Goal: Task Accomplishment & Management: Use online tool/utility

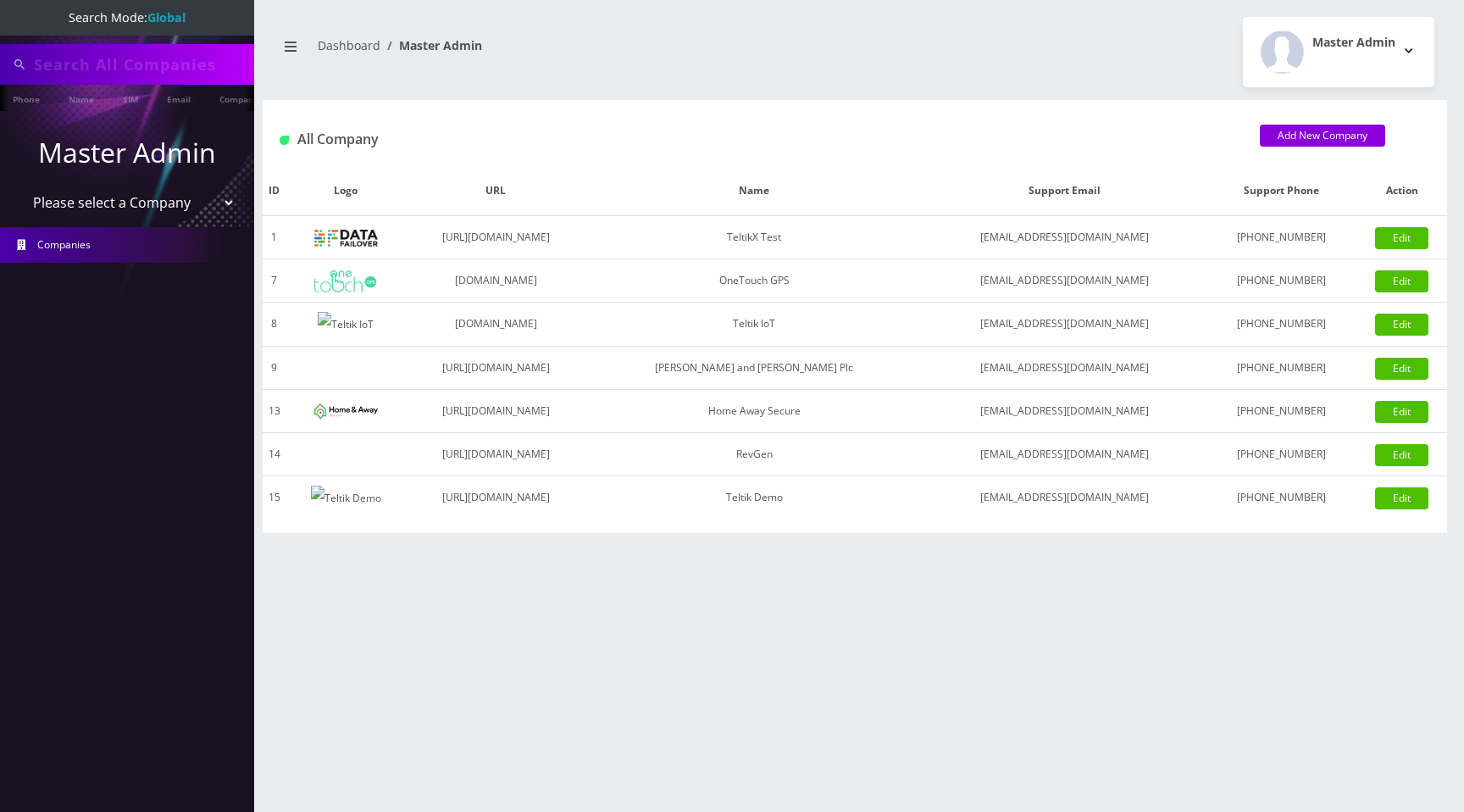
type input "91008790281"
click at [138, 205] on select "Please select a Company TeltikX Test OneTouch GPS Teltik IoT Hale and Serrano P…" at bounding box center [127, 204] width 216 height 32
select select "1"
click at [20, 188] on select "Please select a Company TeltikX Test OneTouch GPS Teltik IoT Hale and Serrano P…" at bounding box center [127, 204] width 216 height 32
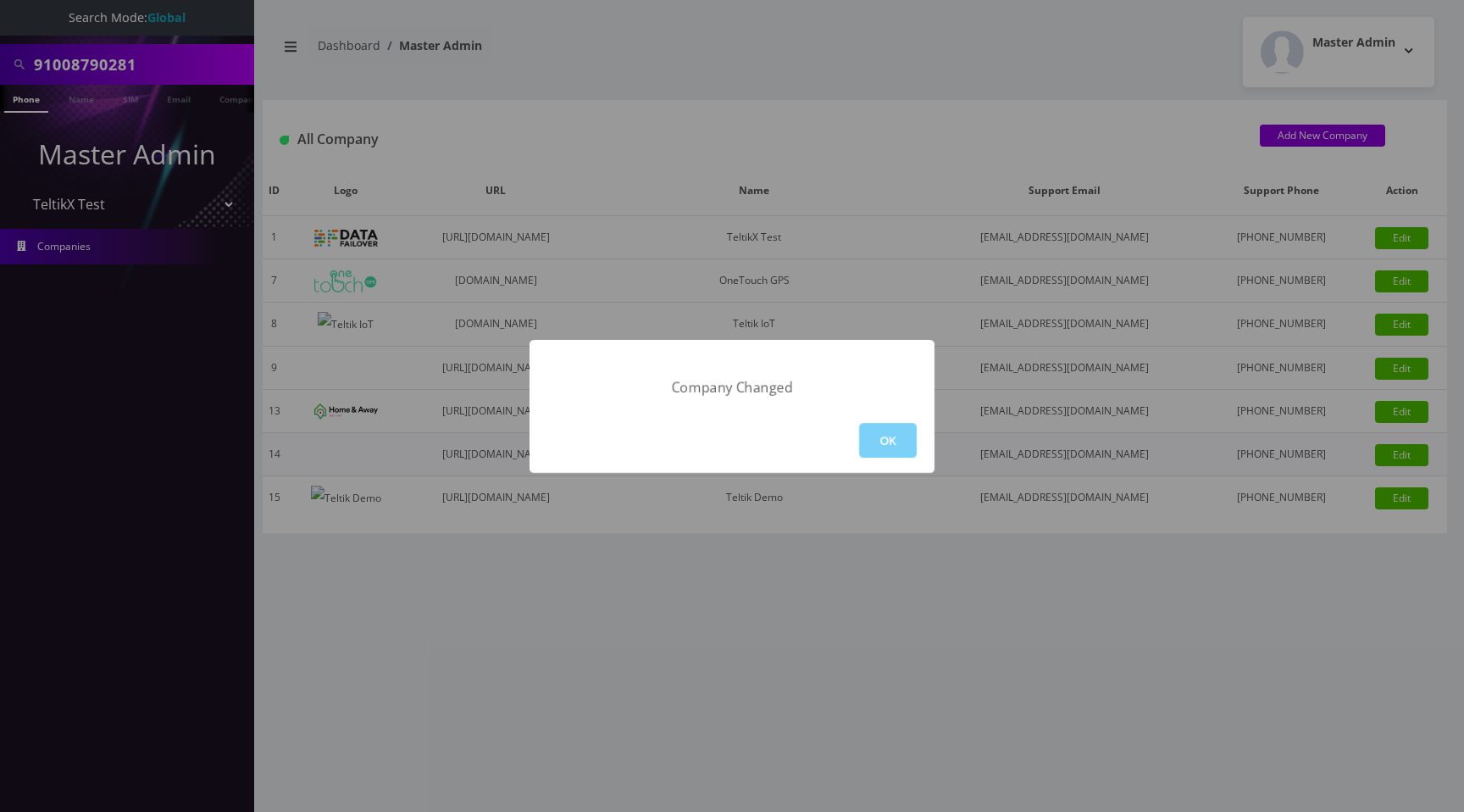
click at [889, 443] on button "OK" at bounding box center [888, 440] width 58 height 35
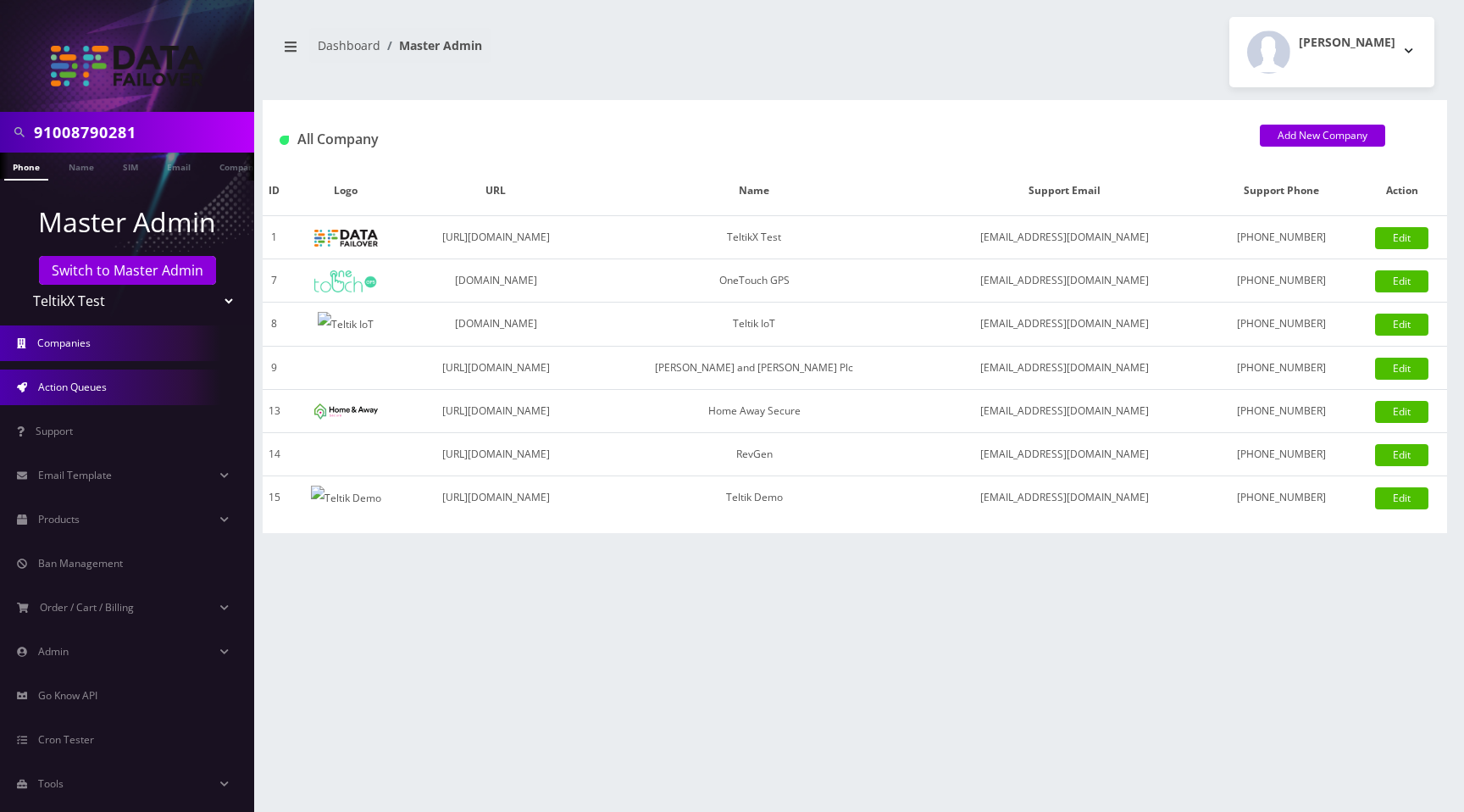
click at [73, 382] on span "Action Queues" at bounding box center [72, 386] width 68 height 14
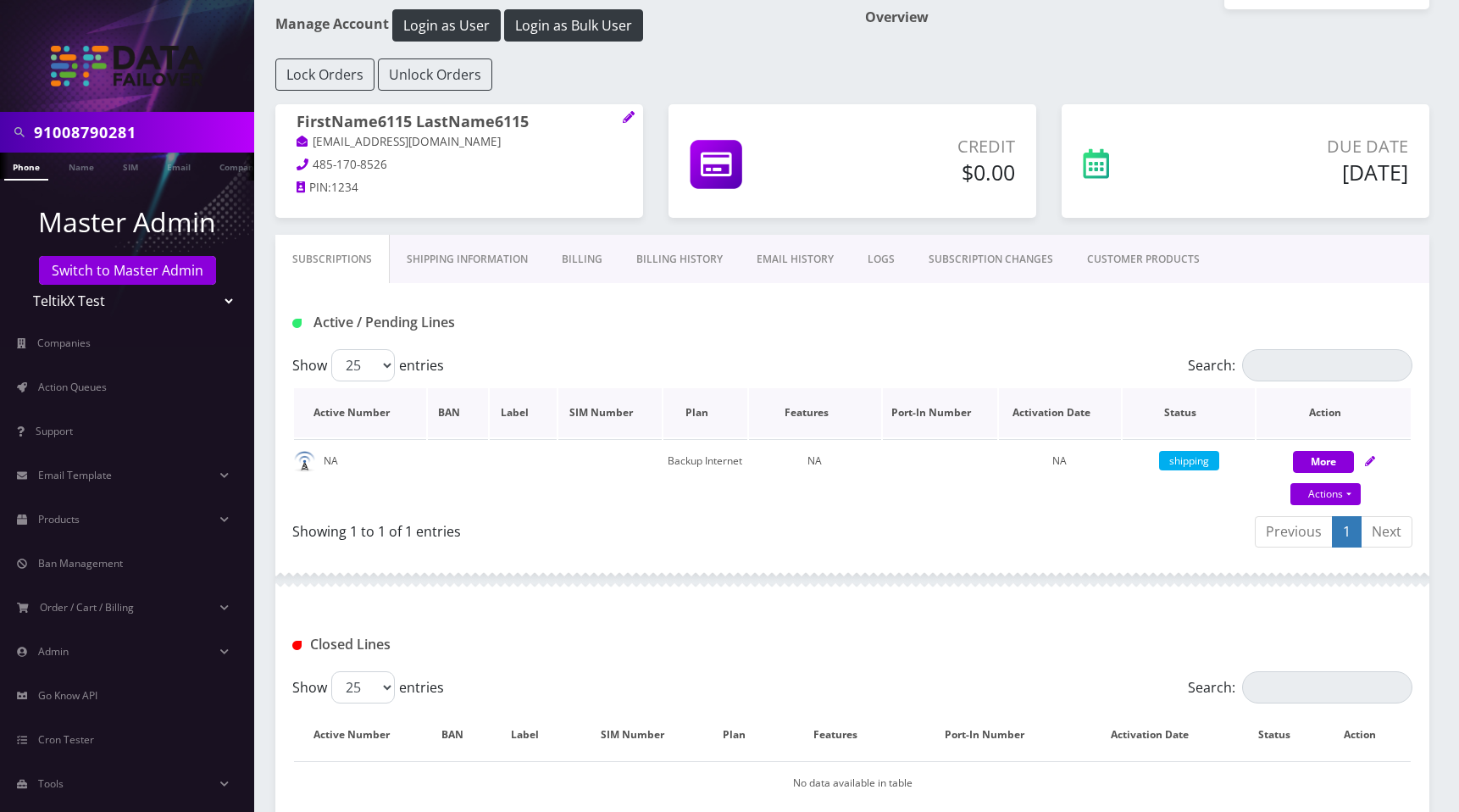
scroll to position [84, 0]
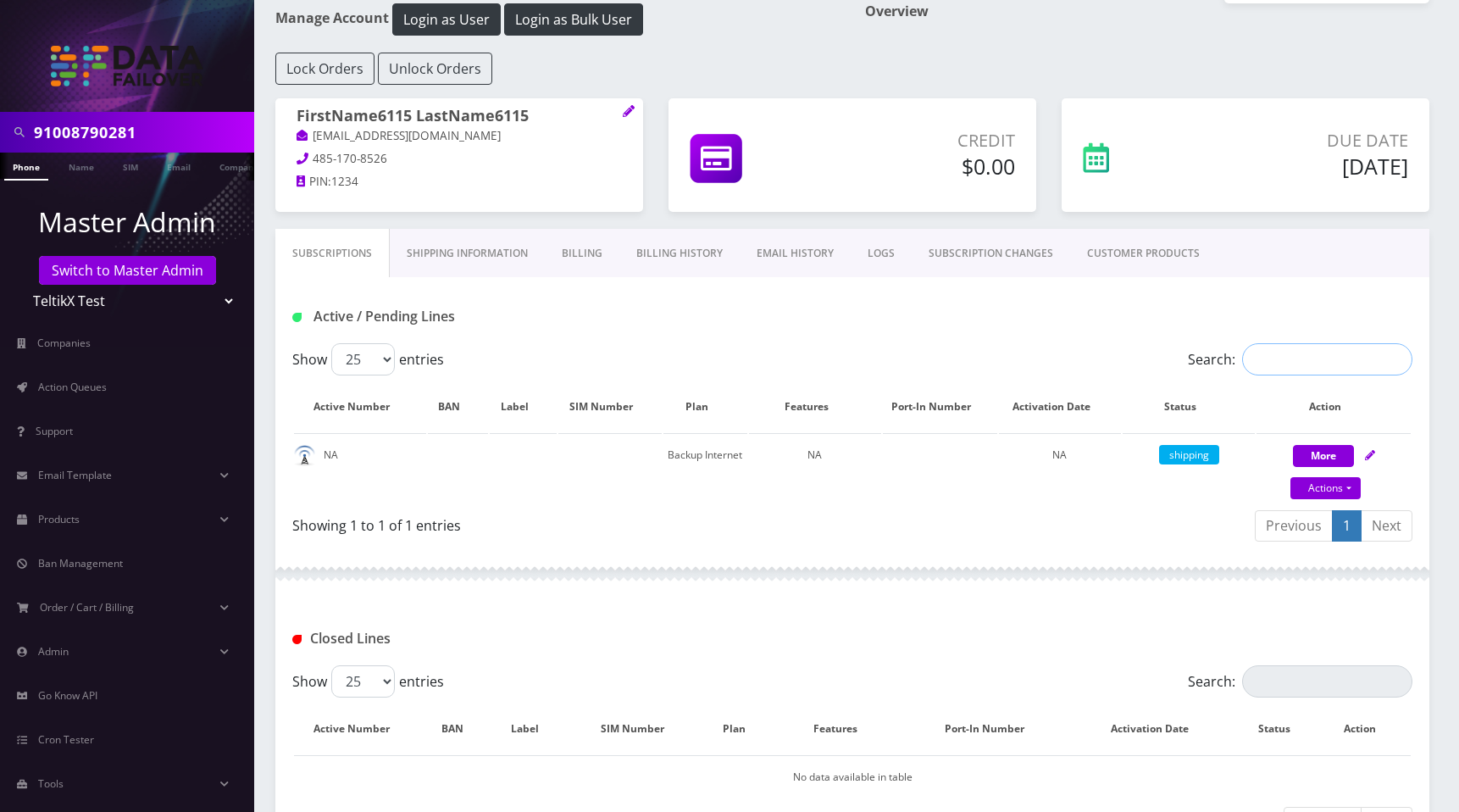
click at [1283, 356] on input "Search:" at bounding box center [1328, 359] width 170 height 32
click at [93, 379] on link "Action Queues" at bounding box center [127, 387] width 255 height 36
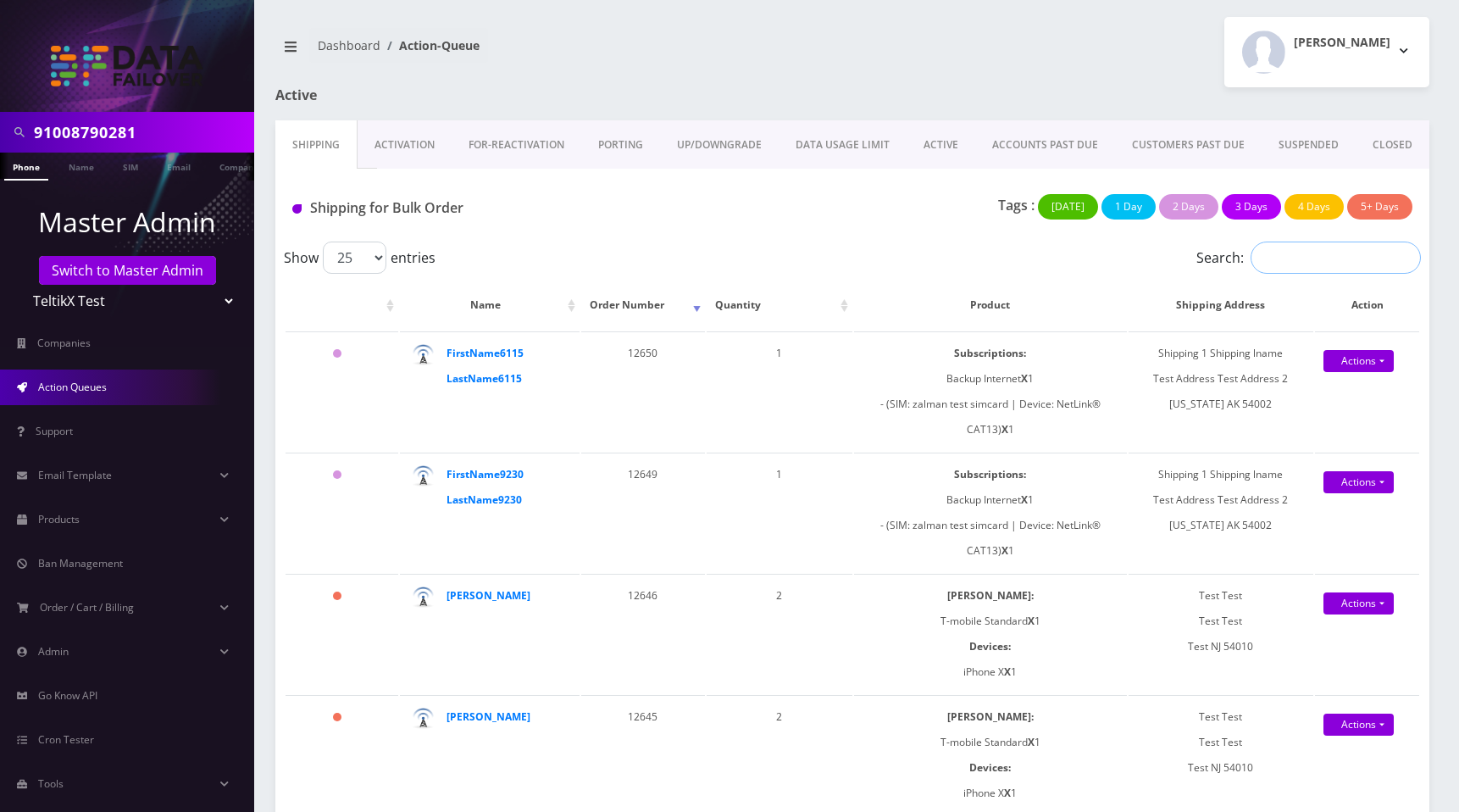
click at [1315, 249] on input "Search:" at bounding box center [1336, 257] width 170 height 32
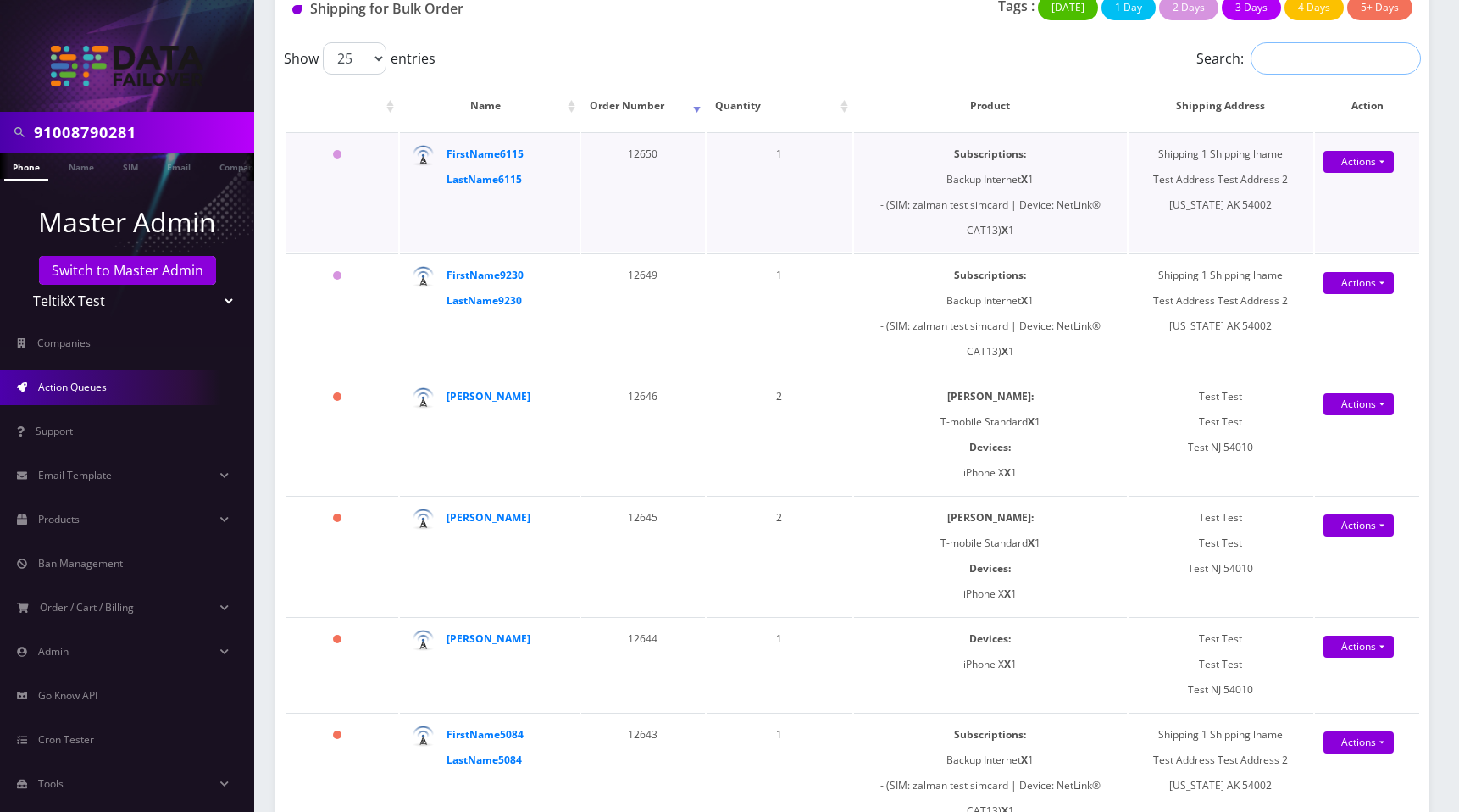
scroll to position [221, 0]
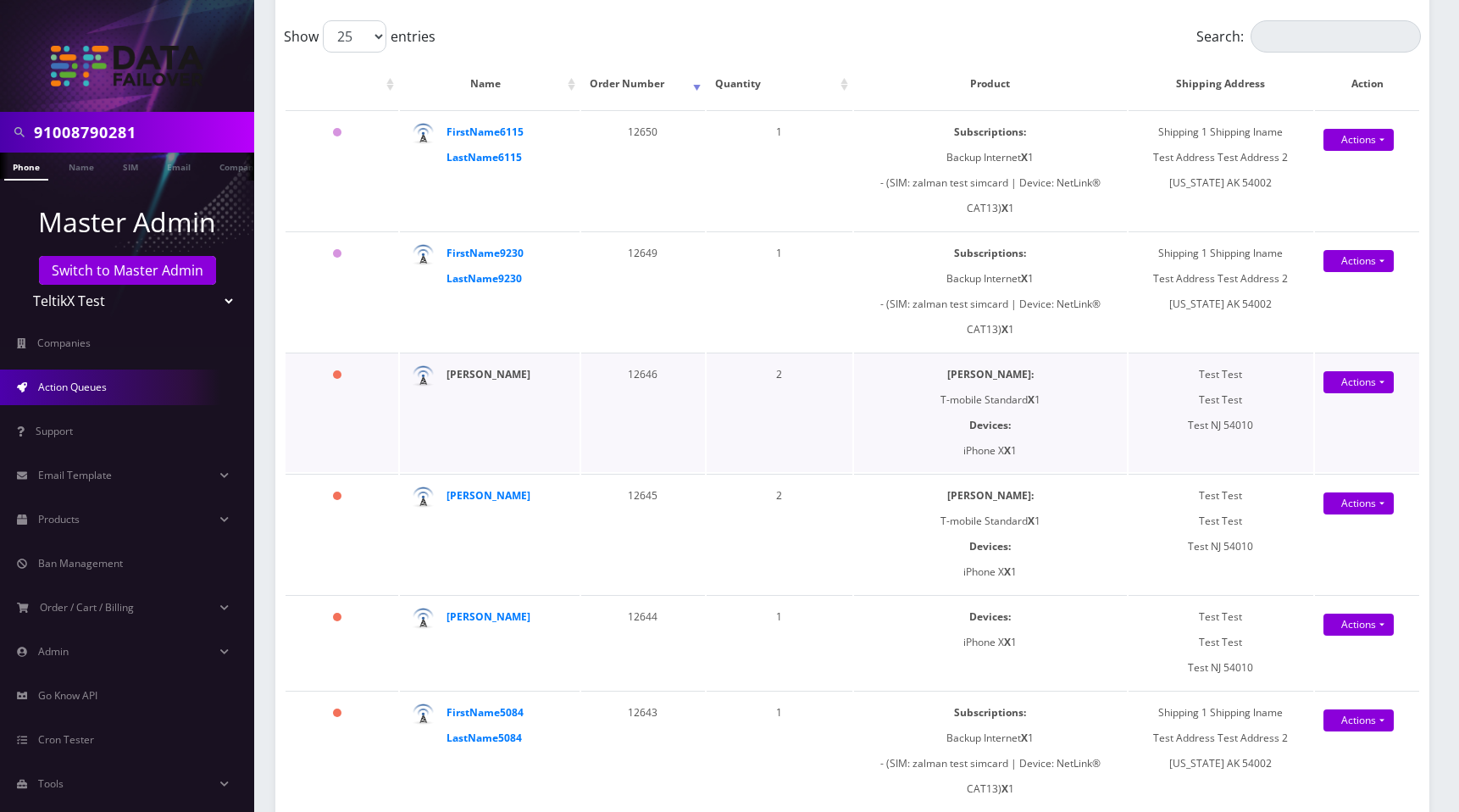
click at [500, 372] on strong "[PERSON_NAME]" at bounding box center [489, 373] width 84 height 14
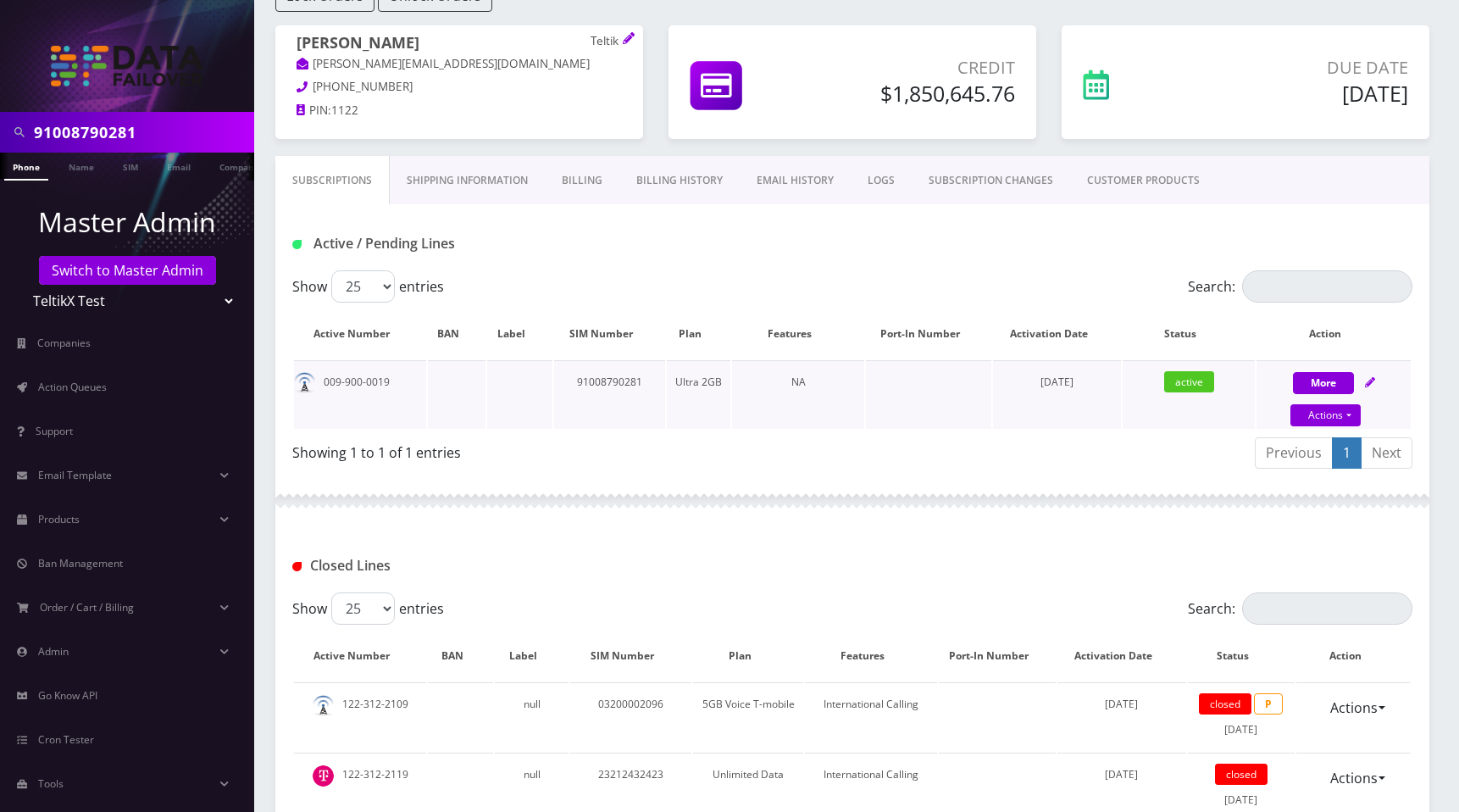
scroll to position [107, 0]
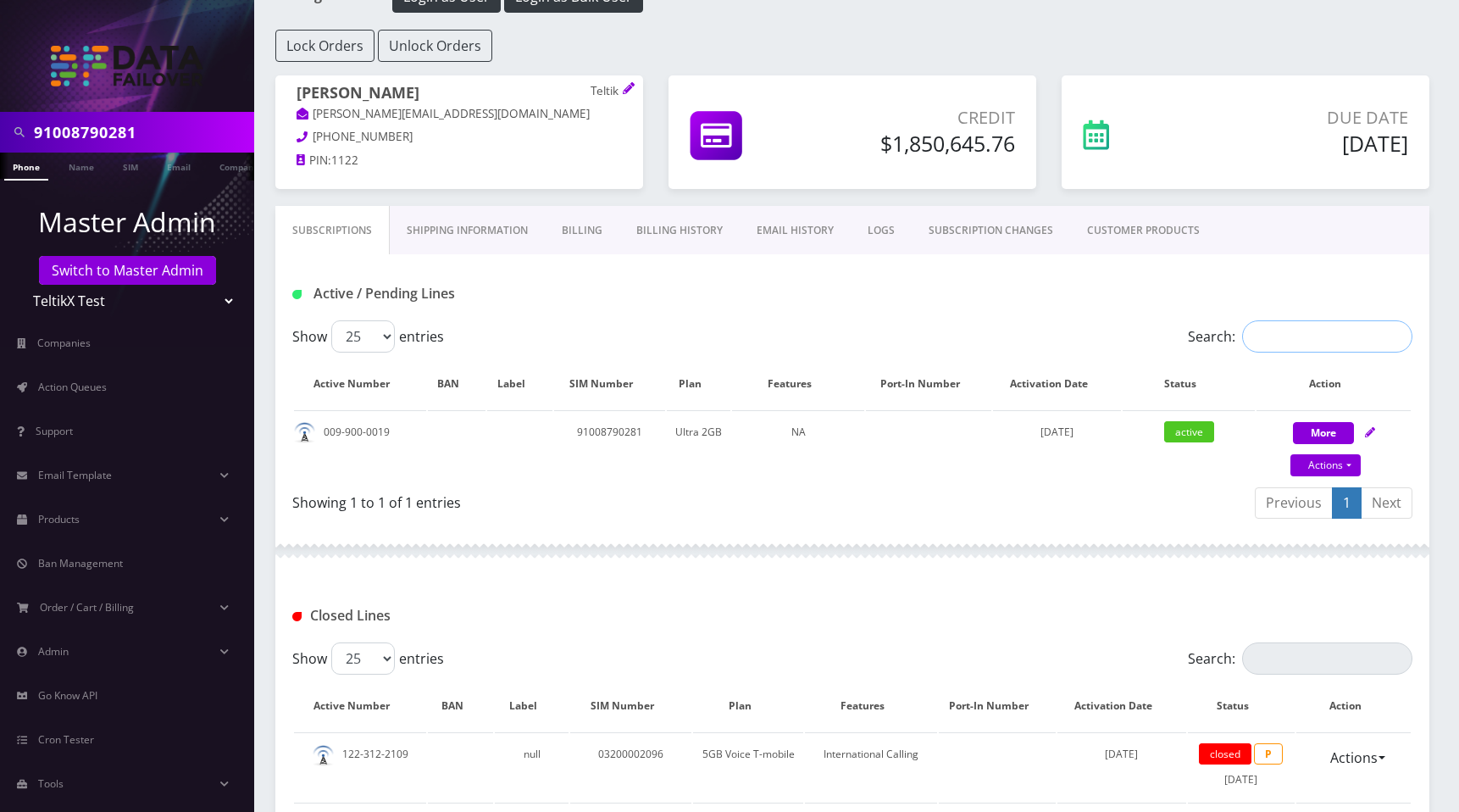
click at [1277, 340] on input "Search:" at bounding box center [1328, 336] width 170 height 32
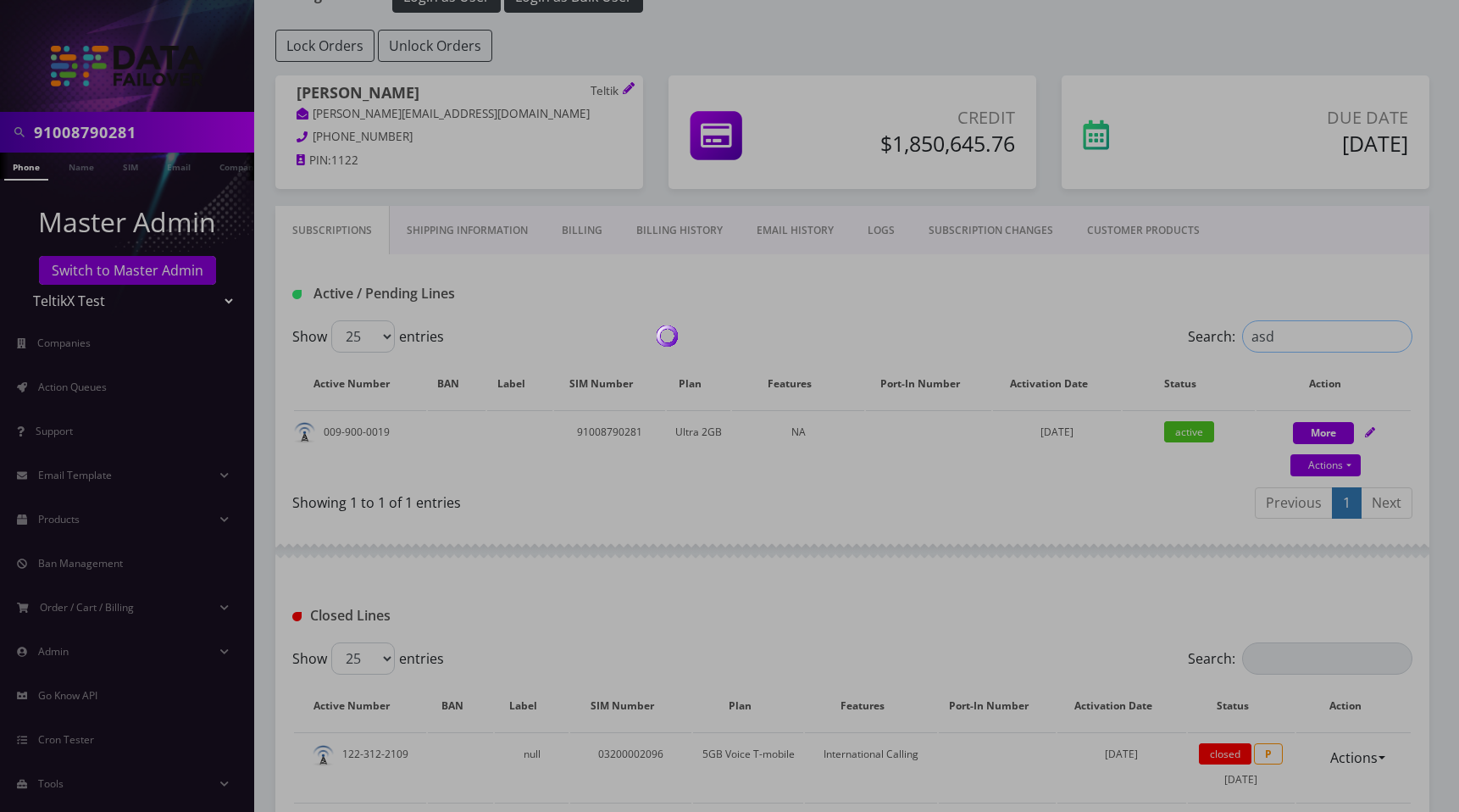
type input "asdf"
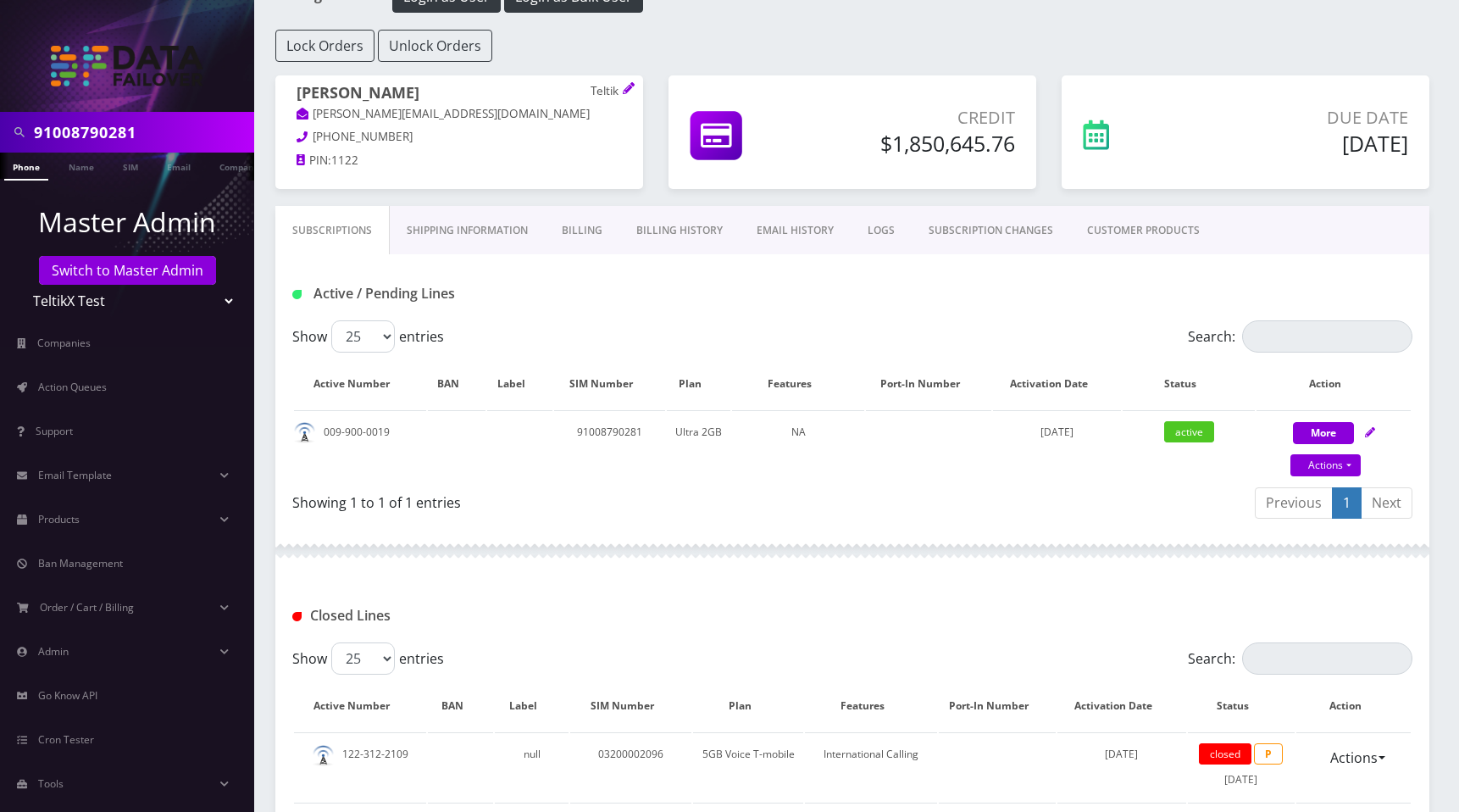
click at [456, 238] on link "Shipping Information" at bounding box center [468, 230] width 155 height 50
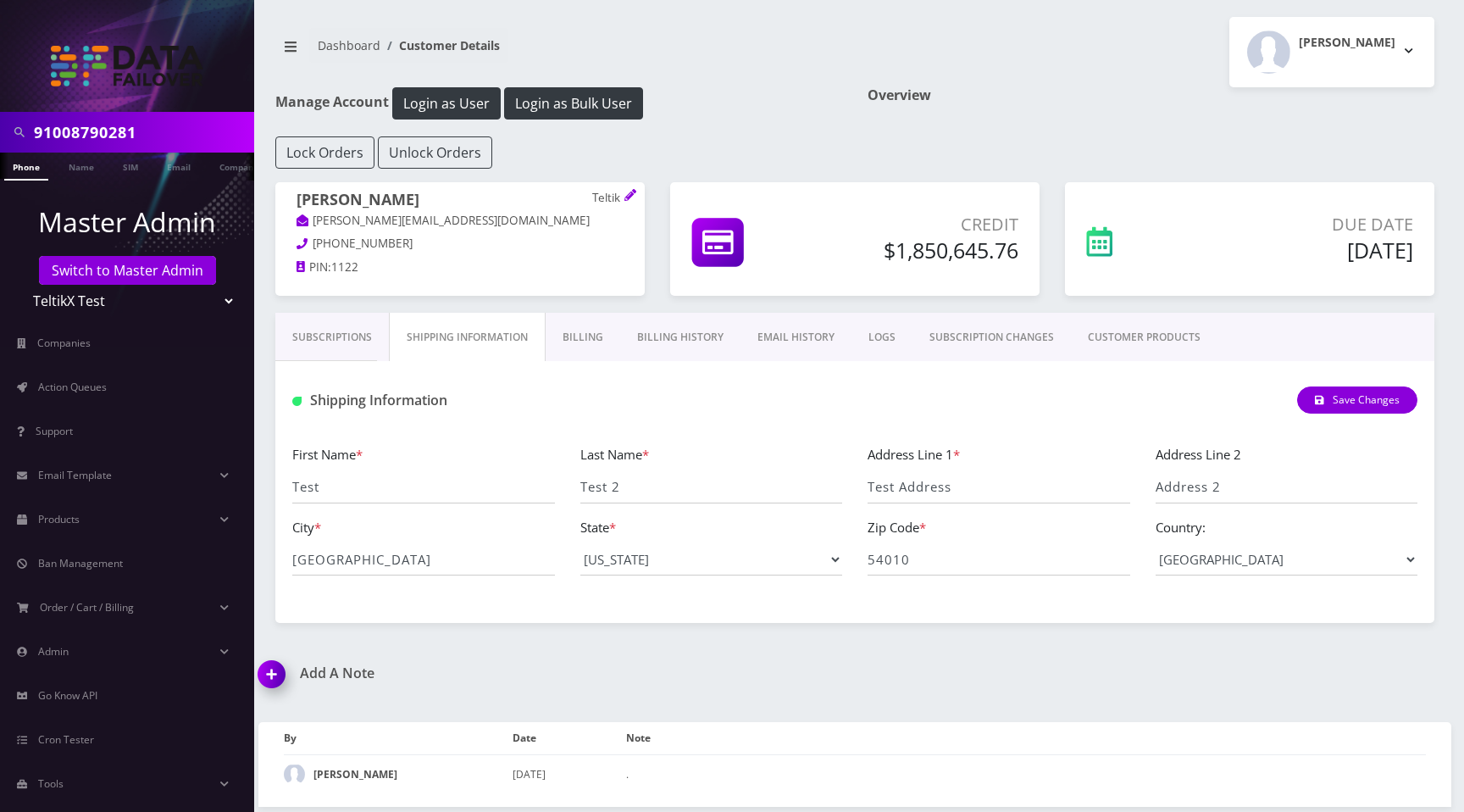
click at [570, 337] on link "Billing" at bounding box center [583, 337] width 75 height 50
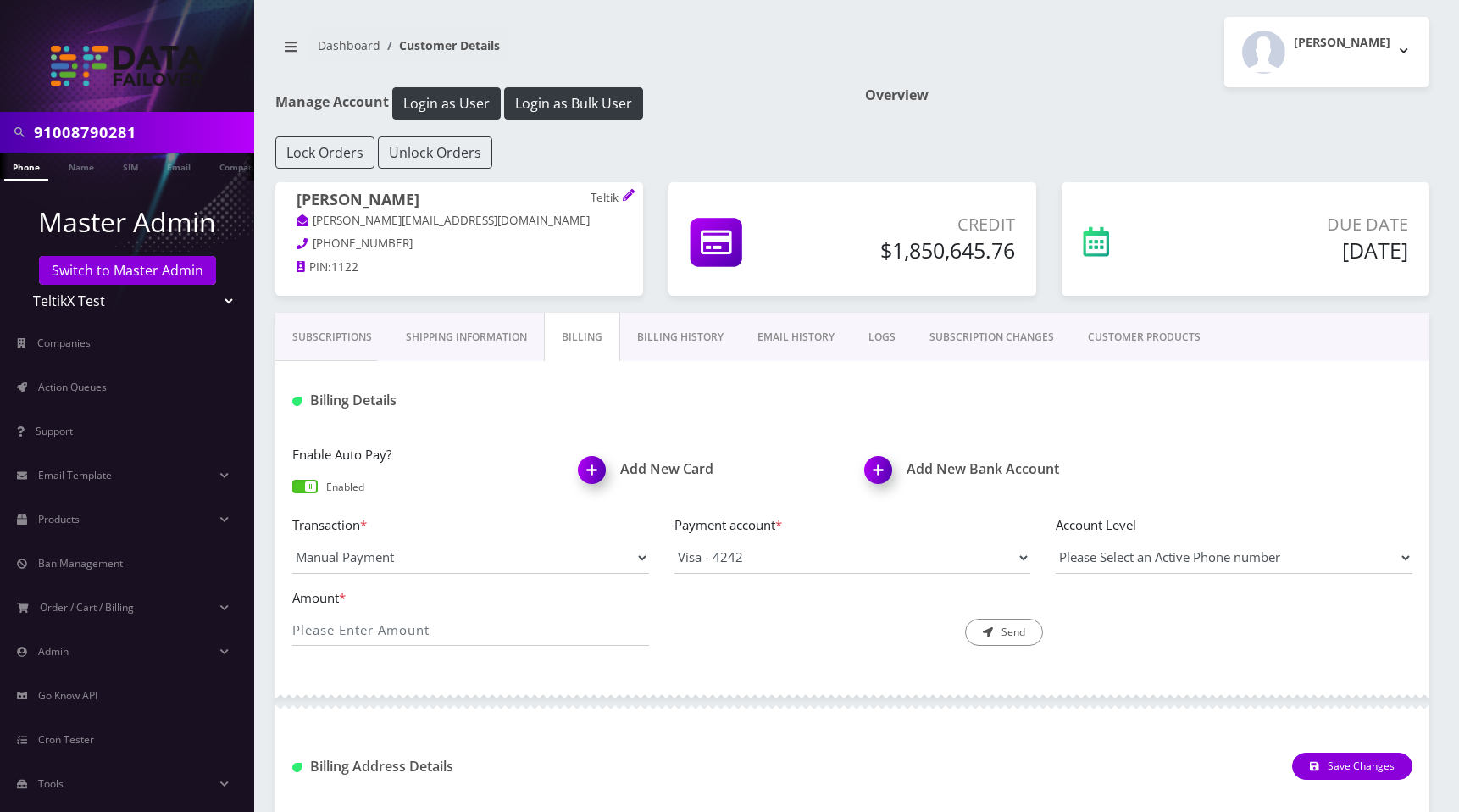
click at [679, 335] on link "Billing History" at bounding box center [680, 337] width 121 height 50
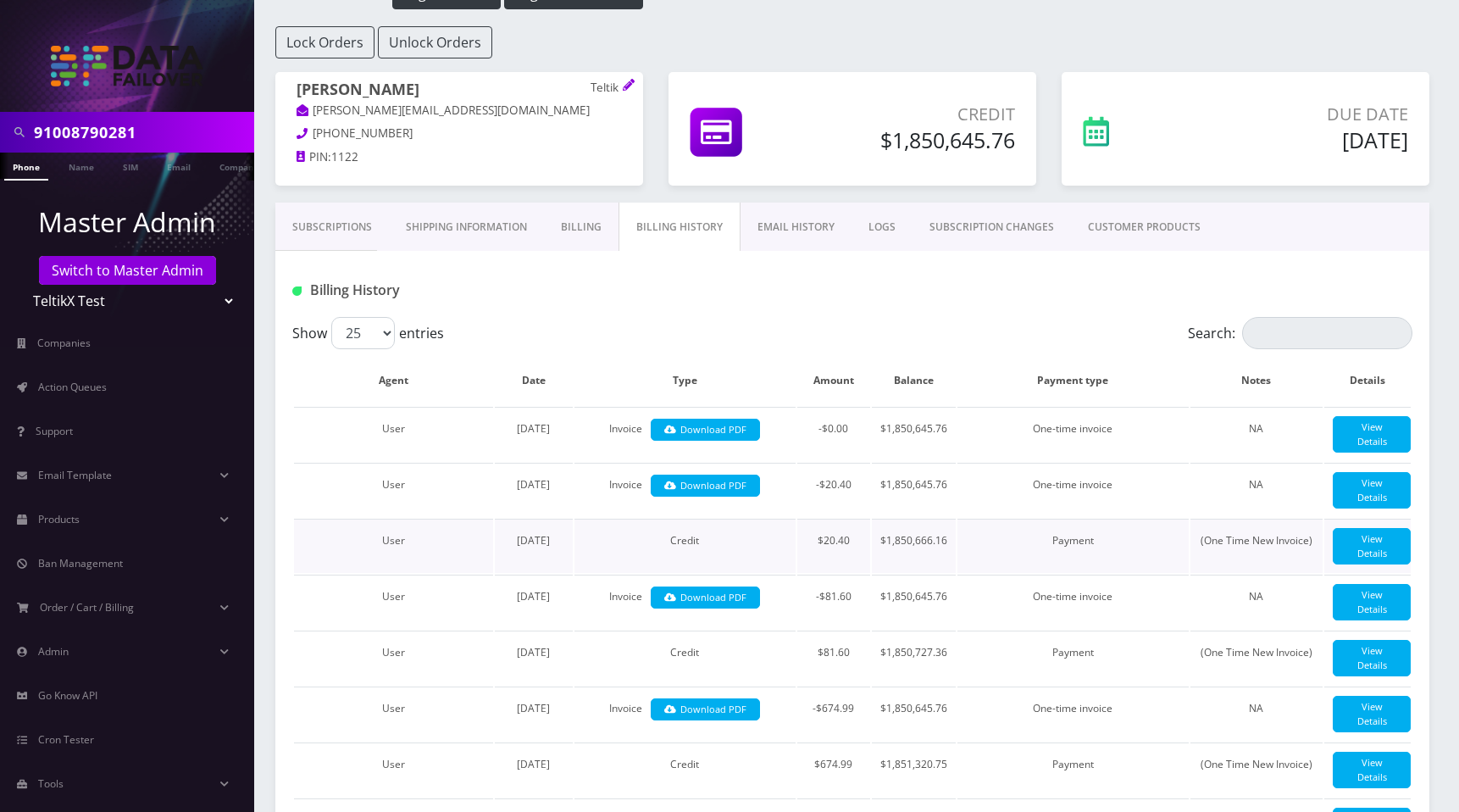
scroll to position [80, 0]
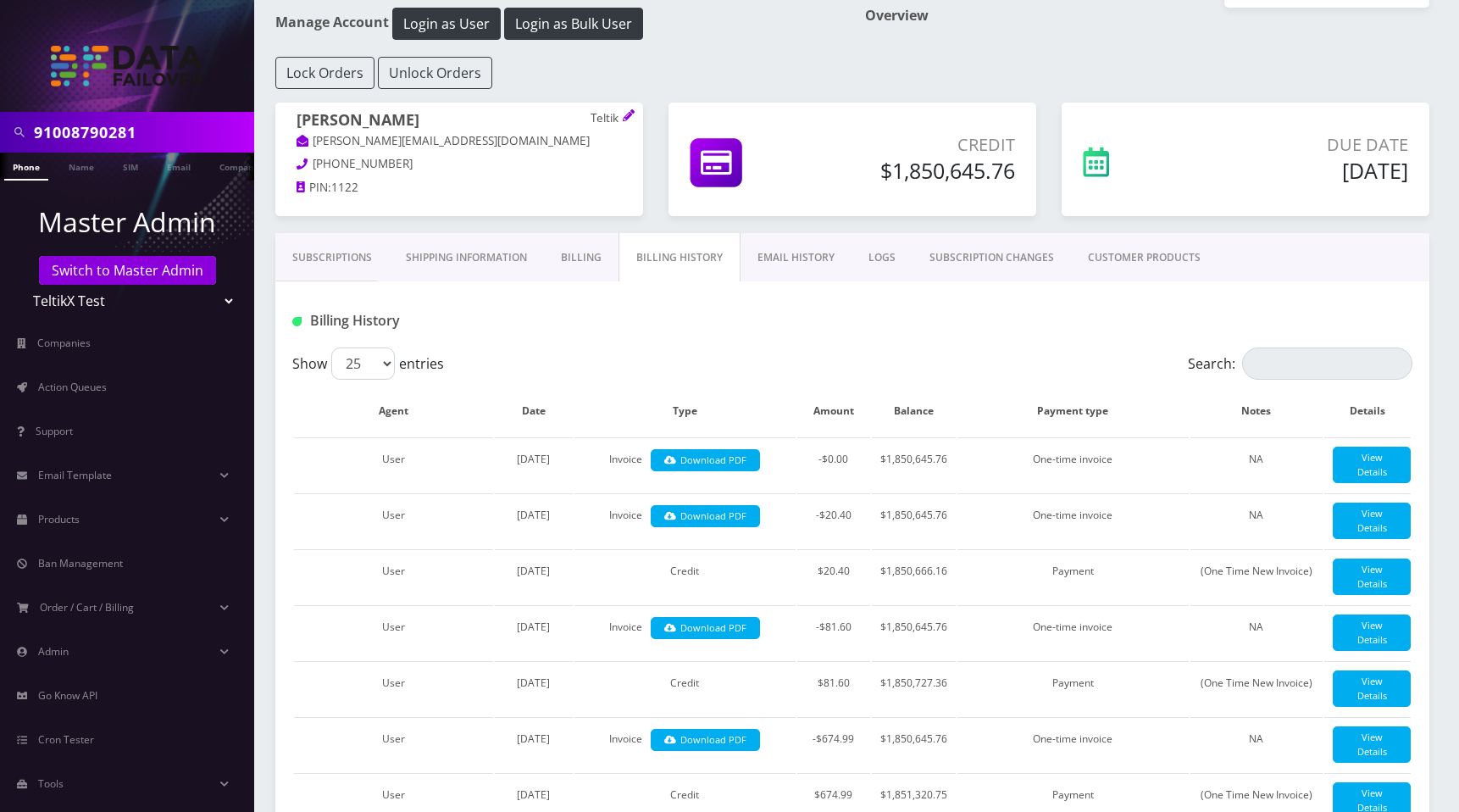
click at [780, 256] on link "EMAIL HISTORY" at bounding box center [795, 257] width 111 height 50
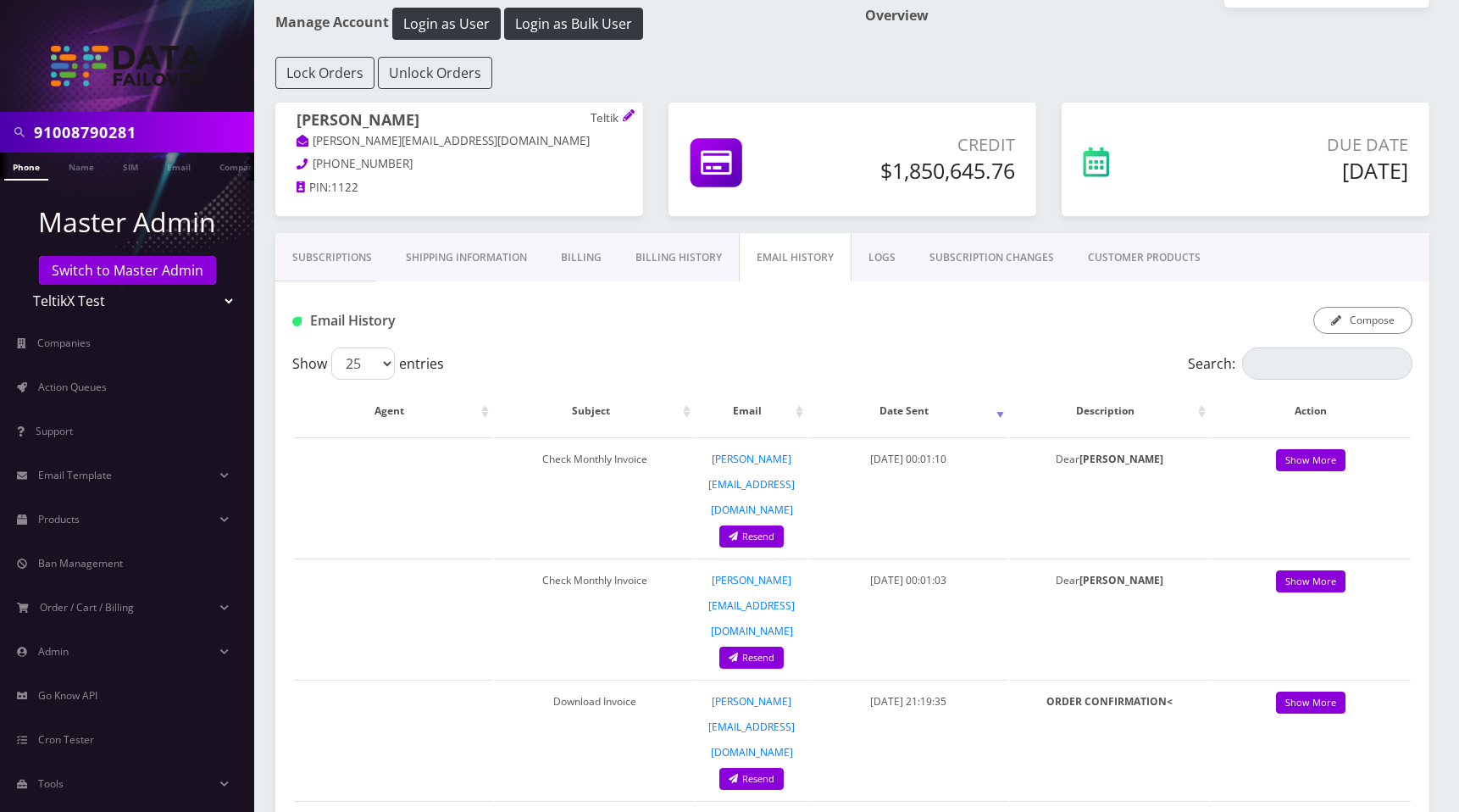
click at [883, 263] on link "LOGS" at bounding box center [882, 257] width 61 height 50
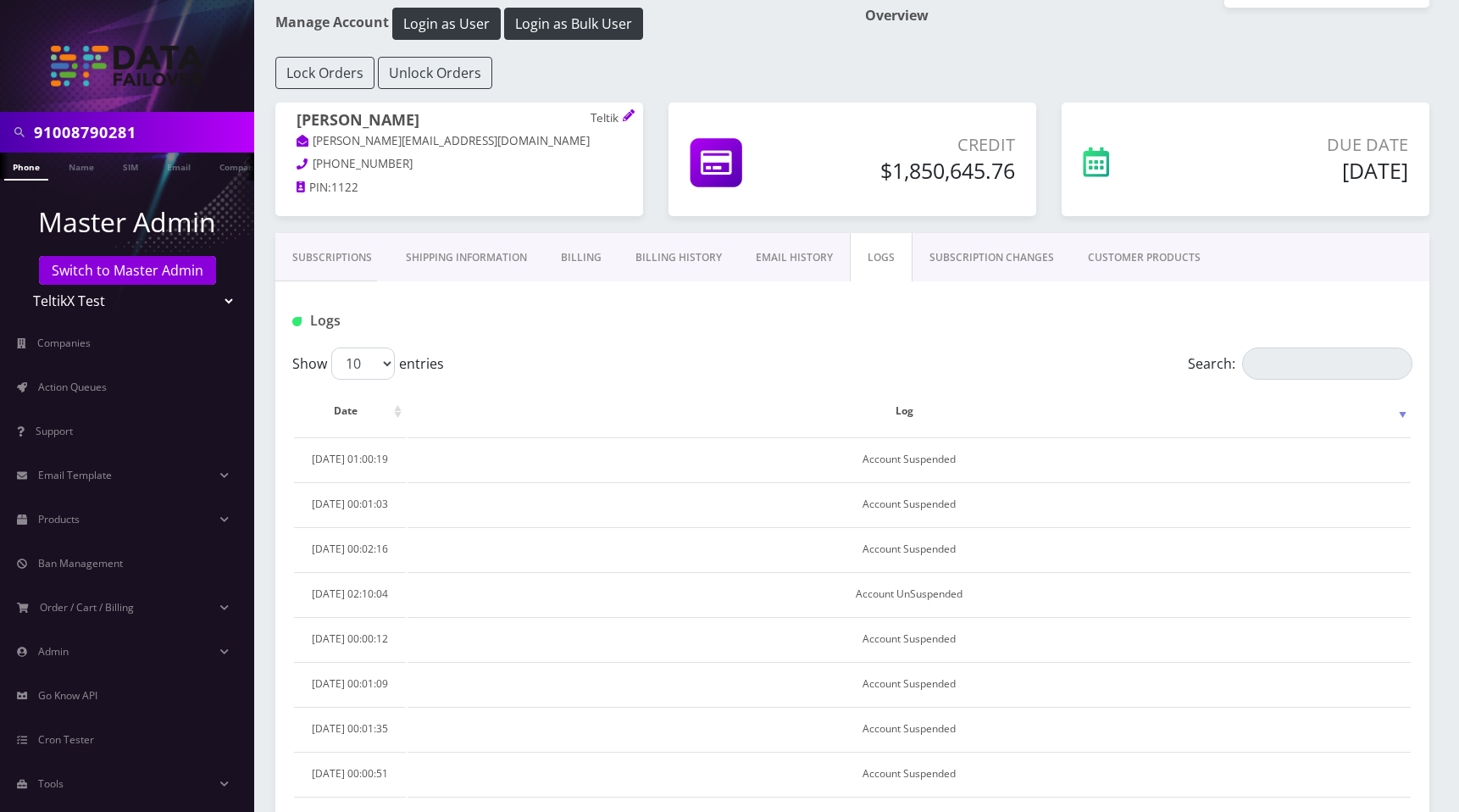
click at [1007, 265] on link "SUBSCRIPTION CHANGES" at bounding box center [991, 257] width 158 height 50
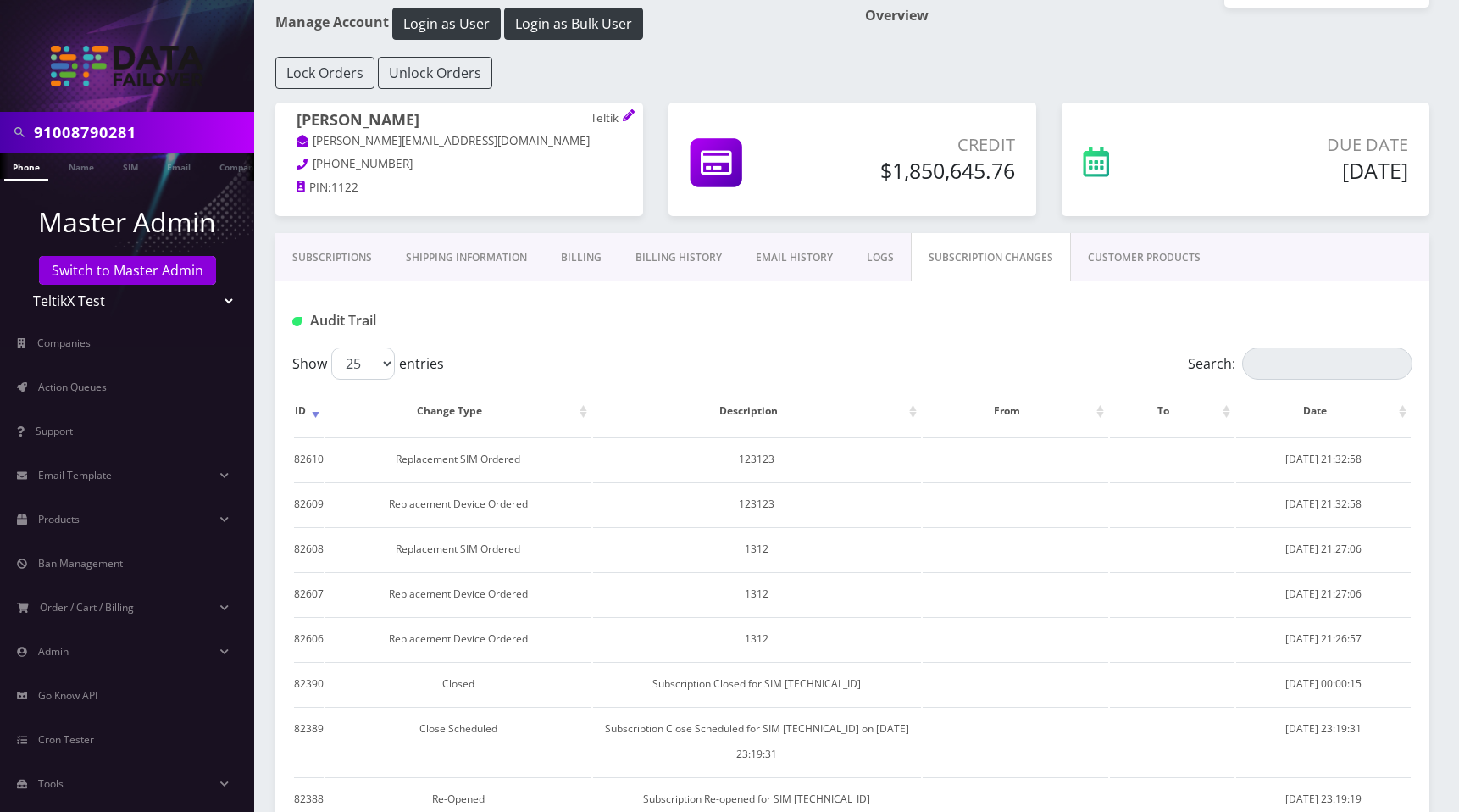
click at [1136, 256] on link "CUSTOMER PRODUCTS" at bounding box center [1145, 257] width 147 height 50
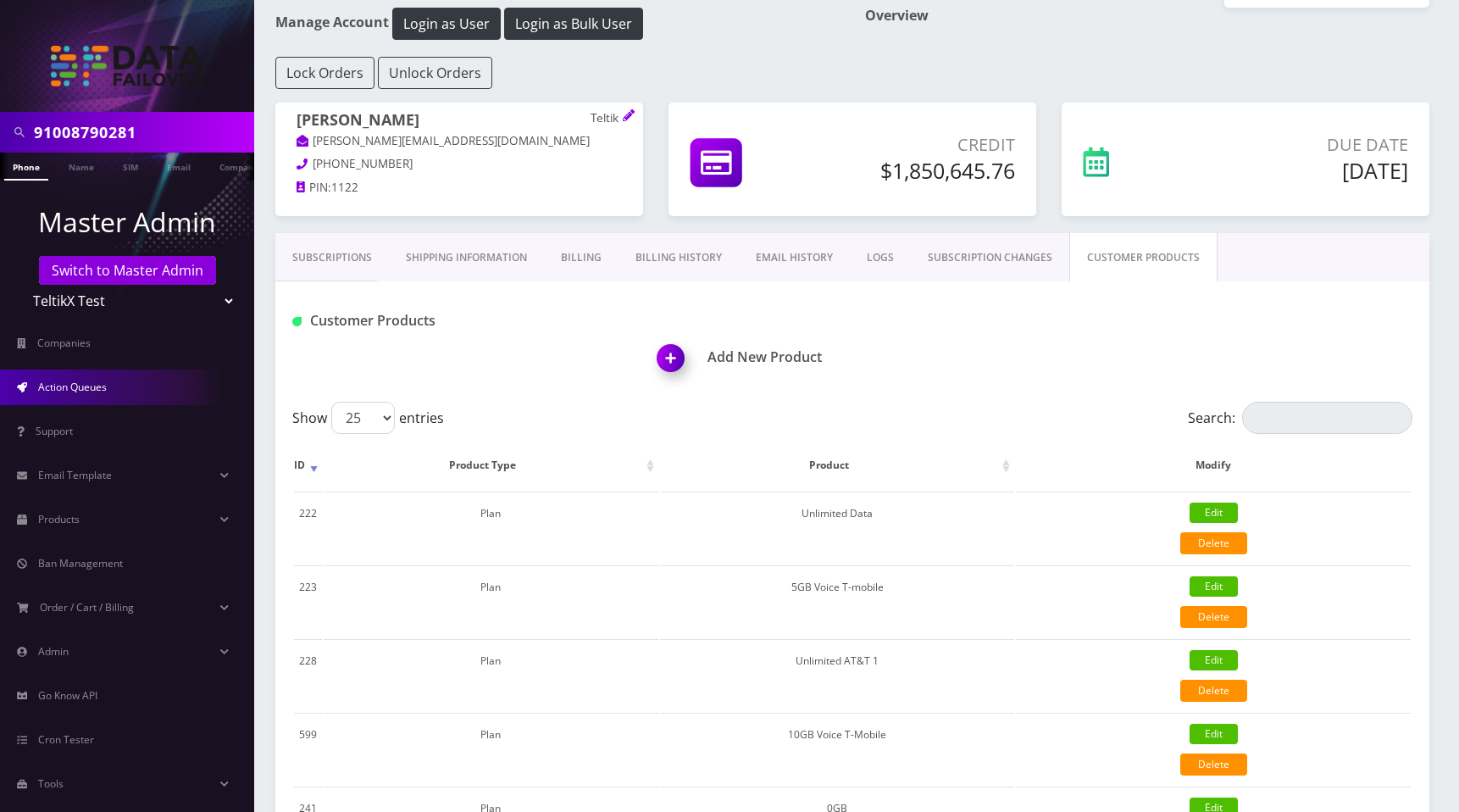
scroll to position [24, 0]
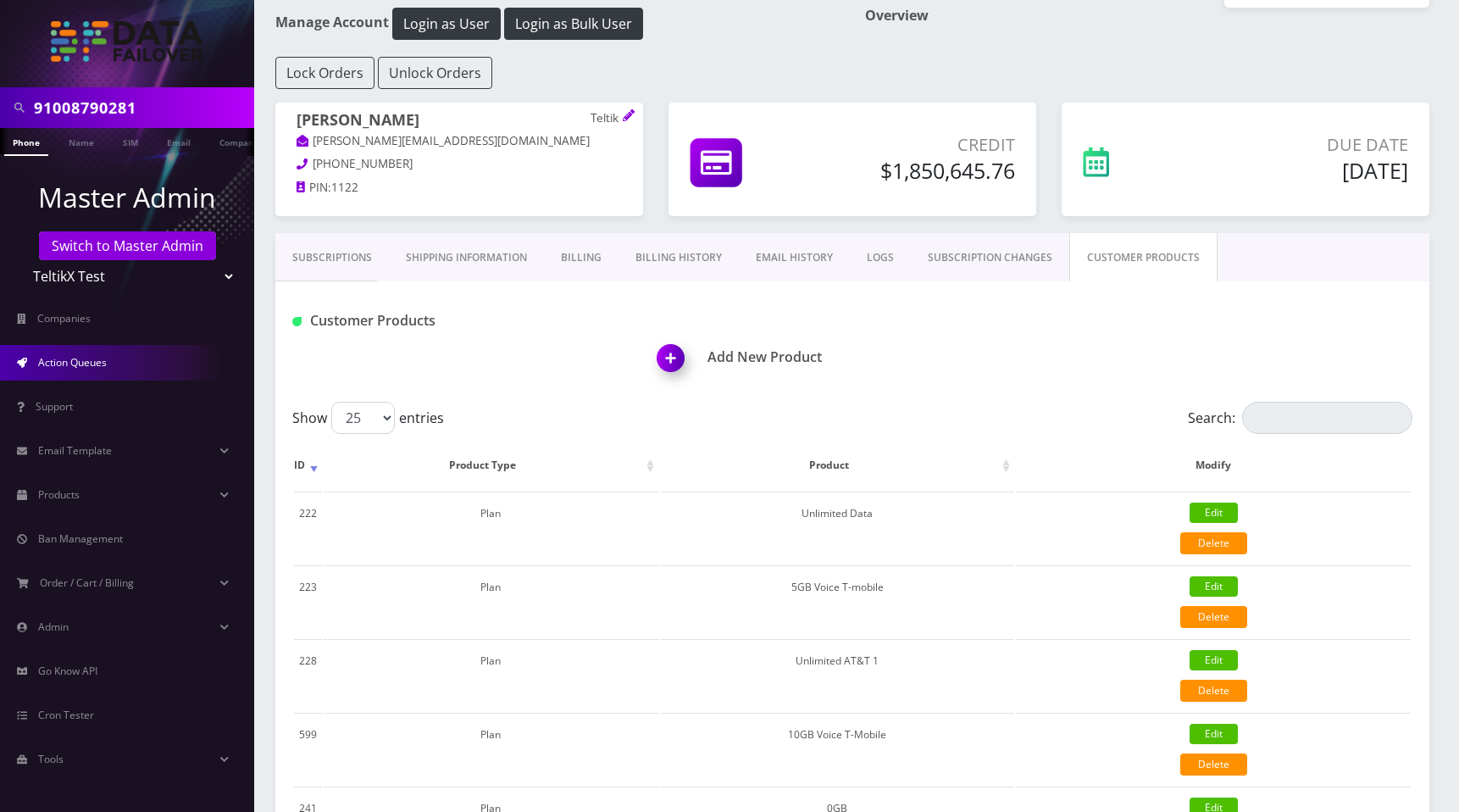
click at [64, 348] on link "Action Queues" at bounding box center [127, 363] width 255 height 36
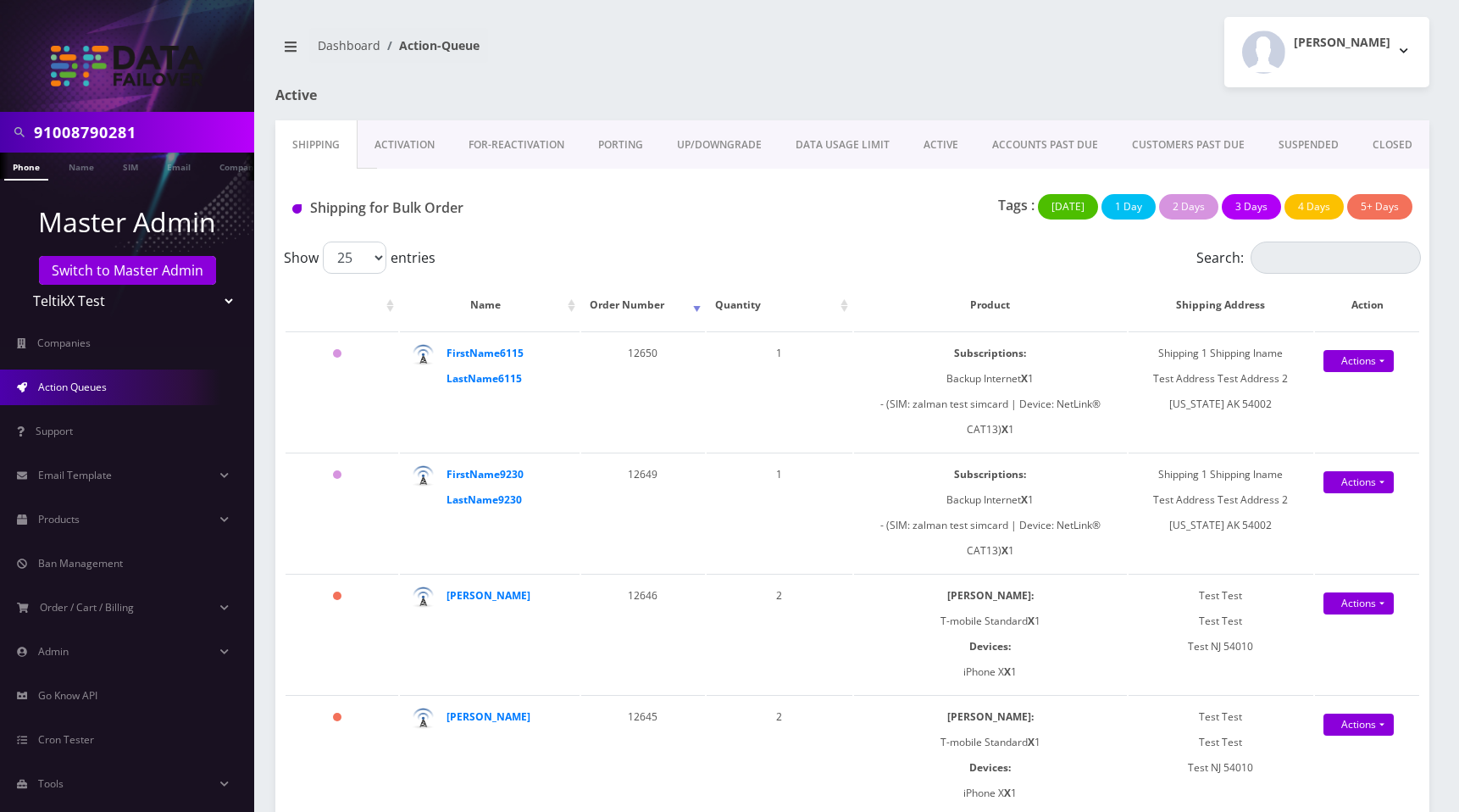
click at [727, 151] on link "UP/DOWNGRADE" at bounding box center [719, 145] width 119 height 50
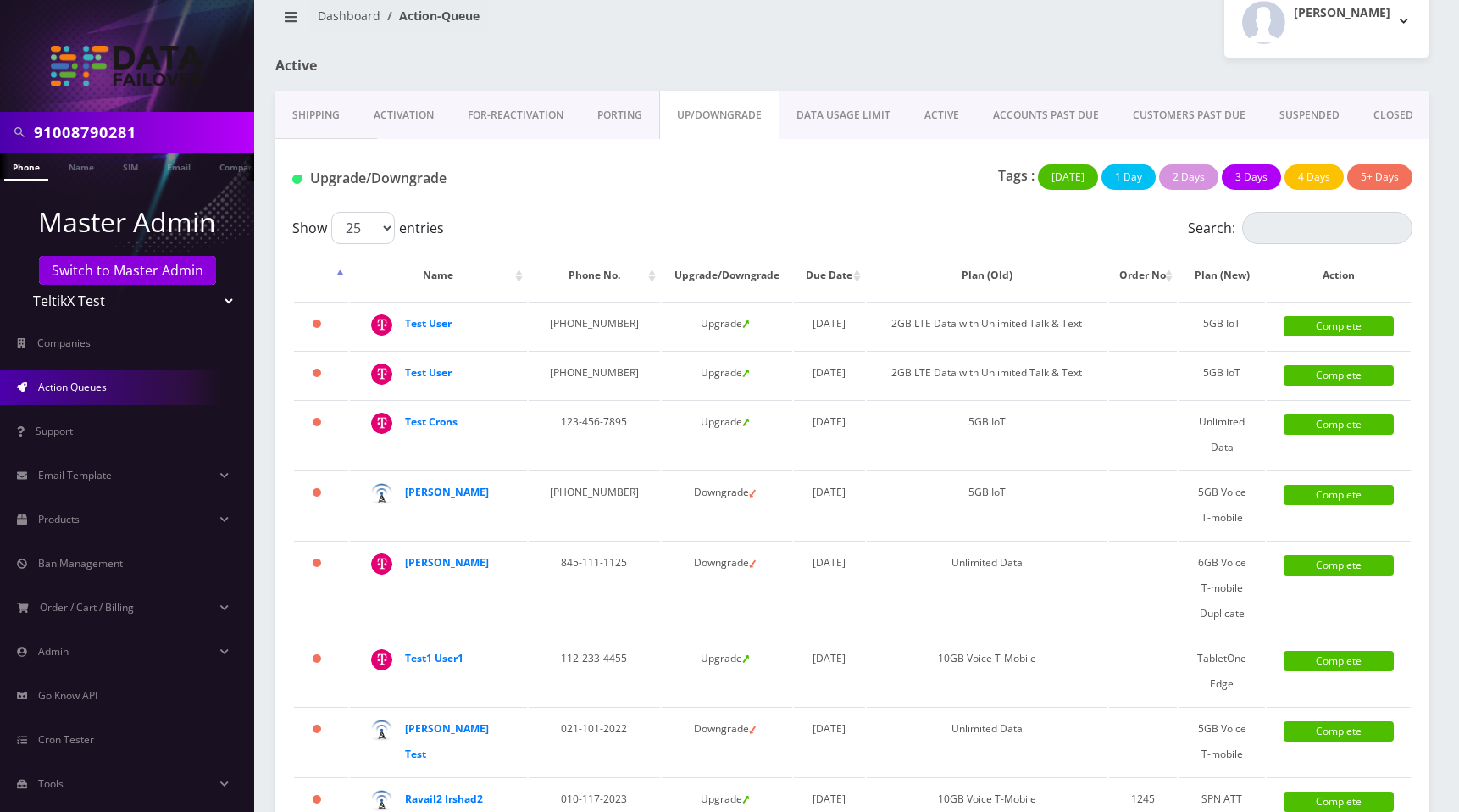
scroll to position [36, 0]
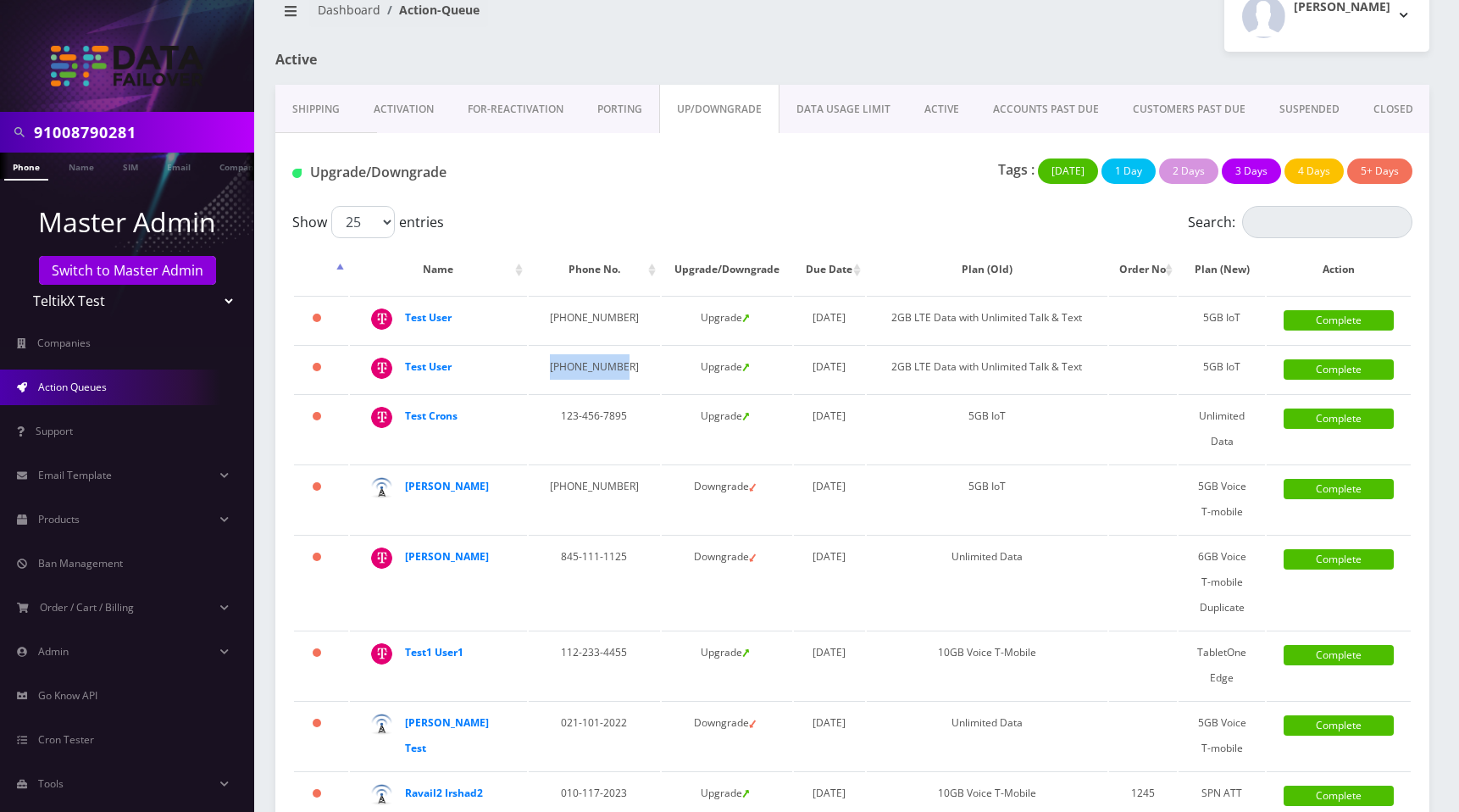
drag, startPoint x: 546, startPoint y: 402, endPoint x: 634, endPoint y: 407, distance: 88.1
copy td "[PHONE_NUMBER]"
click at [1283, 226] on input "Search:" at bounding box center [1328, 222] width 170 height 32
paste input "[PHONE_NUMBER]"
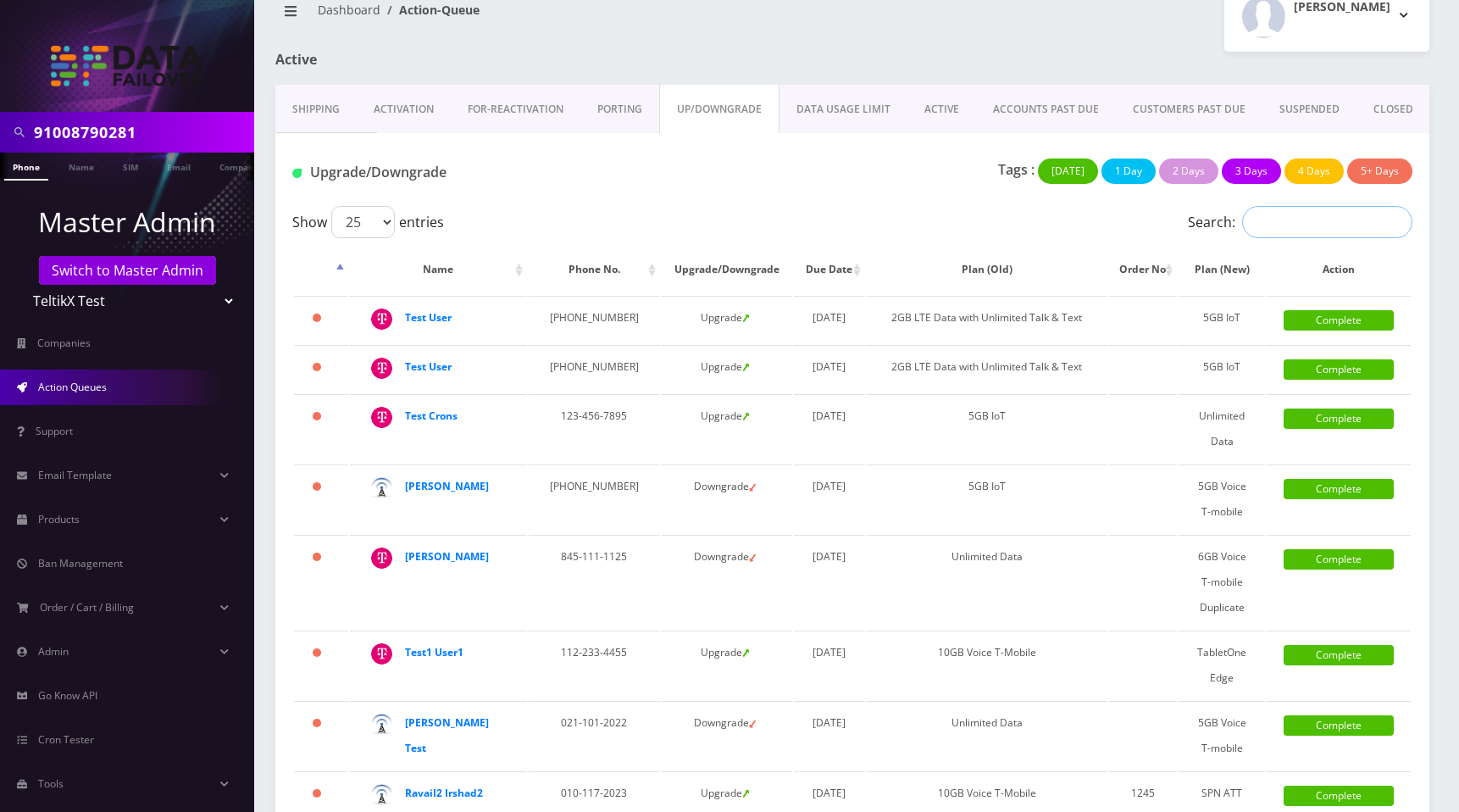
type input "[PHONE_NUMBER]"
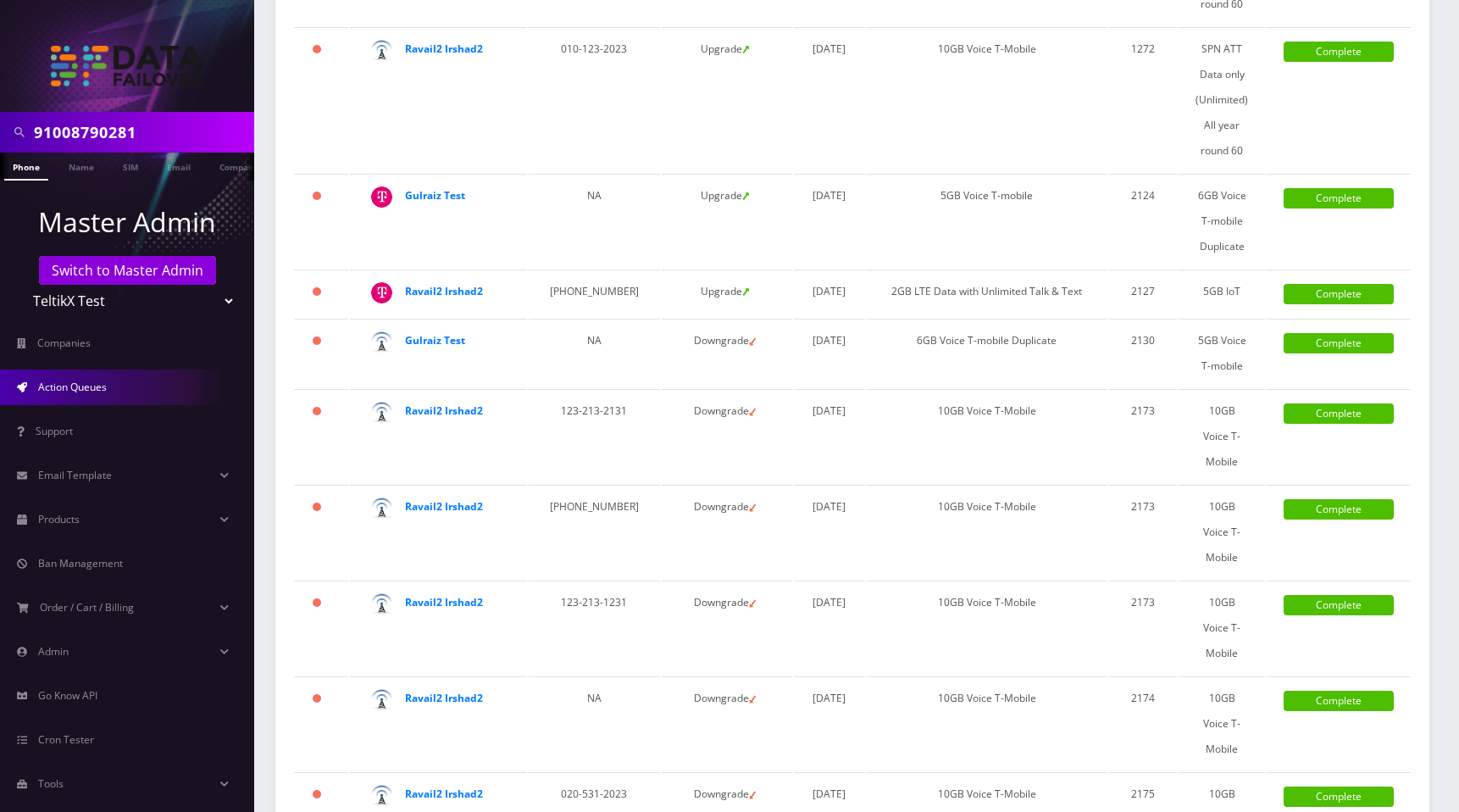
scroll to position [938, 0]
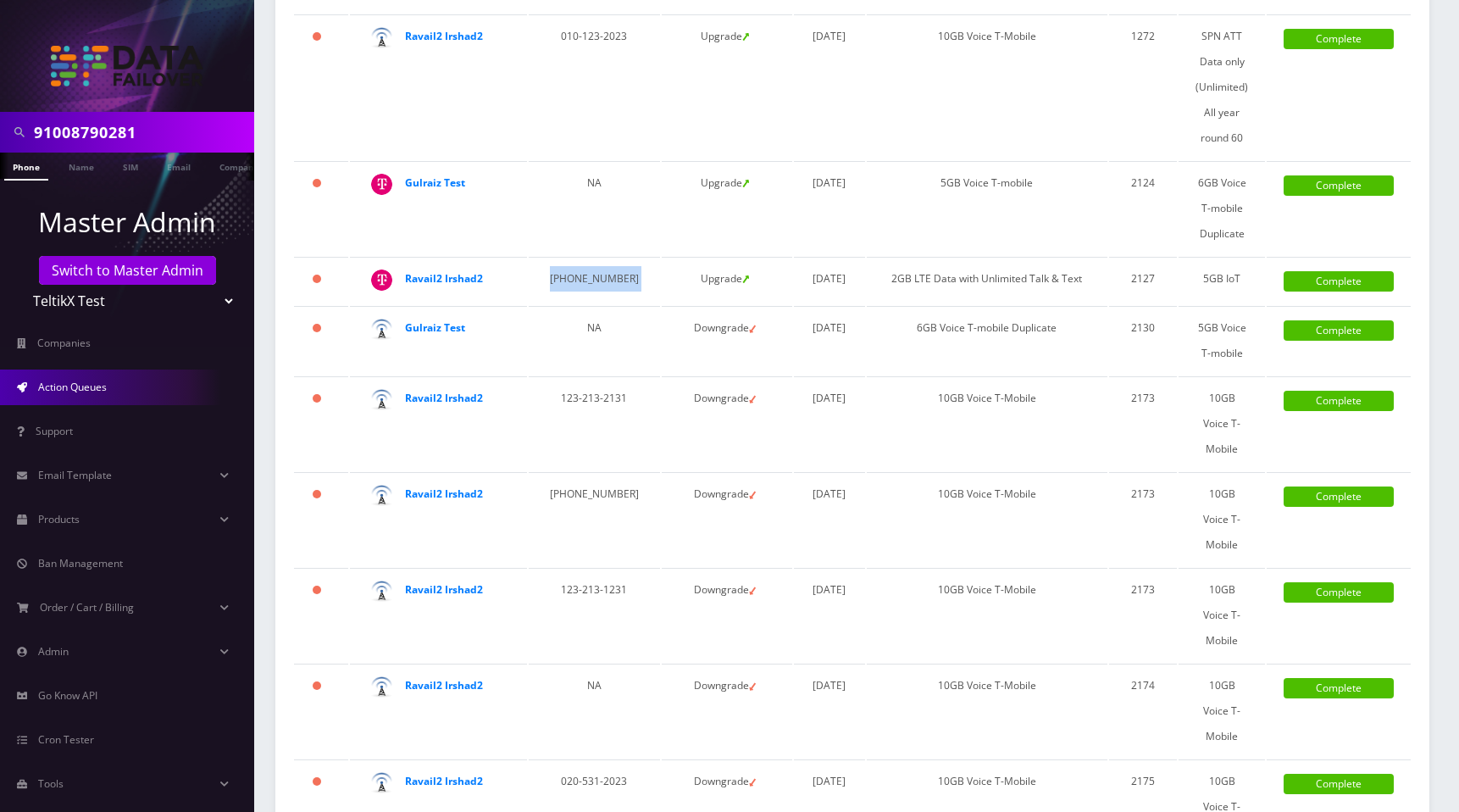
drag, startPoint x: 549, startPoint y: 339, endPoint x: 728, endPoint y: 359, distance: 180.1
click at [668, 304] on tr "820 days Ravail2 Irshad2 333-555-7778 Upgrade August 25, 2023 2GB LTE Data with…" at bounding box center [853, 280] width 1117 height 48
copy td "333-555-7778"
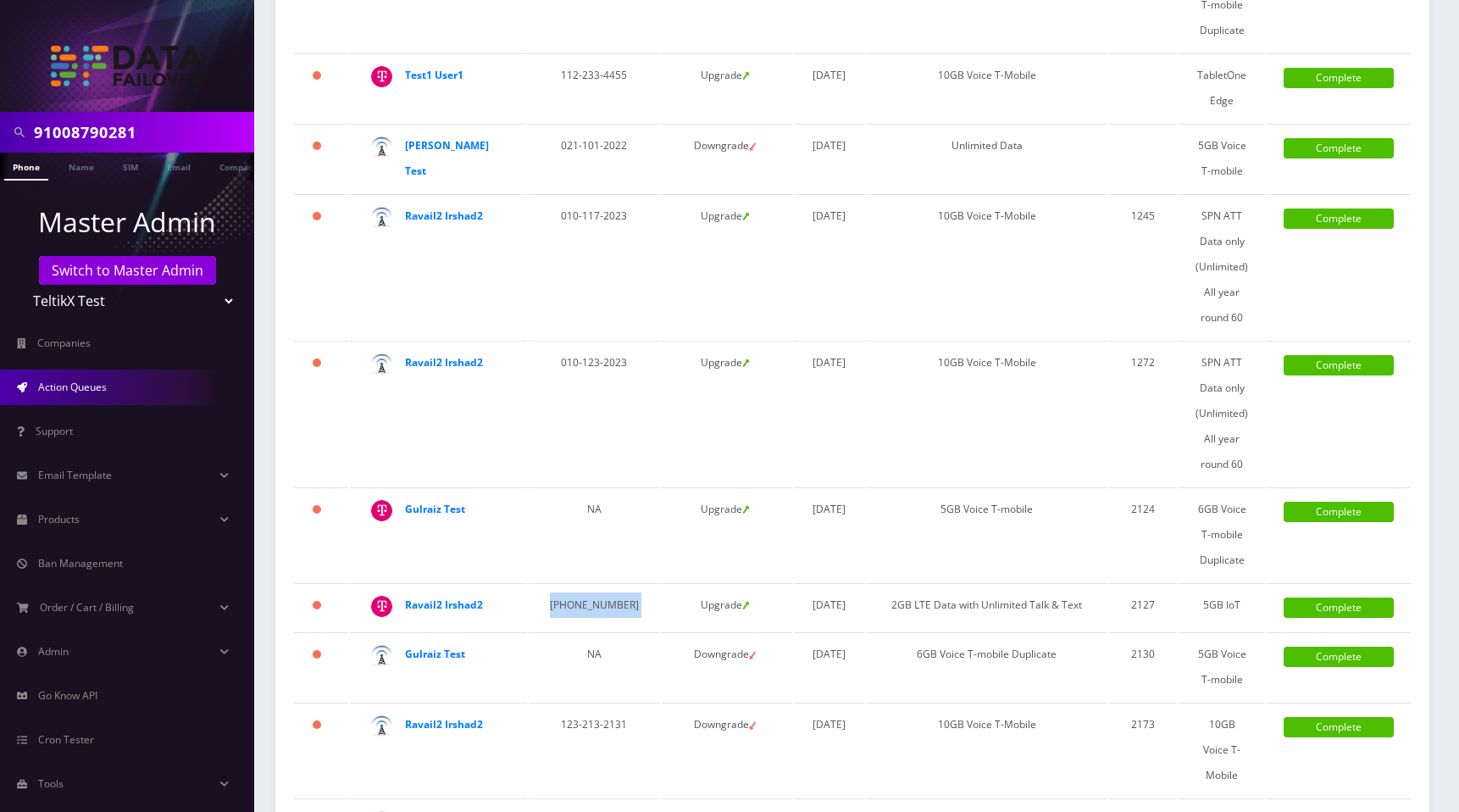
scroll to position [0, 0]
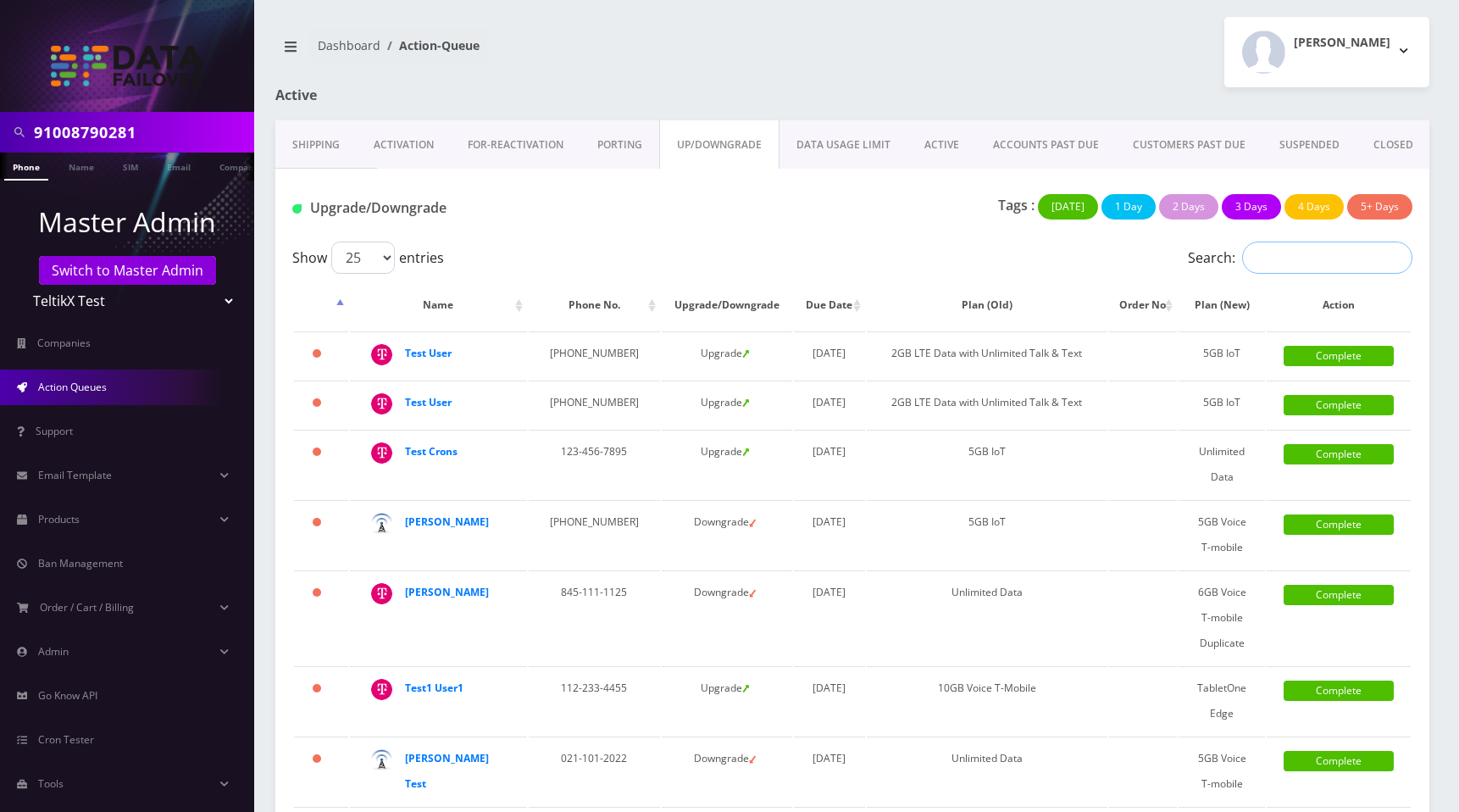
click at [1276, 263] on input "Search:" at bounding box center [1328, 257] width 170 height 32
paste input "333-555-7778"
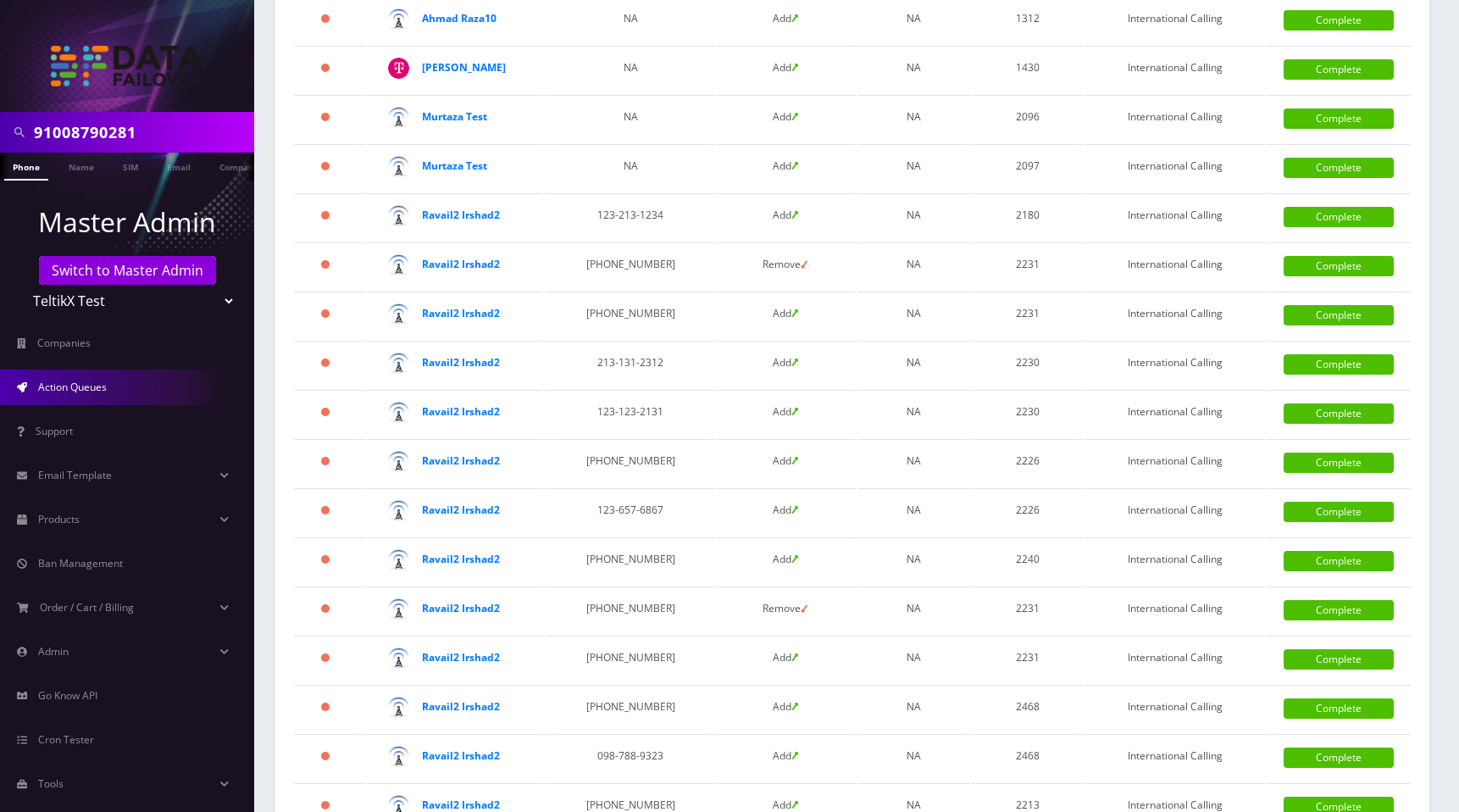
scroll to position [657, 0]
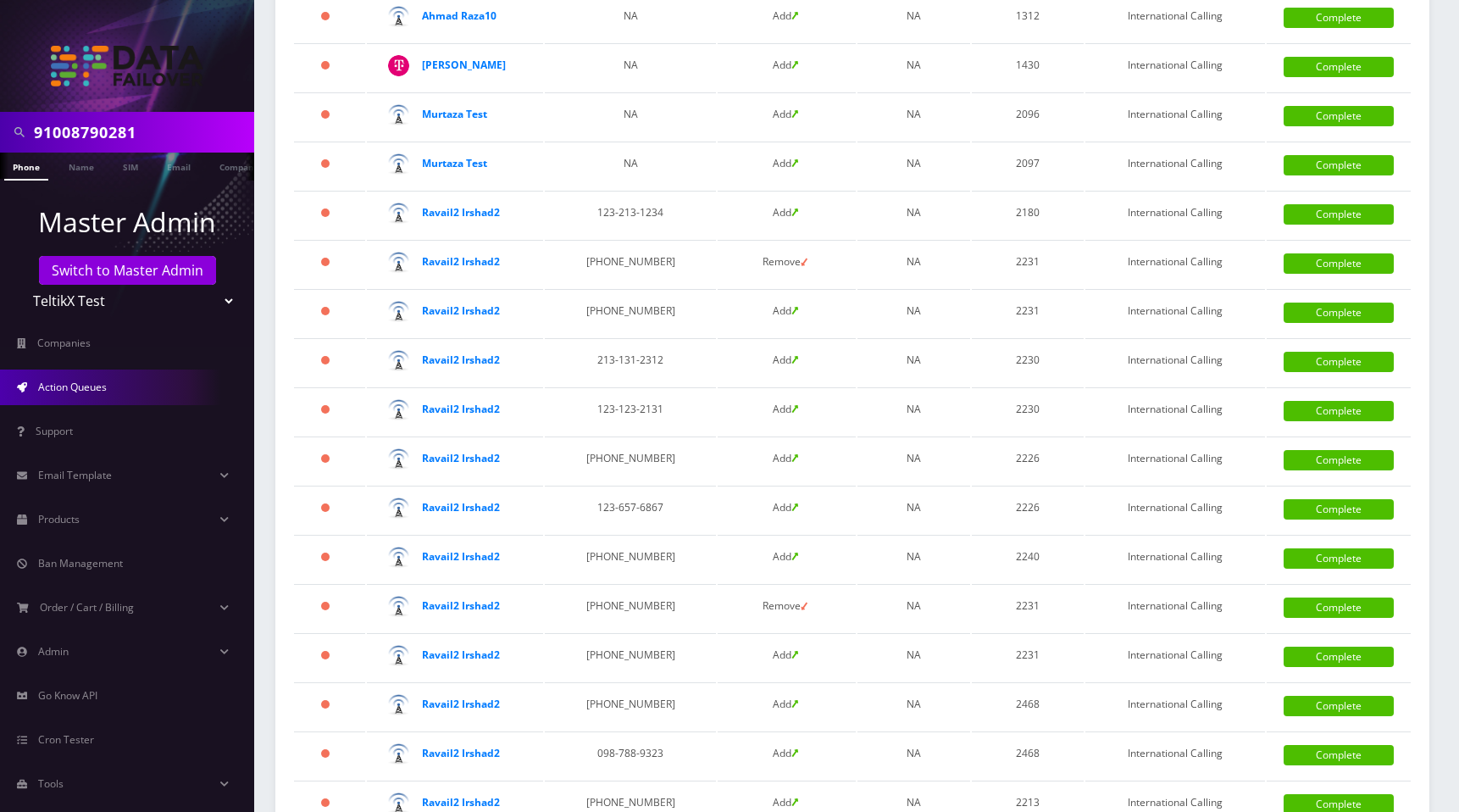
type input "333-555-7778"
drag, startPoint x: 626, startPoint y: 261, endPoint x: 855, endPoint y: 297, distance: 231.8
click at [678, 261] on td "346-534-5345" at bounding box center [630, 263] width 171 height 48
copy td "346-534-5345"
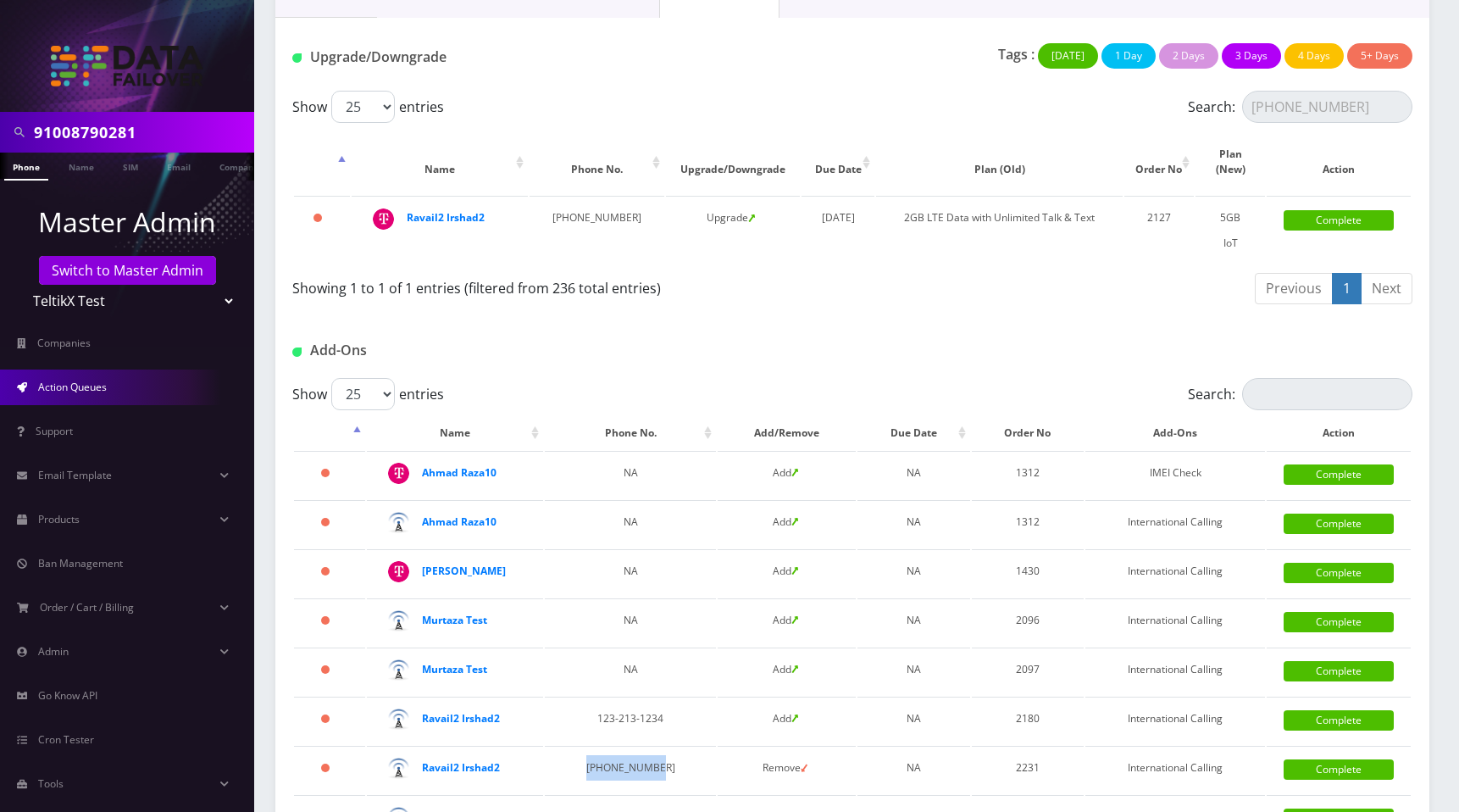
scroll to position [0, 0]
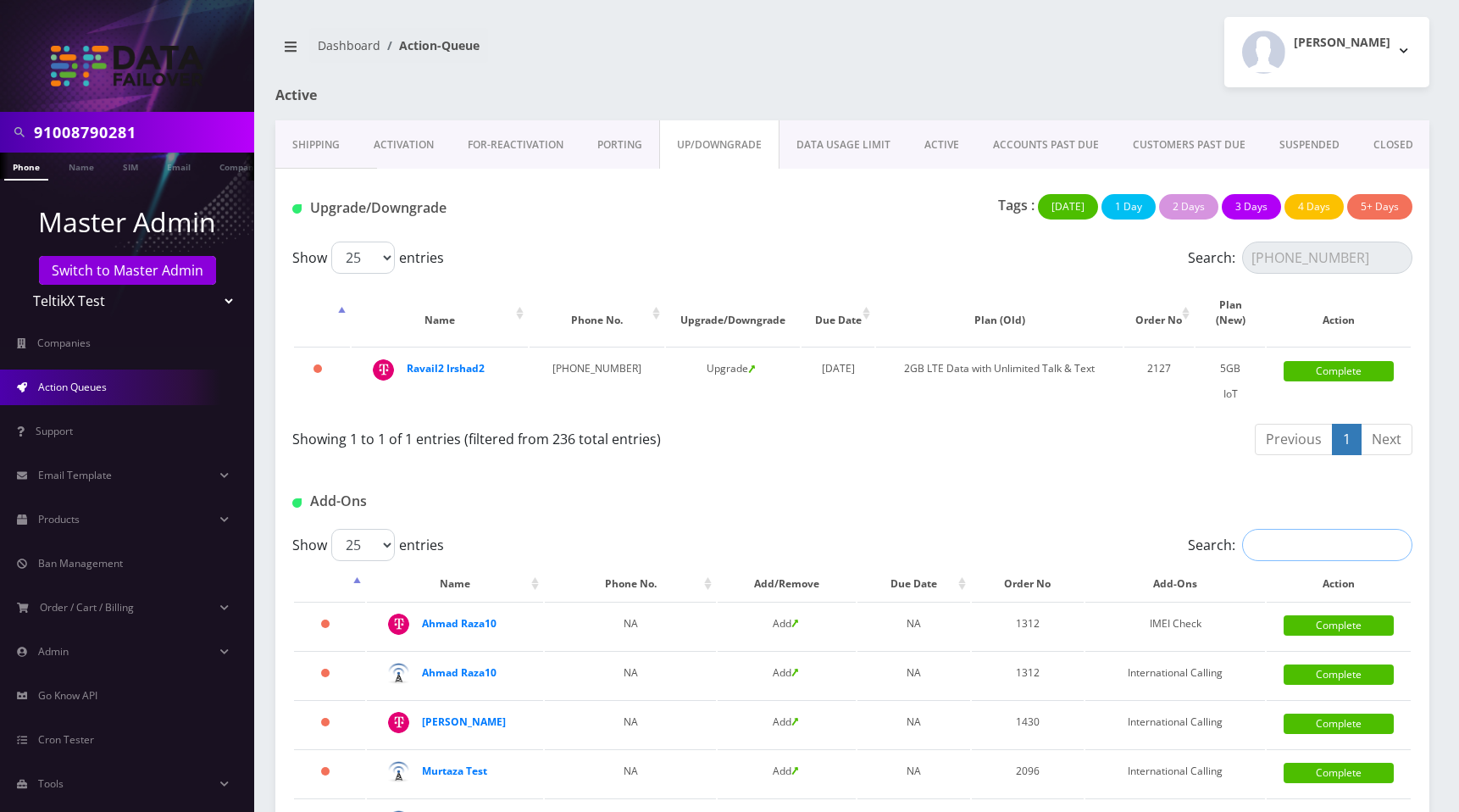
click at [1311, 546] on input "Search:" at bounding box center [1328, 544] width 170 height 32
paste input "346-534-5345"
type input "346-534-5345"
type input "2231"
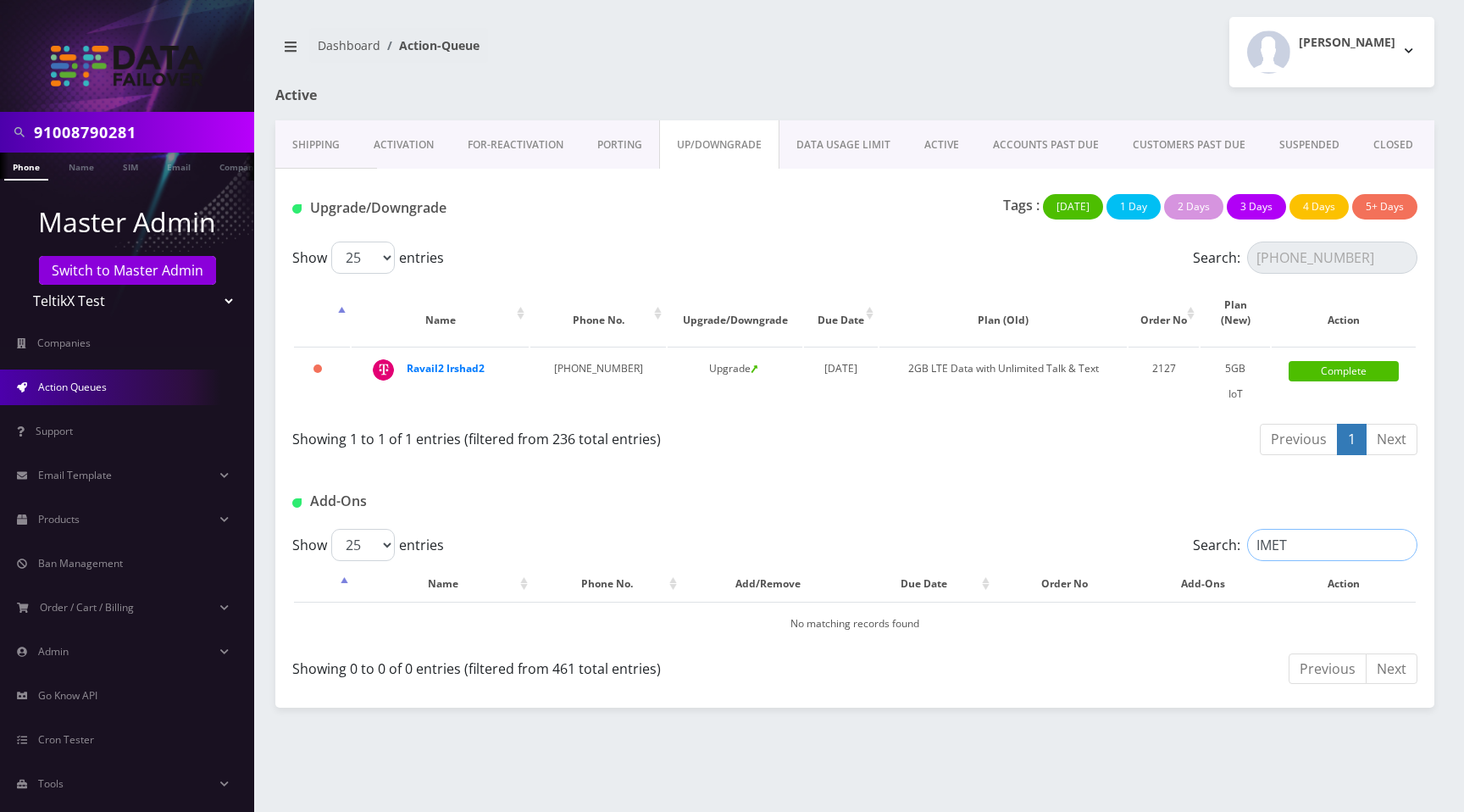
type input "IME"
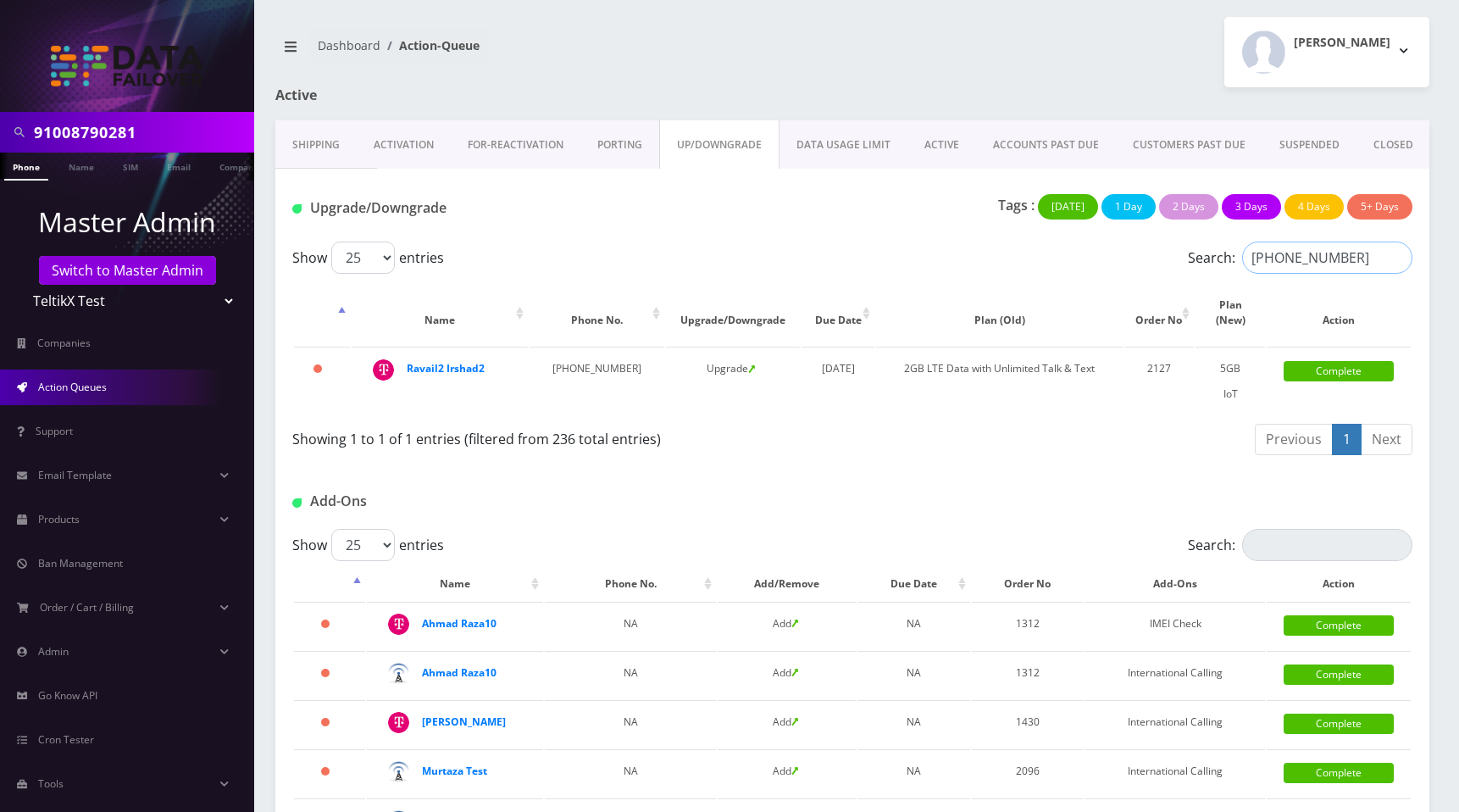
click at [1357, 247] on input "333-555-7778" at bounding box center [1328, 257] width 170 height 32
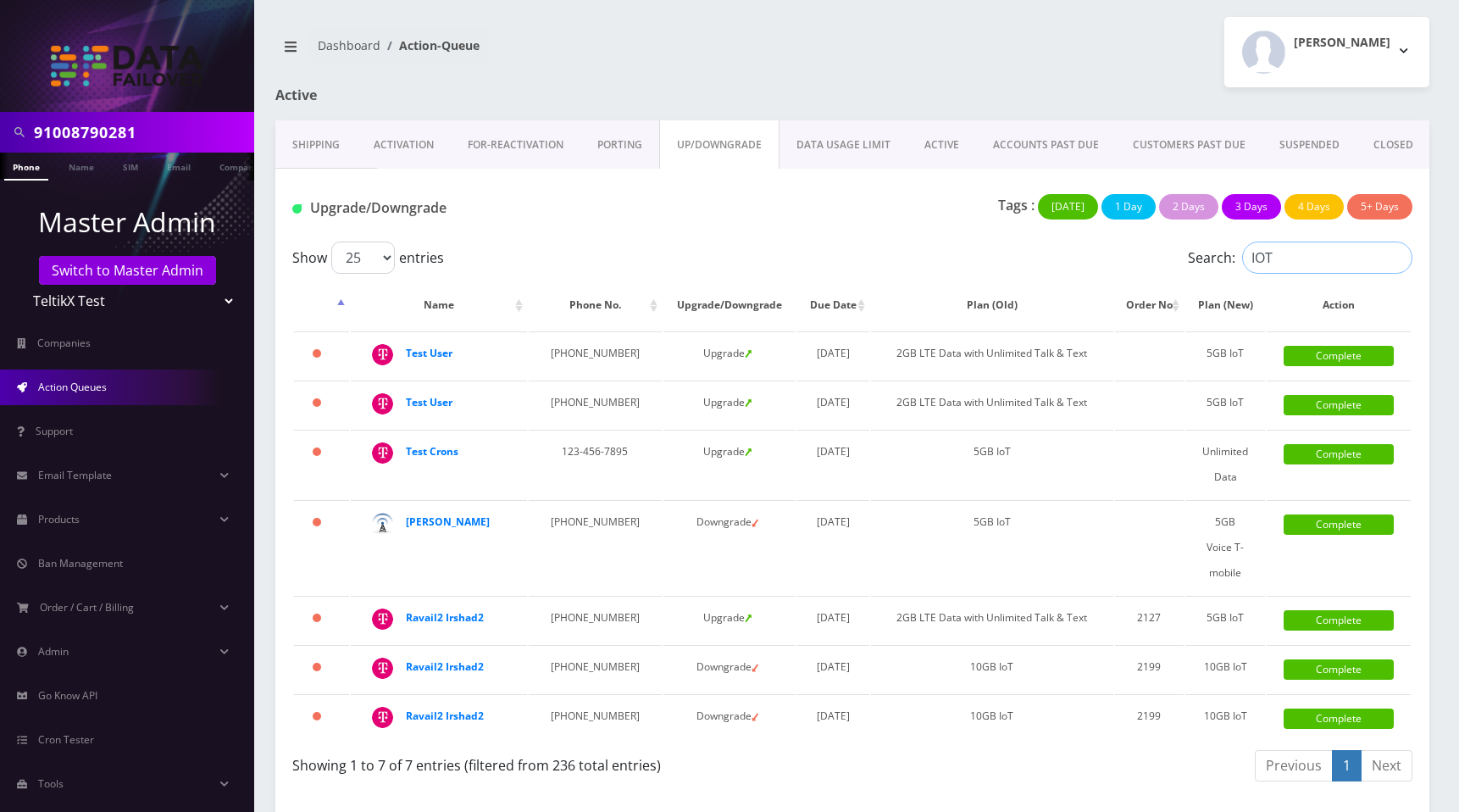
type input "IOT"
click at [836, 152] on link "DATA USAGE LIMIT" at bounding box center [843, 145] width 128 height 50
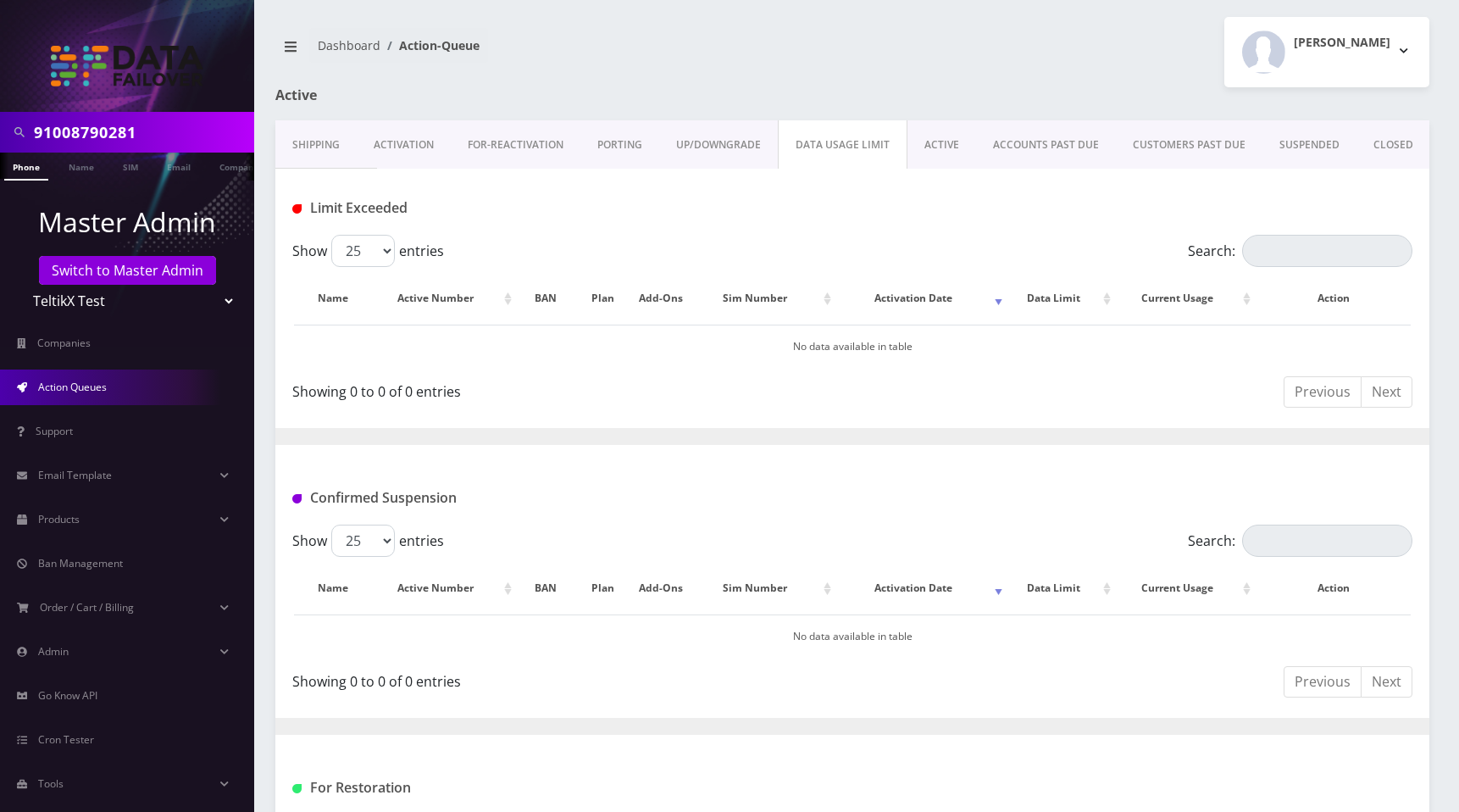
click at [943, 146] on link "ACTIVE" at bounding box center [941, 145] width 68 height 50
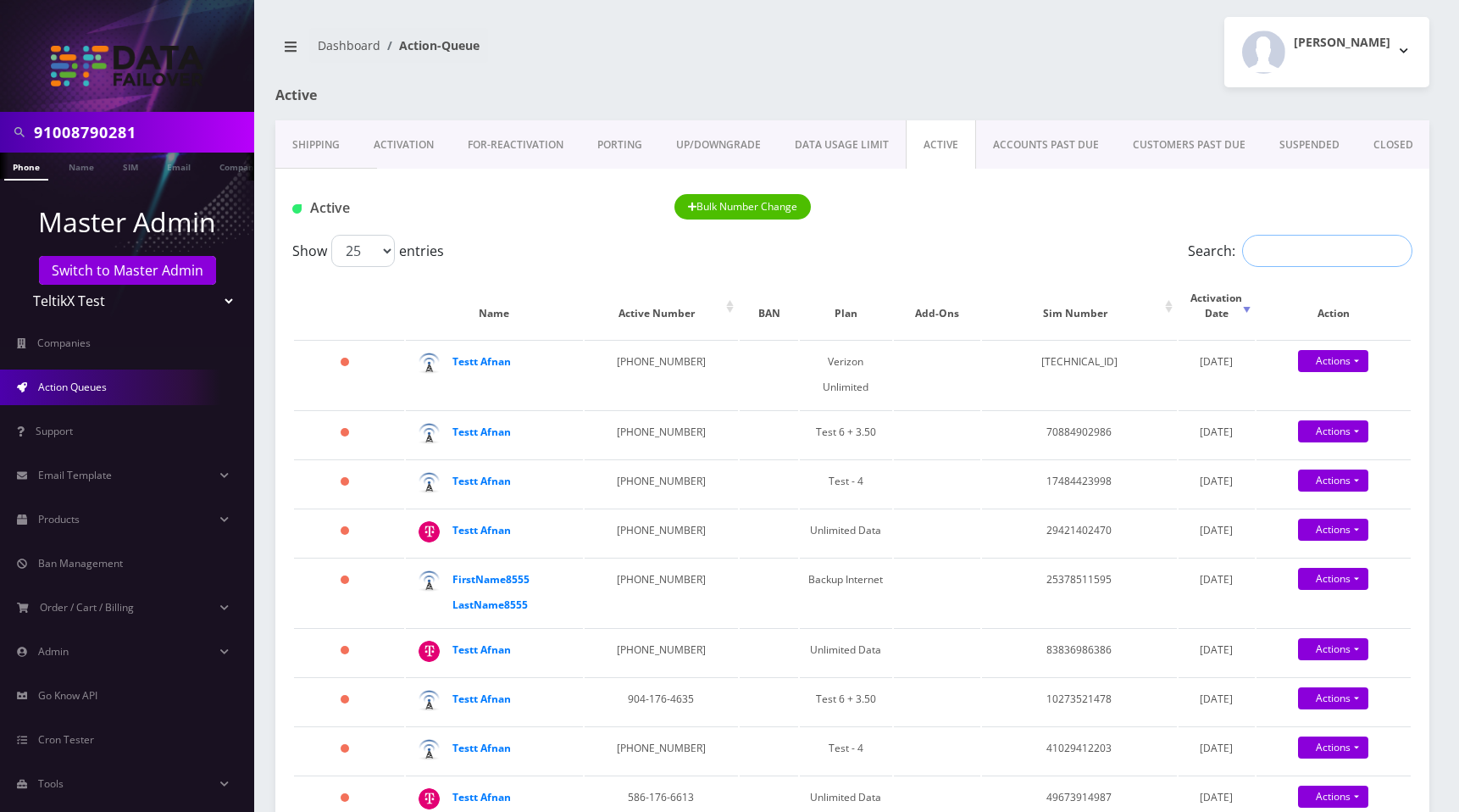
click at [1299, 252] on input "Search:" at bounding box center [1328, 251] width 170 height 32
type input "VErizon"
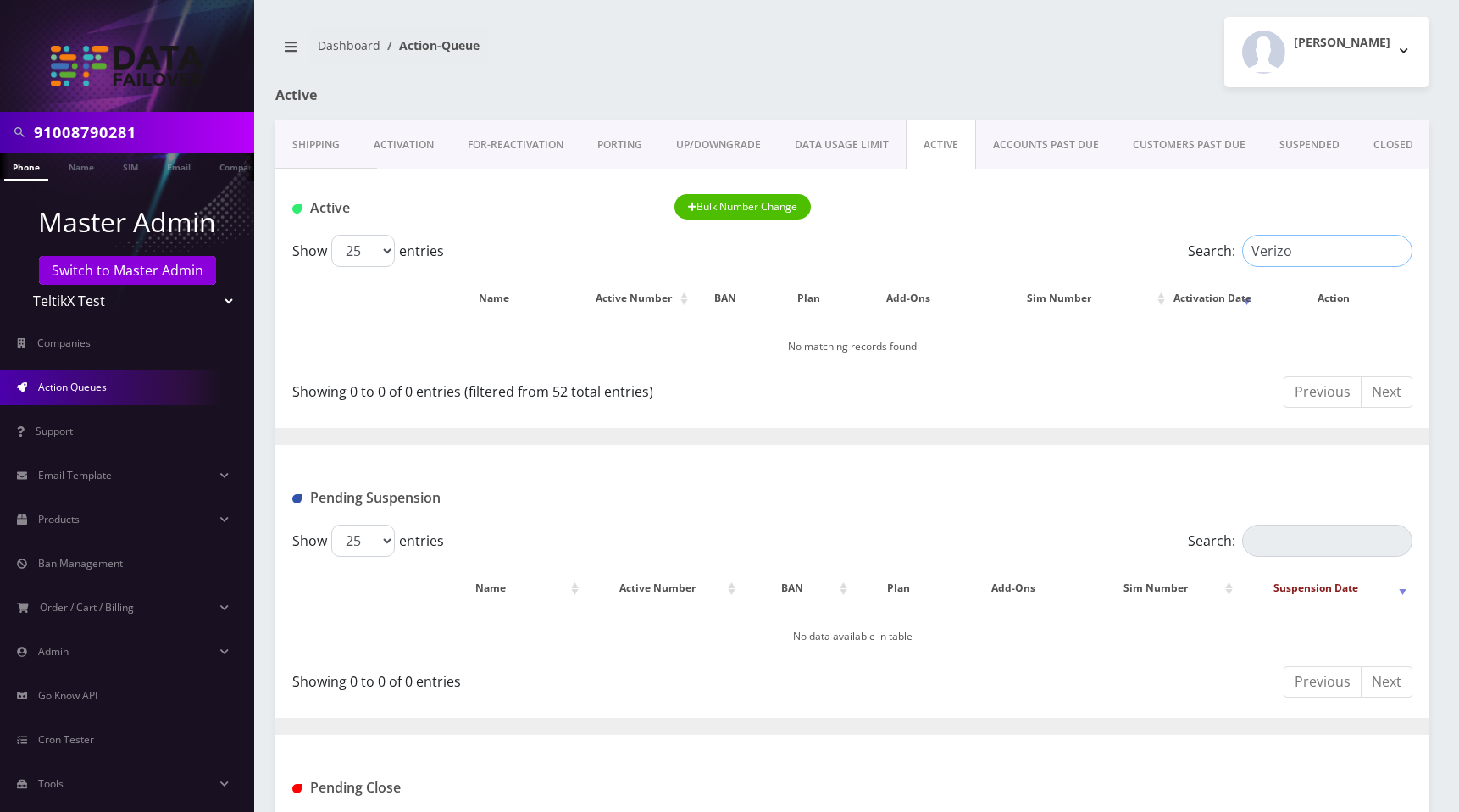
type input "Verizon"
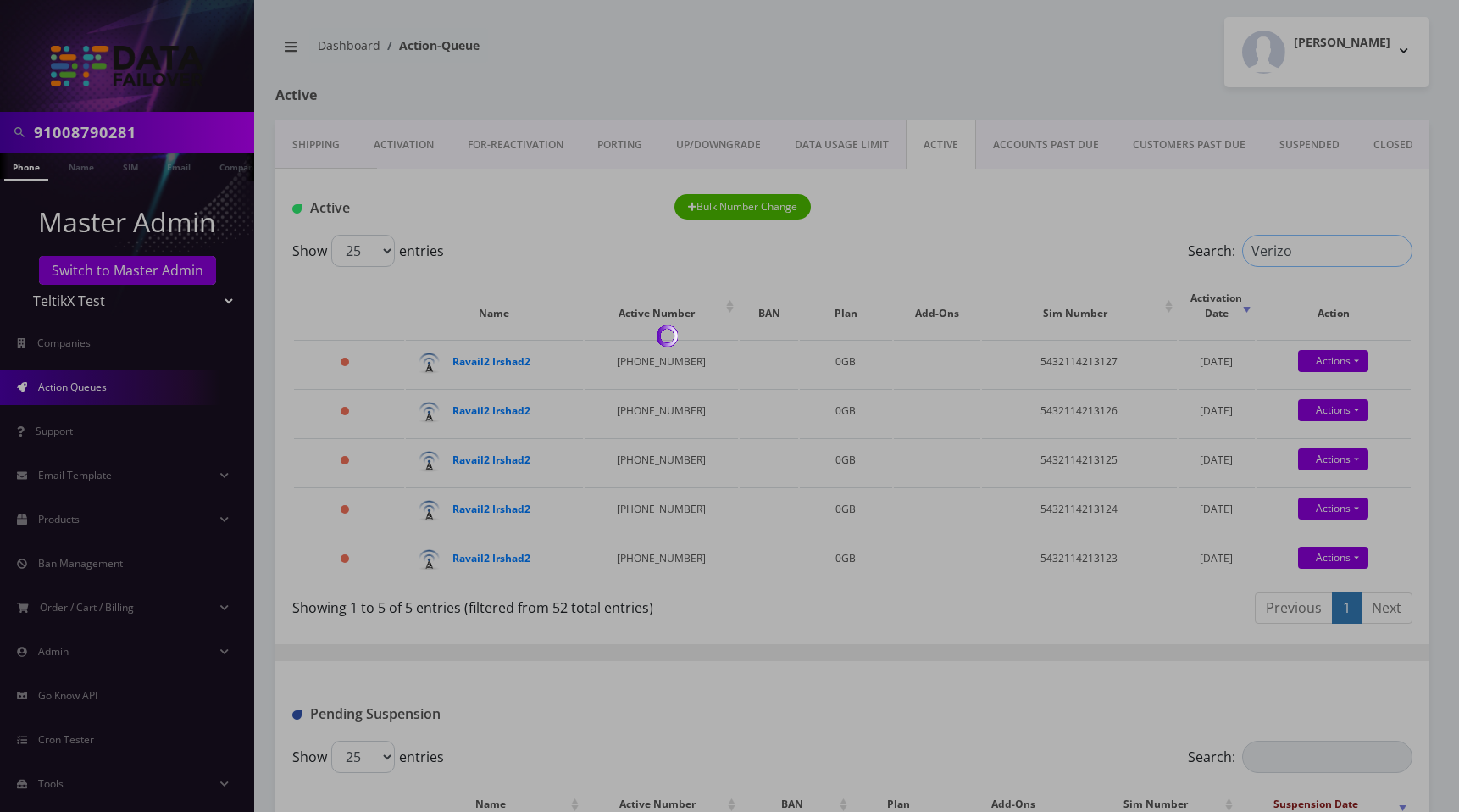
type input "Verizon"
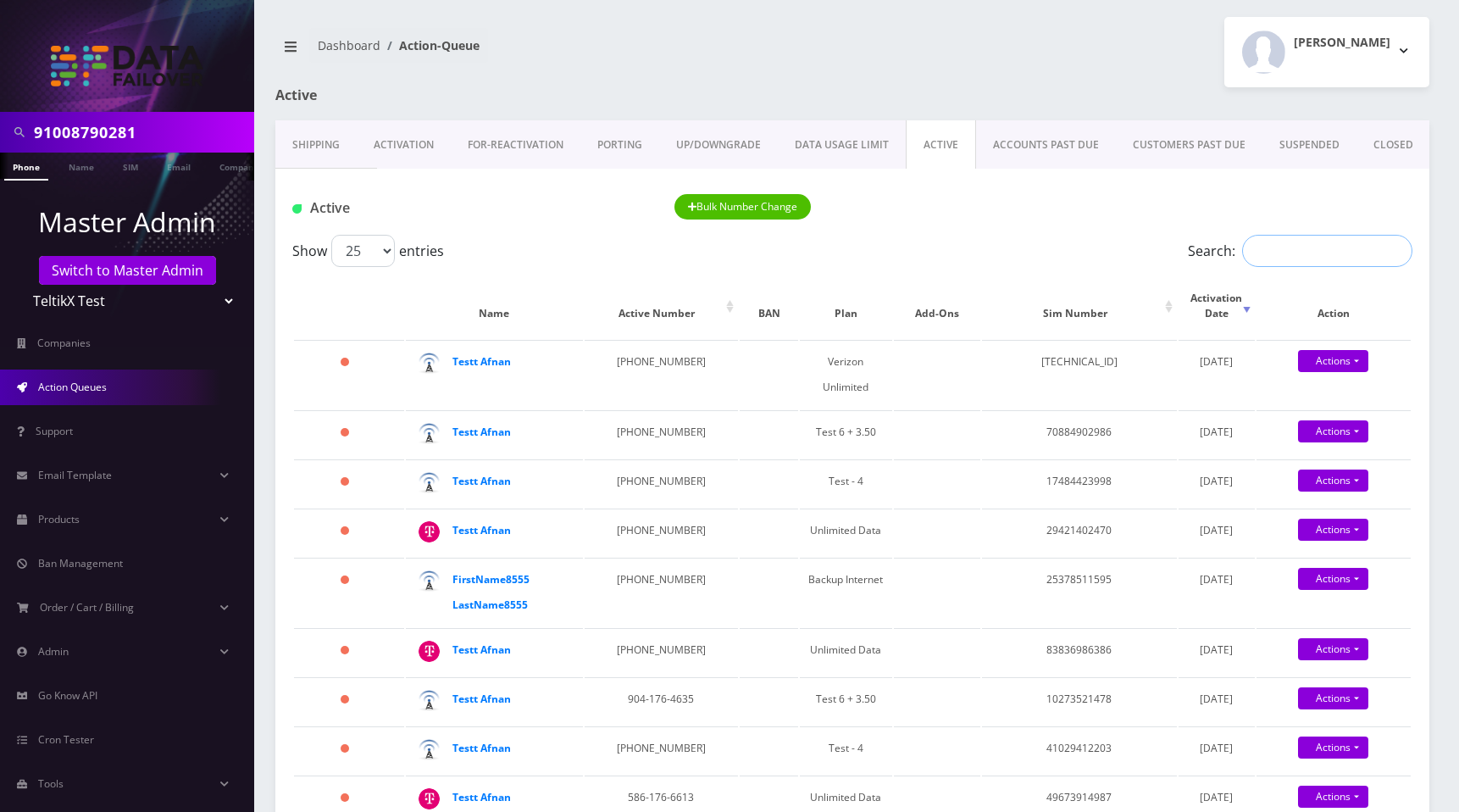
click at [1285, 255] on input "Search:" at bounding box center [1328, 251] width 170 height 32
type input "VEri"
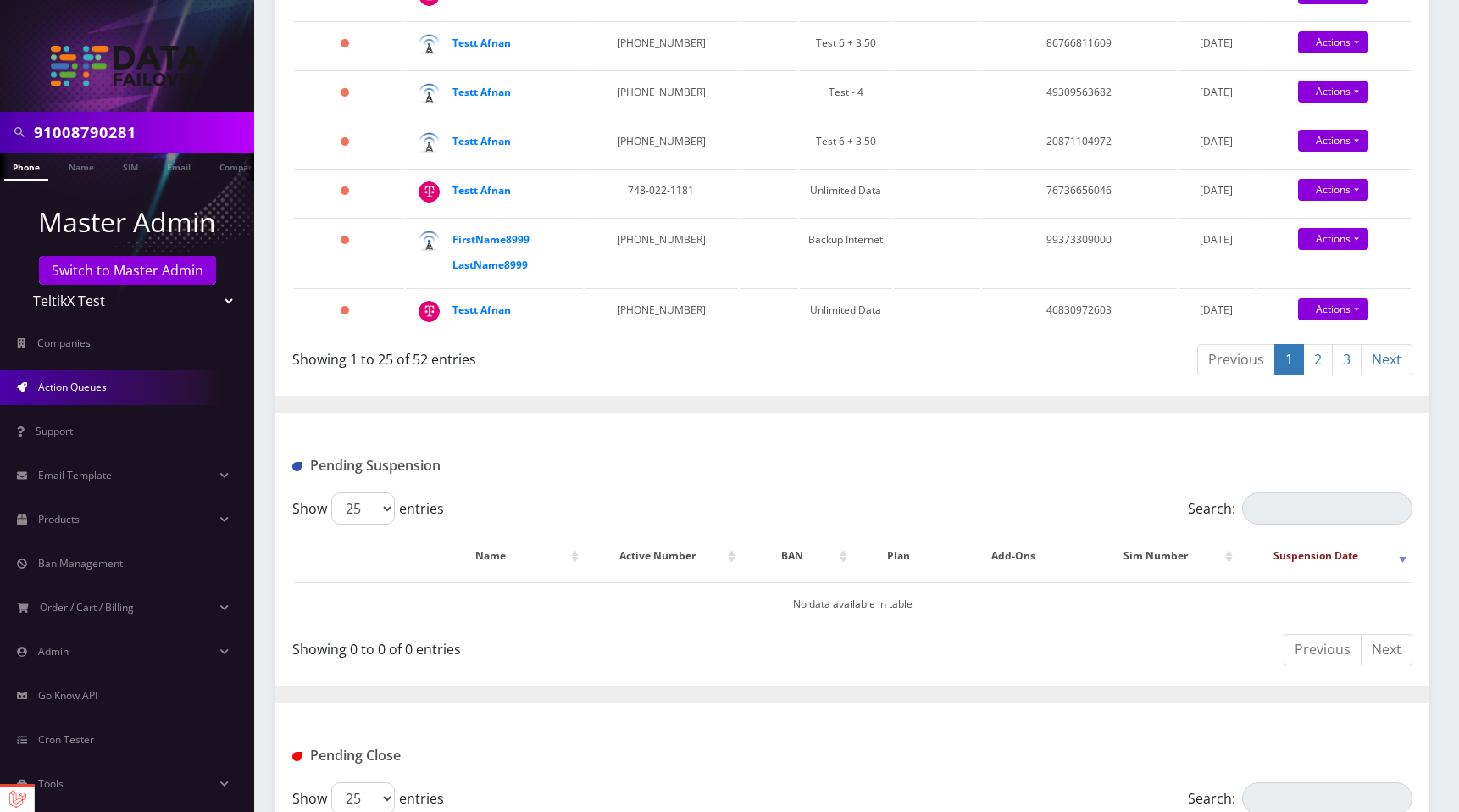
click at [1321, 344] on link "2" at bounding box center [1319, 360] width 30 height 32
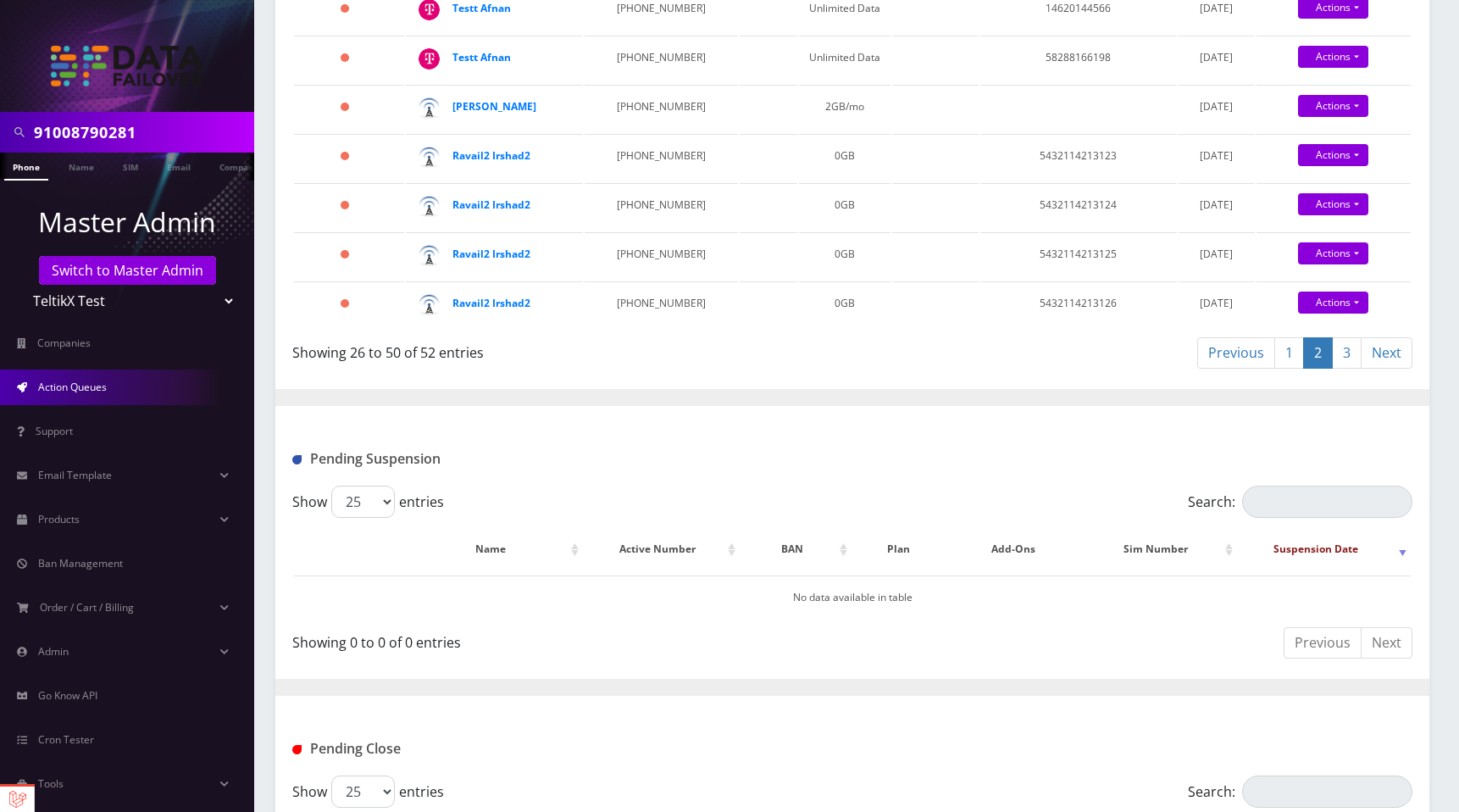
scroll to position [1467, 0]
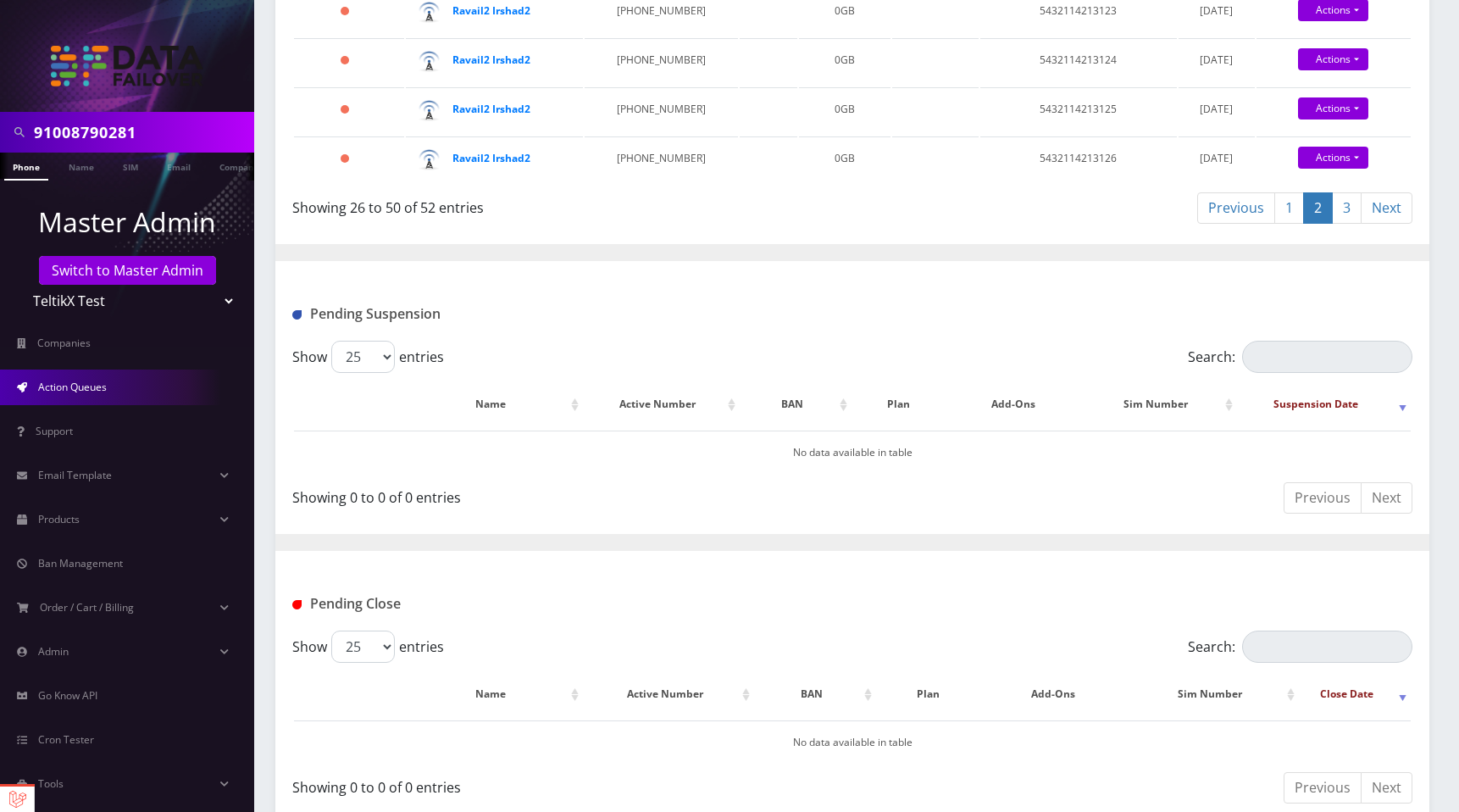
click at [1345, 195] on link "3" at bounding box center [1348, 209] width 30 height 32
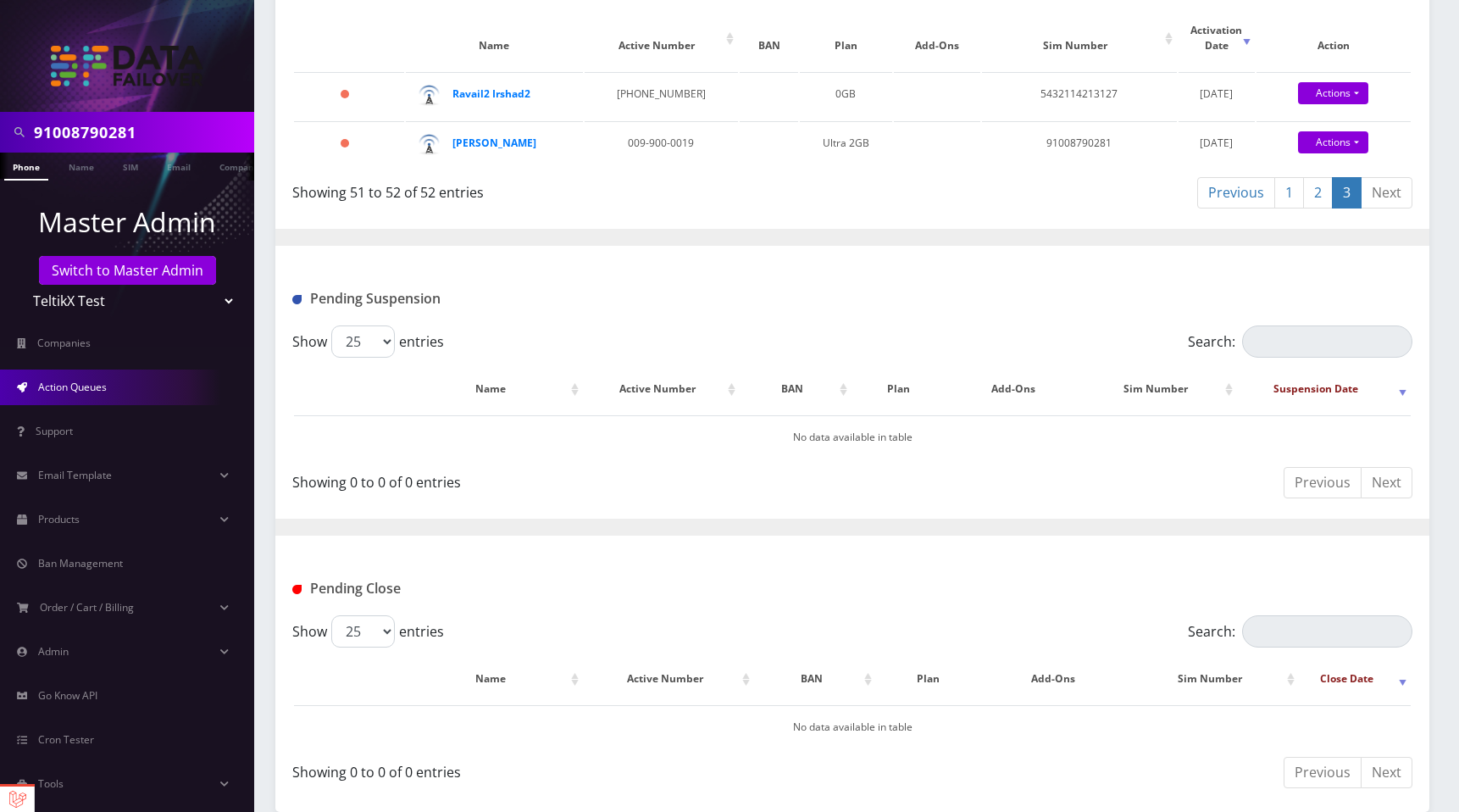
scroll to position [0, 0]
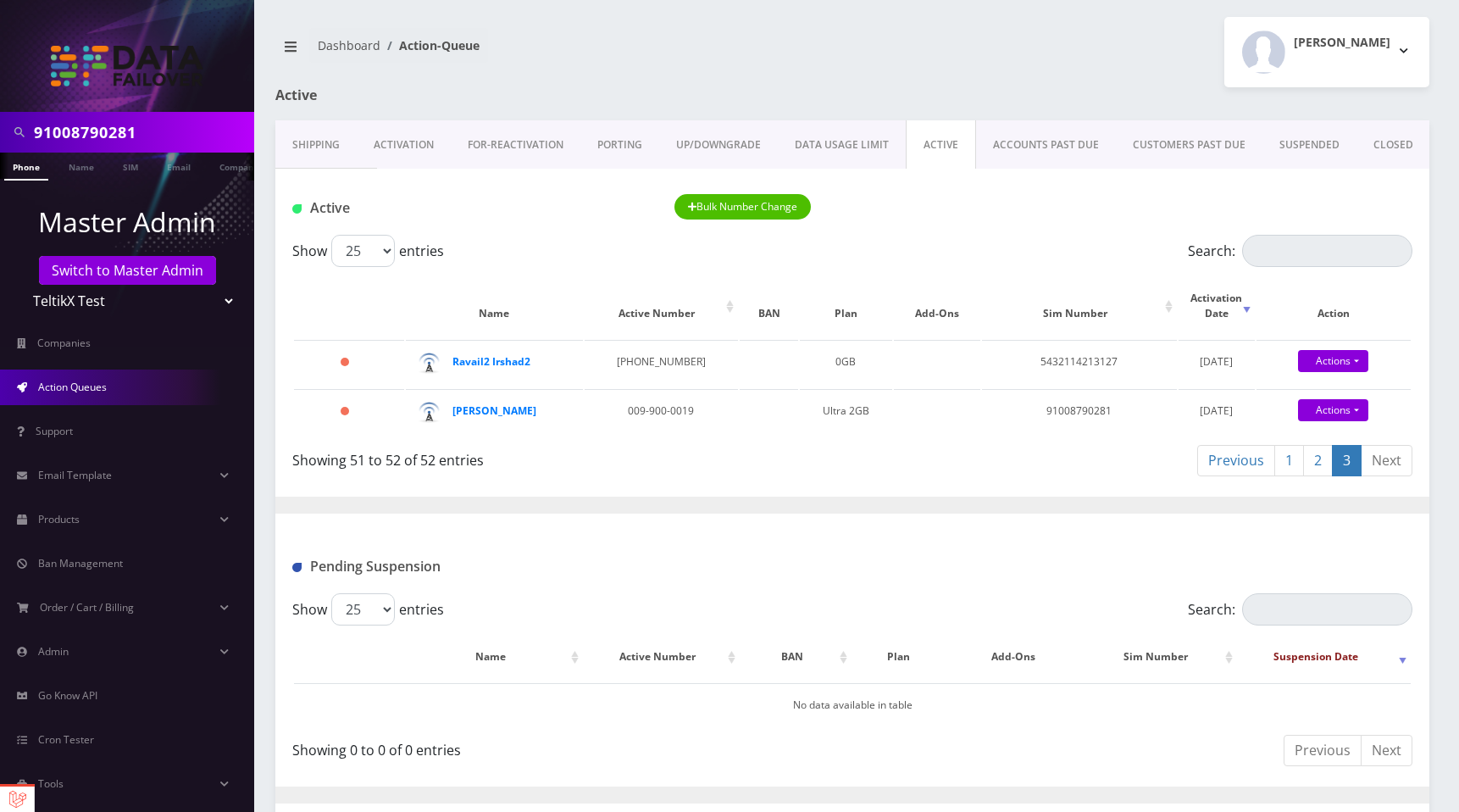
click at [710, 133] on link "UP/DOWNGRADE" at bounding box center [719, 145] width 119 height 50
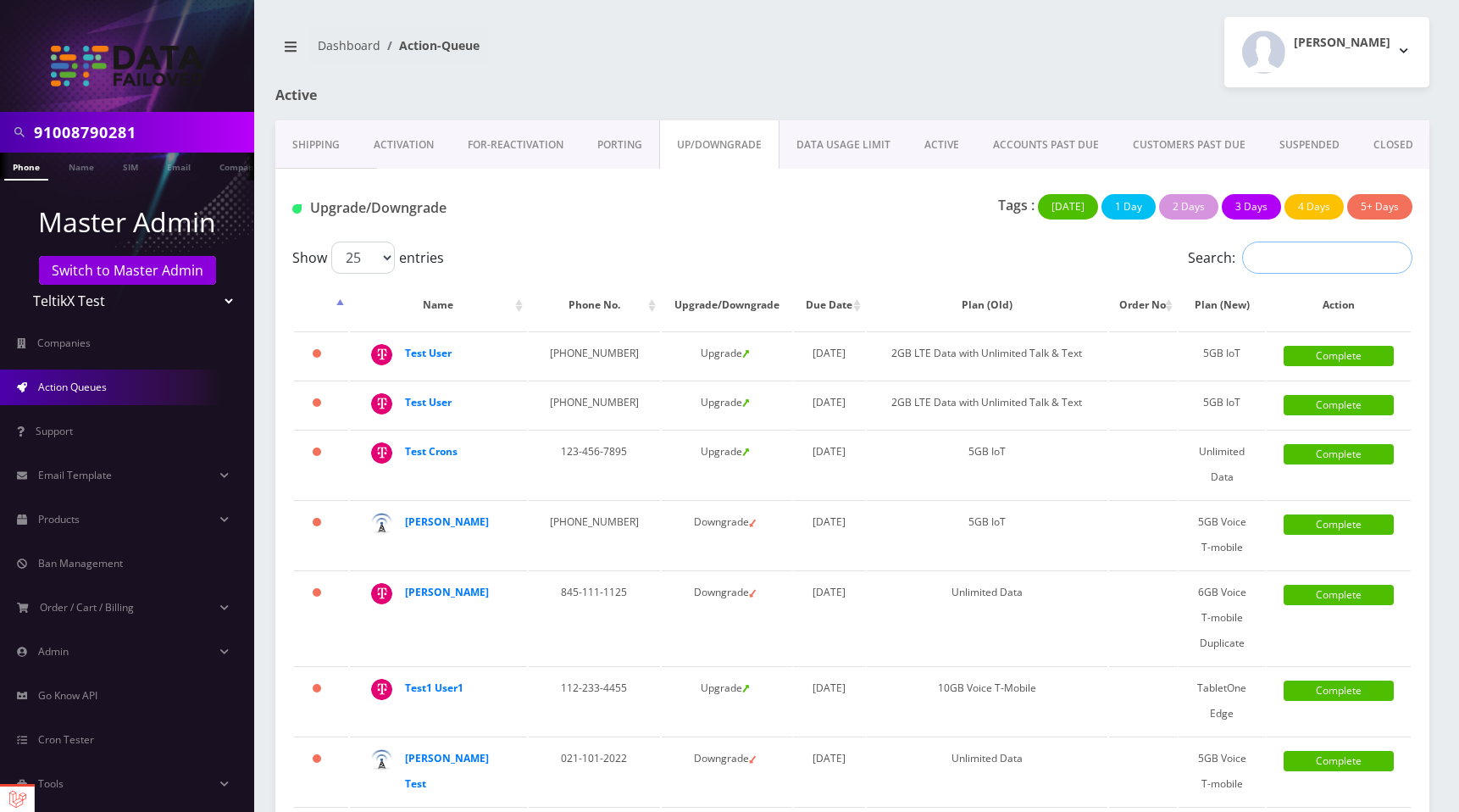
click at [1298, 270] on input "Search:" at bounding box center [1328, 257] width 170 height 32
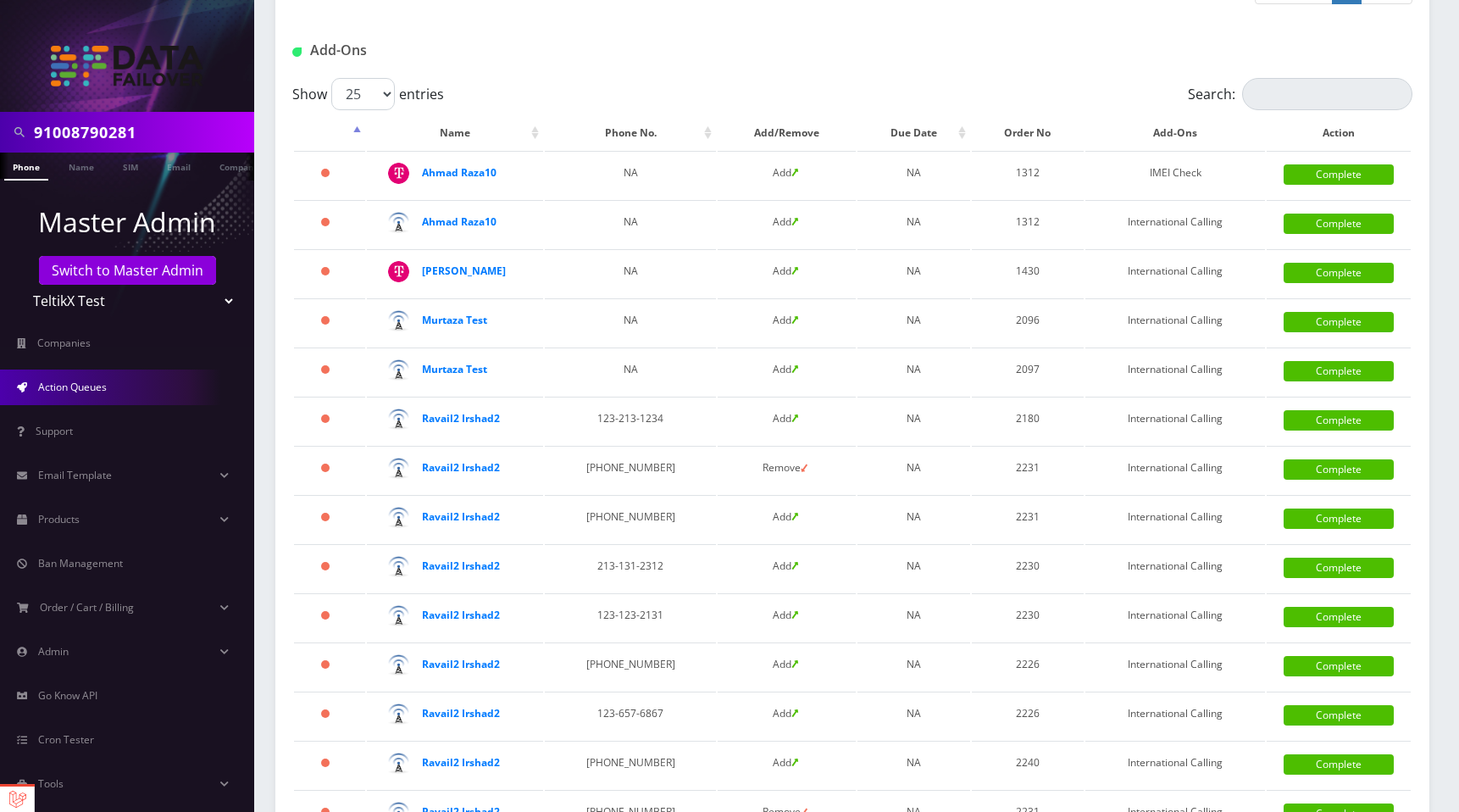
scroll to position [827, 0]
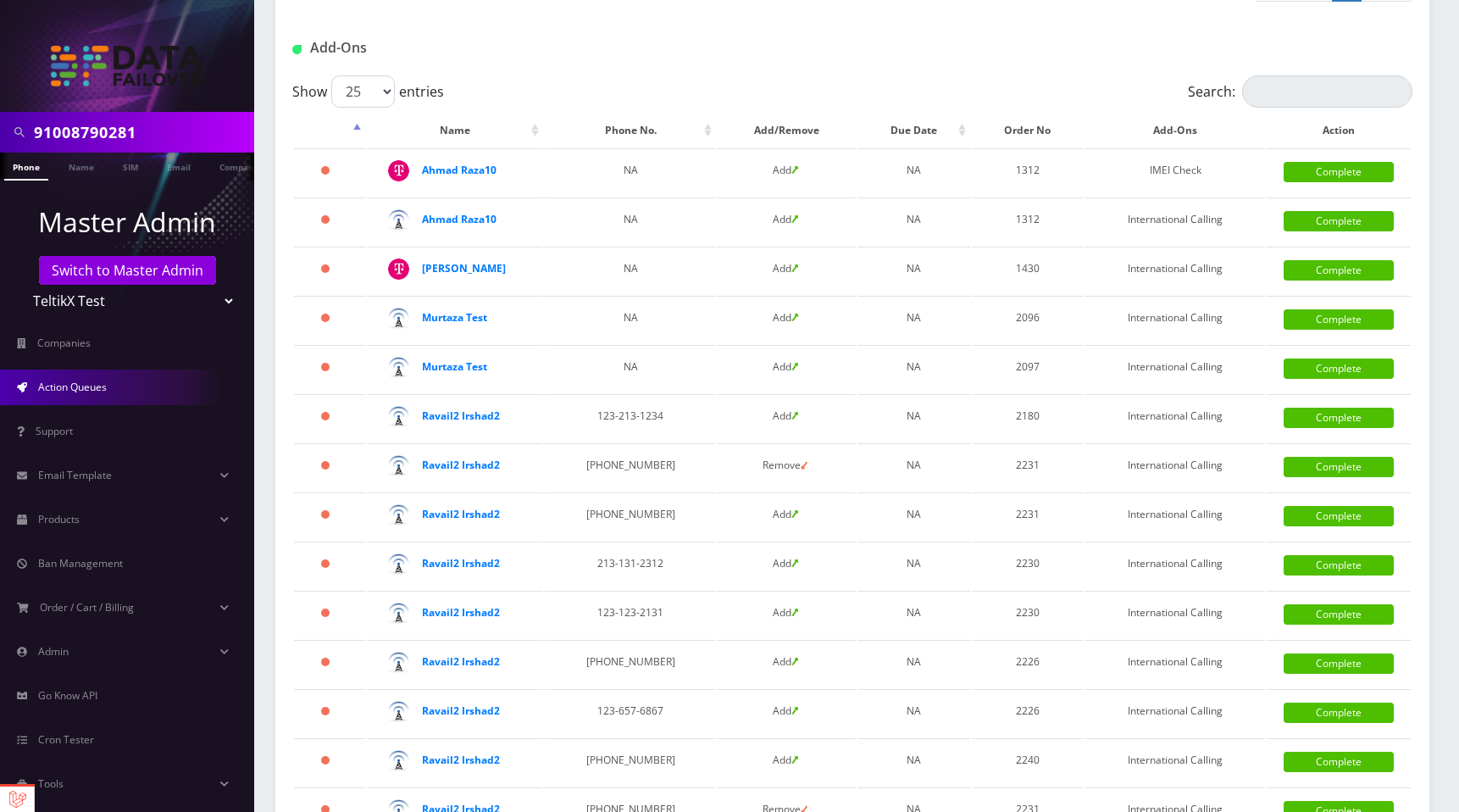
type input "Duplicate"
click at [1288, 93] on input "Search:" at bounding box center [1328, 92] width 170 height 32
type input "IMEI"
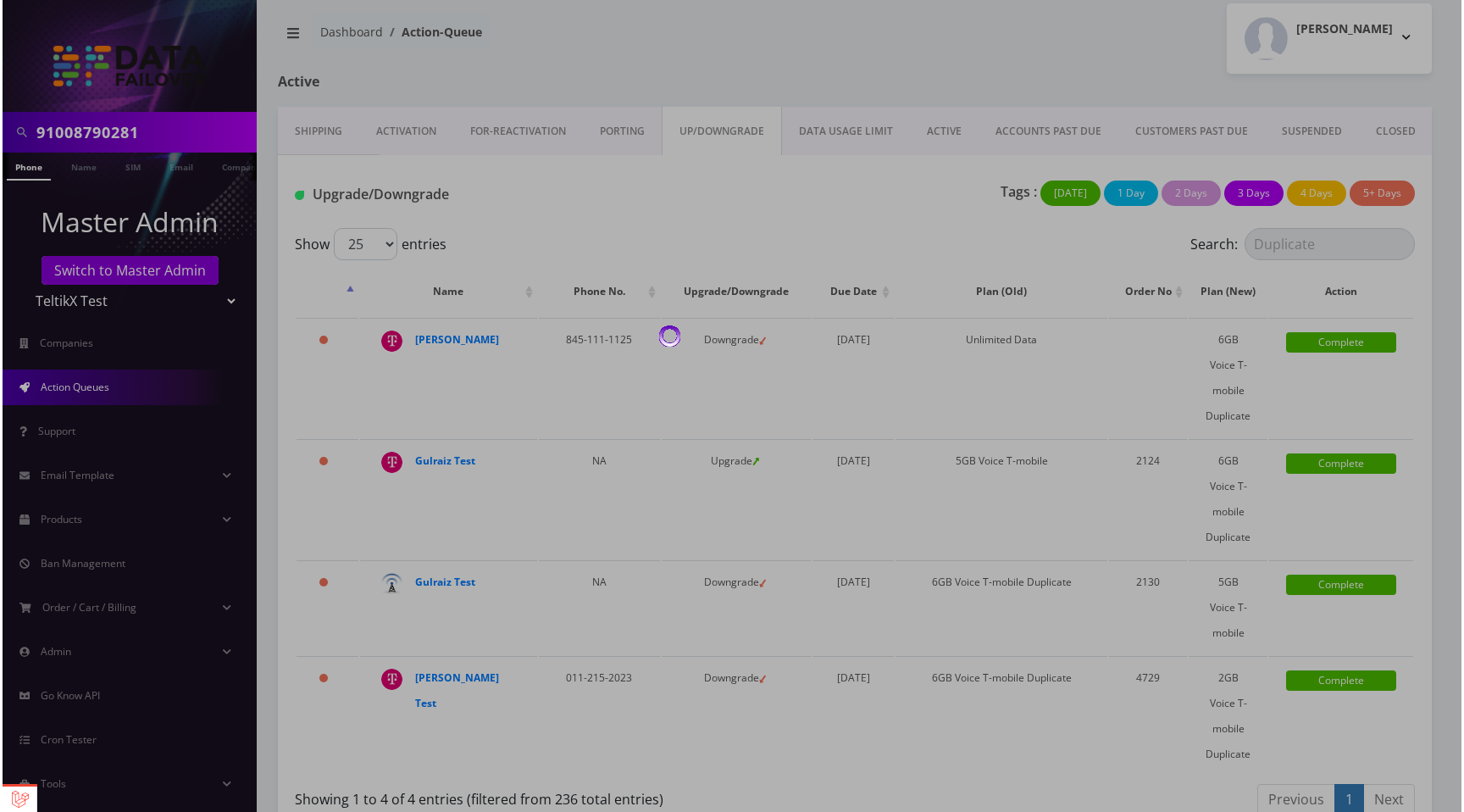
scroll to position [0, 0]
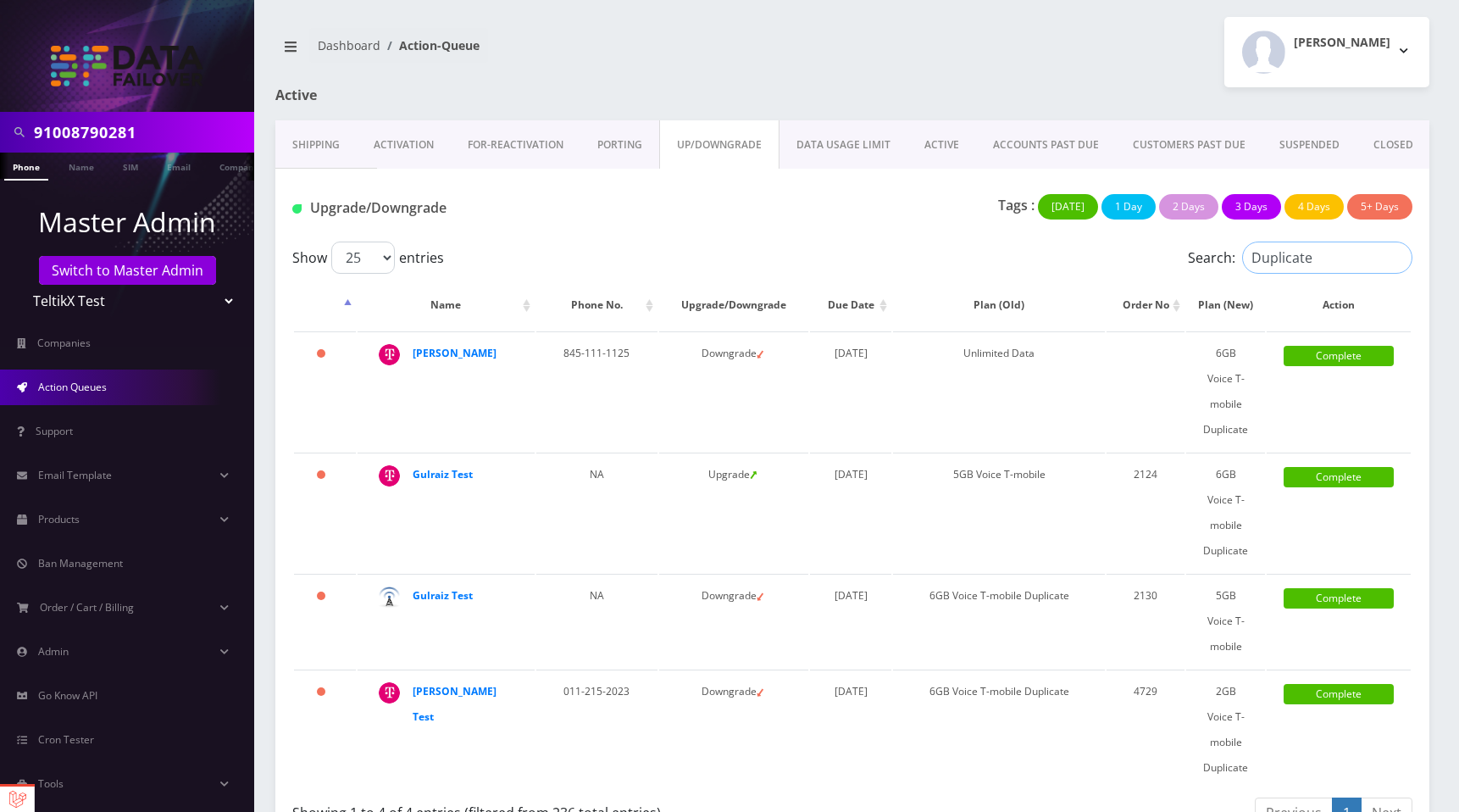
click at [1326, 263] on input "Duplicate" at bounding box center [1328, 257] width 170 height 32
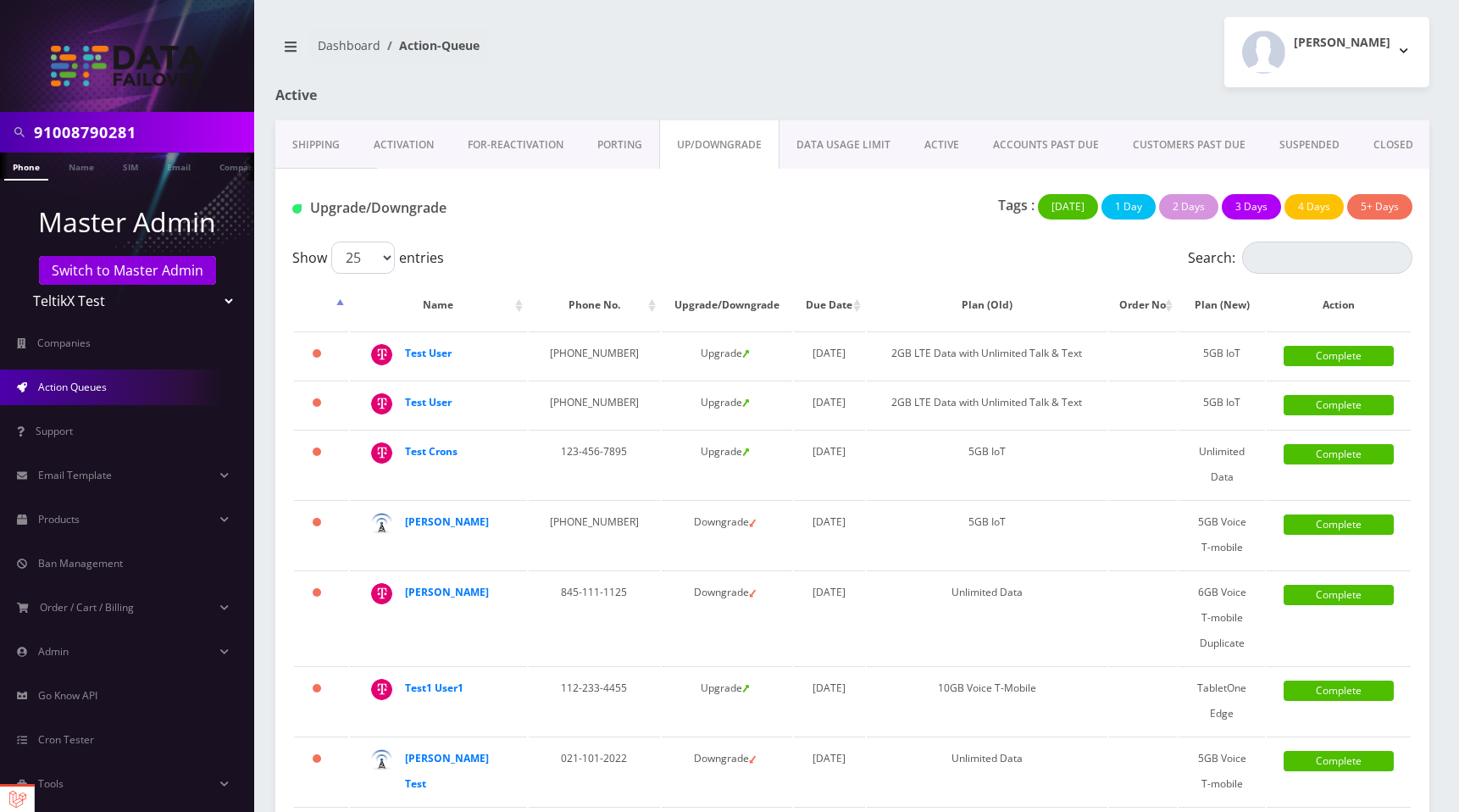
click at [1050, 144] on link "ACCOUNTS PAST DUE" at bounding box center [1045, 145] width 139 height 50
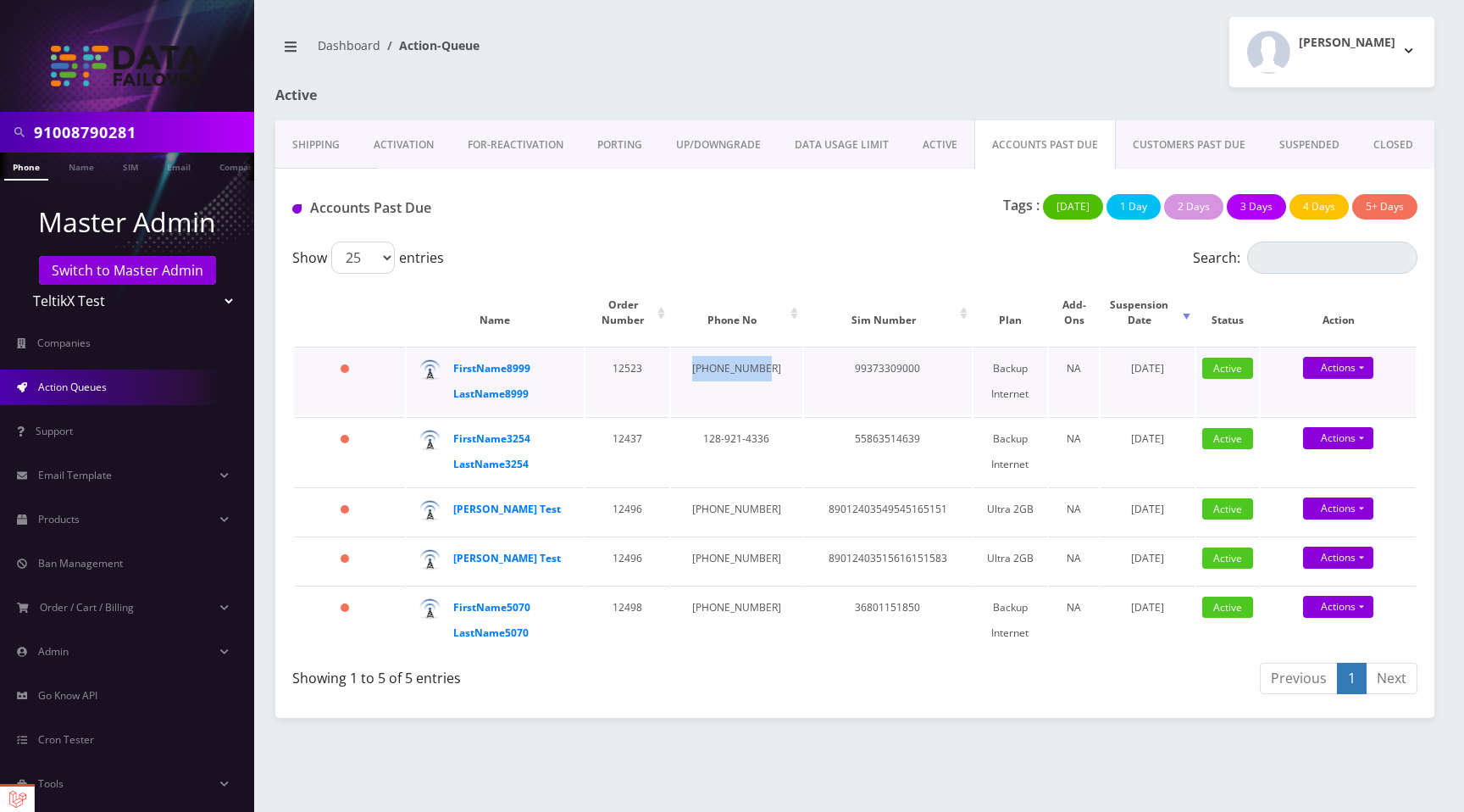
drag, startPoint x: 716, startPoint y: 370, endPoint x: 753, endPoint y: 400, distance: 47.6
click at [753, 400] on td "303-664-1194" at bounding box center [736, 380] width 131 height 68
copy td "303-664-1194"
click at [1314, 257] on input "Search:" at bounding box center [1332, 257] width 170 height 32
paste input "303-664-1194"
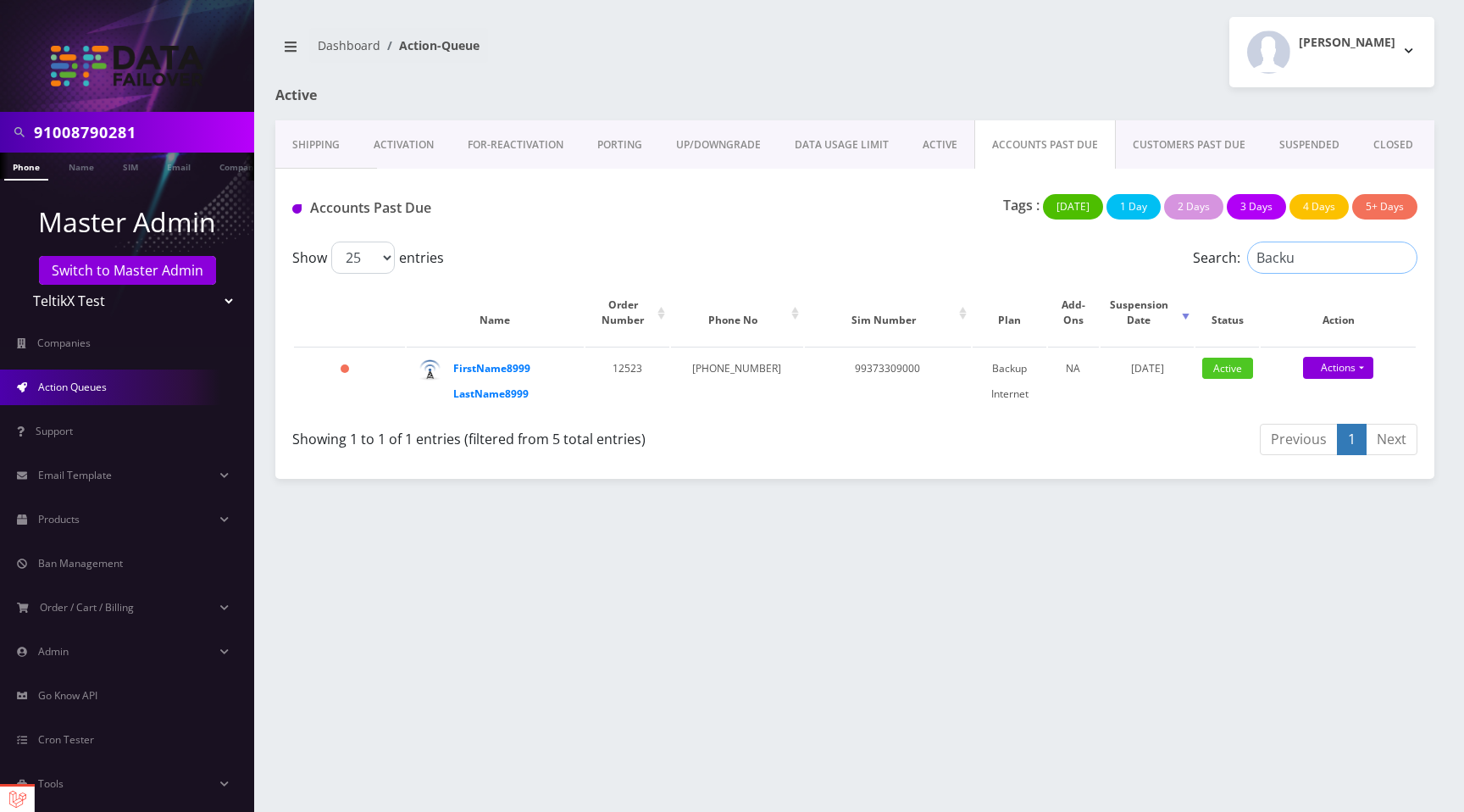
type input "Backup"
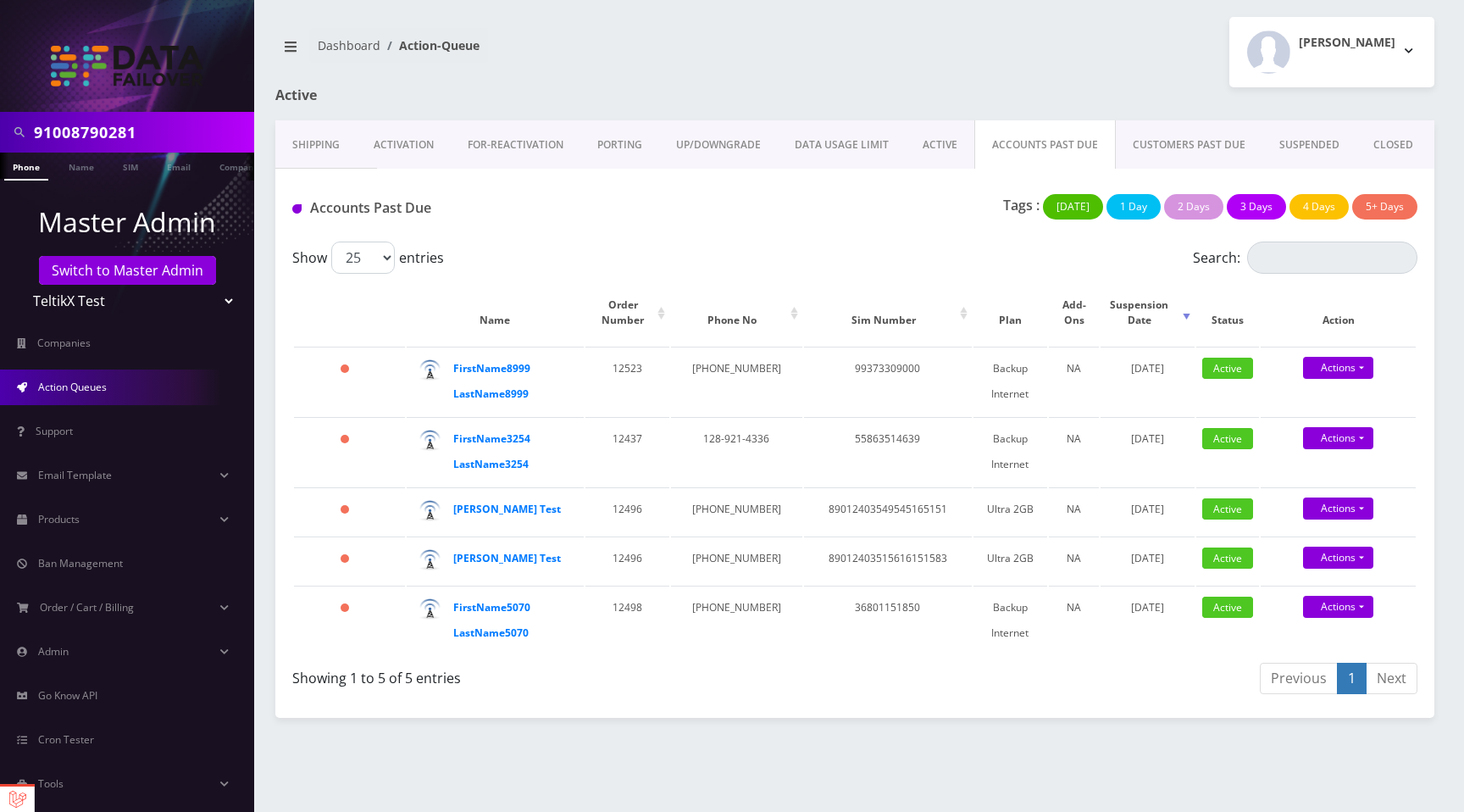
click at [1034, 35] on div "Moshe Gorin Logout" at bounding box center [1151, 51] width 592 height 70
click at [1026, 68] on div "Moshe Gorin Logout" at bounding box center [1151, 51] width 592 height 70
click at [1284, 248] on input "Search:" at bounding box center [1332, 257] width 170 height 32
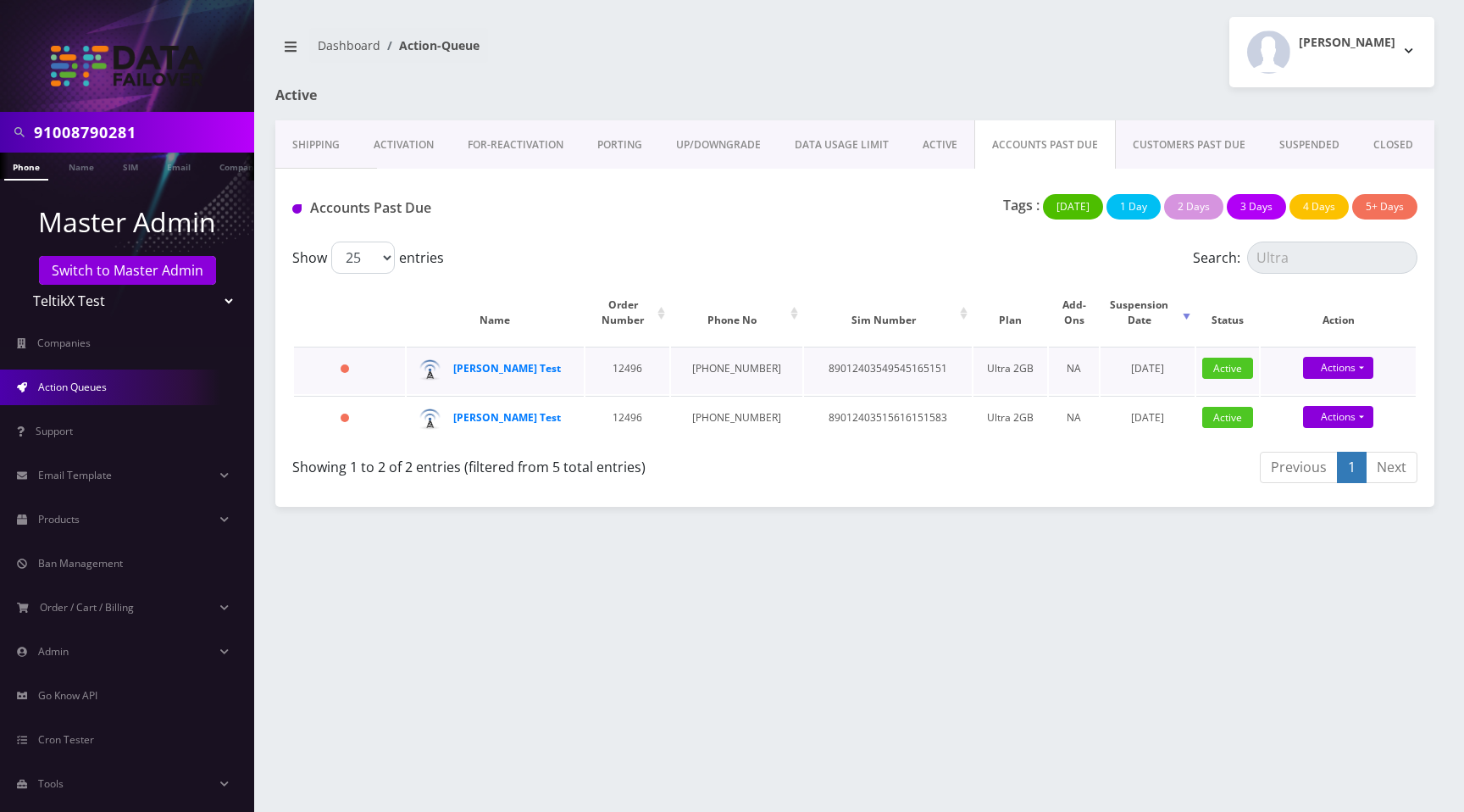
click at [850, 370] on td "89012403549545165151" at bounding box center [887, 370] width 167 height 48
copy td "89012403549545165151"
click at [1310, 259] on input "Ultra" at bounding box center [1332, 257] width 170 height 32
paste input "89012403549545165151"
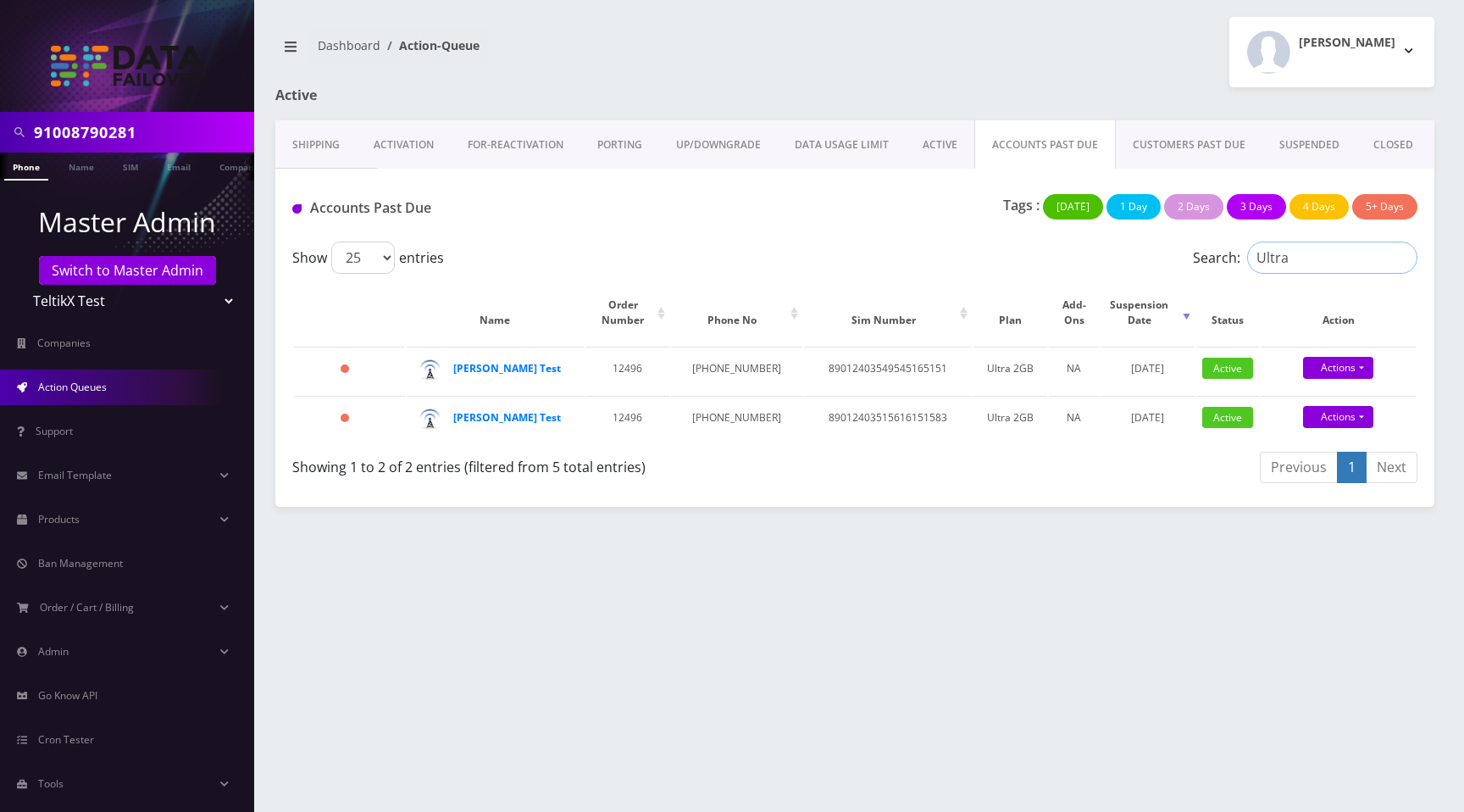
type input "89012403549545165151"
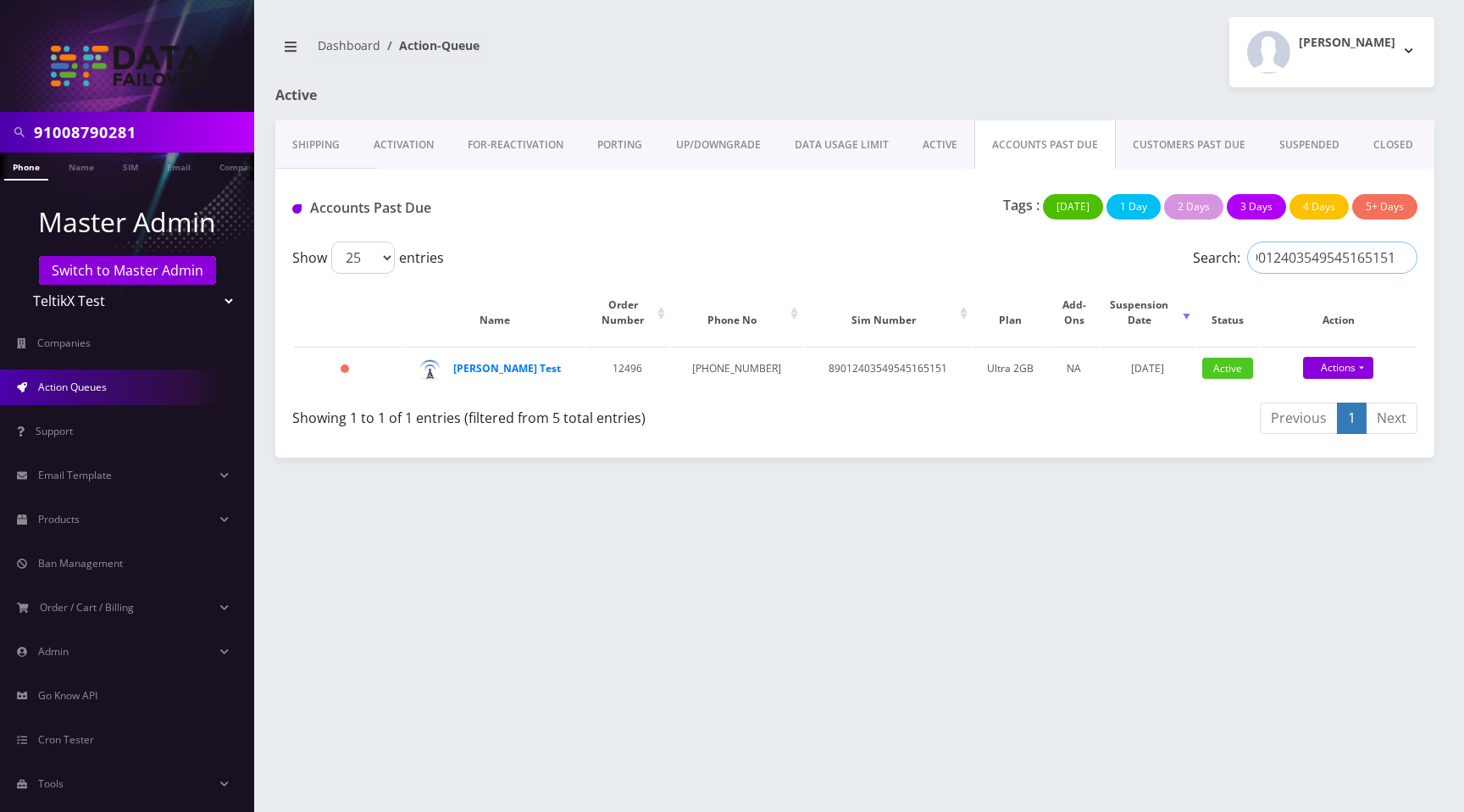
click at [1402, 259] on input "89012403549545165151" at bounding box center [1332, 257] width 170 height 32
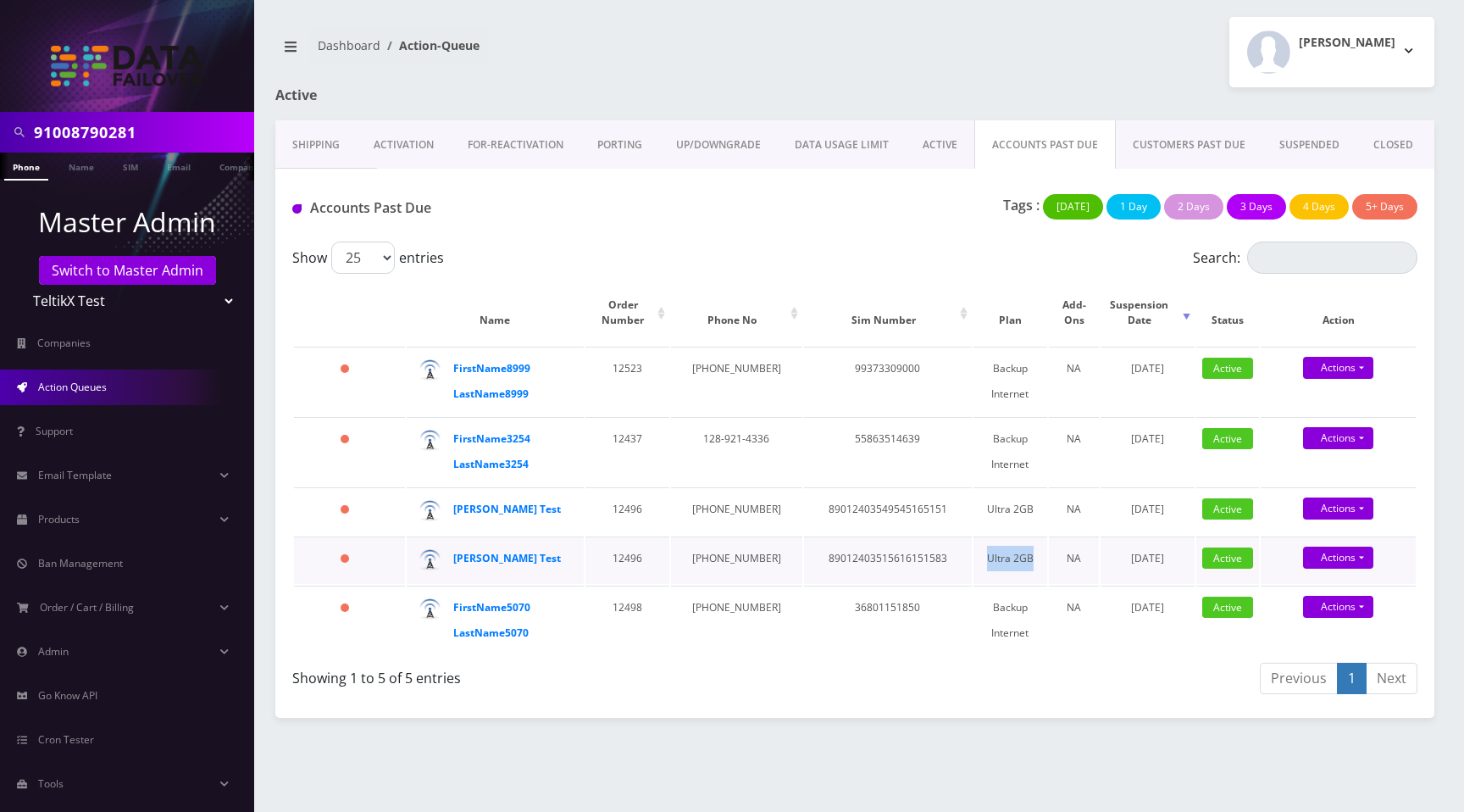
drag, startPoint x: 964, startPoint y: 578, endPoint x: 1006, endPoint y: 580, distance: 42.0
click at [1007, 580] on td "Ultra 2GB" at bounding box center [1010, 559] width 74 height 48
copy td "Ultra 2GB"
click at [1298, 248] on input "Search:" at bounding box center [1332, 257] width 170 height 32
paste input "Ultra 2GB"
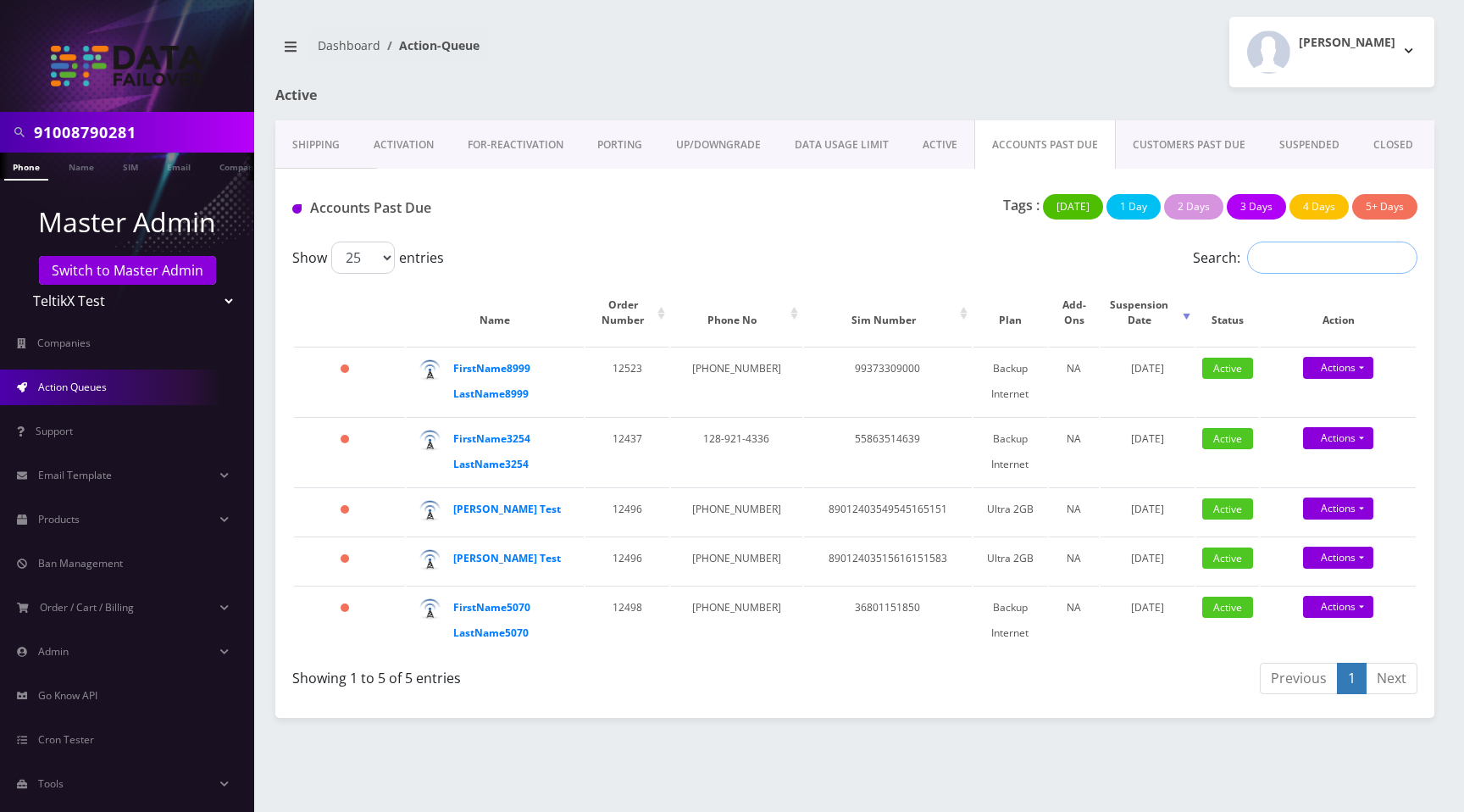
type input "Ultra 2GB"
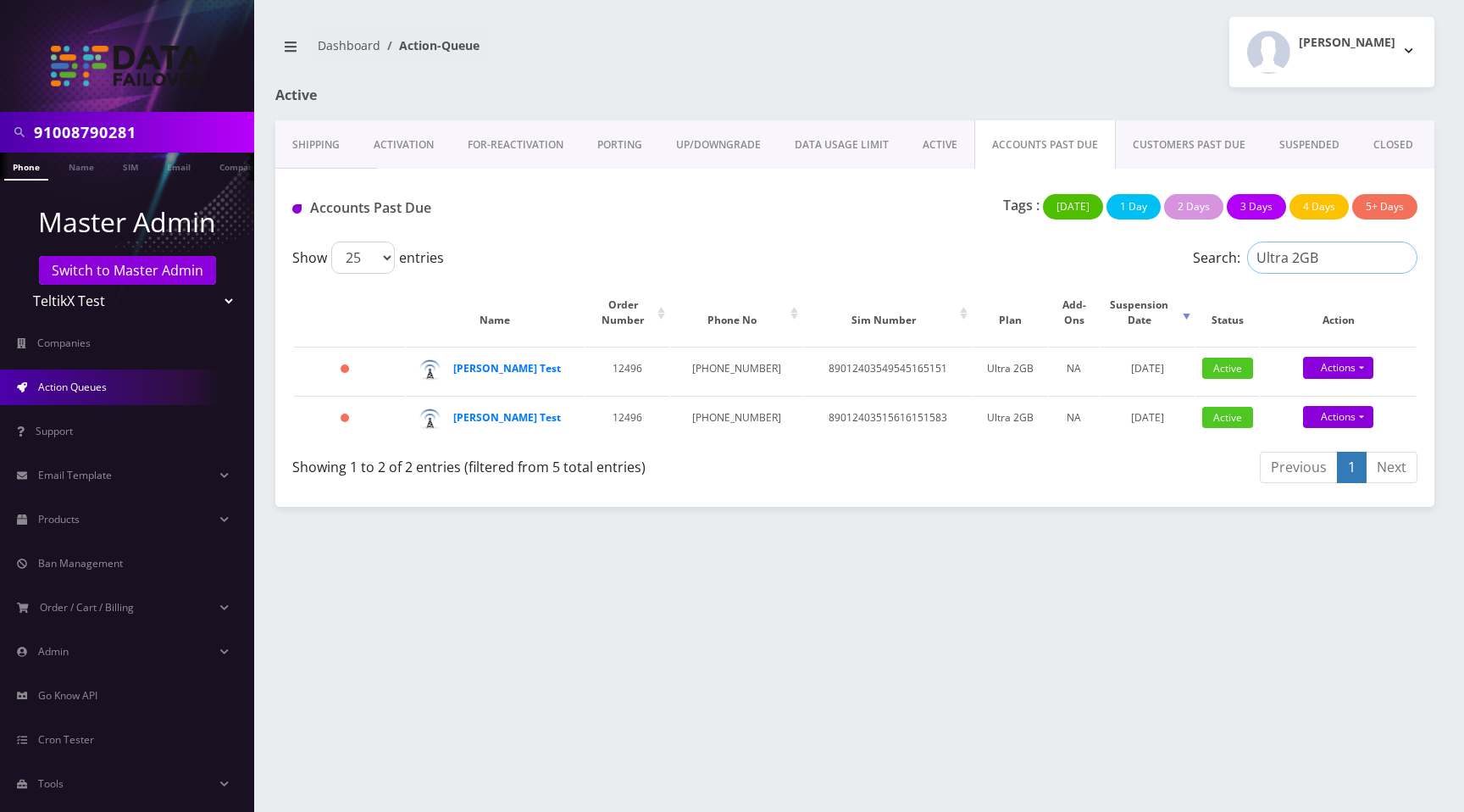
click at [1404, 258] on input "Ultra 2GB" at bounding box center [1332, 257] width 170 height 32
drag, startPoint x: 695, startPoint y: 363, endPoint x: 741, endPoint y: 388, distance: 52.4
click at [741, 388] on td "949-360-1930" at bounding box center [736, 370] width 131 height 48
copy td "949-360-1930"
click at [1303, 257] on input "Search:" at bounding box center [1332, 257] width 170 height 32
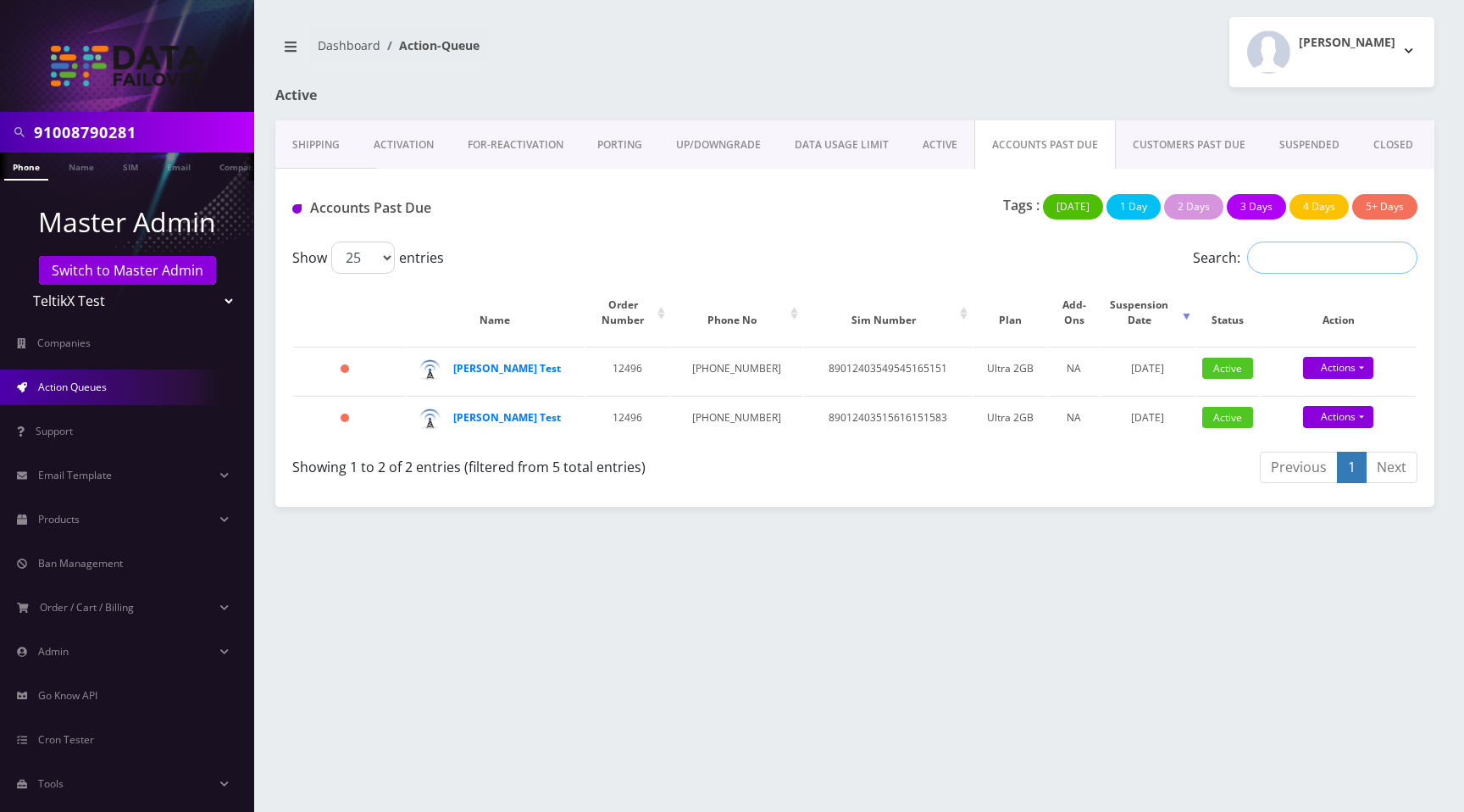
paste input "949-360-1930"
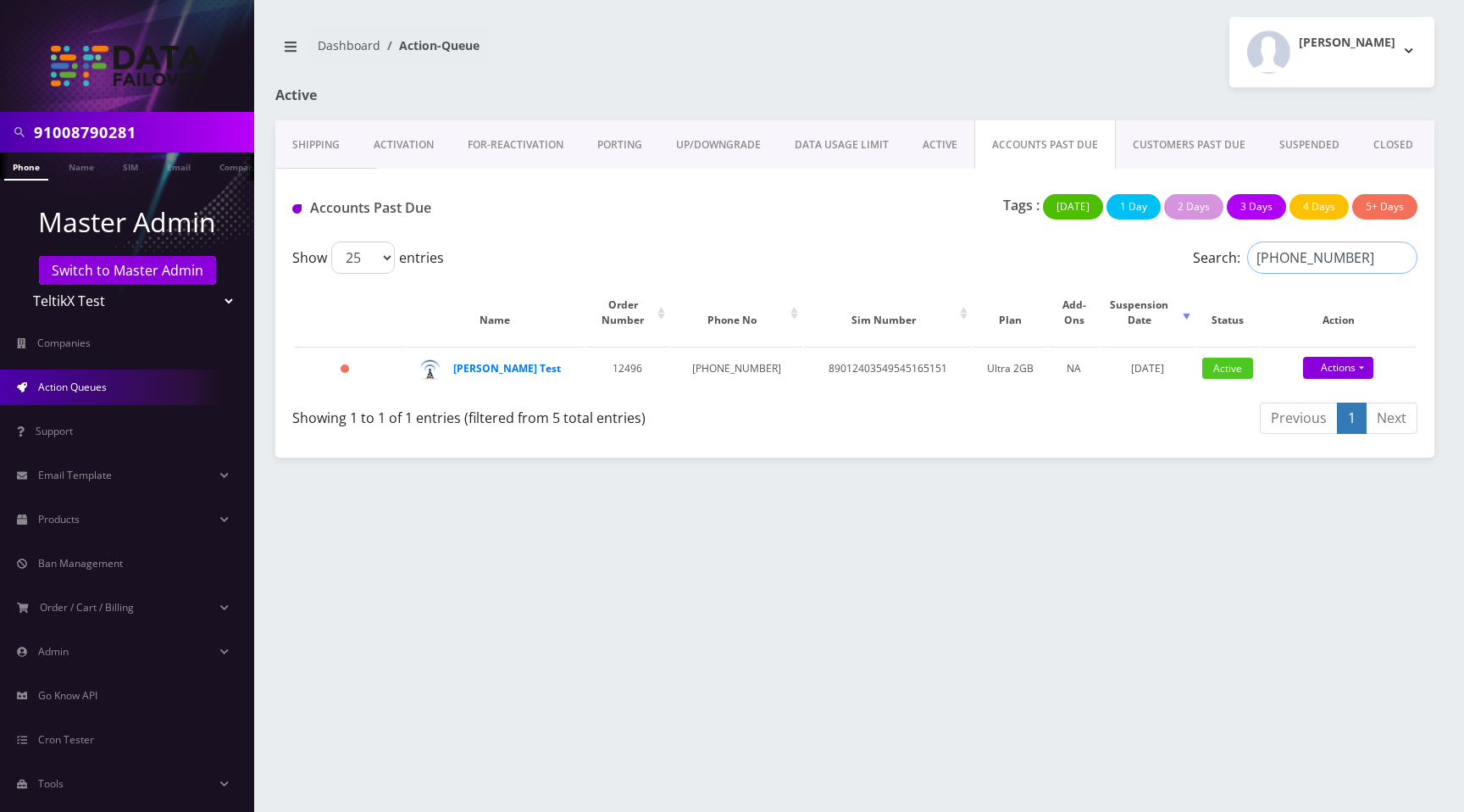
type input "949-360-1930"
click at [964, 81] on div "Moshe Gorin Logout" at bounding box center [1151, 51] width 592 height 70
click at [1337, 365] on link "Actions" at bounding box center [1338, 368] width 70 height 22
click at [926, 457] on div "Shipping Activation FOR-REActivation PORTING UP/DOWNGRADE DATA USAGE LIMIT ACTI…" at bounding box center [854, 289] width 1159 height 337
click at [1402, 260] on input "949-360-1930" at bounding box center [1332, 257] width 170 height 32
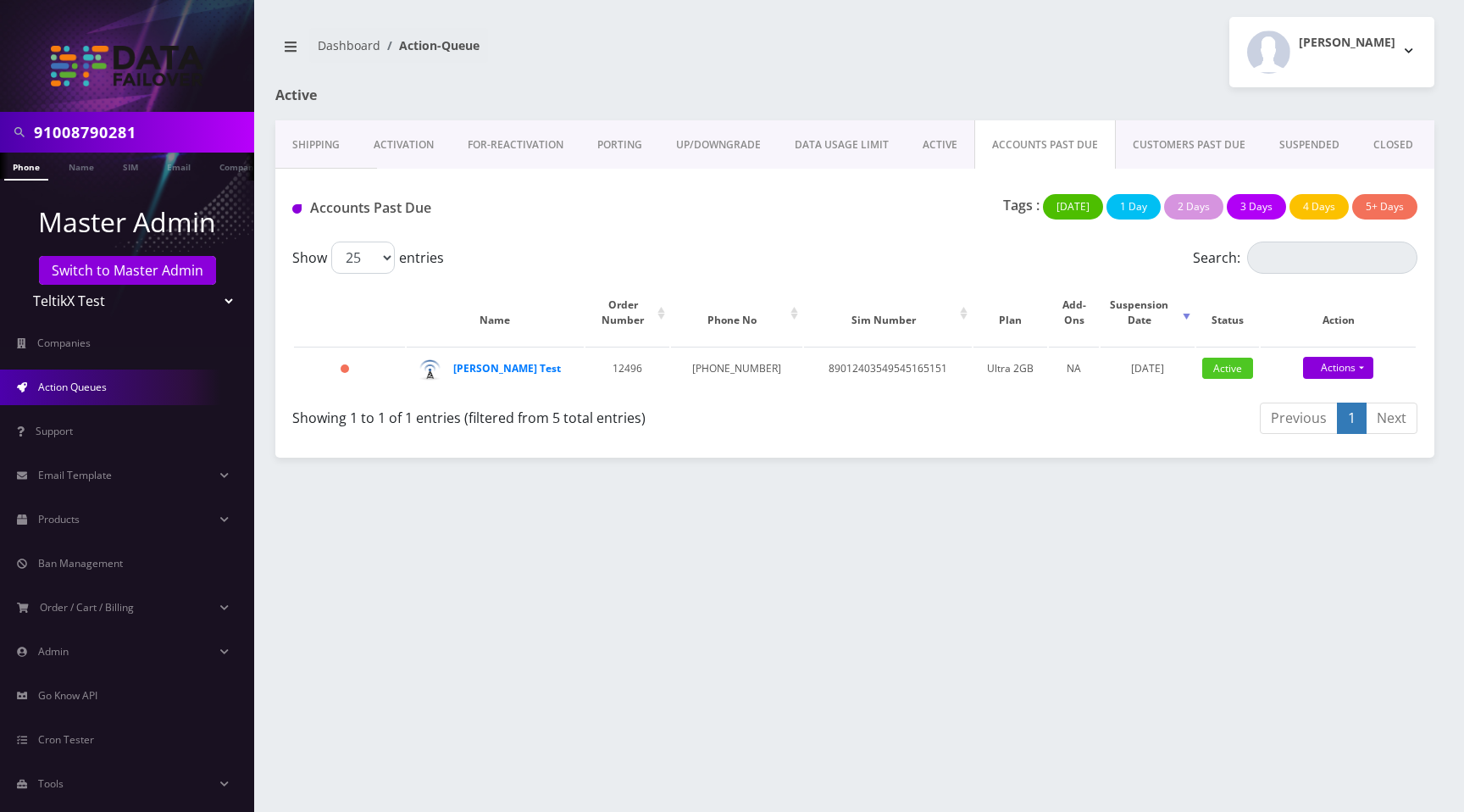
click at [992, 53] on div "Moshe Gorin Logout" at bounding box center [1151, 51] width 592 height 70
click at [1165, 141] on link "CUSTOMERS PAST DUE" at bounding box center [1189, 145] width 147 height 50
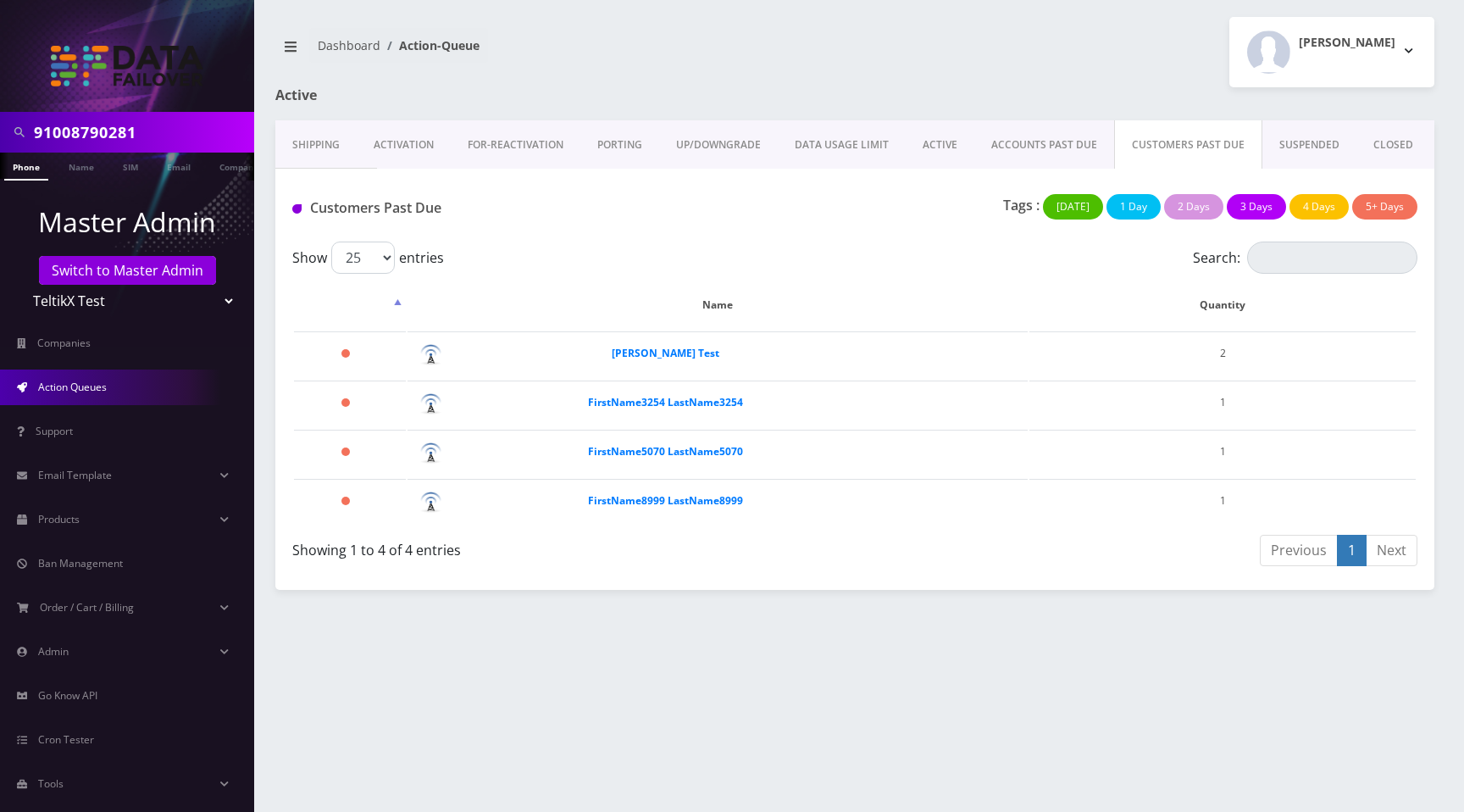
click at [1279, 149] on link "SUSPENDED" at bounding box center [1309, 145] width 94 height 50
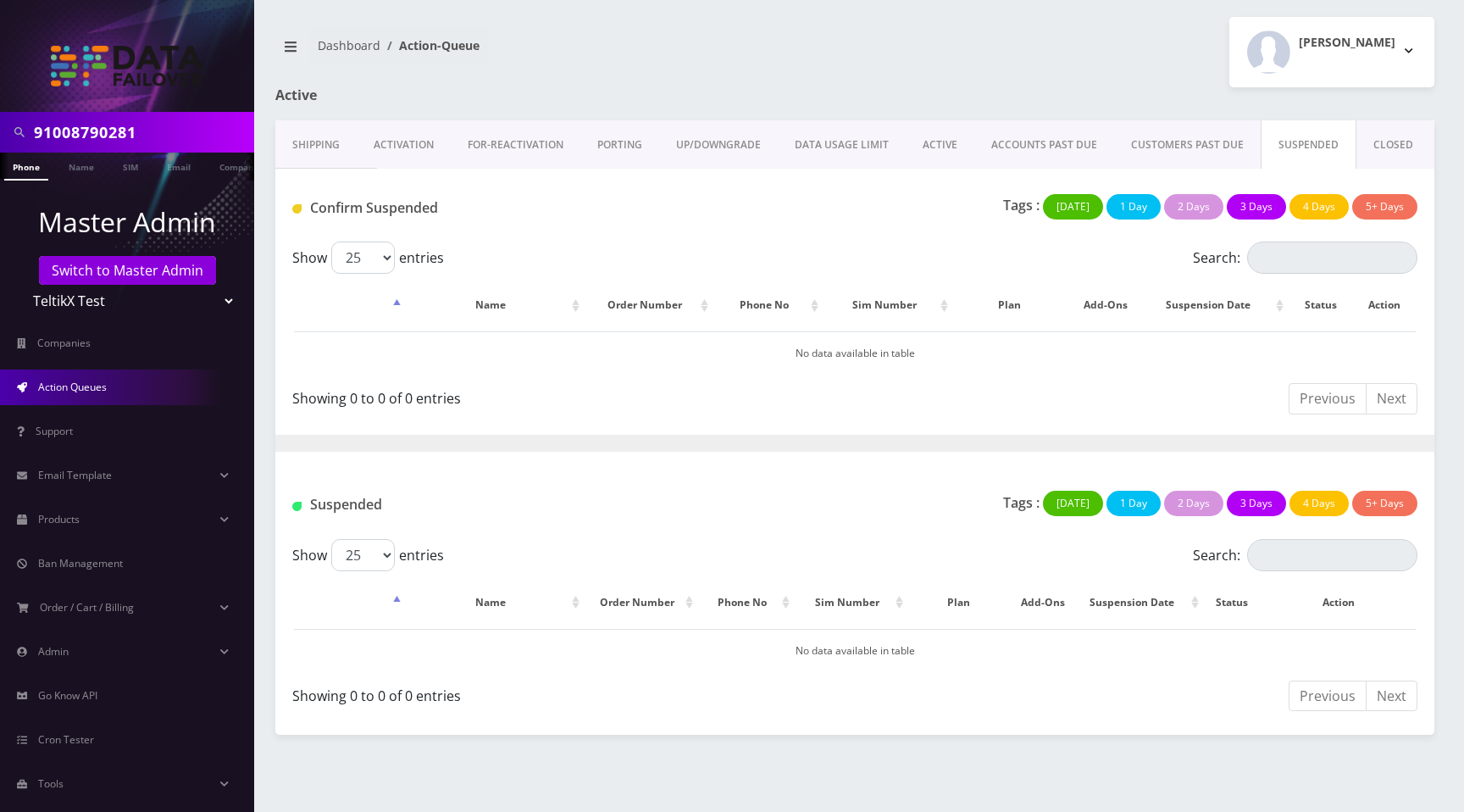
click at [1384, 143] on link "CLOSED" at bounding box center [1393, 145] width 74 height 50
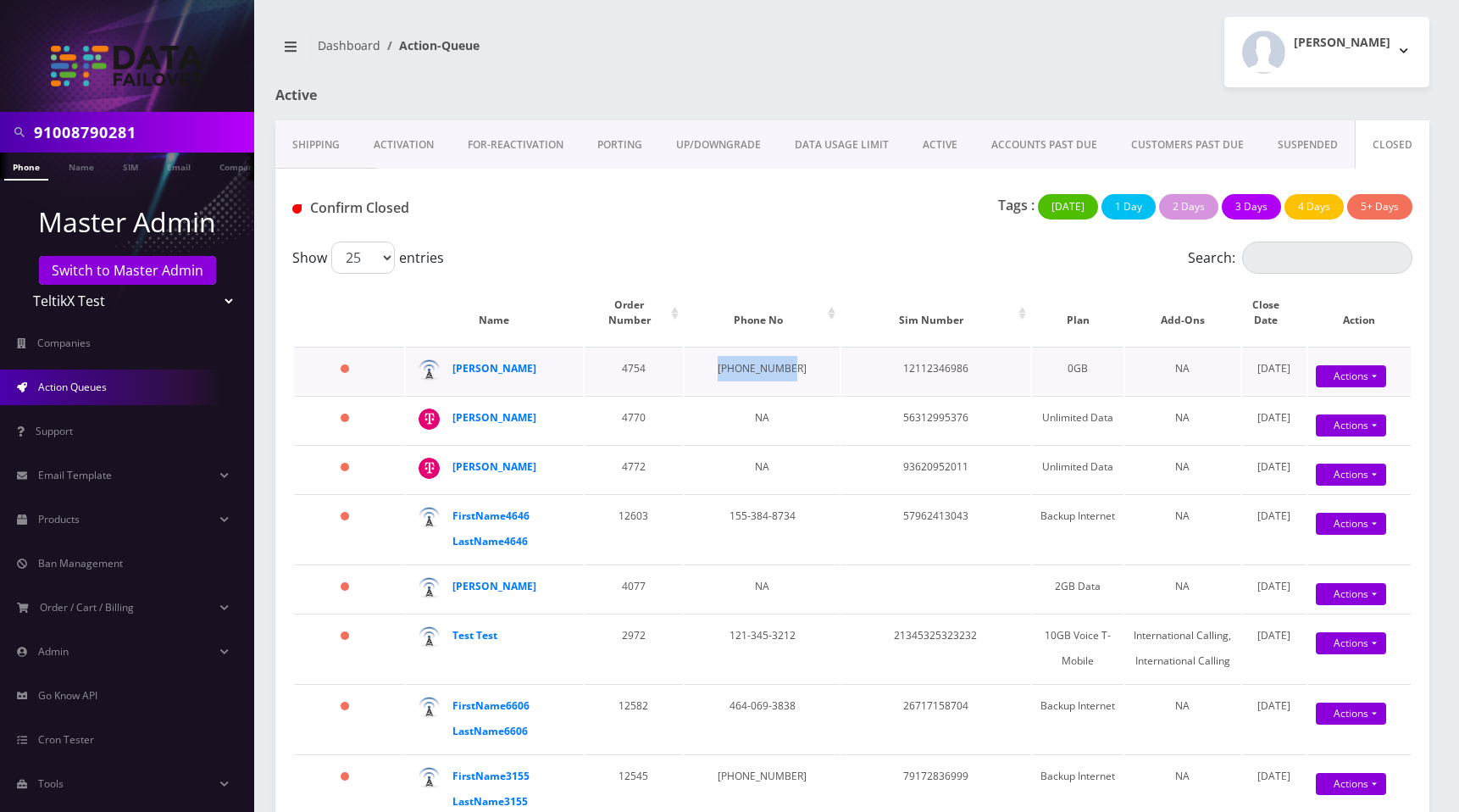
drag, startPoint x: 708, startPoint y: 368, endPoint x: 810, endPoint y: 371, distance: 102.0
click at [779, 366] on td "544-545-5447" at bounding box center [762, 370] width 154 height 48
copy td "544-545-5447"
click at [1273, 272] on input "Search:" at bounding box center [1328, 257] width 170 height 32
paste input "544-545-5447"
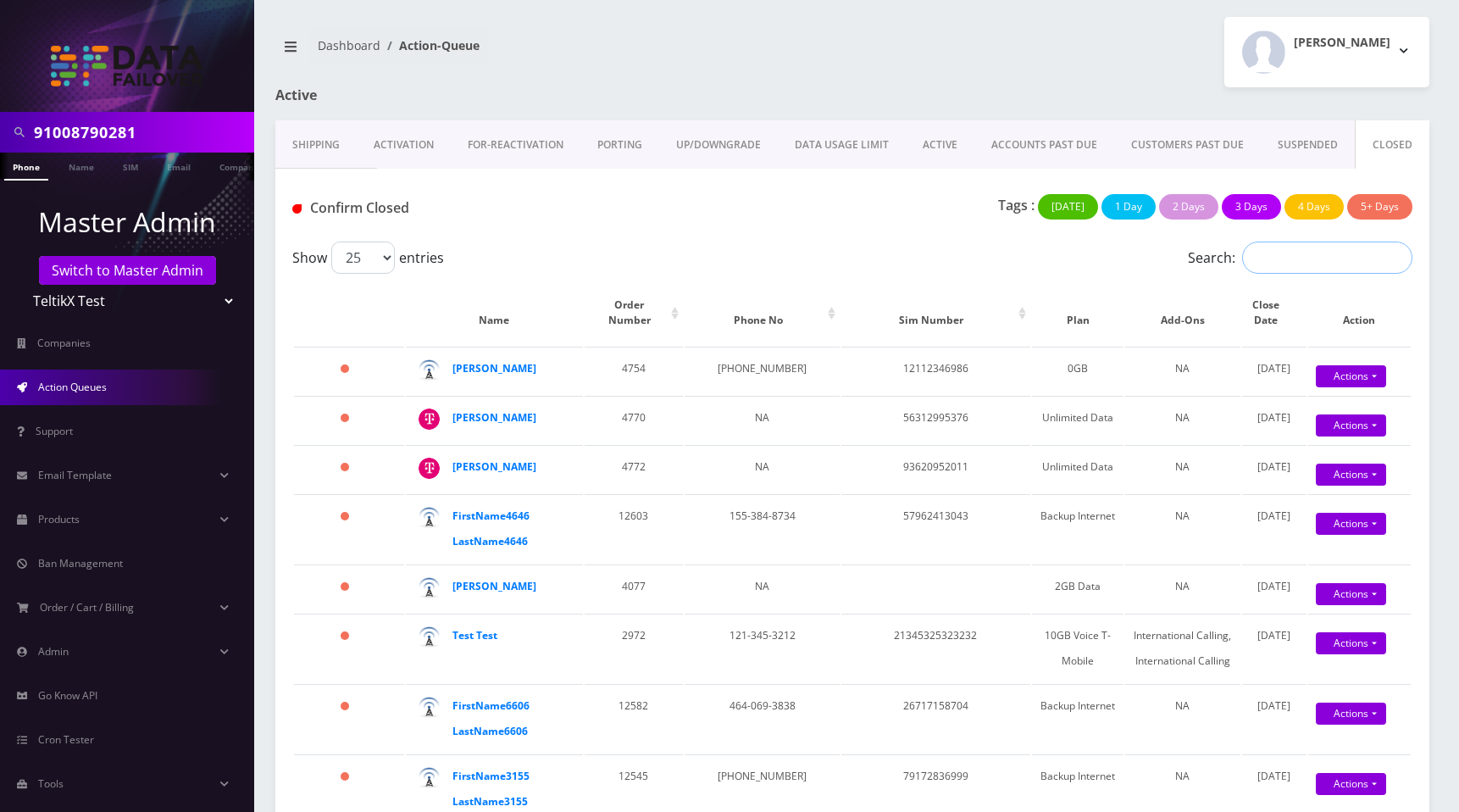
type input "544-545-5447"
click at [884, 369] on td "12112346986" at bounding box center [936, 370] width 189 height 48
copy td "12112346986"
click at [1283, 261] on input "Search:" at bounding box center [1328, 257] width 170 height 32
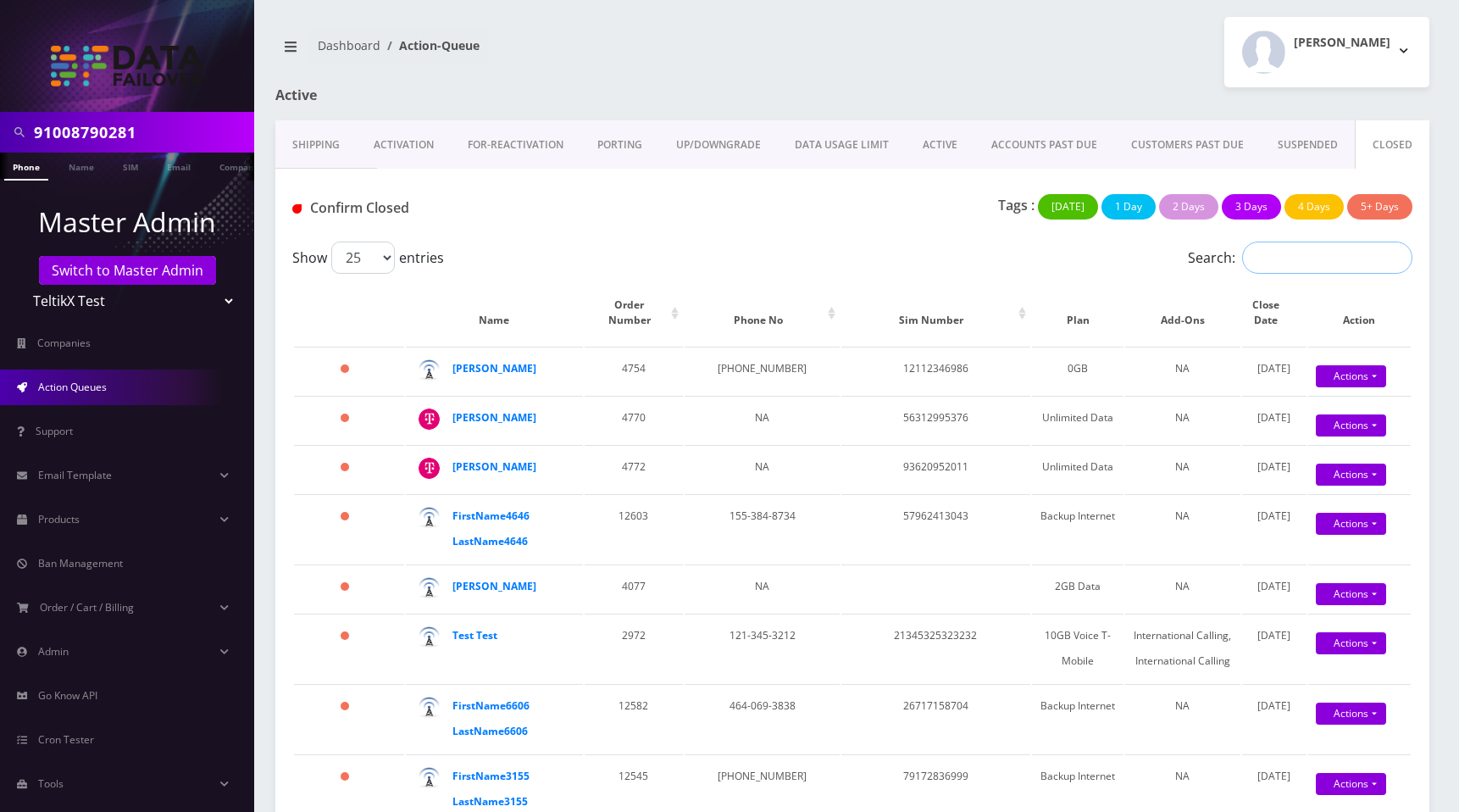
paste input "12112346986"
type input "12112346986"
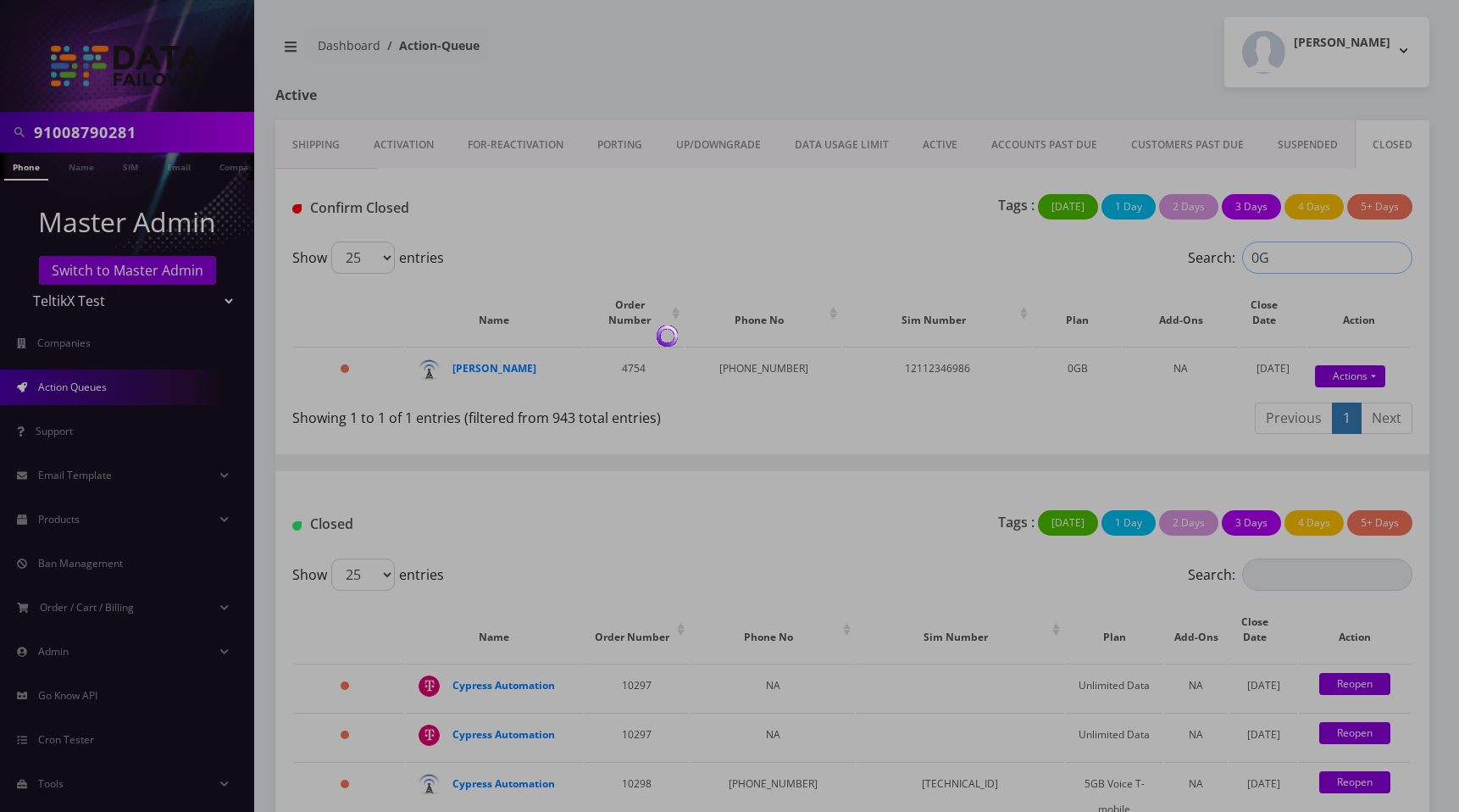
type input "0GB"
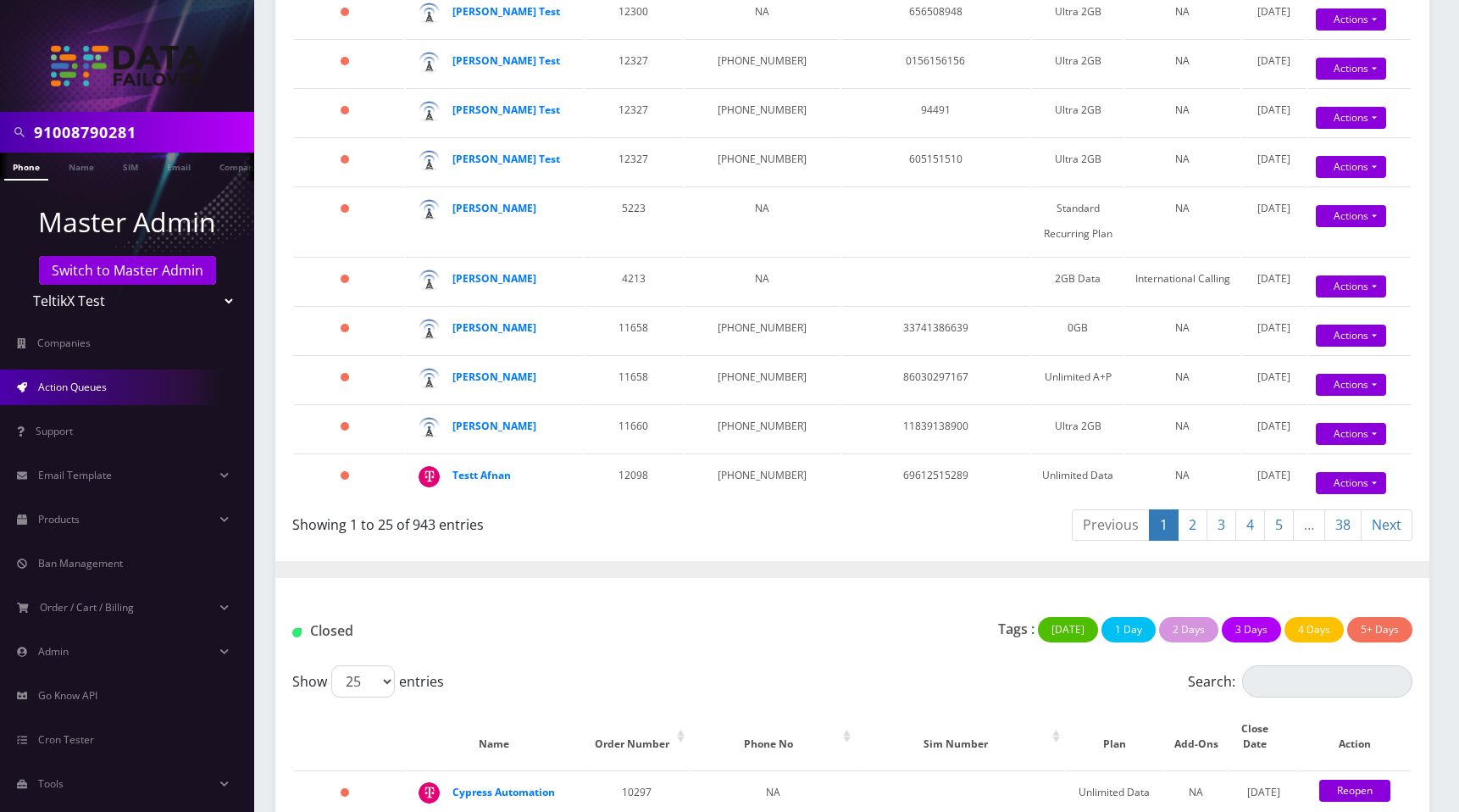
scroll to position [1356, 0]
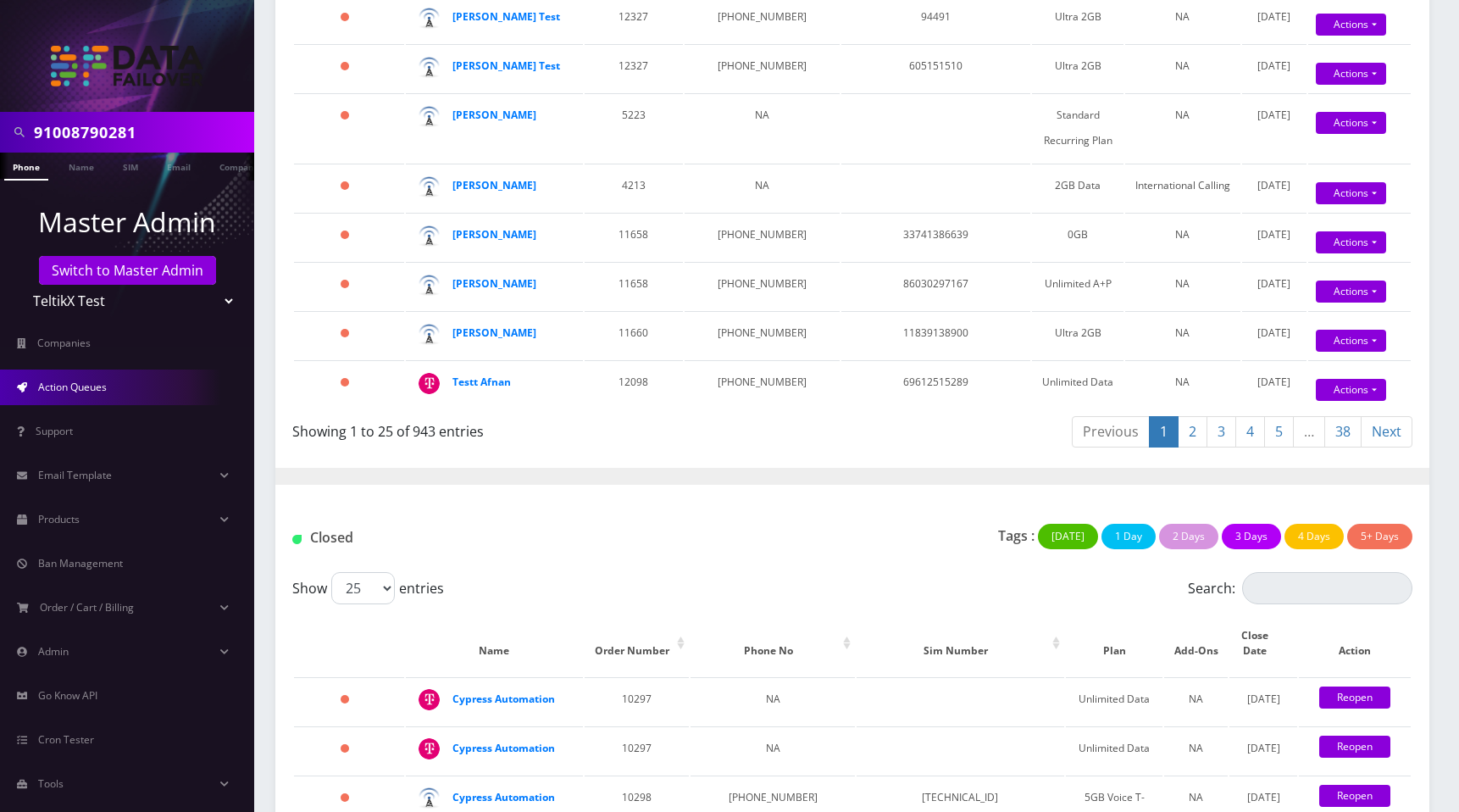
click div "Confirm Closed Tags : Today 1 Day 2 Days 3 Days 4 Days 5+ Days Show 25 50 100 2…"
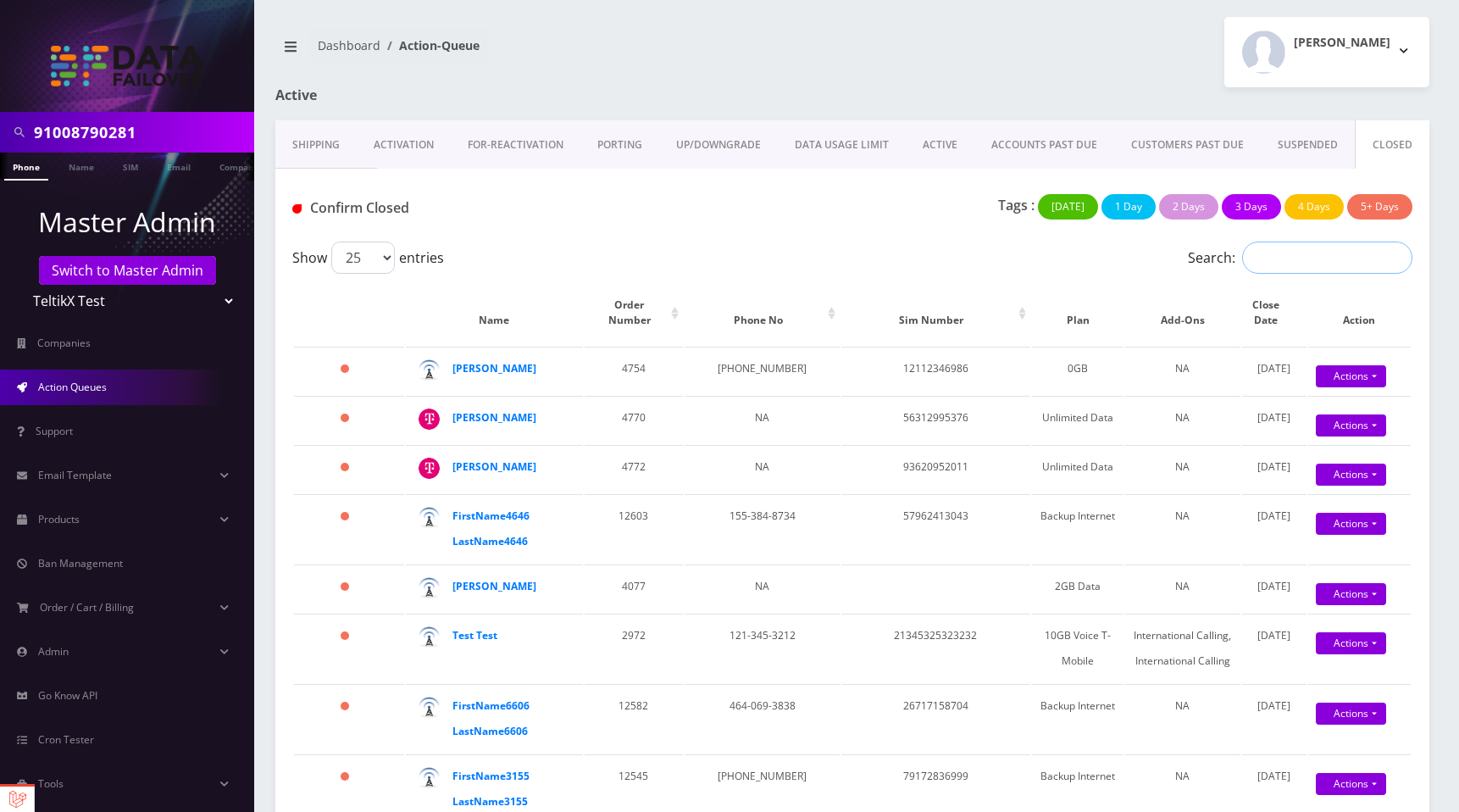
click at [1288, 259] on input "Search:" at bounding box center [1328, 257] width 170 height 32
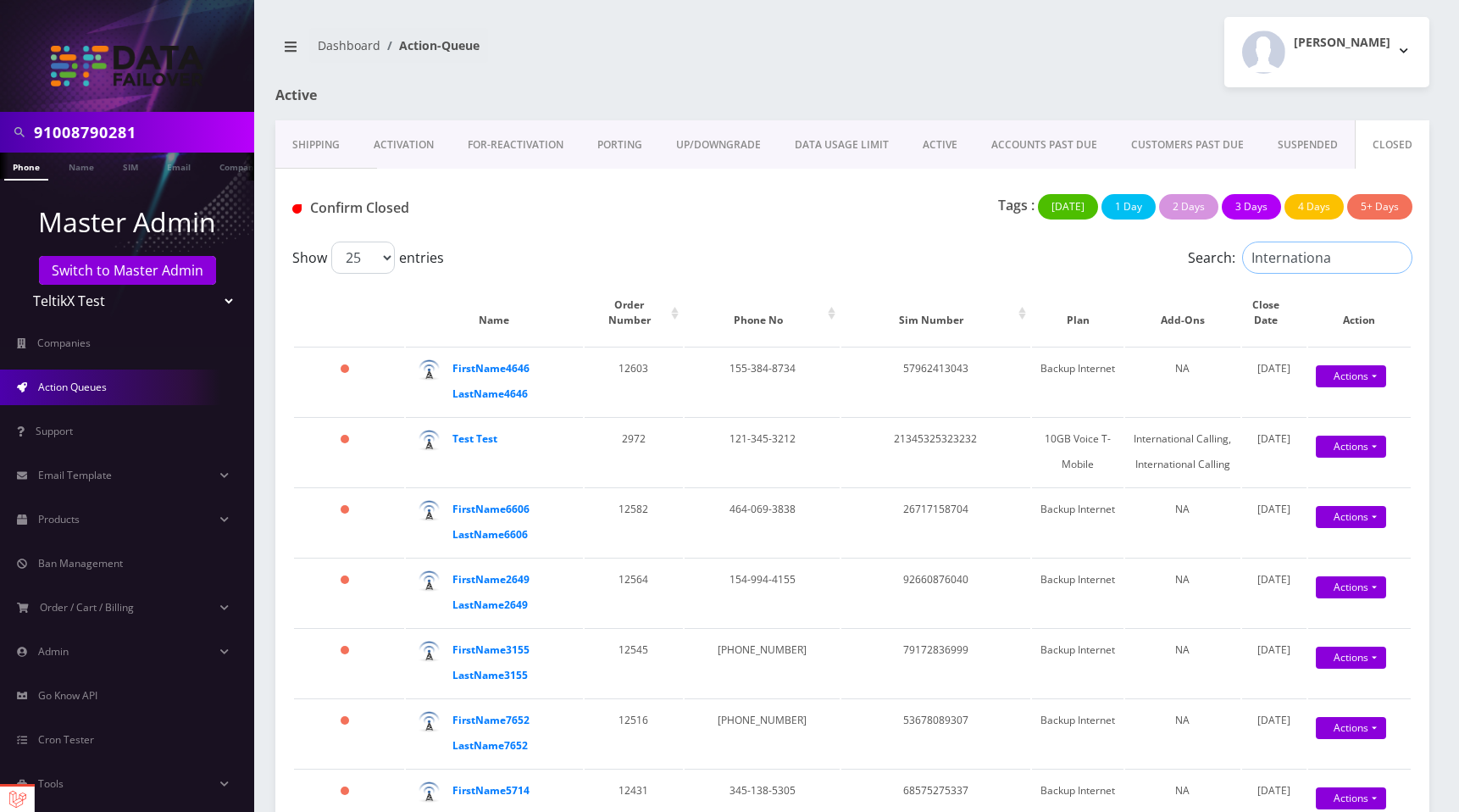
type input "International"
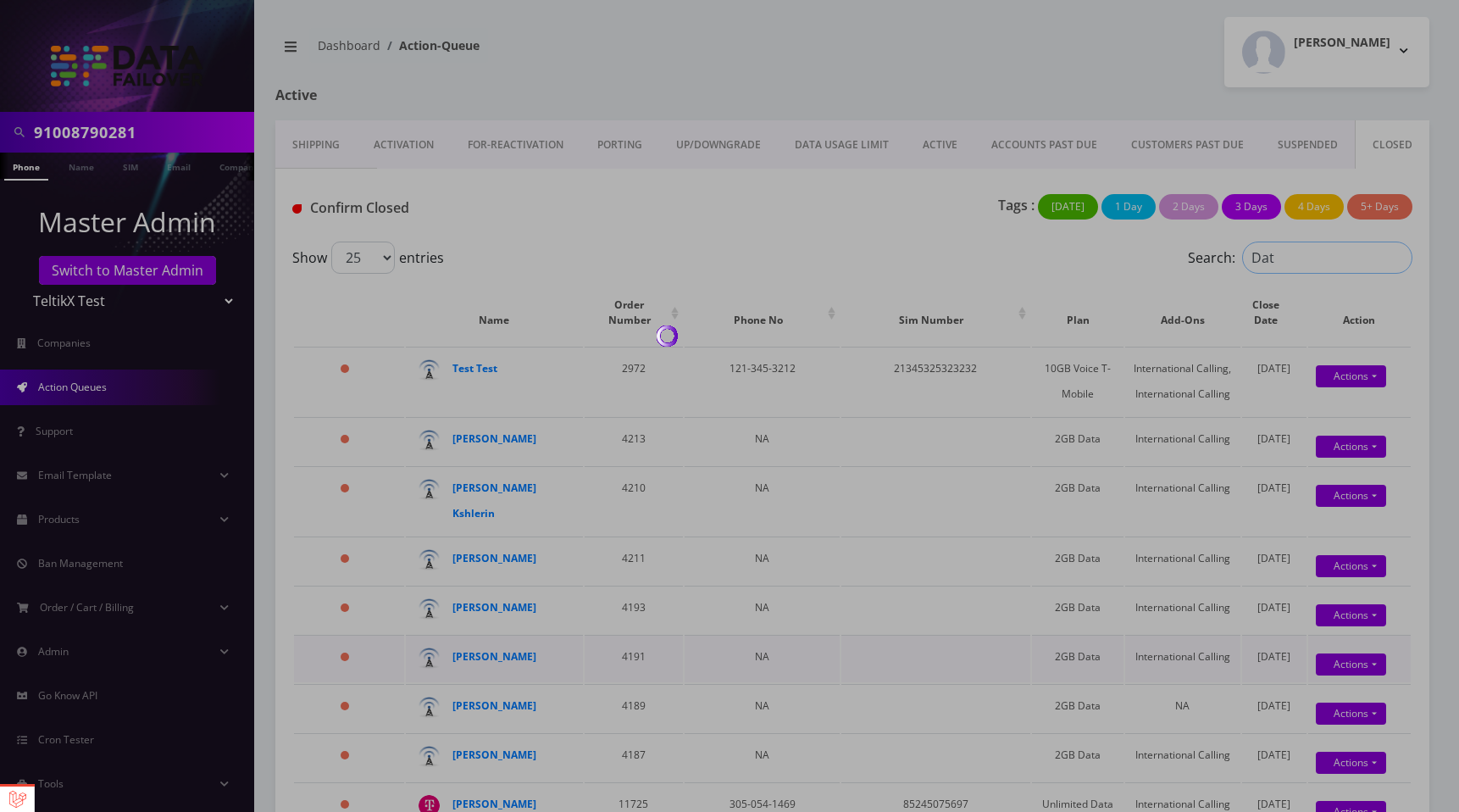
type input "Data"
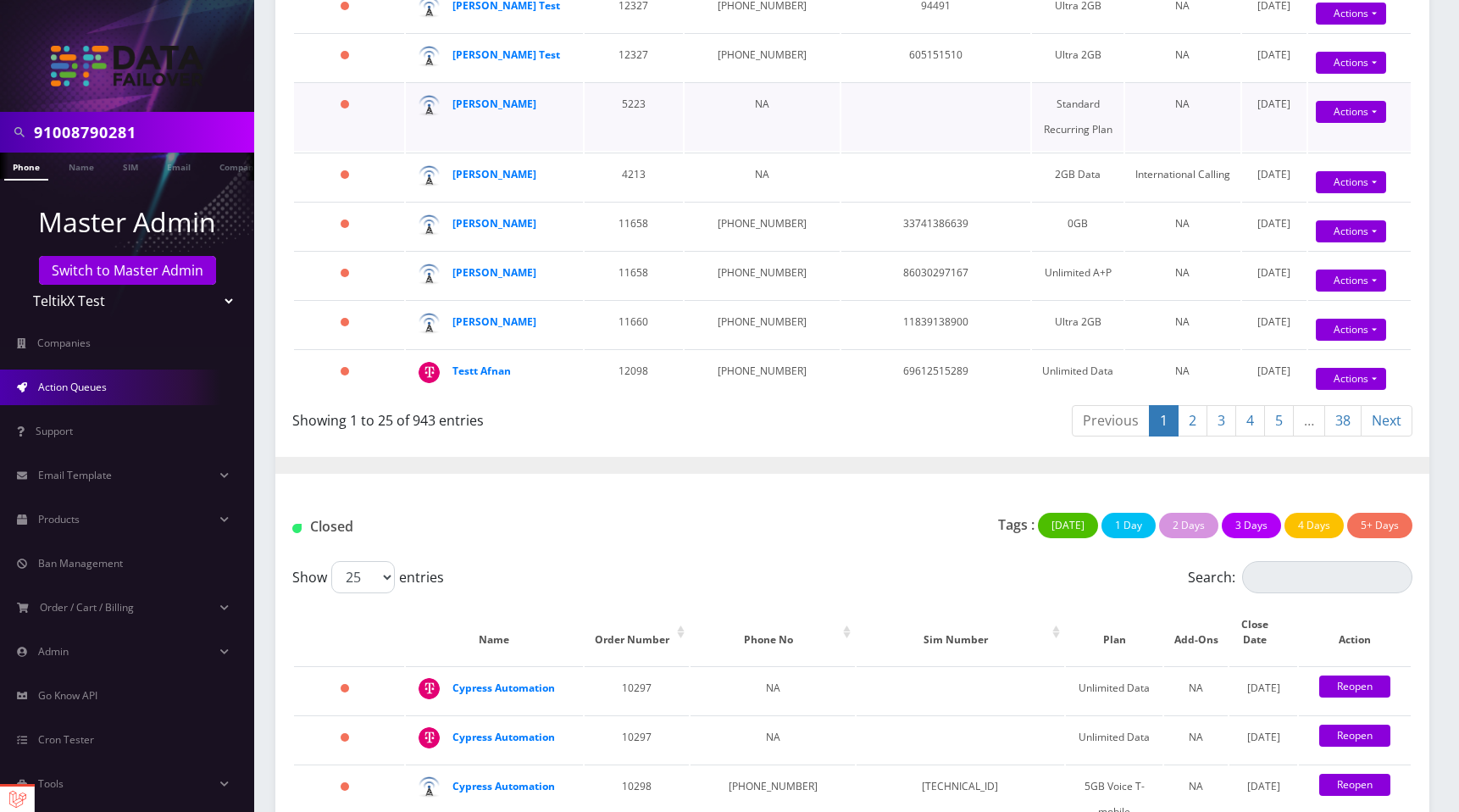
scroll to position [1511, 0]
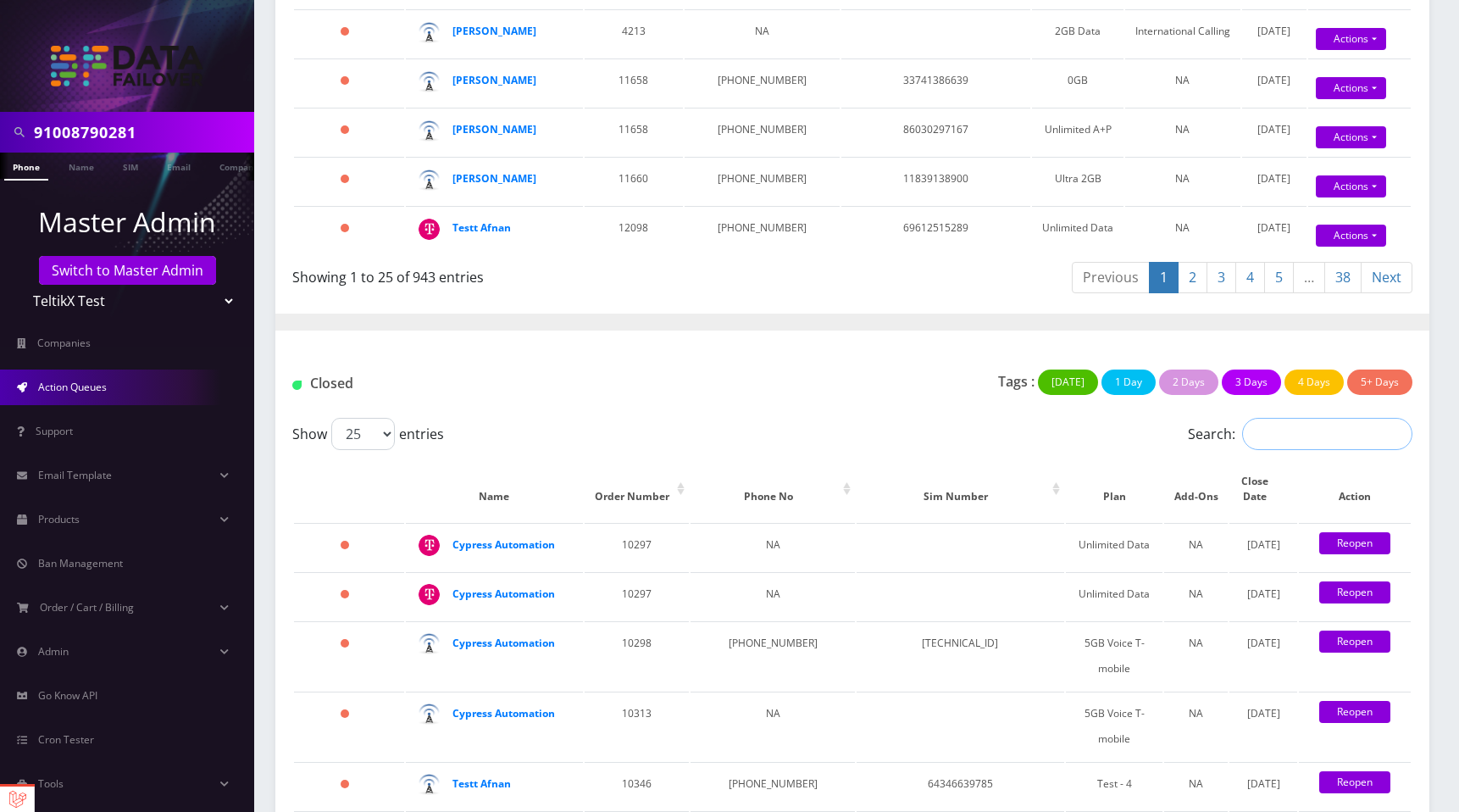
click at [1331, 444] on input "Search:" at bounding box center [1328, 433] width 170 height 32
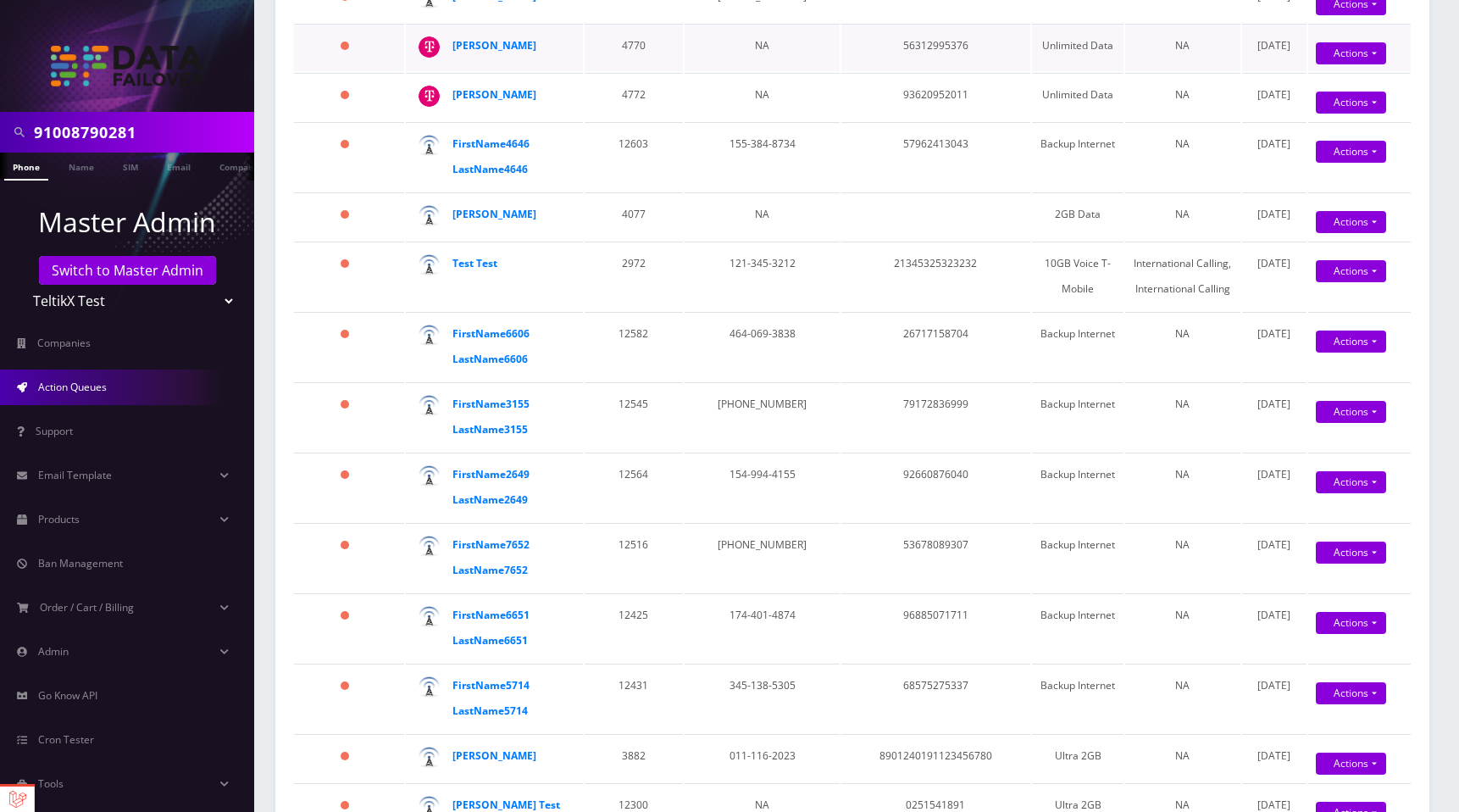
scroll to position [0, 0]
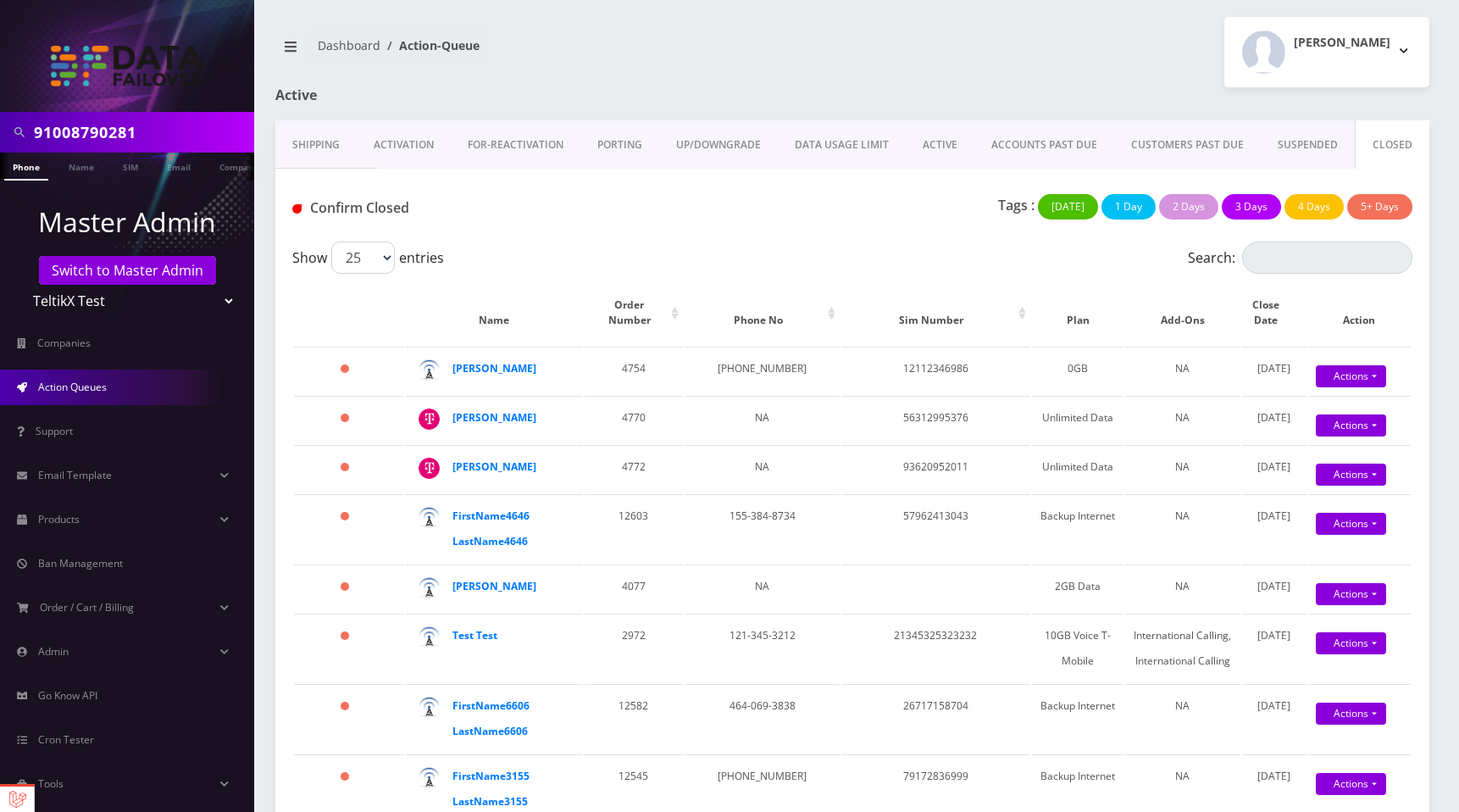
type input "Unlimited"
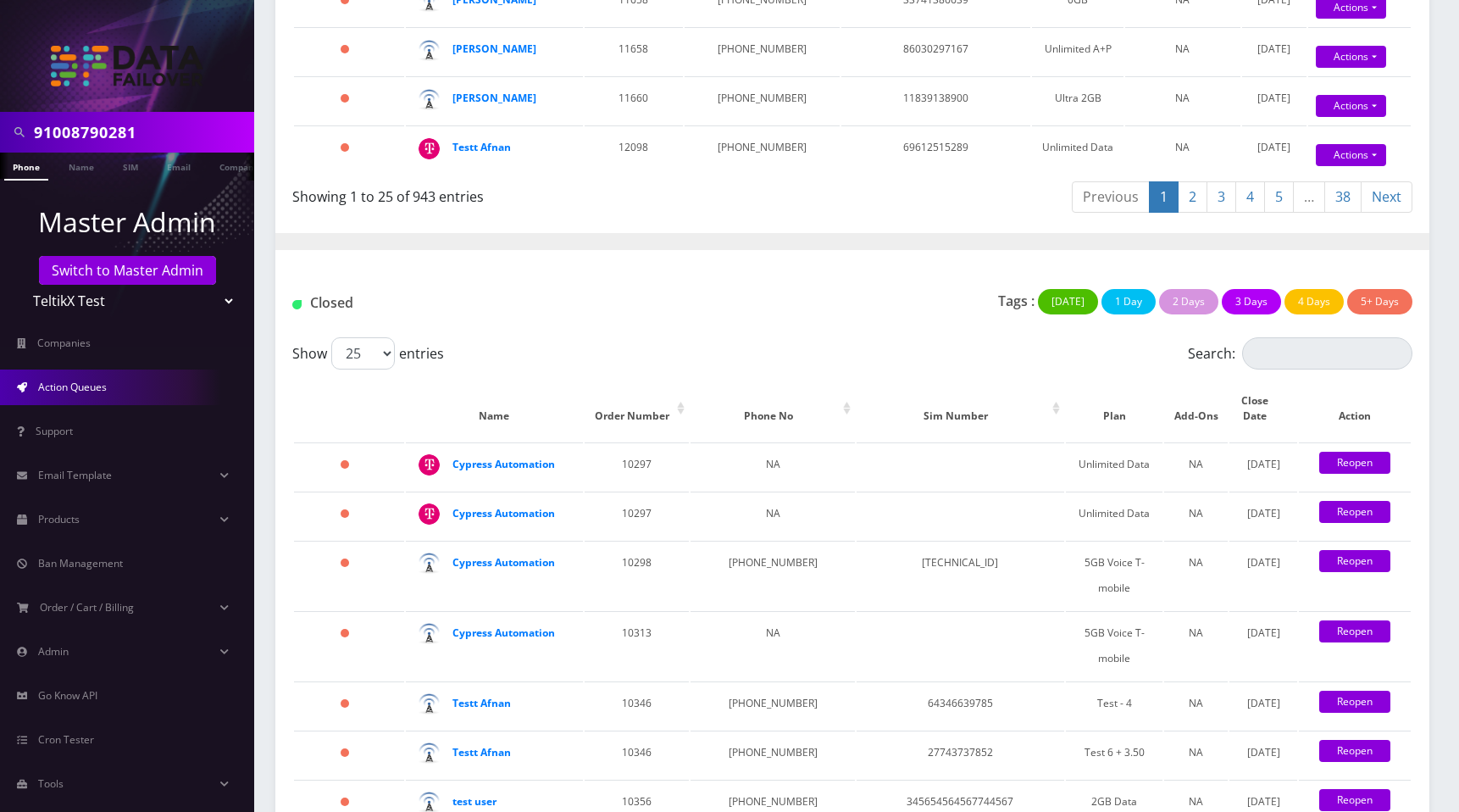
scroll to position [1936, 0]
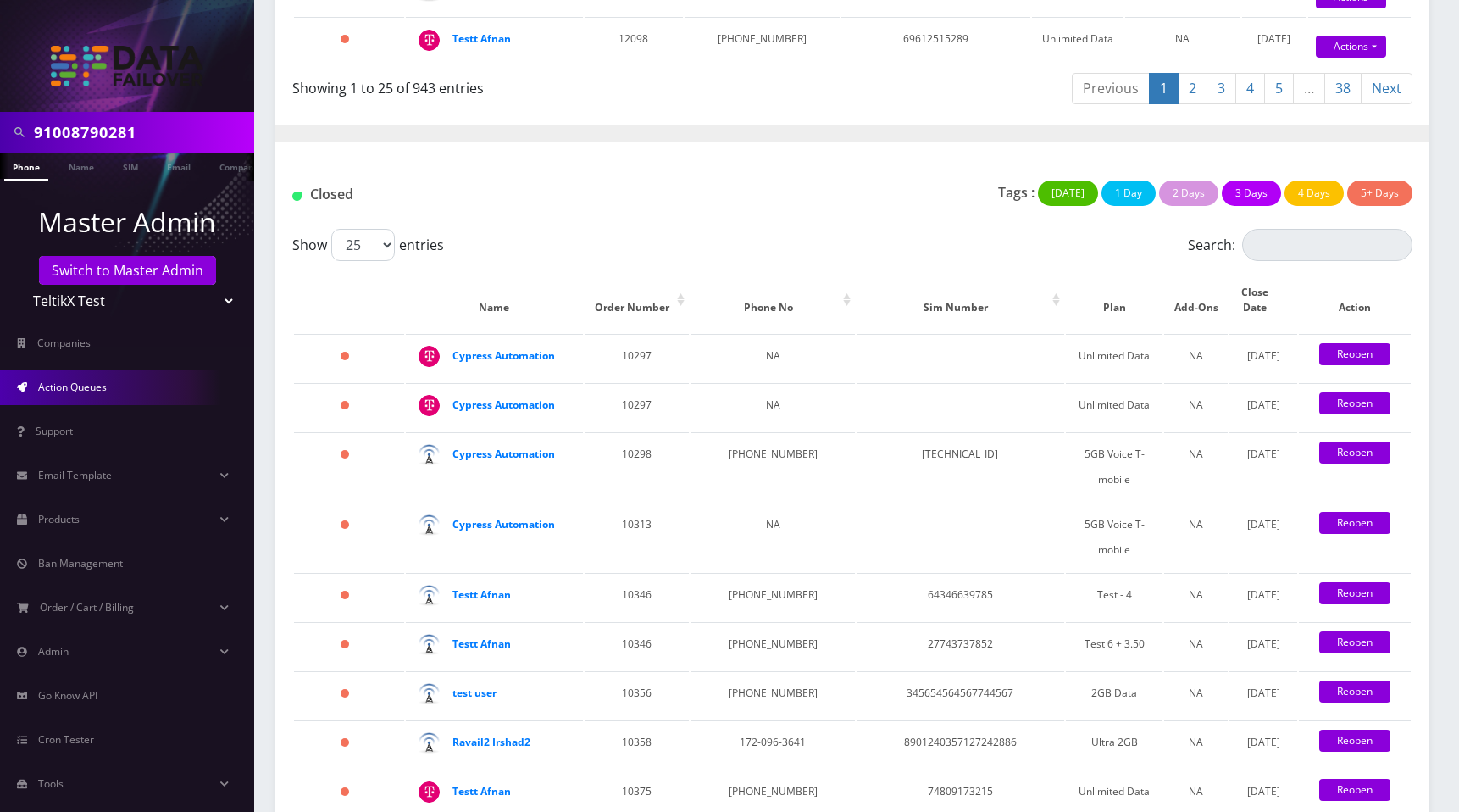
scroll to position [1594, 0]
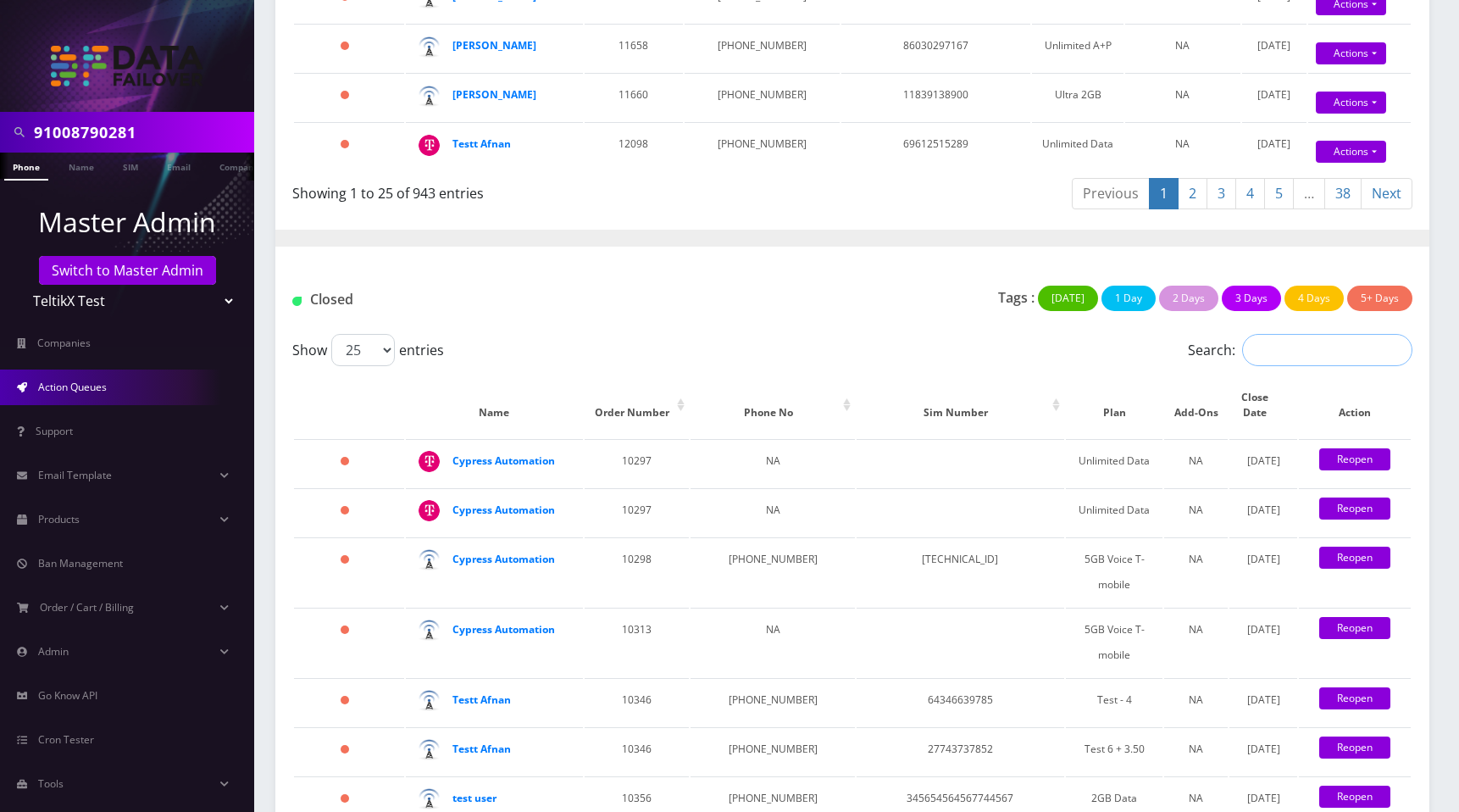
click at [1291, 366] on input "Search:" at bounding box center [1328, 350] width 170 height 32
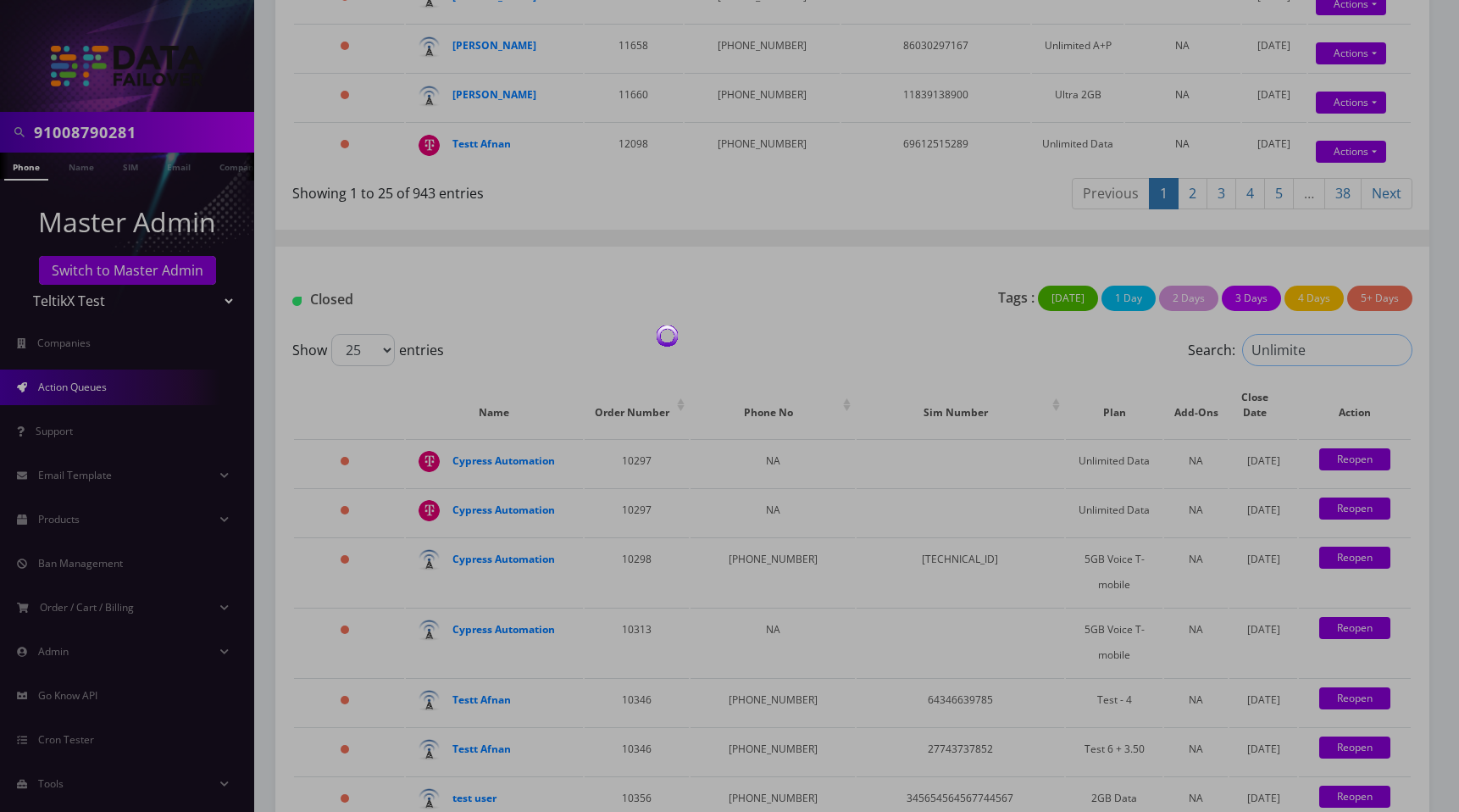
type input "Unlimited"
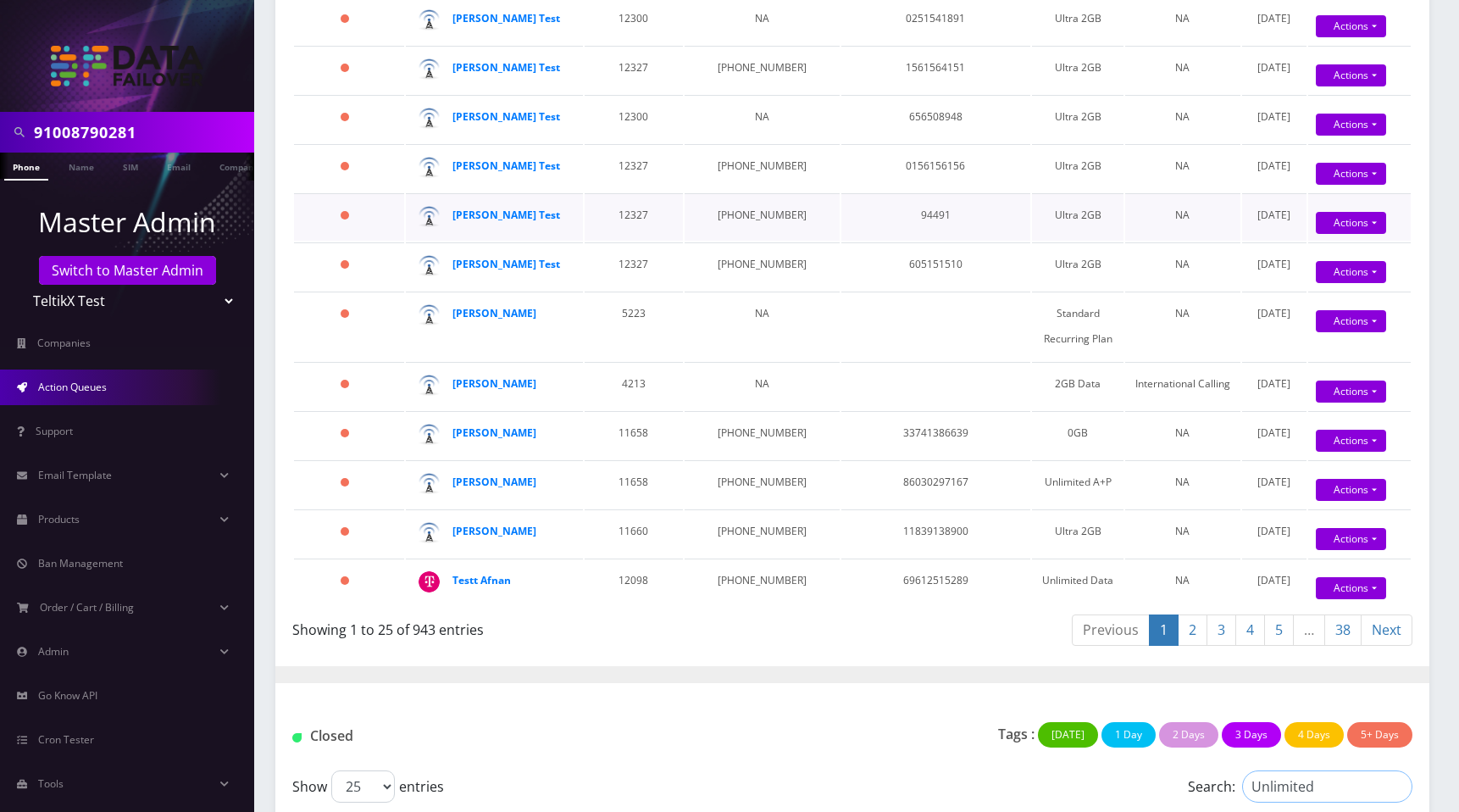
scroll to position [1512, 0]
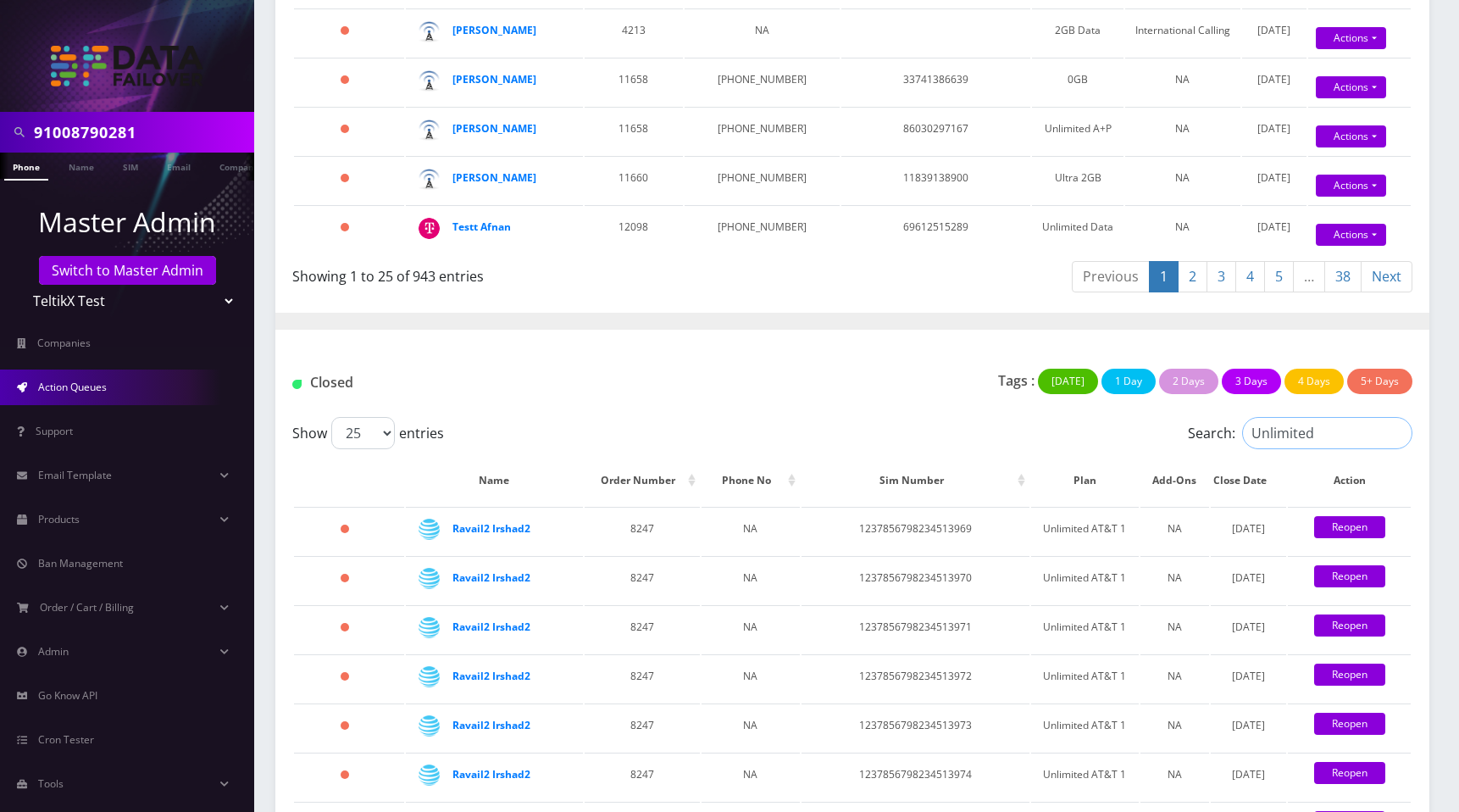
click at [1394, 448] on input "Unlimited" at bounding box center [1328, 433] width 170 height 32
click at [1396, 449] on input "Unlimited" at bounding box center [1328, 433] width 170 height 32
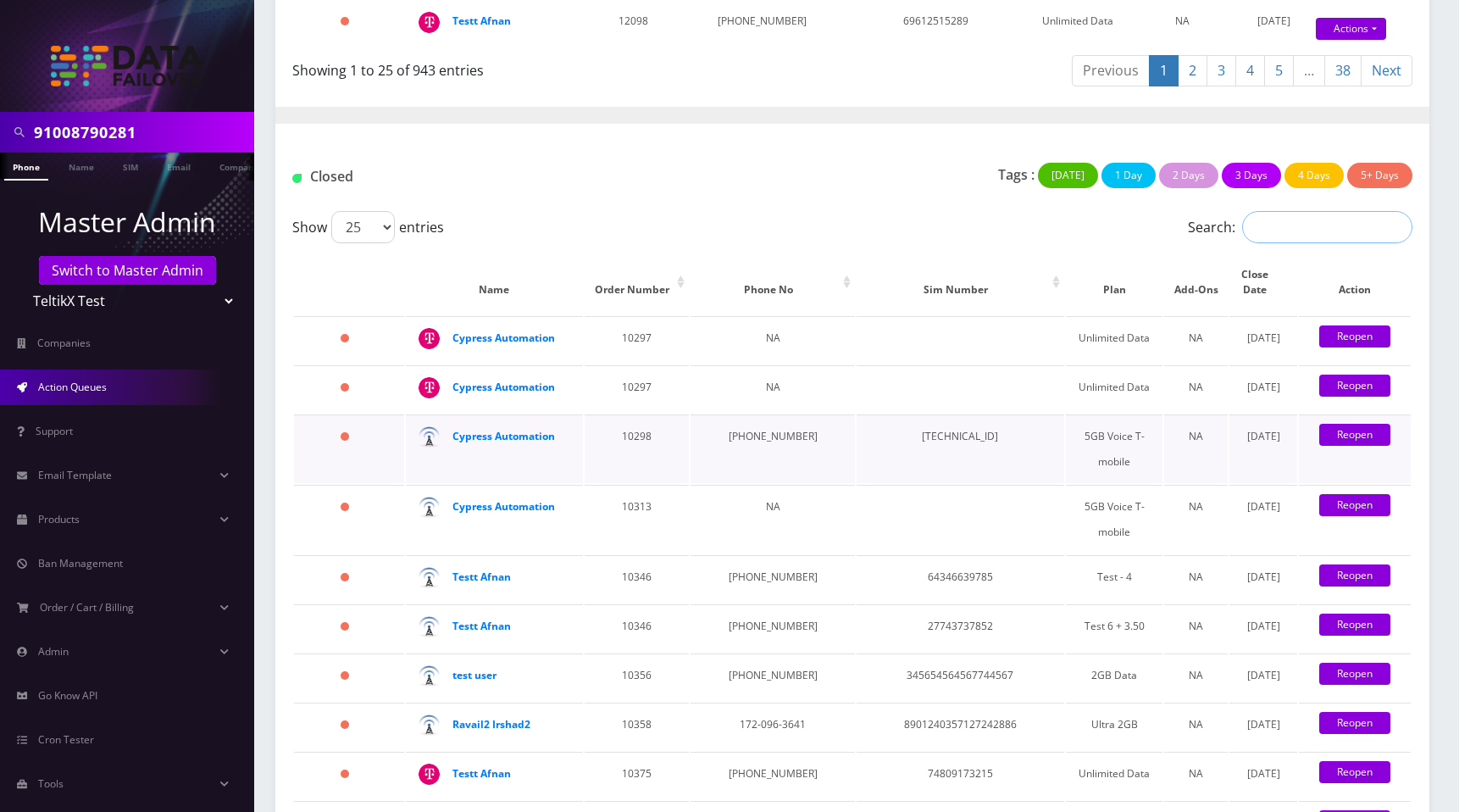
scroll to position [1721, 0]
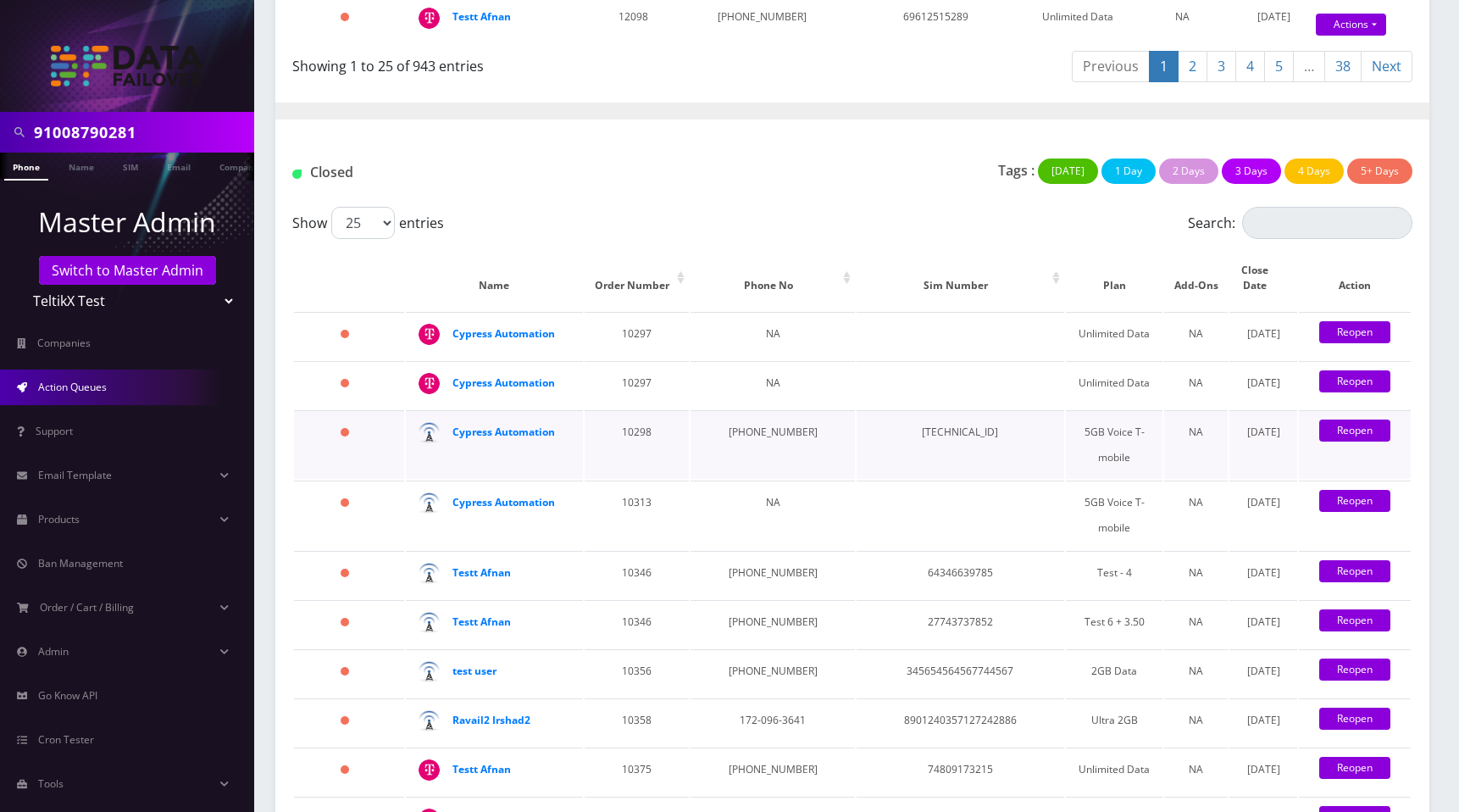
click at [912, 433] on td "[TECHNICAL_ID]" at bounding box center [961, 443] width 208 height 68
copy td "[TECHNICAL_ID]"
click at [1288, 239] on input "Search:" at bounding box center [1328, 223] width 170 height 32
paste input "[TECHNICAL_ID]"
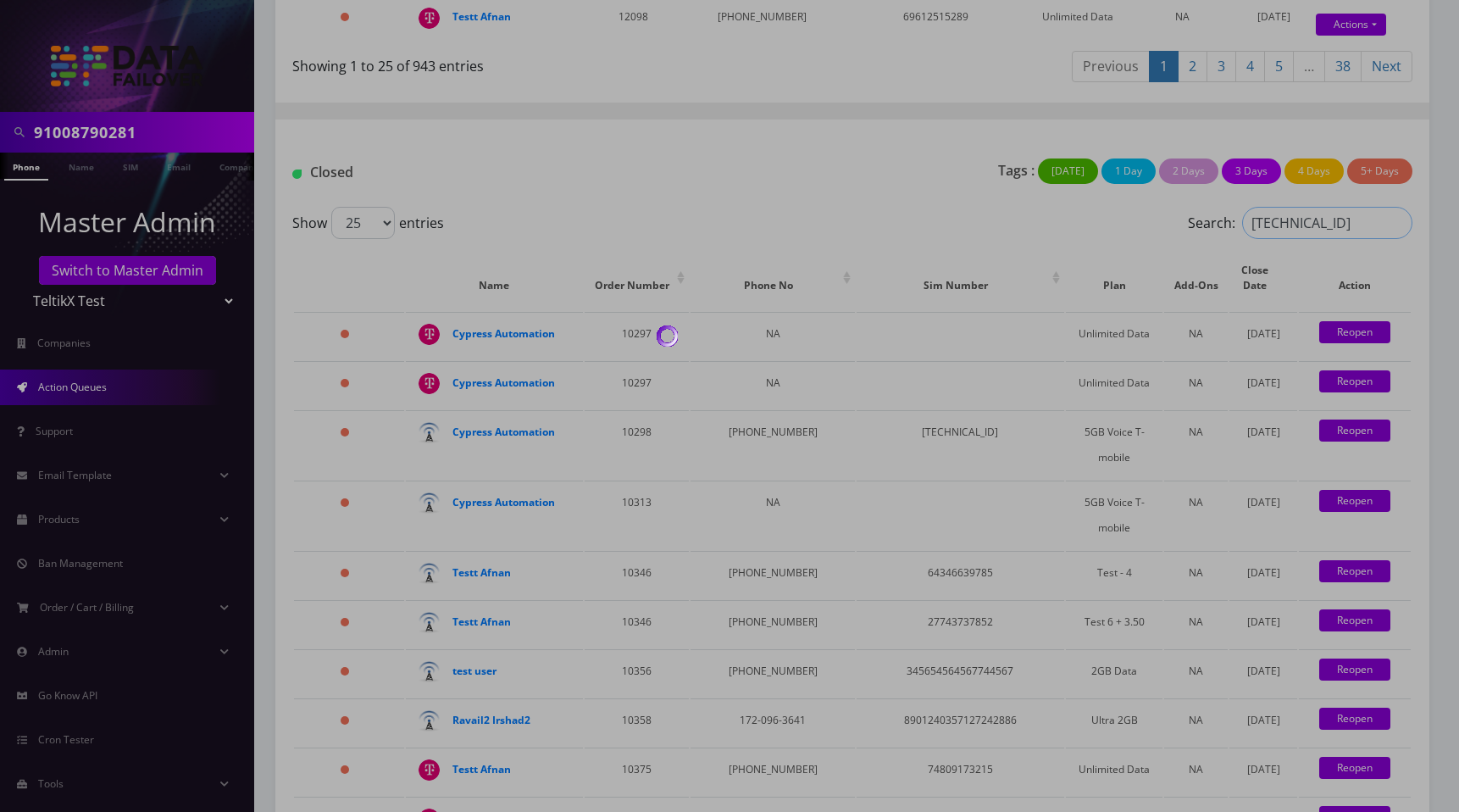
scroll to position [1359, 0]
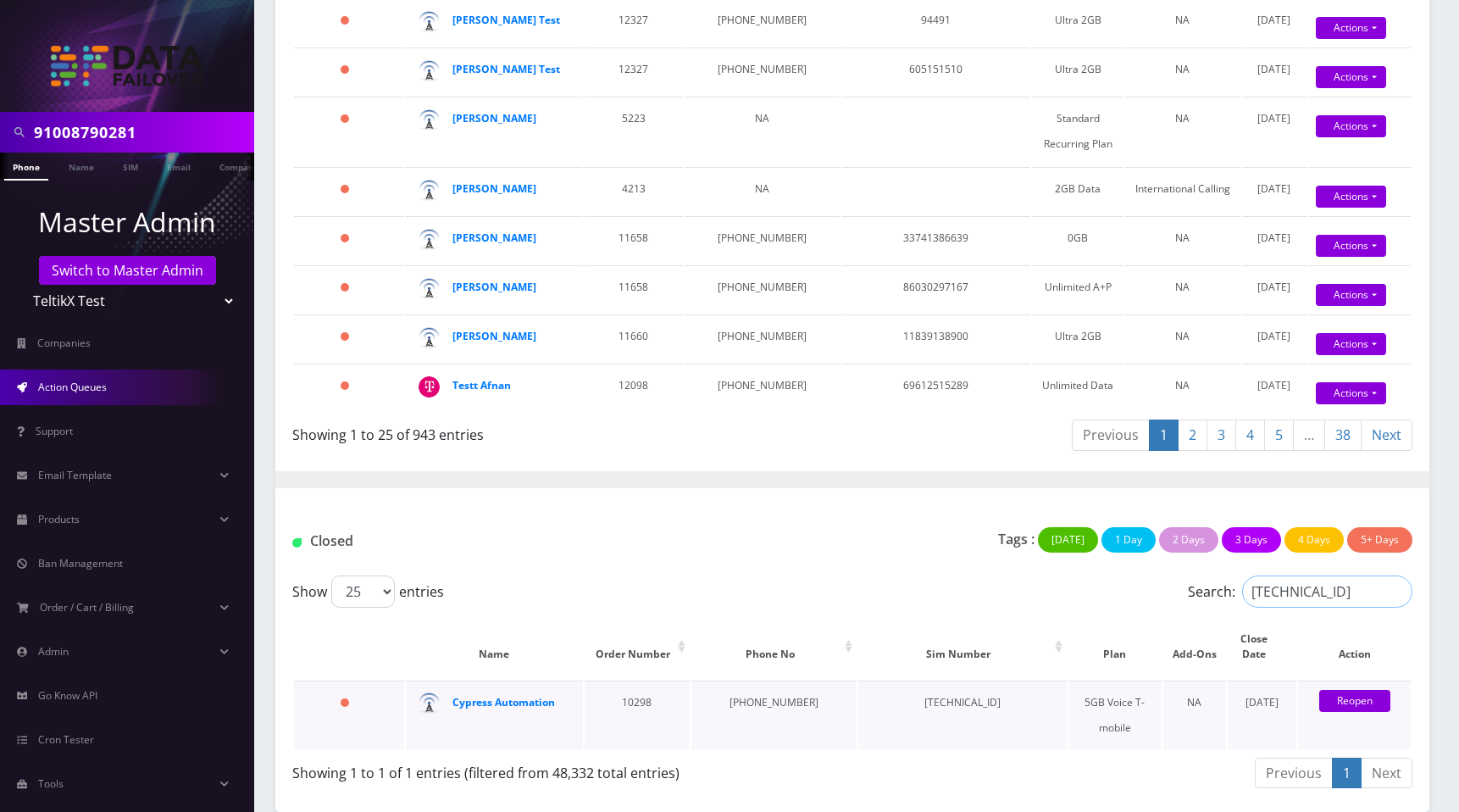
type input "[TECHNICAL_ID]"
drag, startPoint x: 720, startPoint y: 703, endPoint x: 830, endPoint y: 700, distance: 110.0
click at [830, 701] on tr "251 days Cypress Automation 10298 963-884-2028 [PHONE_NUMBER] 5GB Voice T-mobil…" at bounding box center [853, 714] width 1117 height 68
copy td "[PHONE_NUMBER]"
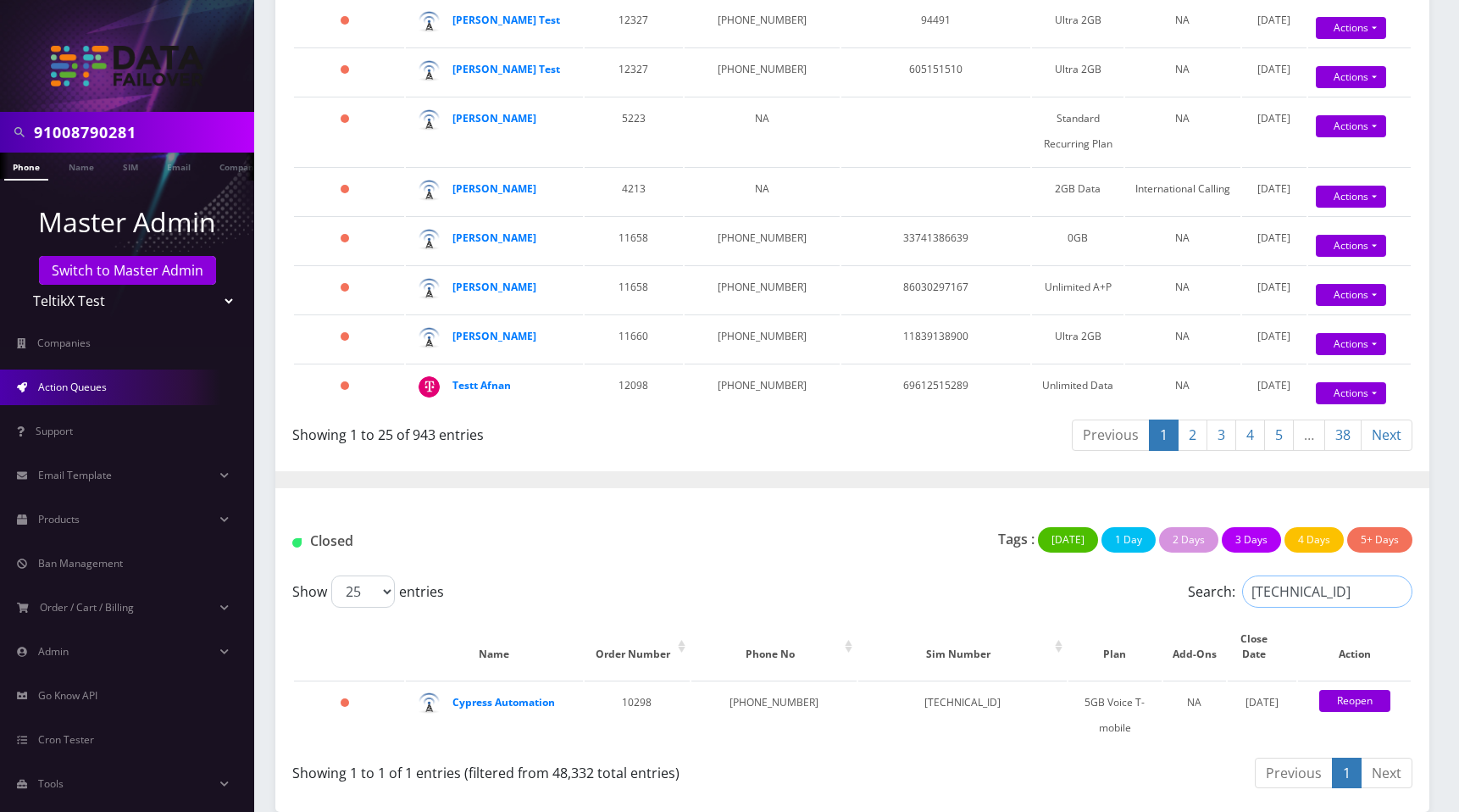
click at [1399, 607] on input "[TECHNICAL_ID]" at bounding box center [1328, 591] width 170 height 32
click at [1398, 606] on input "[TECHNICAL_ID]" at bounding box center [1328, 591] width 170 height 32
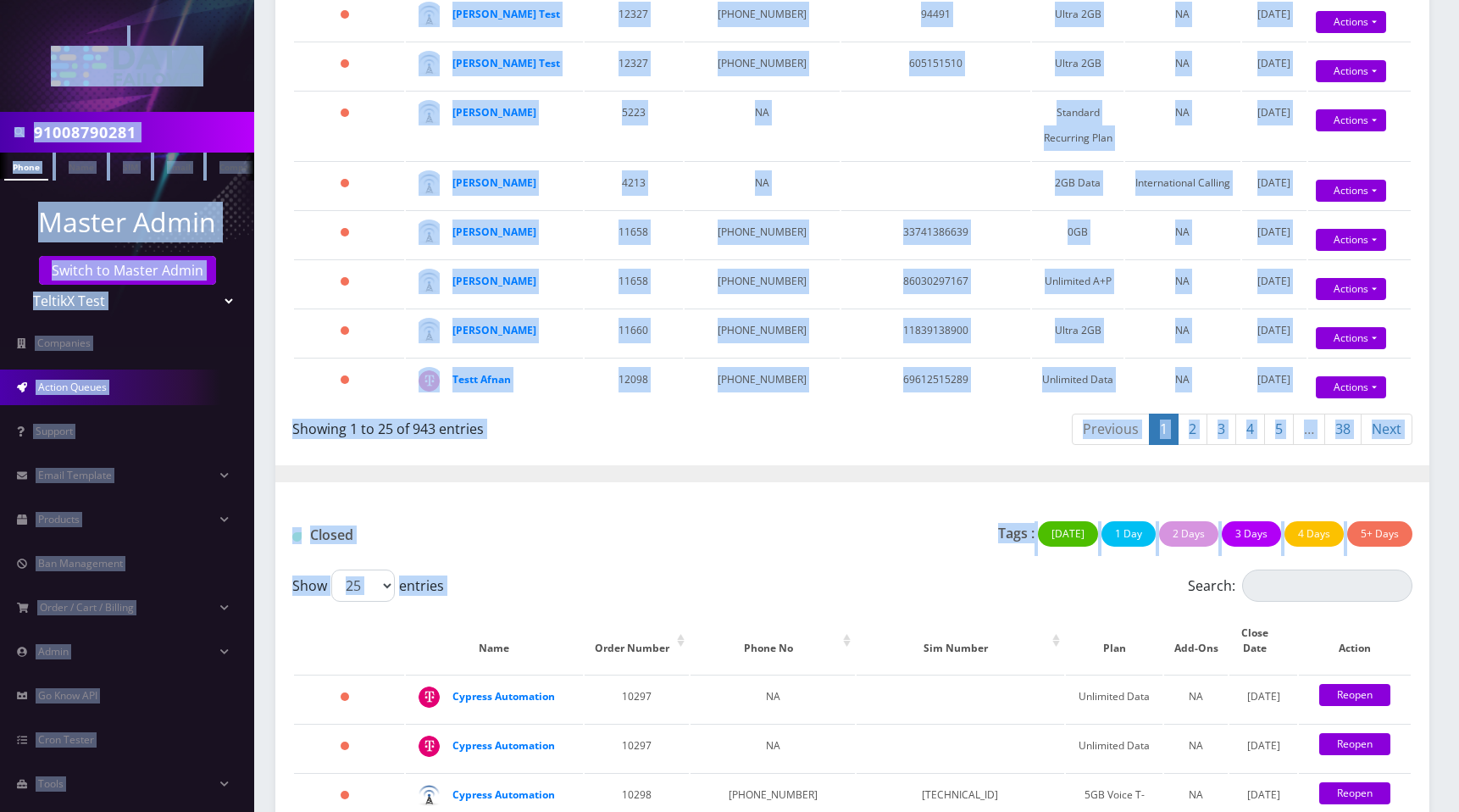
click at [857, 545] on div "Tags : [DATE] 1 Day 2 Days 3 Days 4 Days 5+ Days" at bounding box center [1043, 538] width 764 height 35
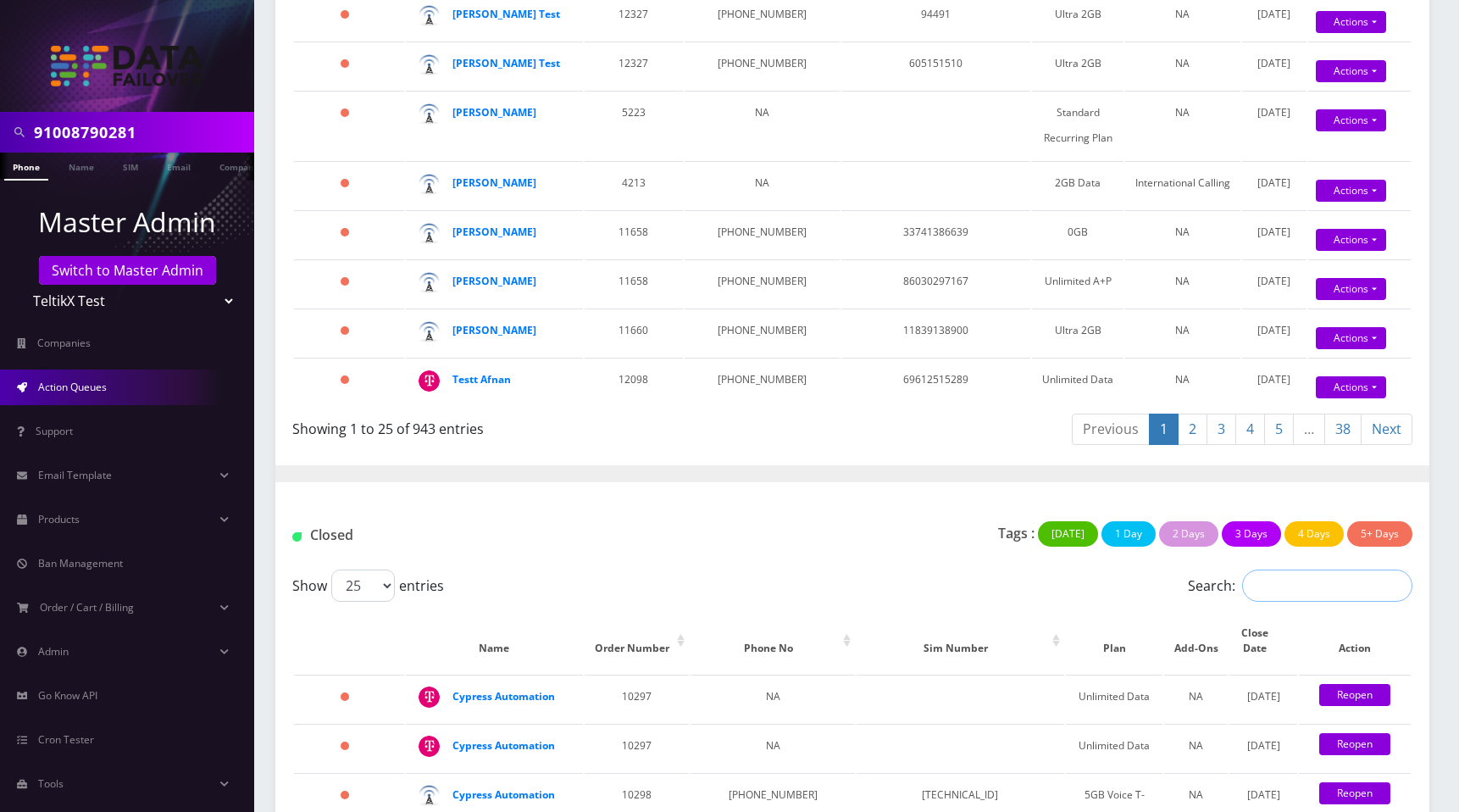
click at [1315, 602] on input "Search:" at bounding box center [1328, 586] width 170 height 32
paste input "963-884-2028"
type input "963-884-2028"
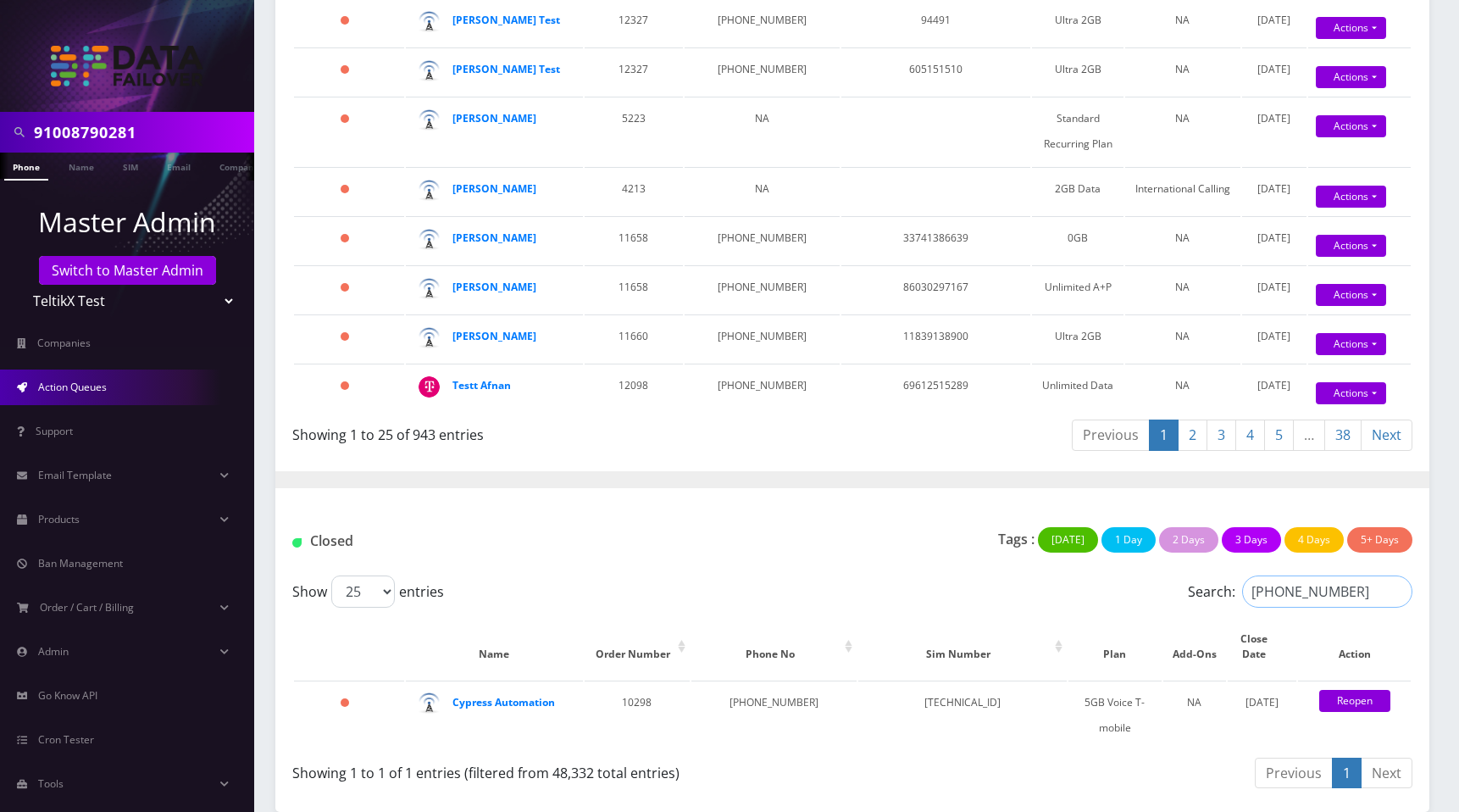
click at [1398, 607] on input "963-884-2028" at bounding box center [1328, 591] width 170 height 32
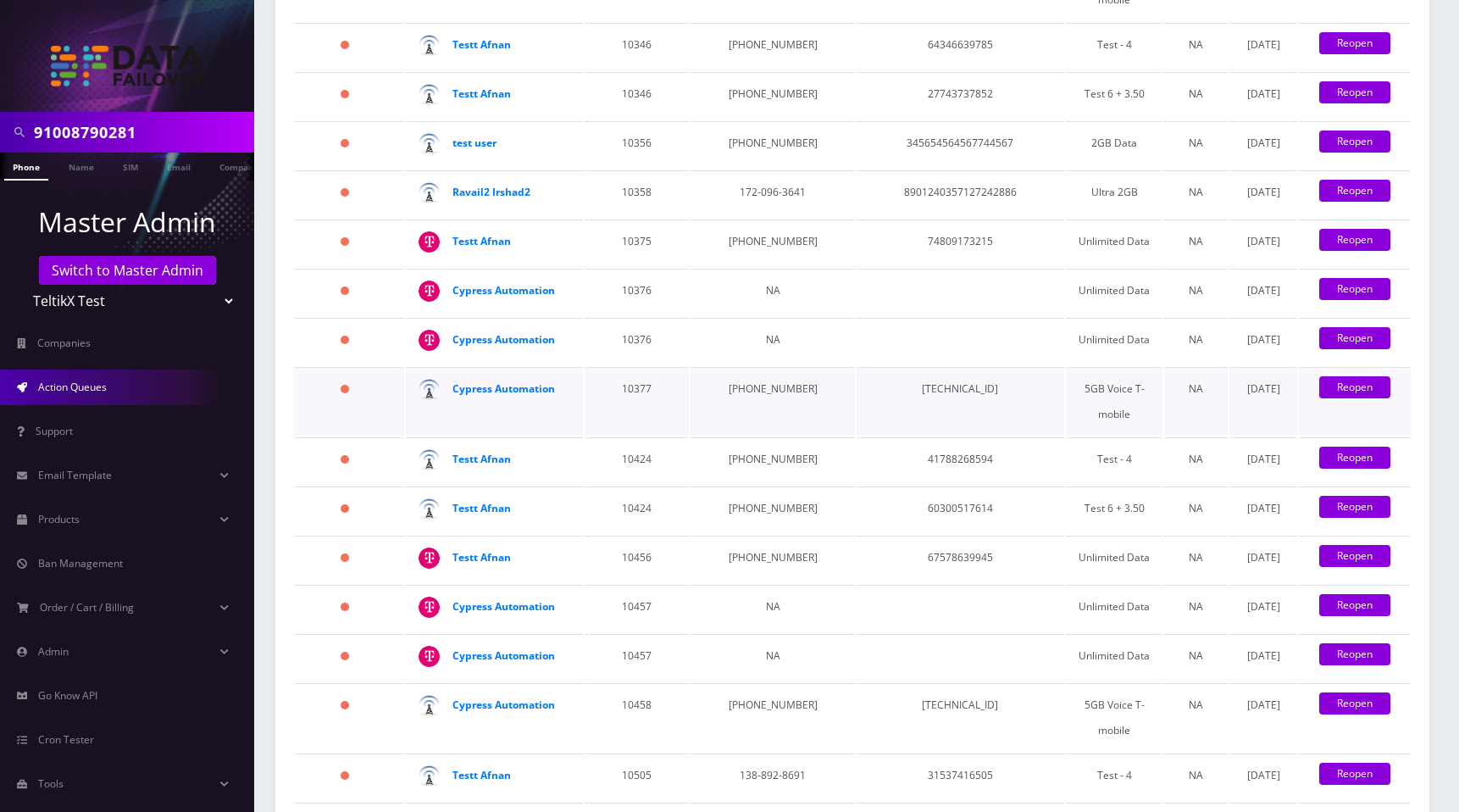
scroll to position [2251, 0]
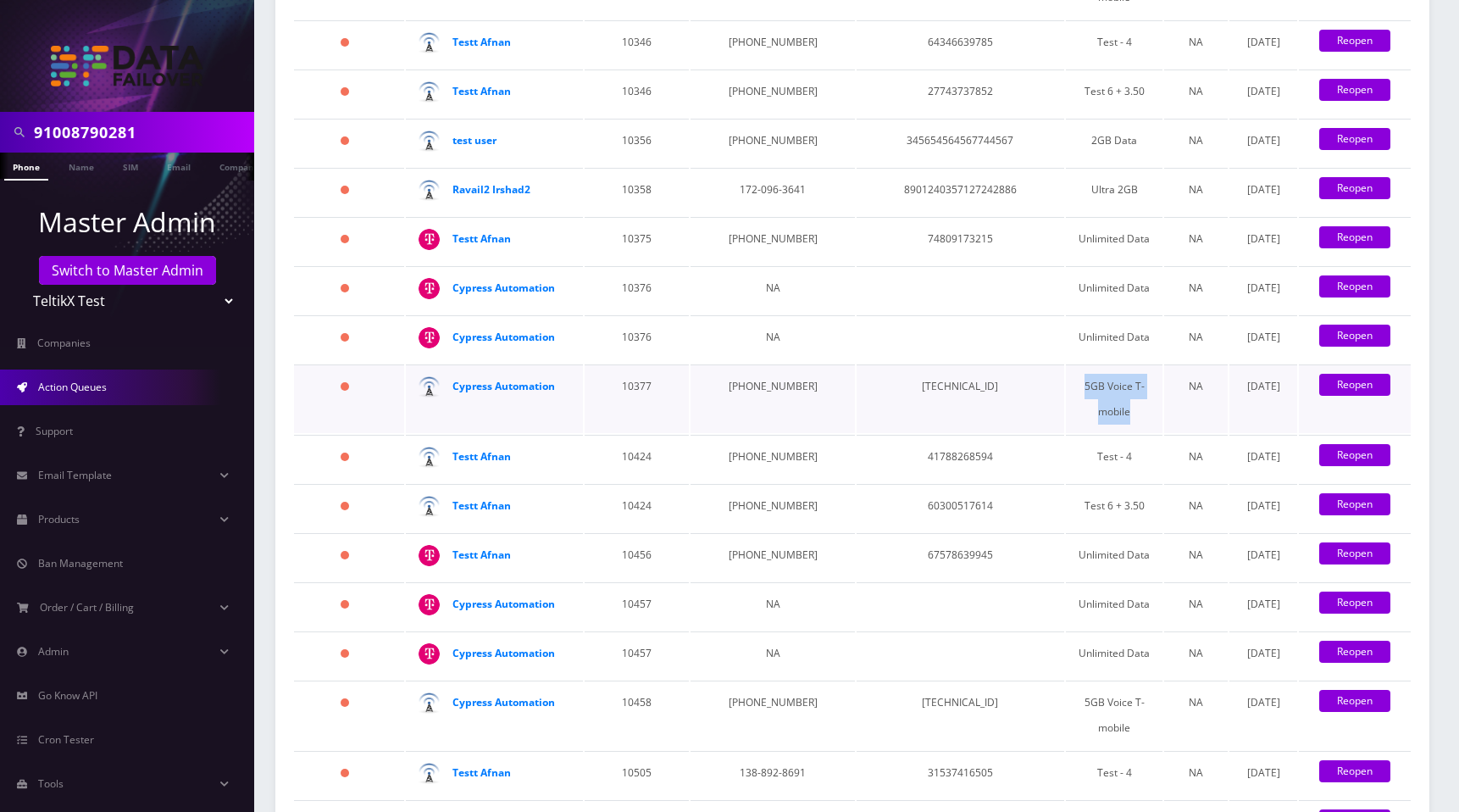
drag, startPoint x: 1091, startPoint y: 402, endPoint x: 1127, endPoint y: 425, distance: 42.7
click at [1127, 425] on td "5GB Voice T-mobile" at bounding box center [1115, 398] width 97 height 68
copy td "5GB Voice T-mobile"
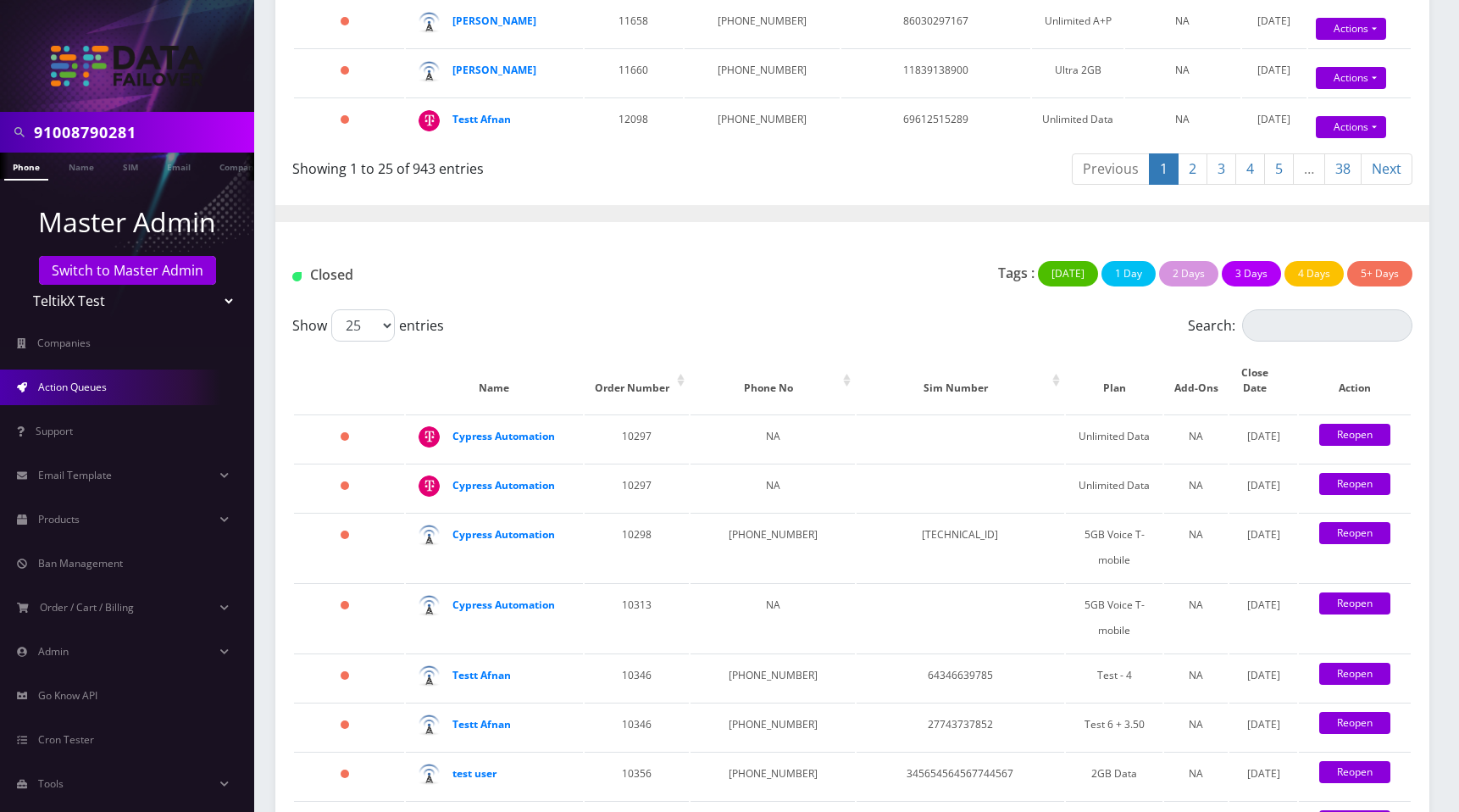
scroll to position [1453, 0]
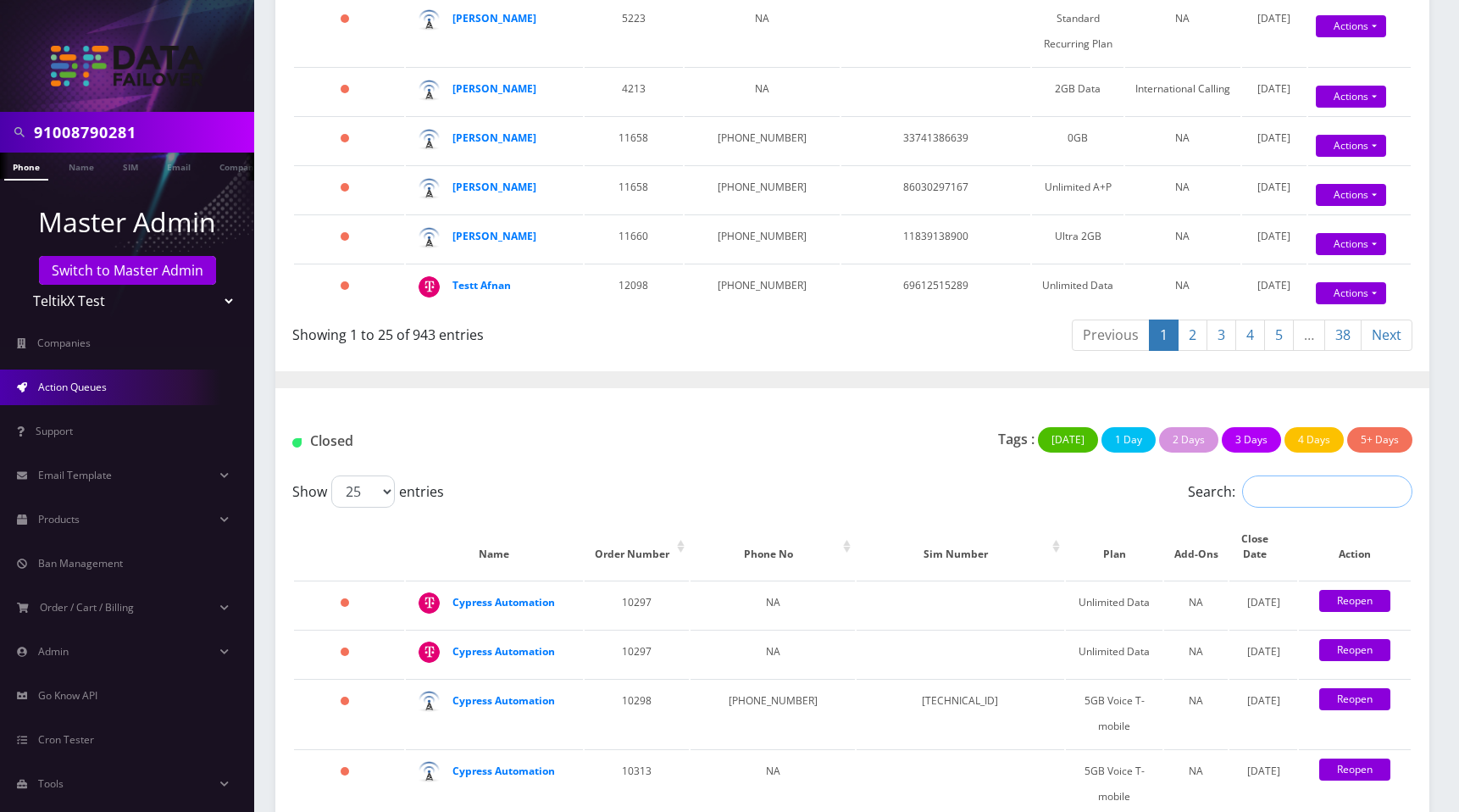
click at [1291, 507] on input "Search:" at bounding box center [1328, 491] width 170 height 32
paste input "5GB Voice T-mobile"
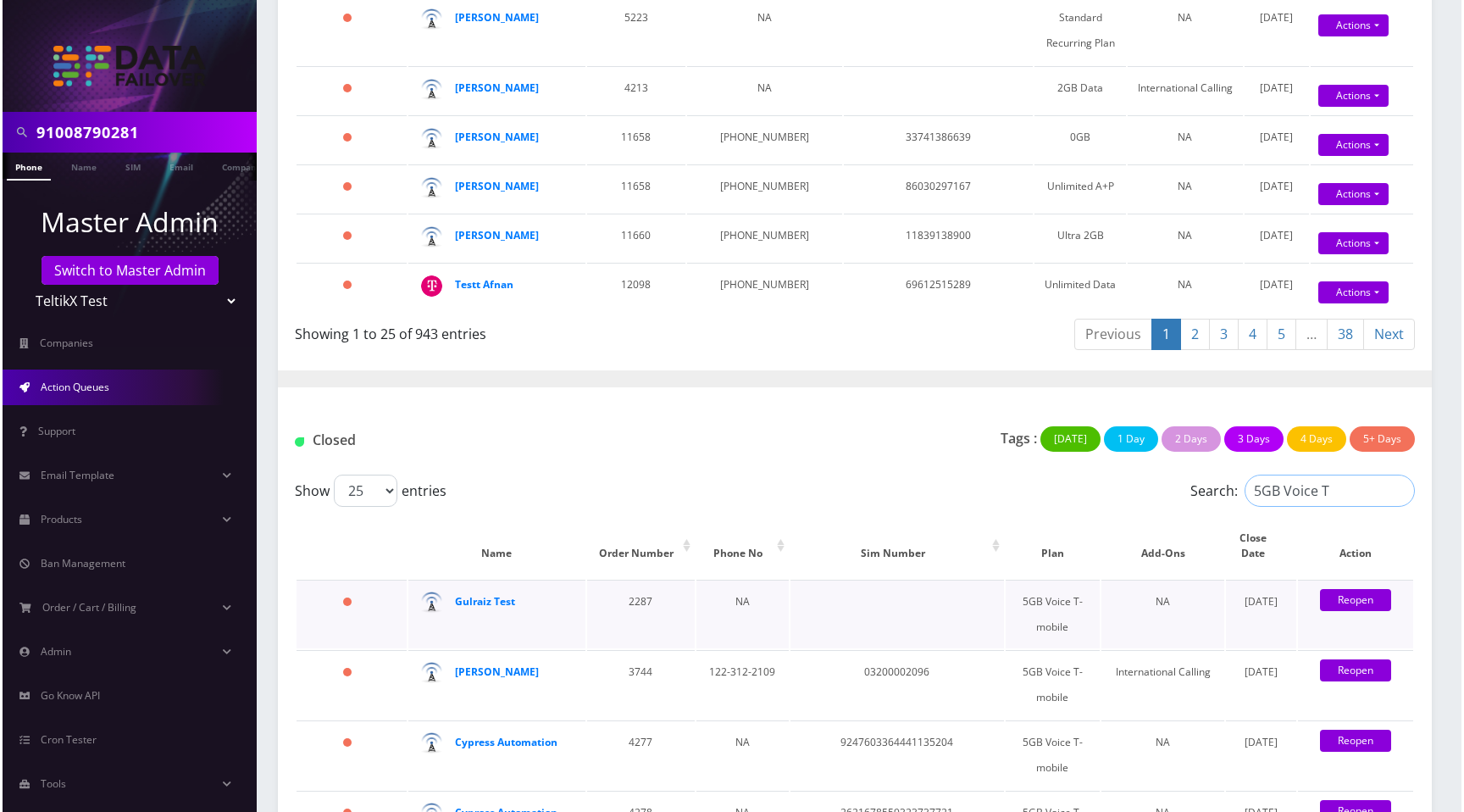
scroll to position [0, 0]
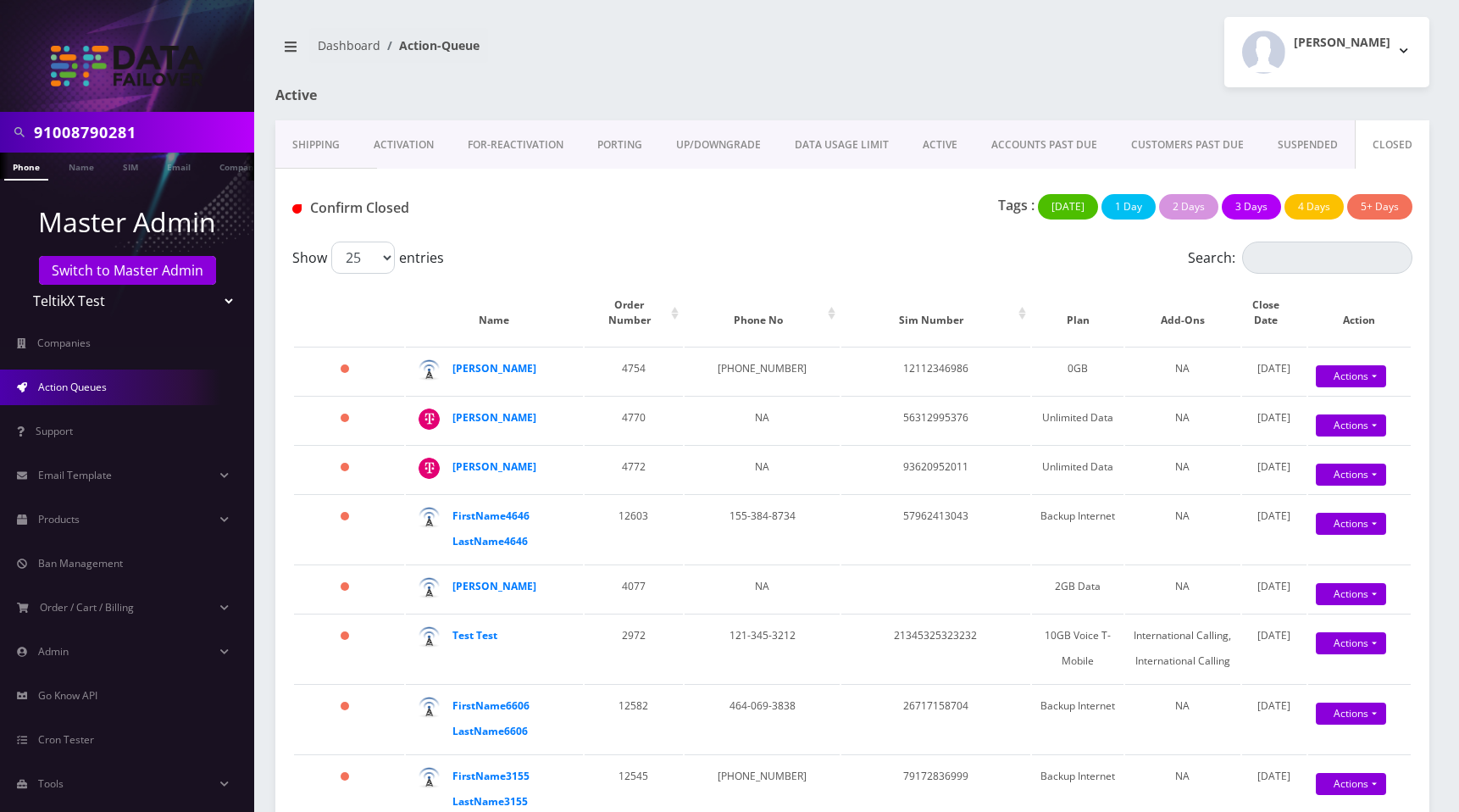
type input "5GB Voice T"
click at [315, 144] on link "Shipping" at bounding box center [315, 145] width 81 height 50
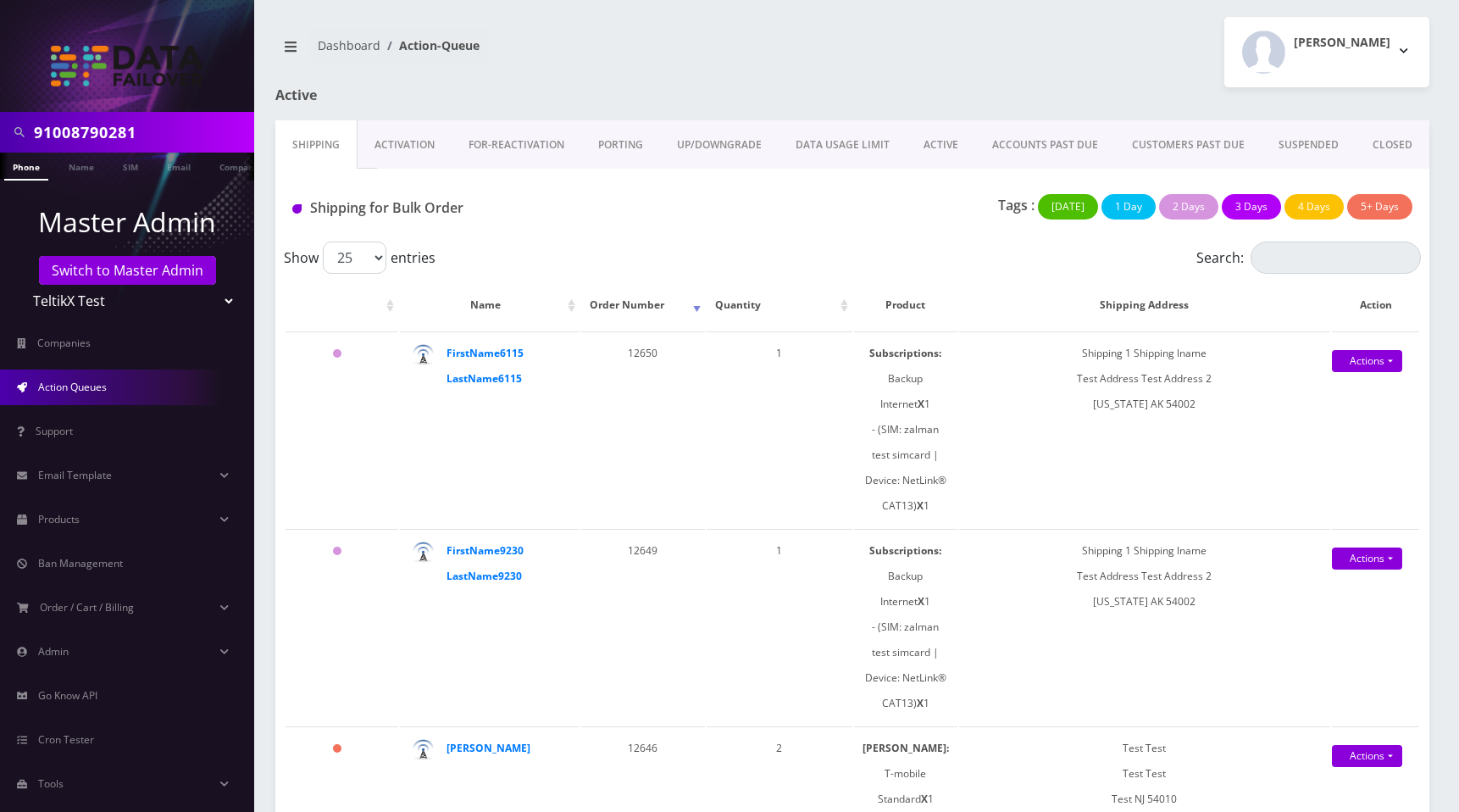
click at [389, 148] on link "Activation" at bounding box center [404, 145] width 95 height 50
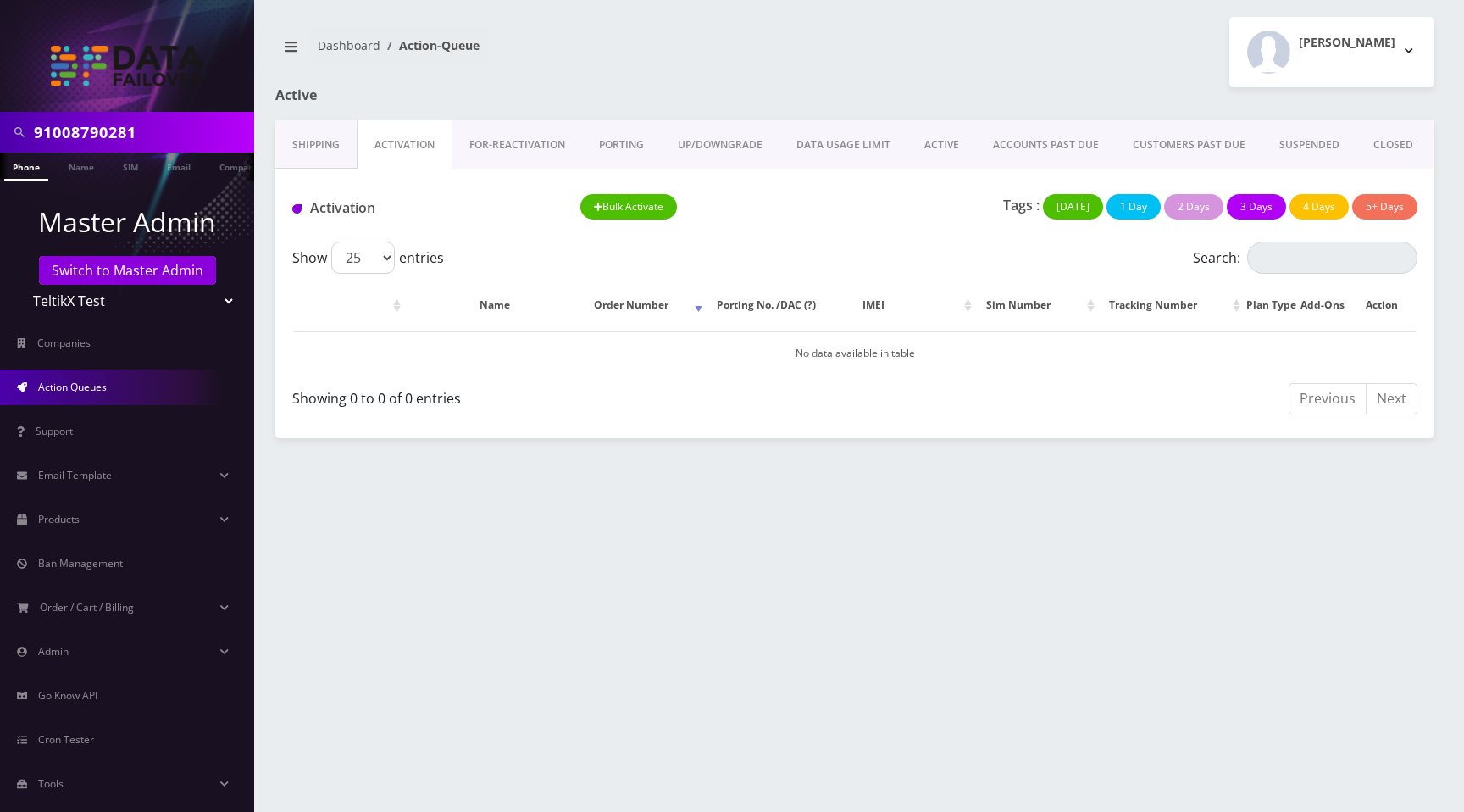
click at [512, 138] on link "FOR-REActivation" at bounding box center [517, 145] width 130 height 50
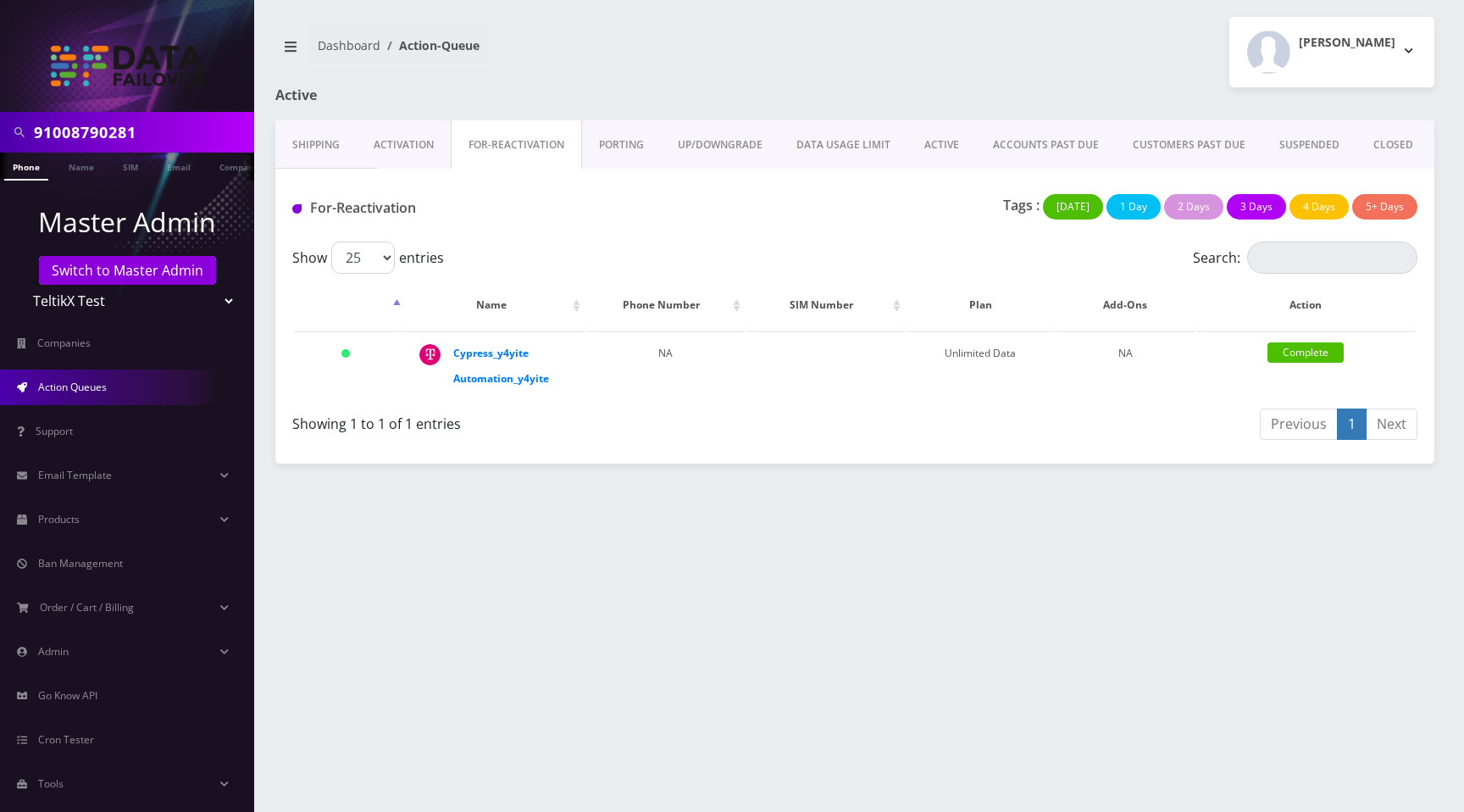
click at [599, 92] on h1 "Active" at bounding box center [459, 94] width 370 height 16
click at [1284, 263] on input "Search:" at bounding box center [1332, 257] width 170 height 32
type input "Unli"
click at [616, 147] on link "PORTING" at bounding box center [621, 145] width 79 height 50
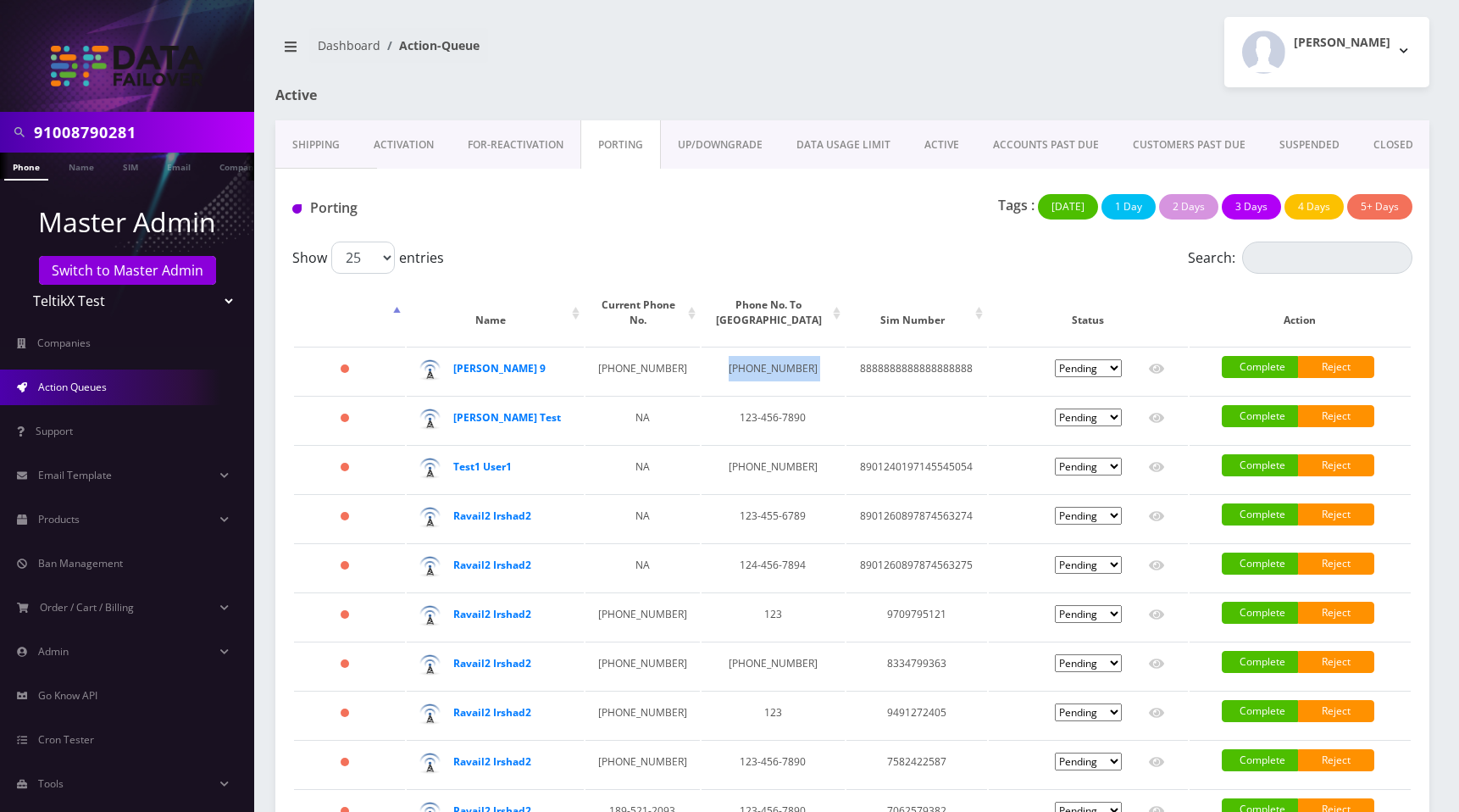
drag, startPoint x: 698, startPoint y: 365, endPoint x: 783, endPoint y: 368, distance: 85.1
copy td "[PHONE_NUMBER]"
drag, startPoint x: 704, startPoint y: 418, endPoint x: 1269, endPoint y: 302, distance: 576.8
click at [839, 417] on tr "1632 days [PERSON_NAME] Test NA 123-456-7890 Pending Submitted Error Cancelled …" at bounding box center [853, 419] width 1117 height 48
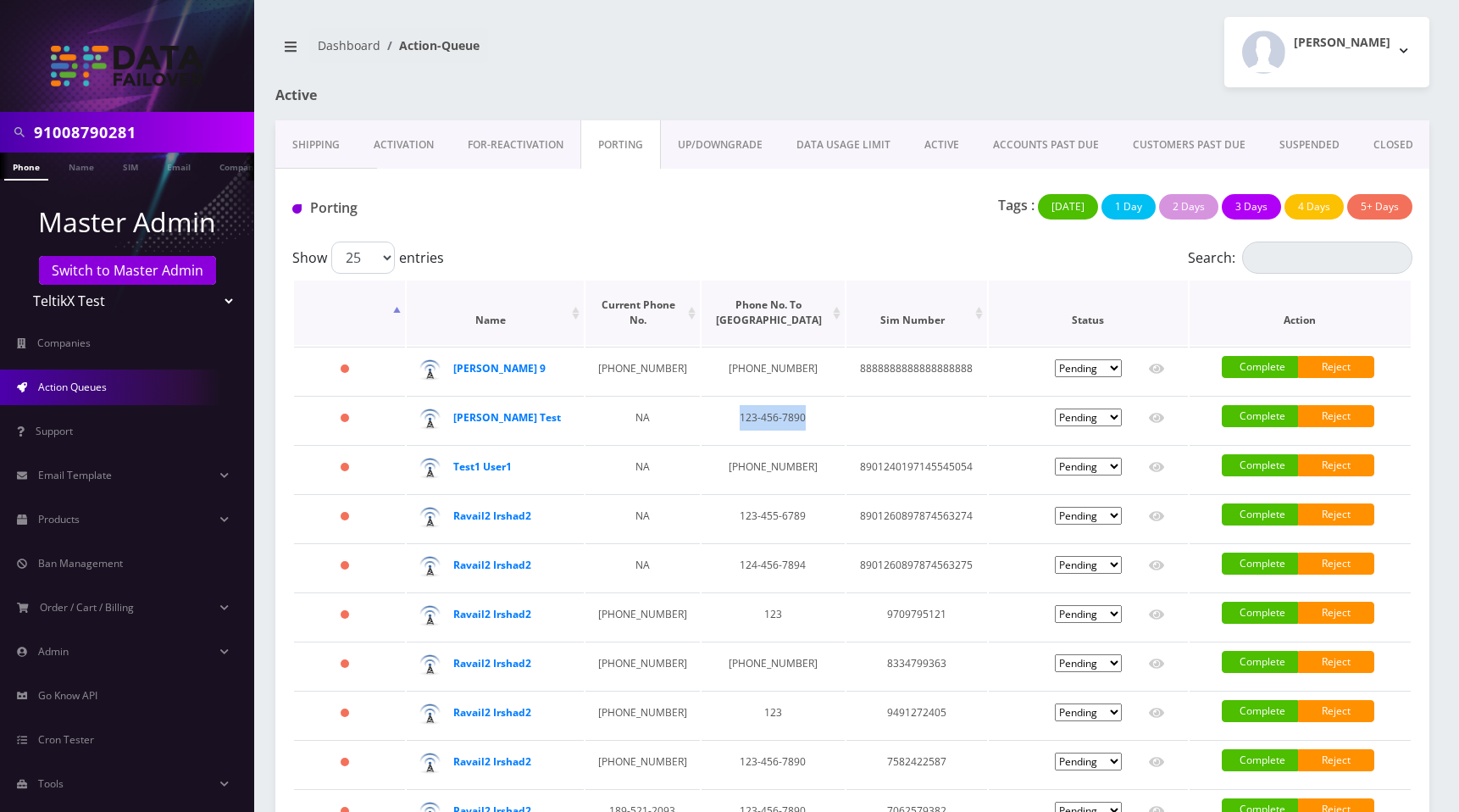
copy td "123-456-7890"
click at [1328, 261] on input "Search:" at bounding box center [1328, 257] width 170 height 32
paste input "123-456-7890"
type input "123-456-7890"
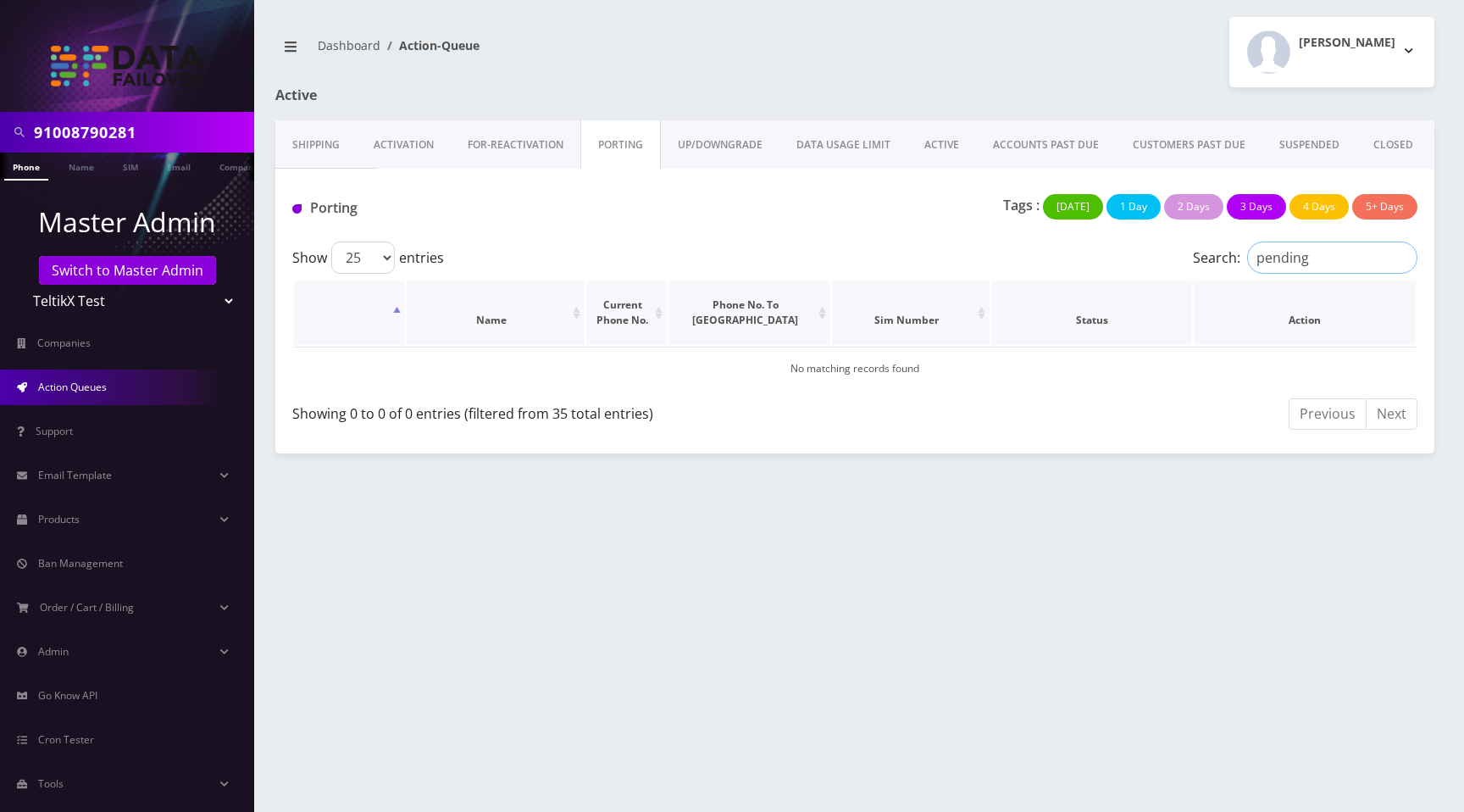
type input "pending"
click at [978, 58] on div "[PERSON_NAME] Logout" at bounding box center [1151, 51] width 592 height 70
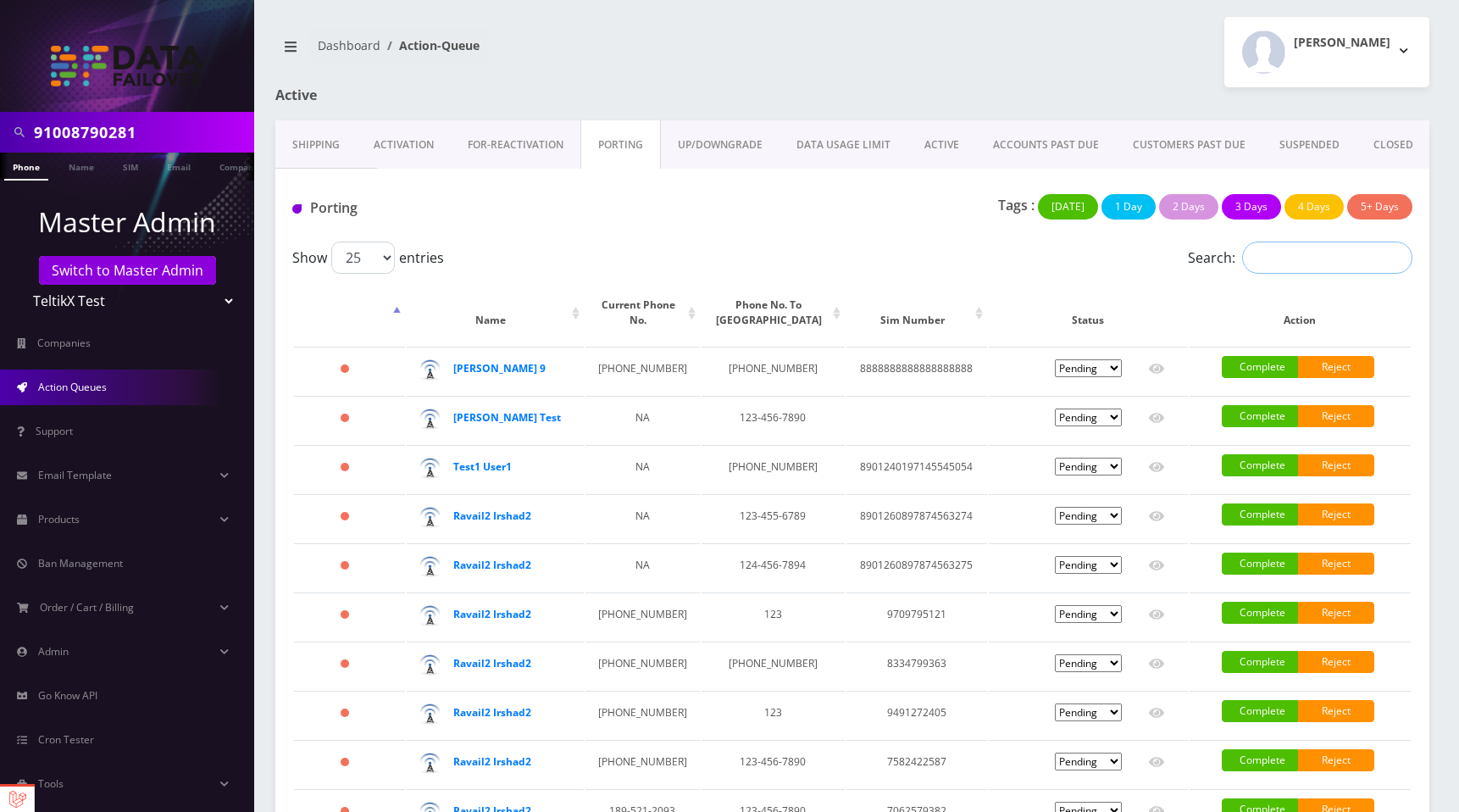
click at [1270, 263] on input "Search:" at bounding box center [1328, 257] width 170 height 32
type input "pemnding"
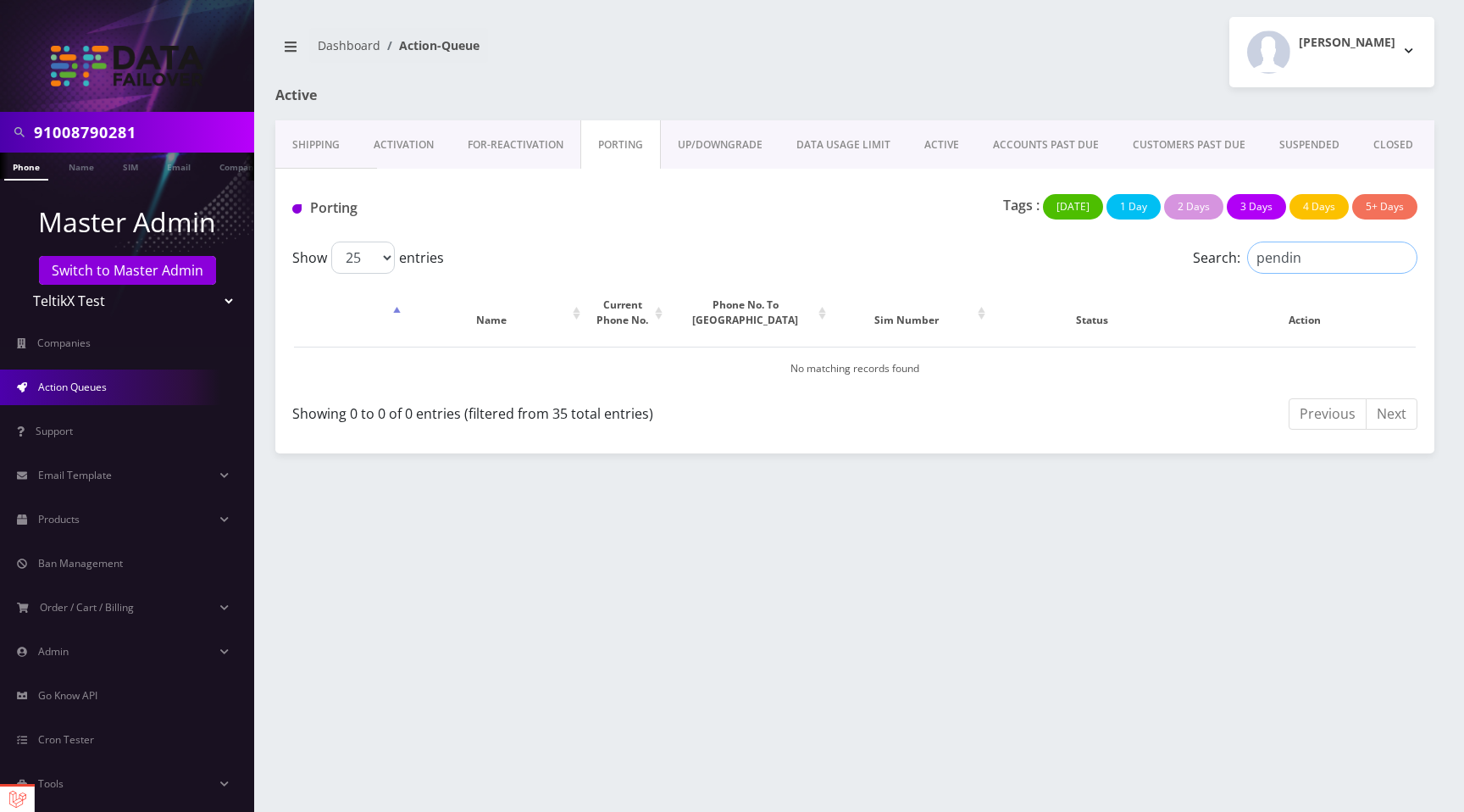
type input "pending"
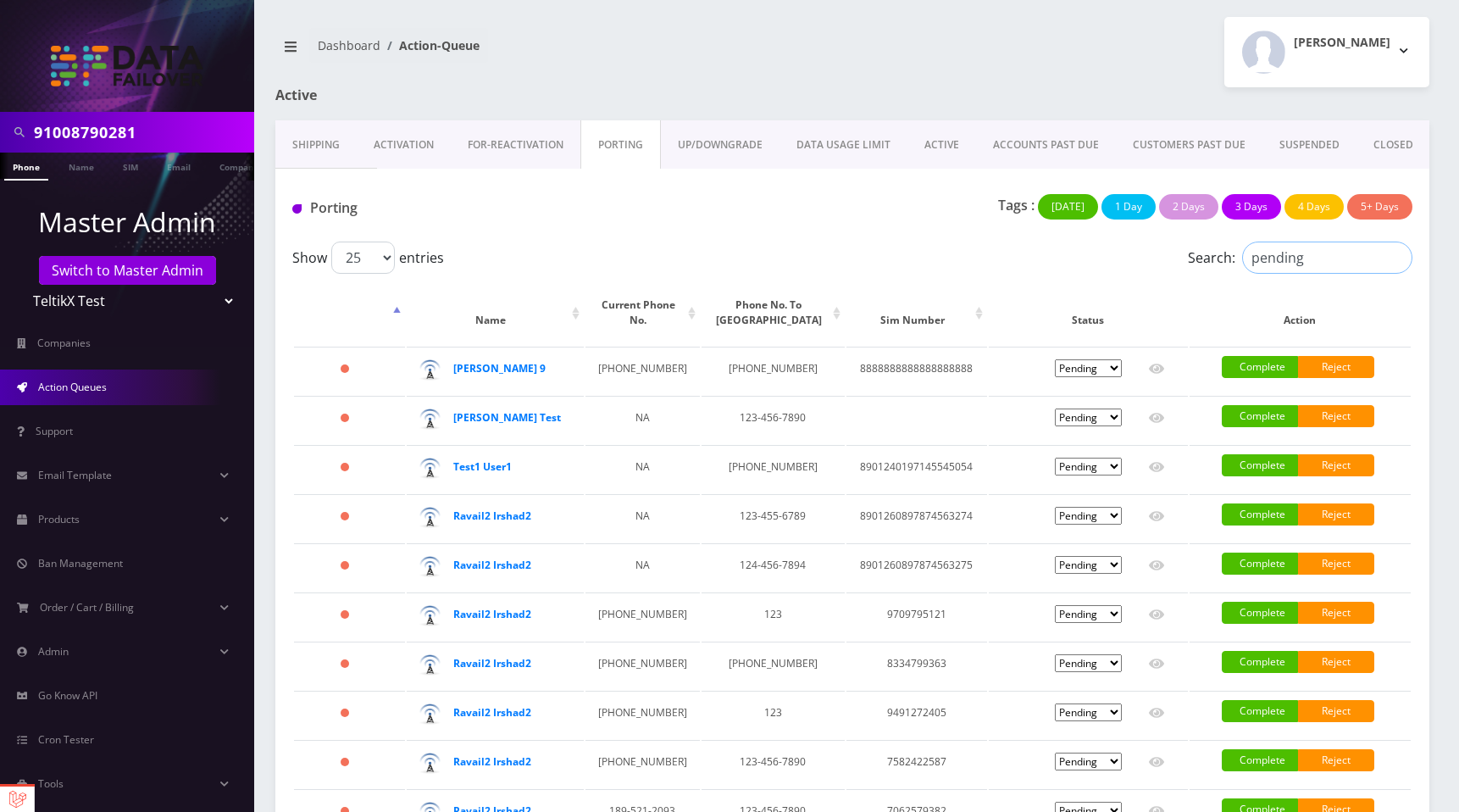
click at [1397, 255] on input "pending" at bounding box center [1328, 257] width 170 height 32
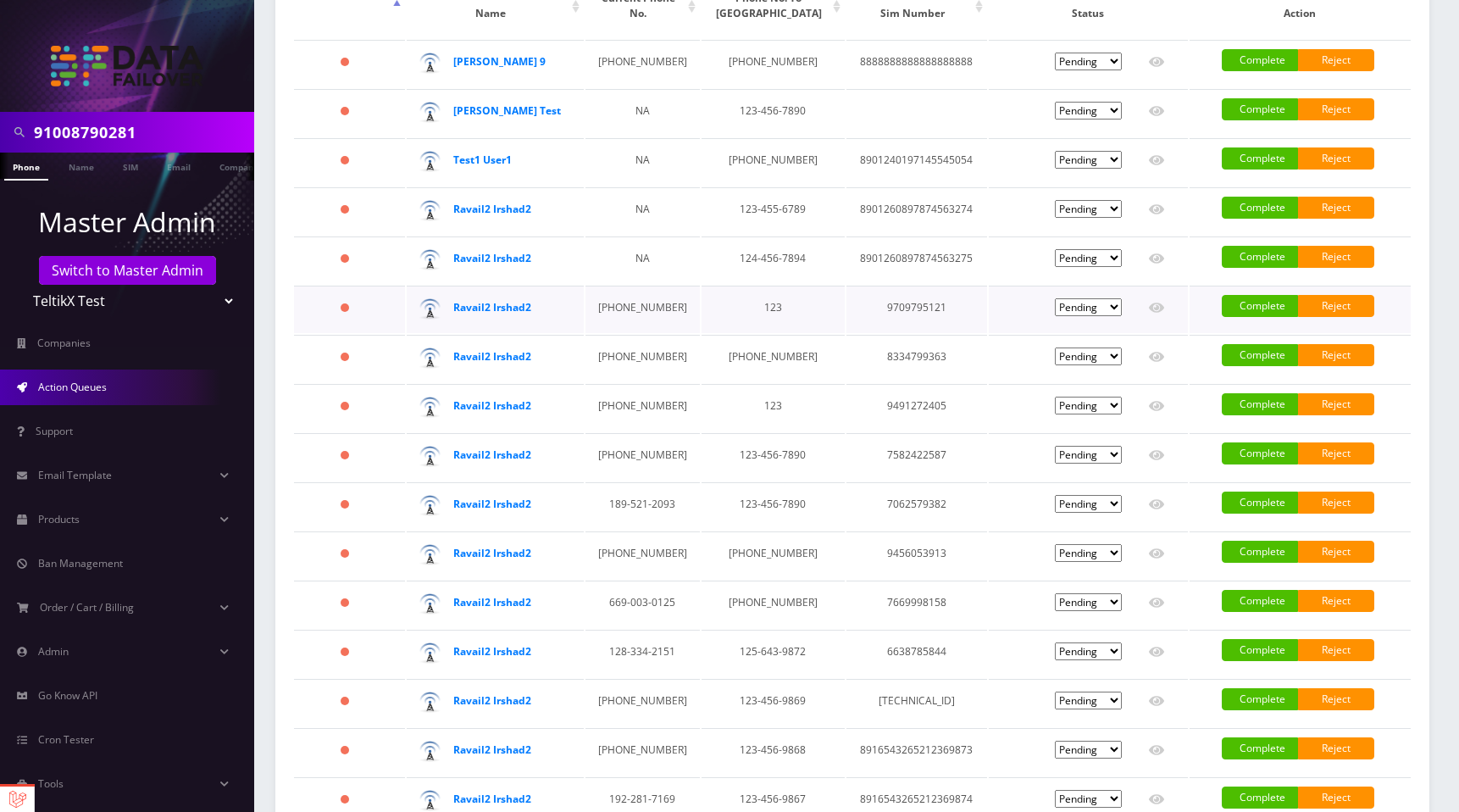
scroll to position [408, 0]
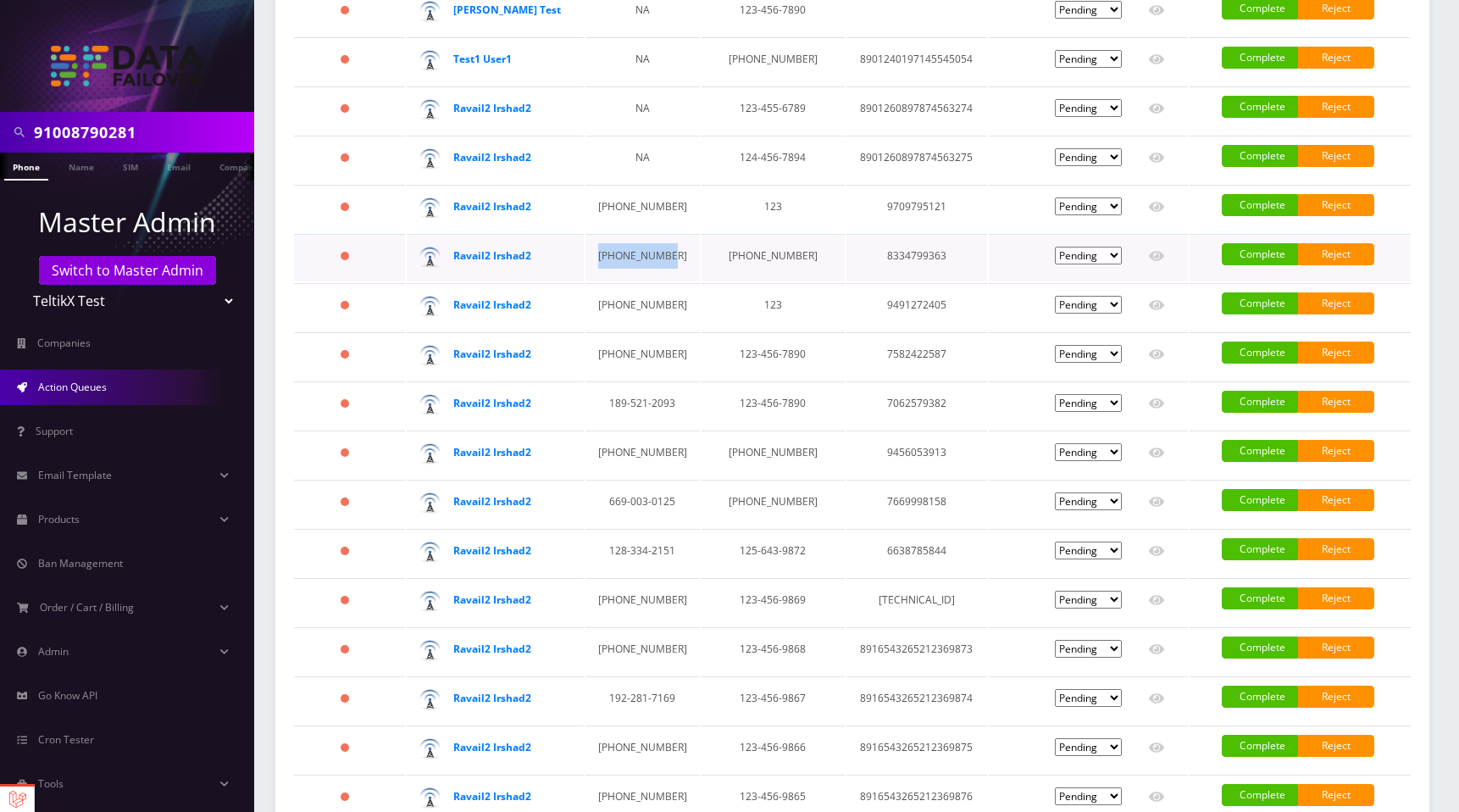
drag, startPoint x: 605, startPoint y: 257, endPoint x: 683, endPoint y: 263, distance: 78.2
click at [681, 261] on td "[PHONE_NUMBER]" at bounding box center [643, 257] width 115 height 48
copy td "[PHONE_NUMBER]"
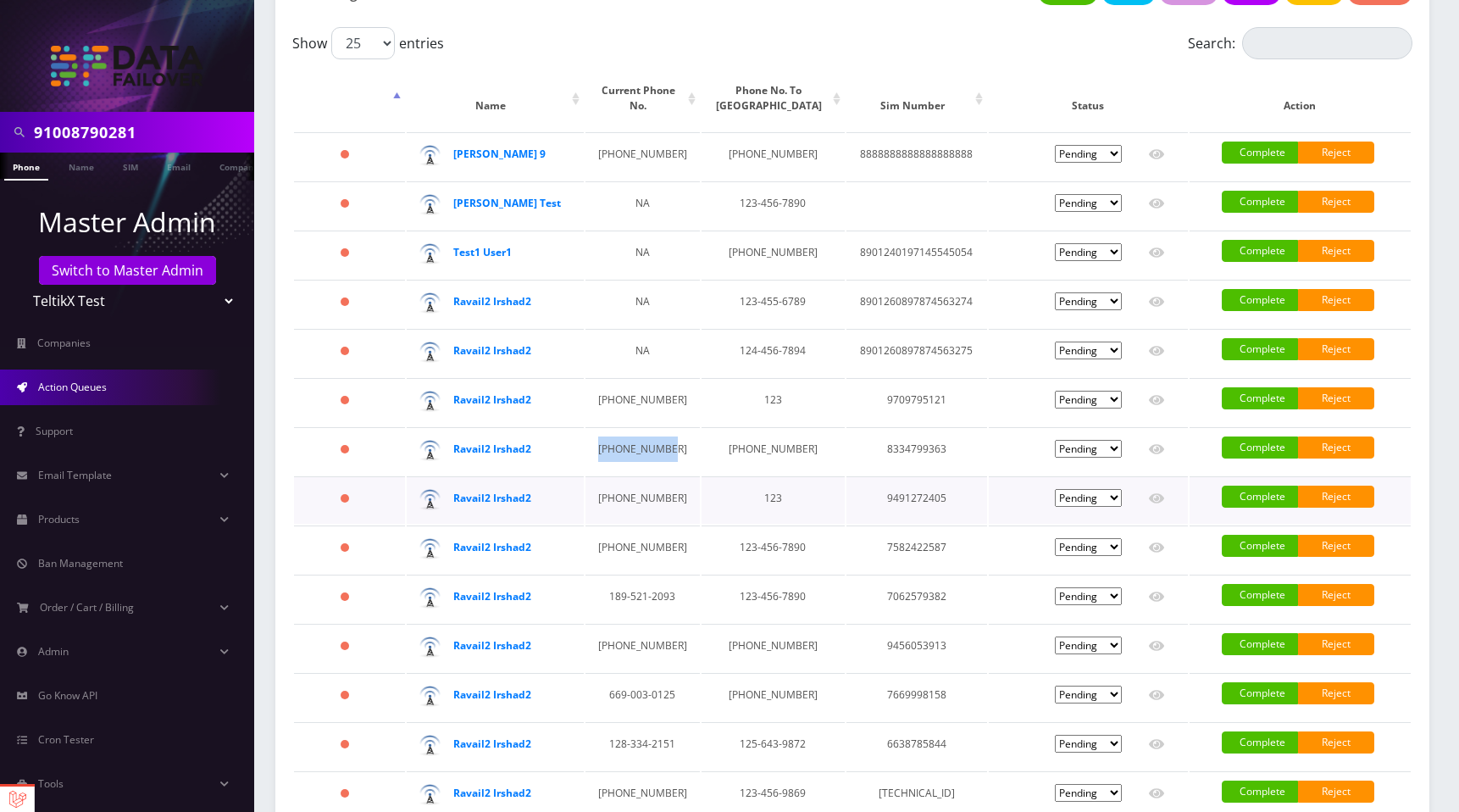
scroll to position [0, 0]
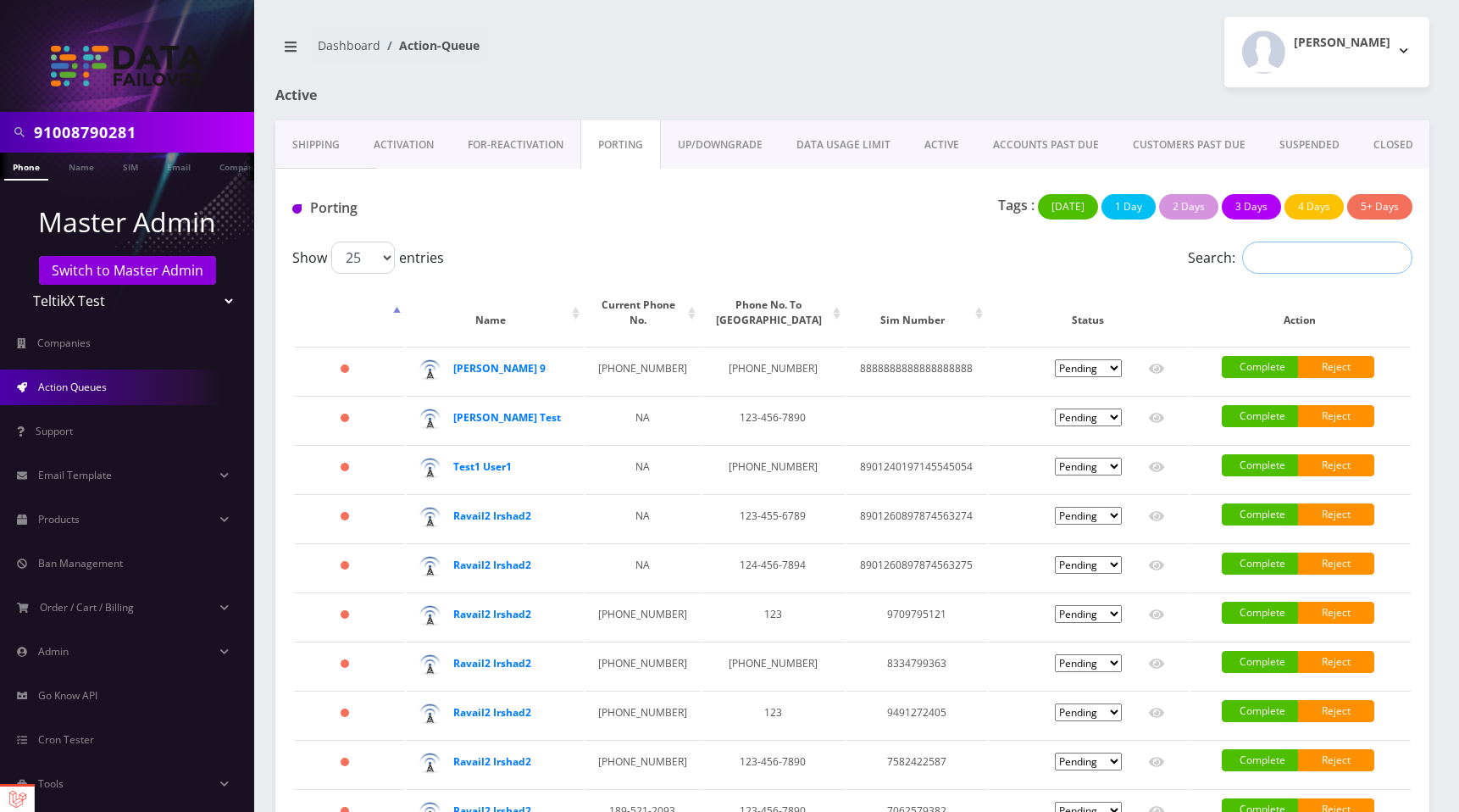
click at [1288, 263] on input "Search:" at bounding box center [1328, 257] width 170 height 32
paste input "[PHONE_NUMBER]"
type input "[PHONE_NUMBER]"
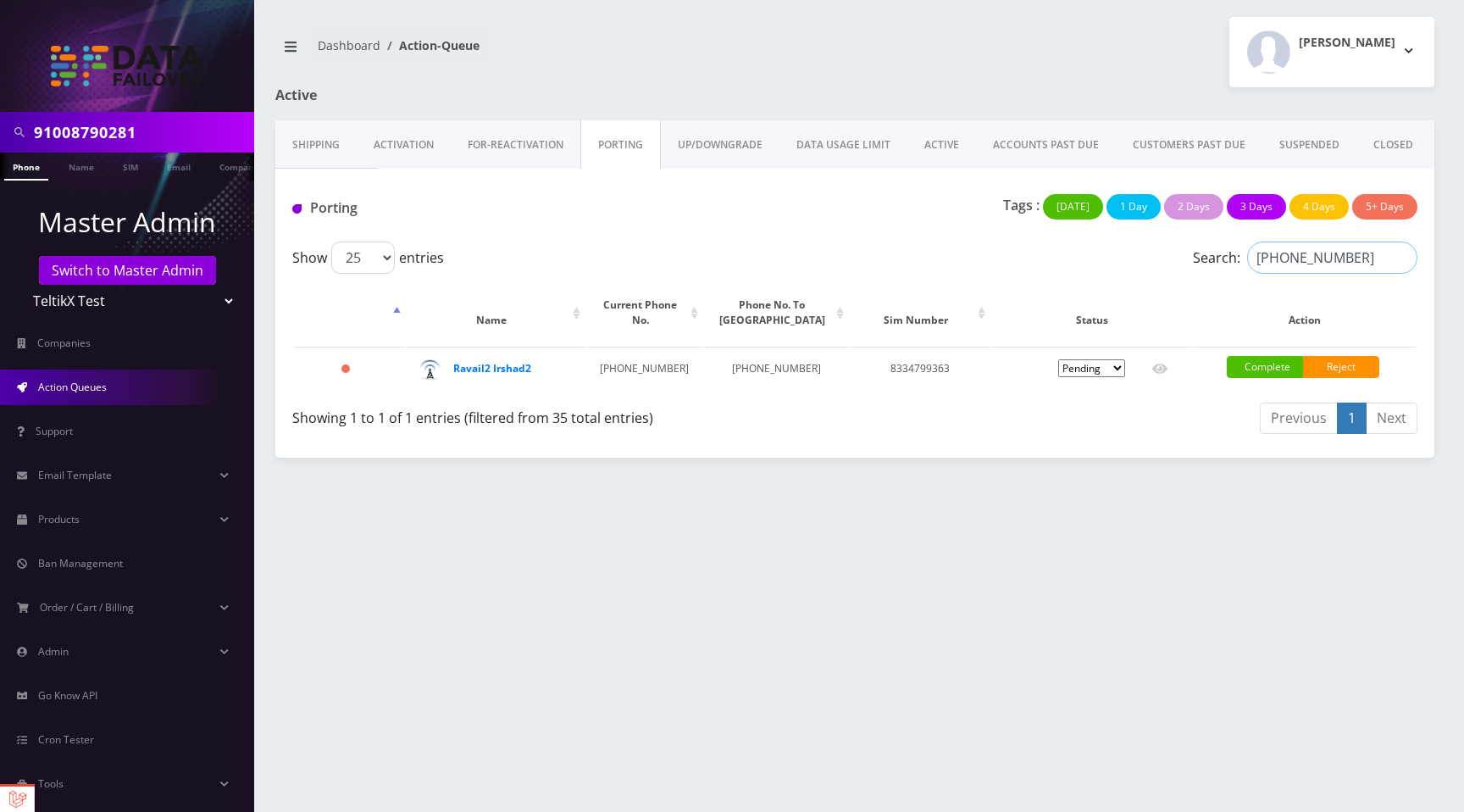
click at [1402, 254] on input "[PHONE_NUMBER]" at bounding box center [1332, 257] width 170 height 32
click at [1386, 138] on link "CLOSED" at bounding box center [1393, 145] width 74 height 50
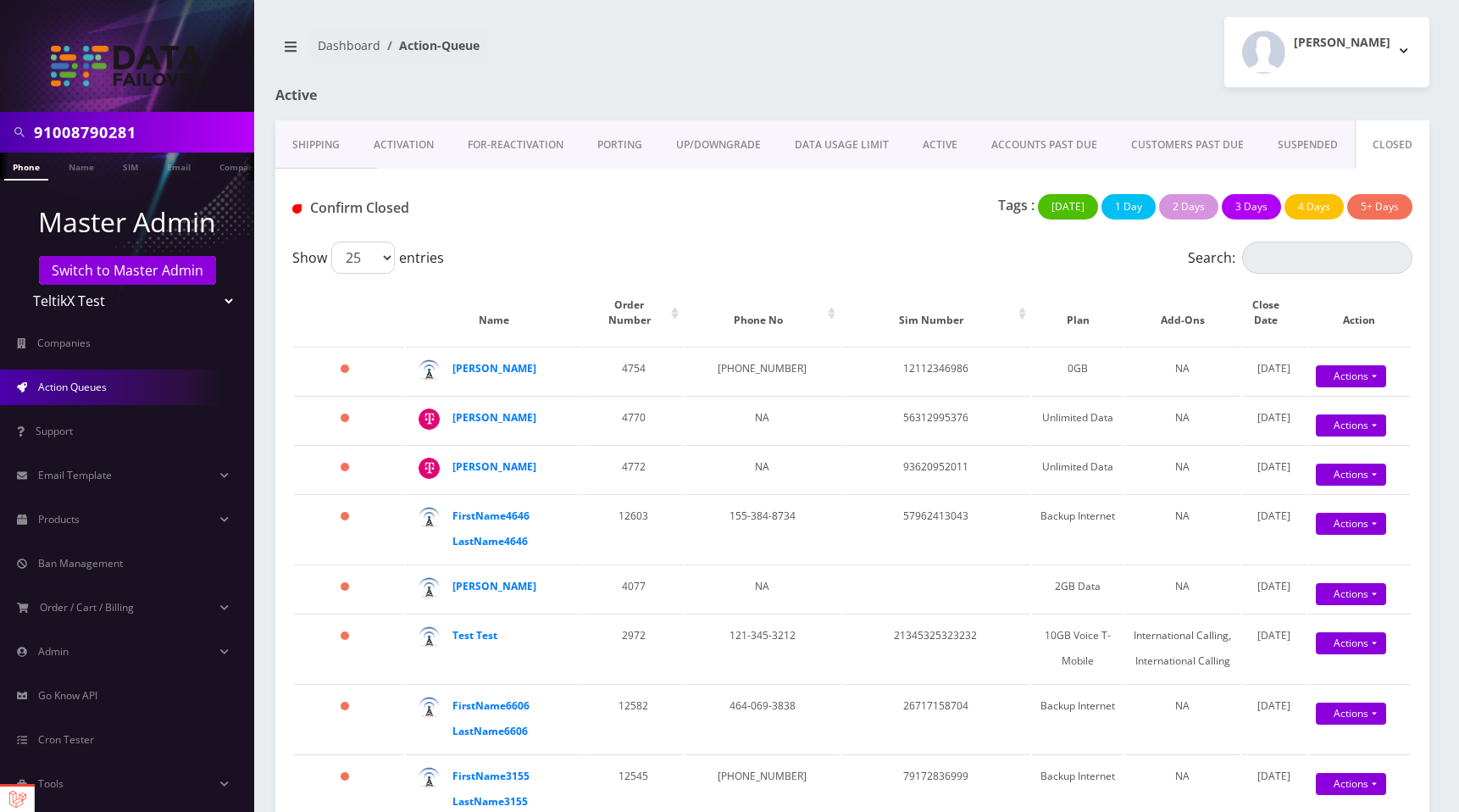
click at [386, 148] on link "Activation" at bounding box center [403, 145] width 95 height 50
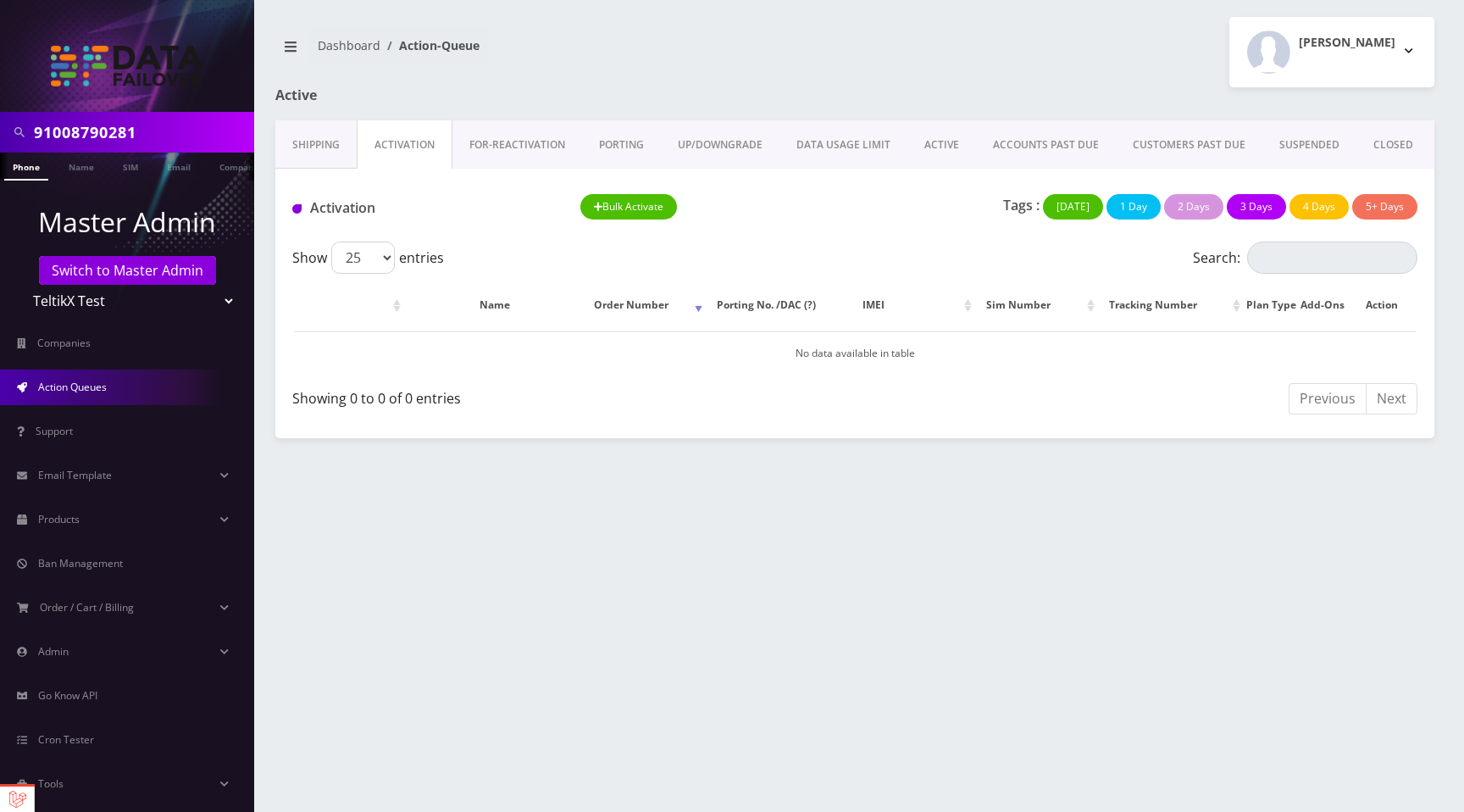
drag, startPoint x: 313, startPoint y: 141, endPoint x: 428, endPoint y: 218, distance: 138.4
click at [313, 141] on link "Shipping" at bounding box center [315, 145] width 81 height 50
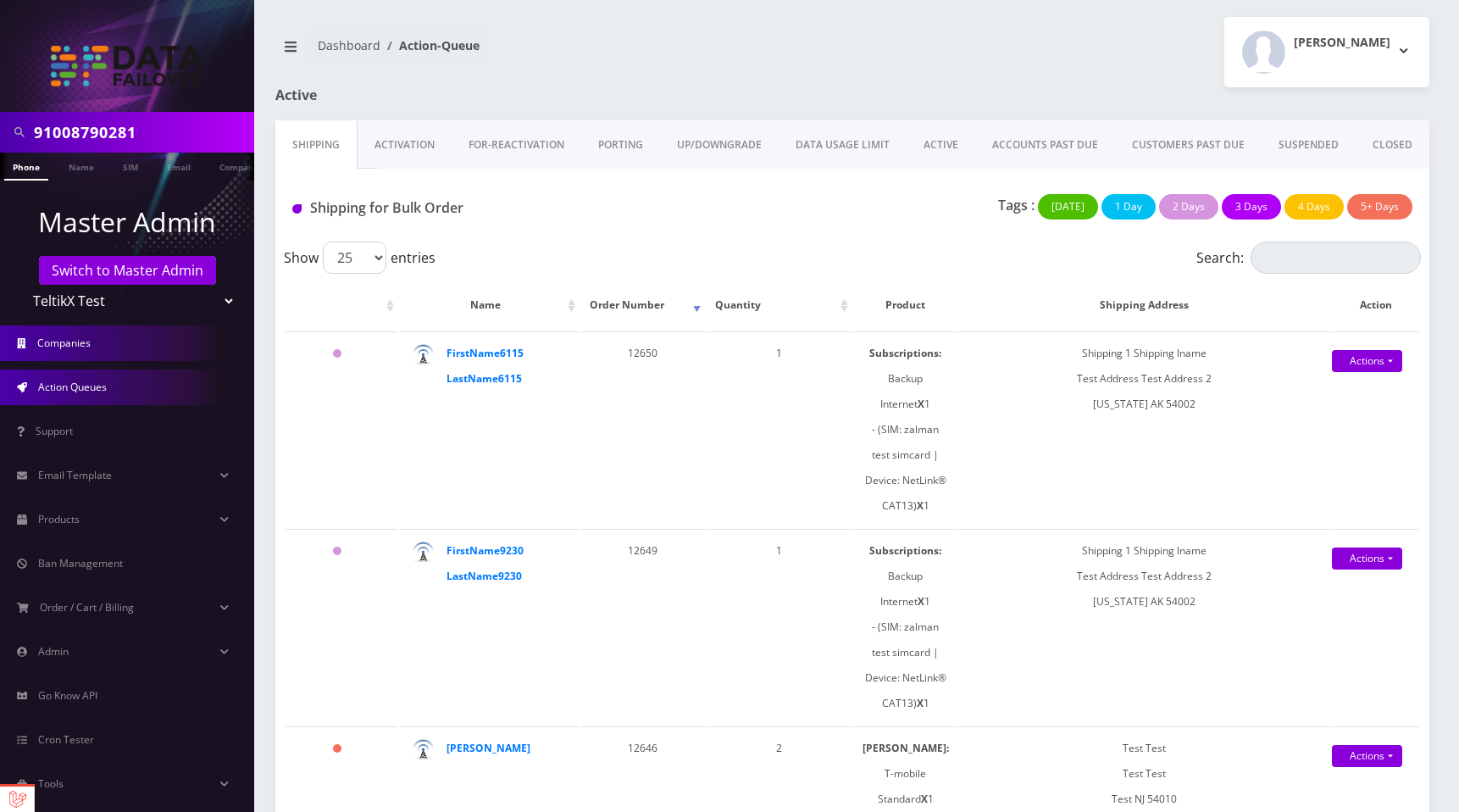
click at [72, 342] on span "Companies" at bounding box center [64, 342] width 53 height 14
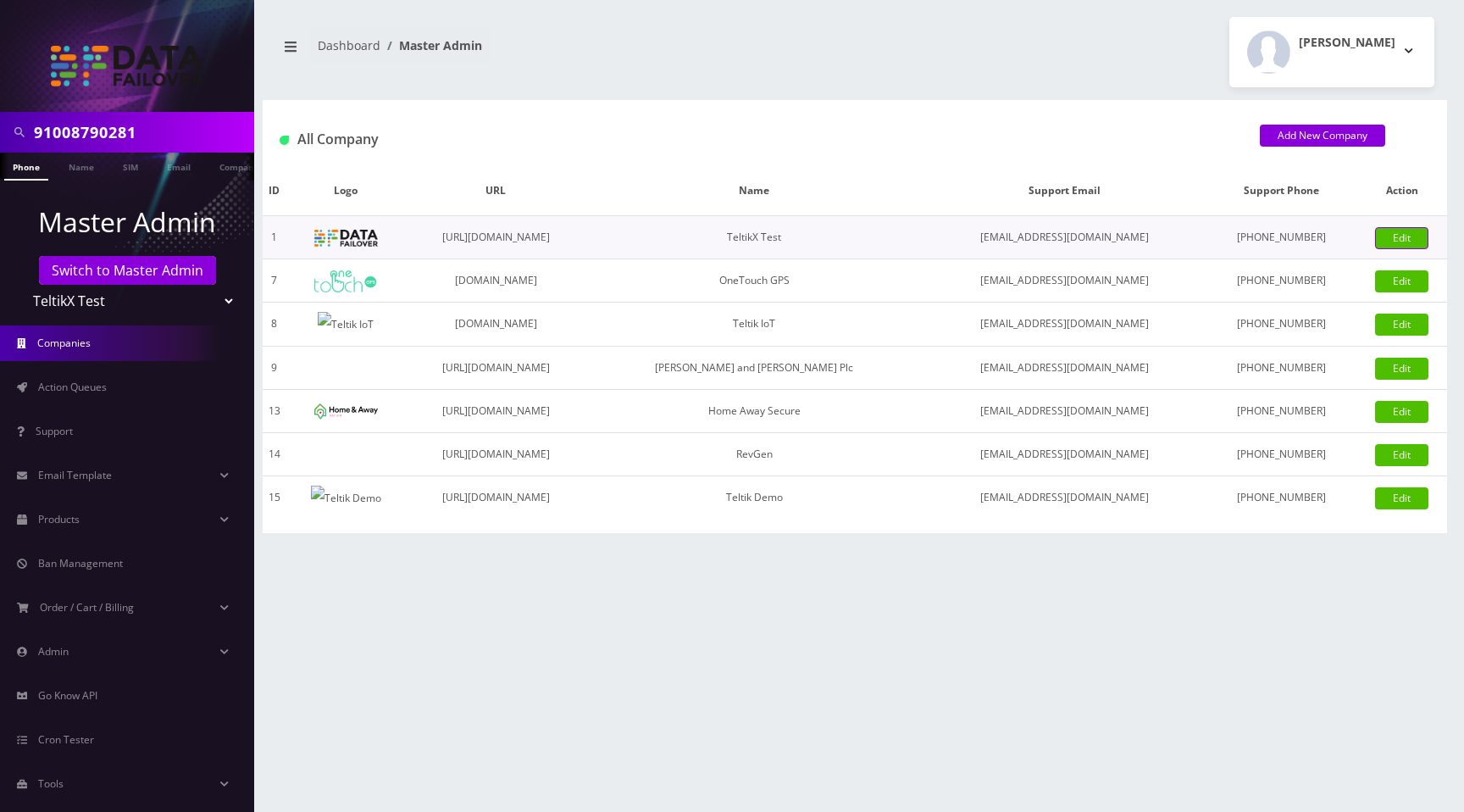
click at [1412, 245] on link "Edit" at bounding box center [1401, 239] width 53 height 22
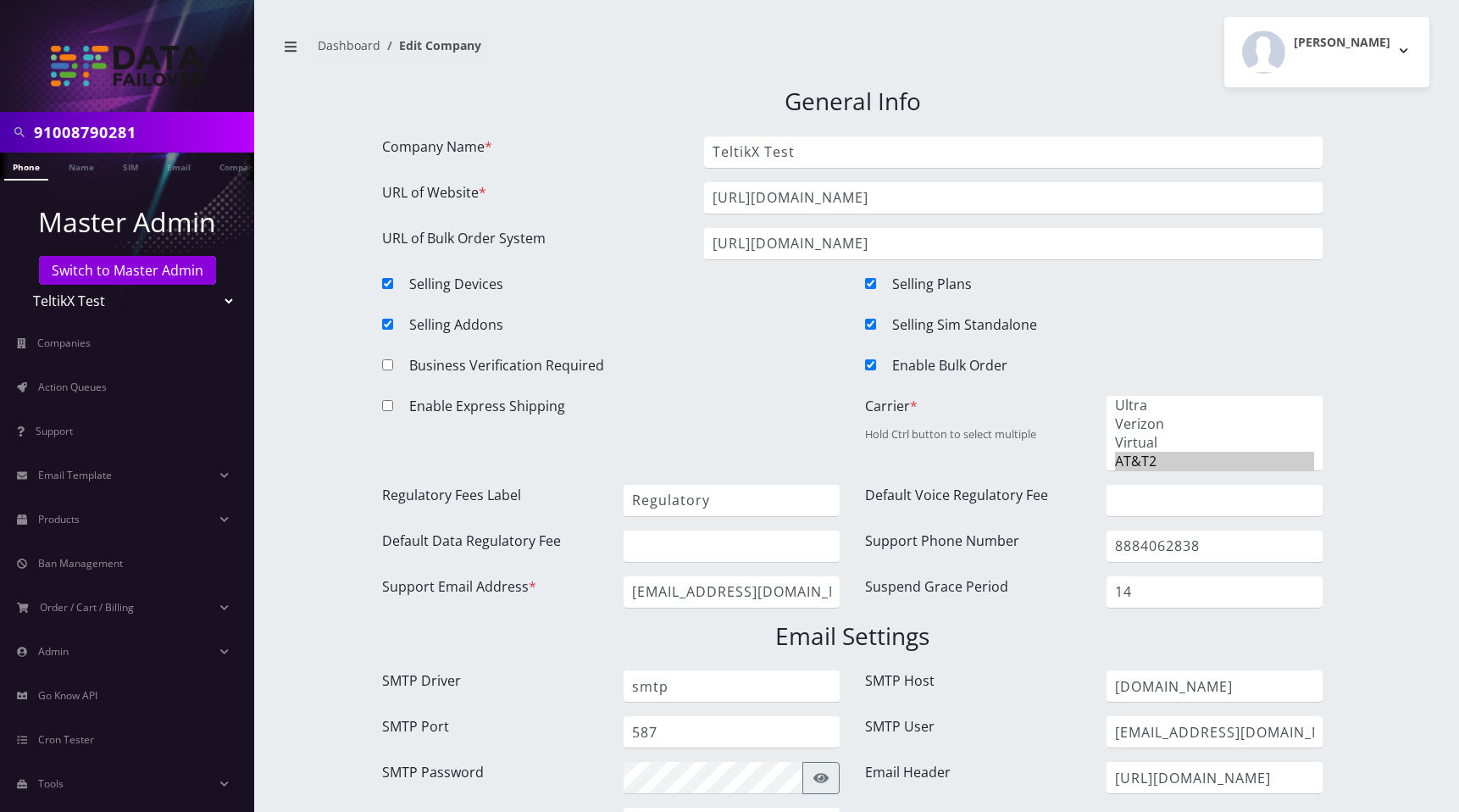
click at [877, 362] on div at bounding box center [872, 368] width 40 height 27
click at [874, 362] on input "Enable Bulk Order" at bounding box center [871, 365] width 11 height 11
checkbox input "false"
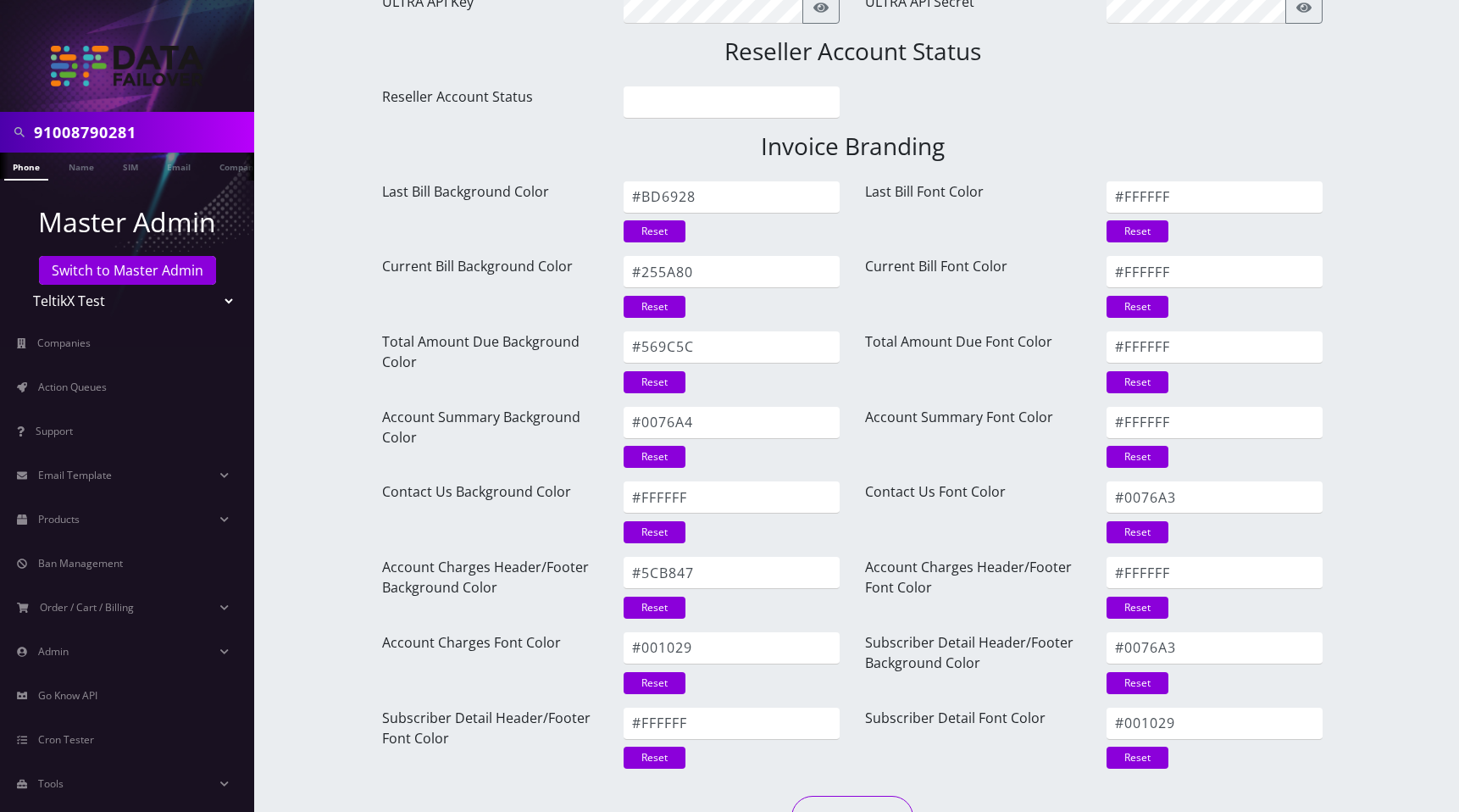
scroll to position [2114, 0]
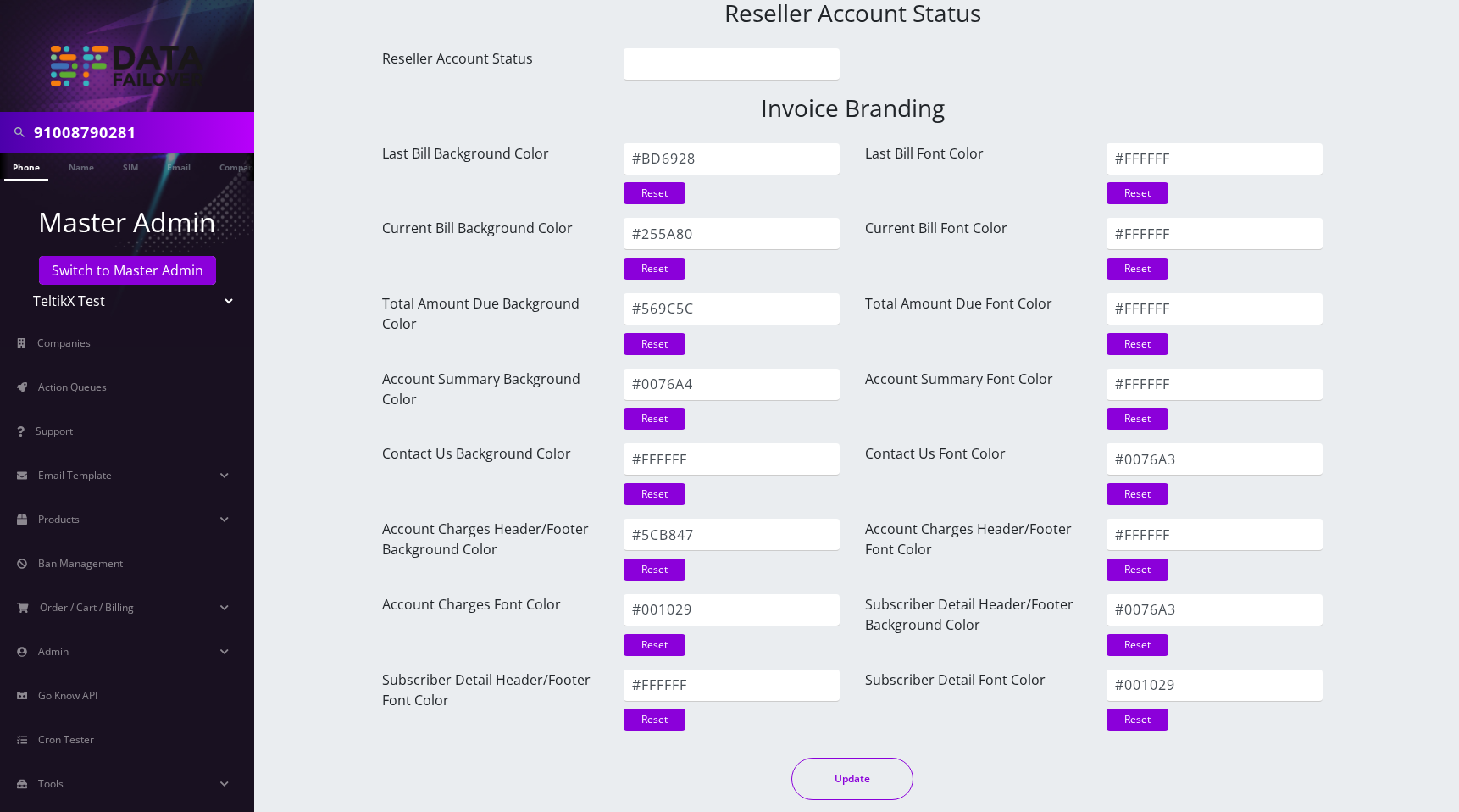
click at [852, 777] on button "Update" at bounding box center [853, 778] width 122 height 42
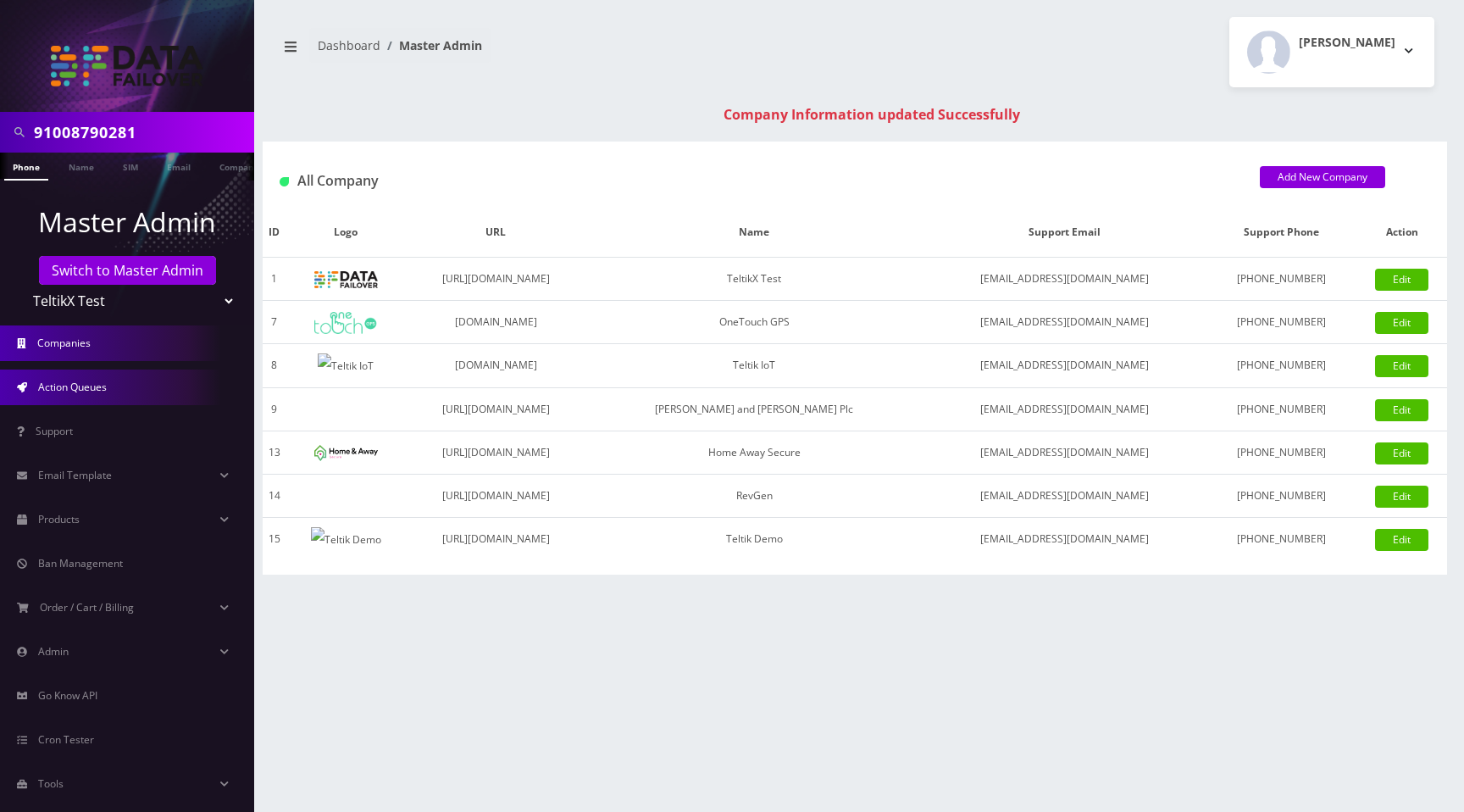
click at [83, 385] on span "Action Queues" at bounding box center [72, 386] width 68 height 14
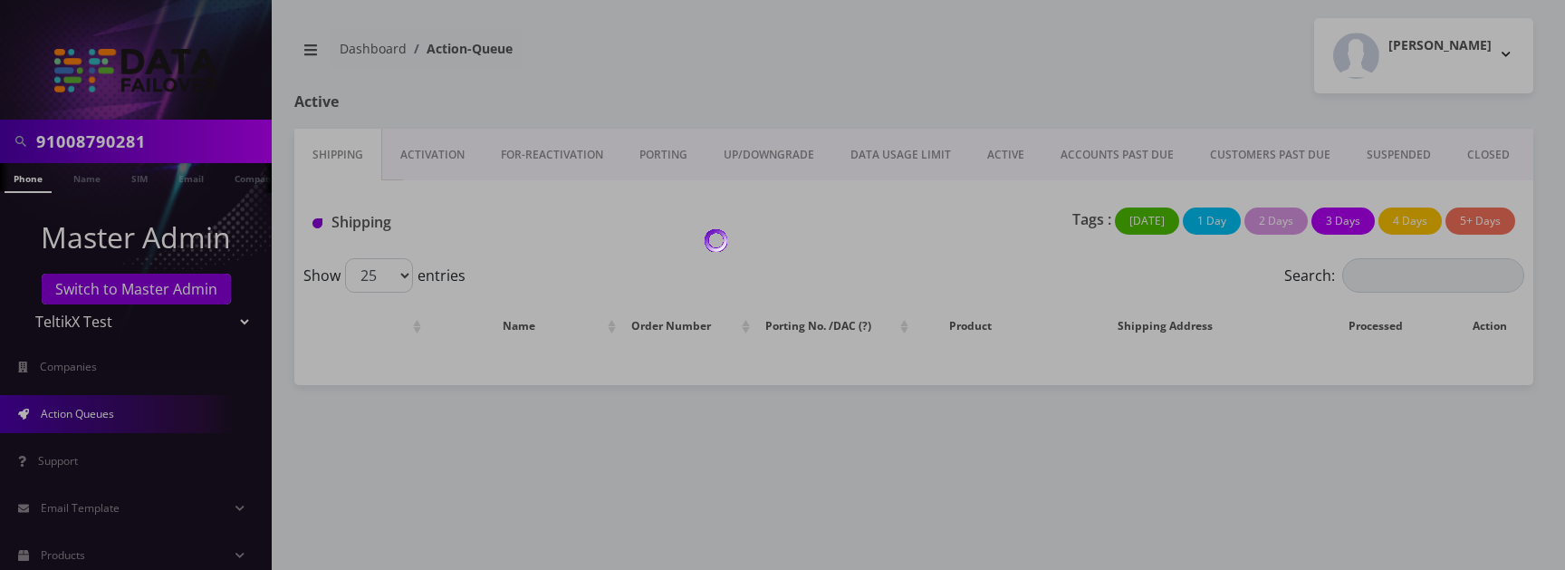
click at [818, 91] on div at bounding box center [782, 285] width 1565 height 570
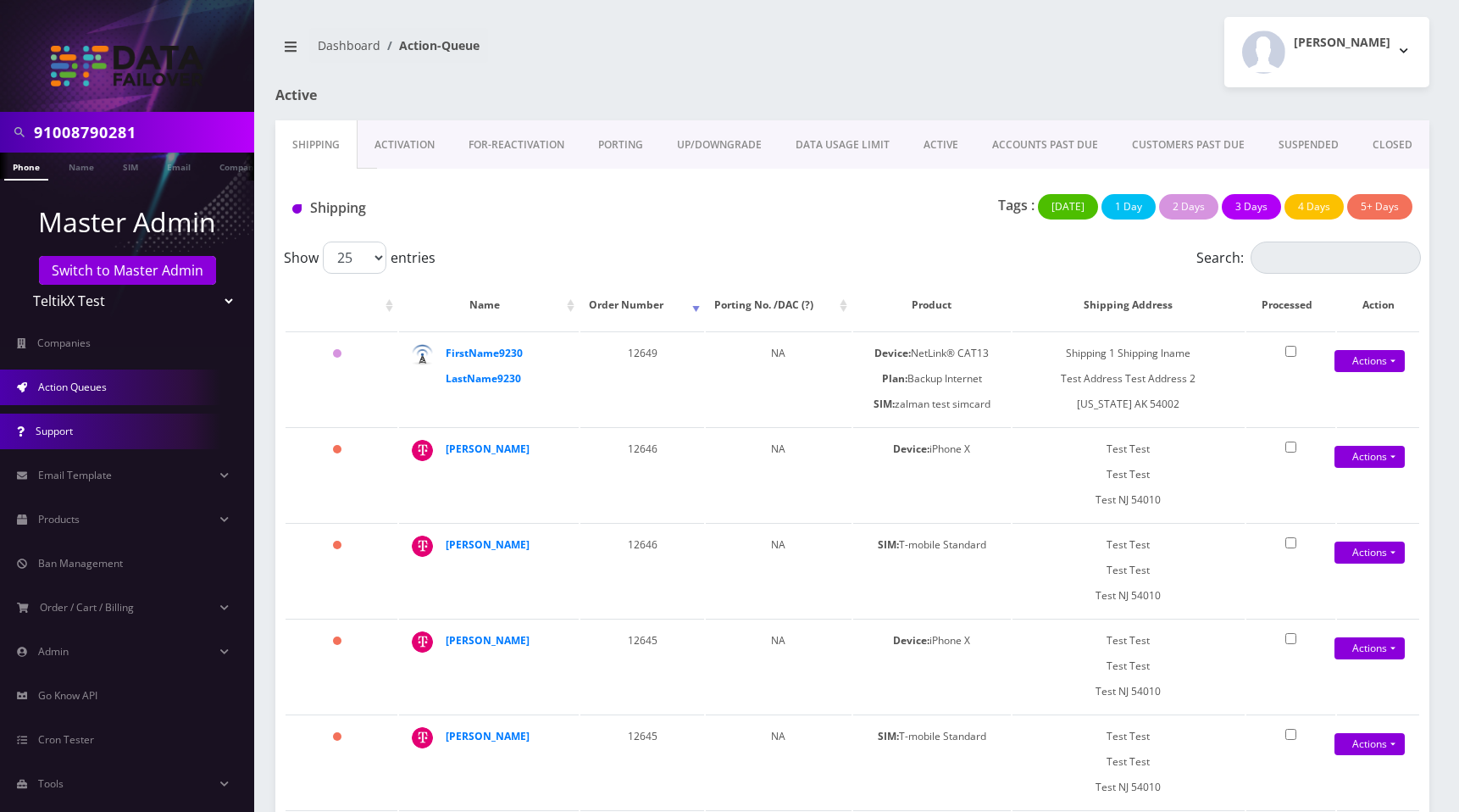
scroll to position [24, 0]
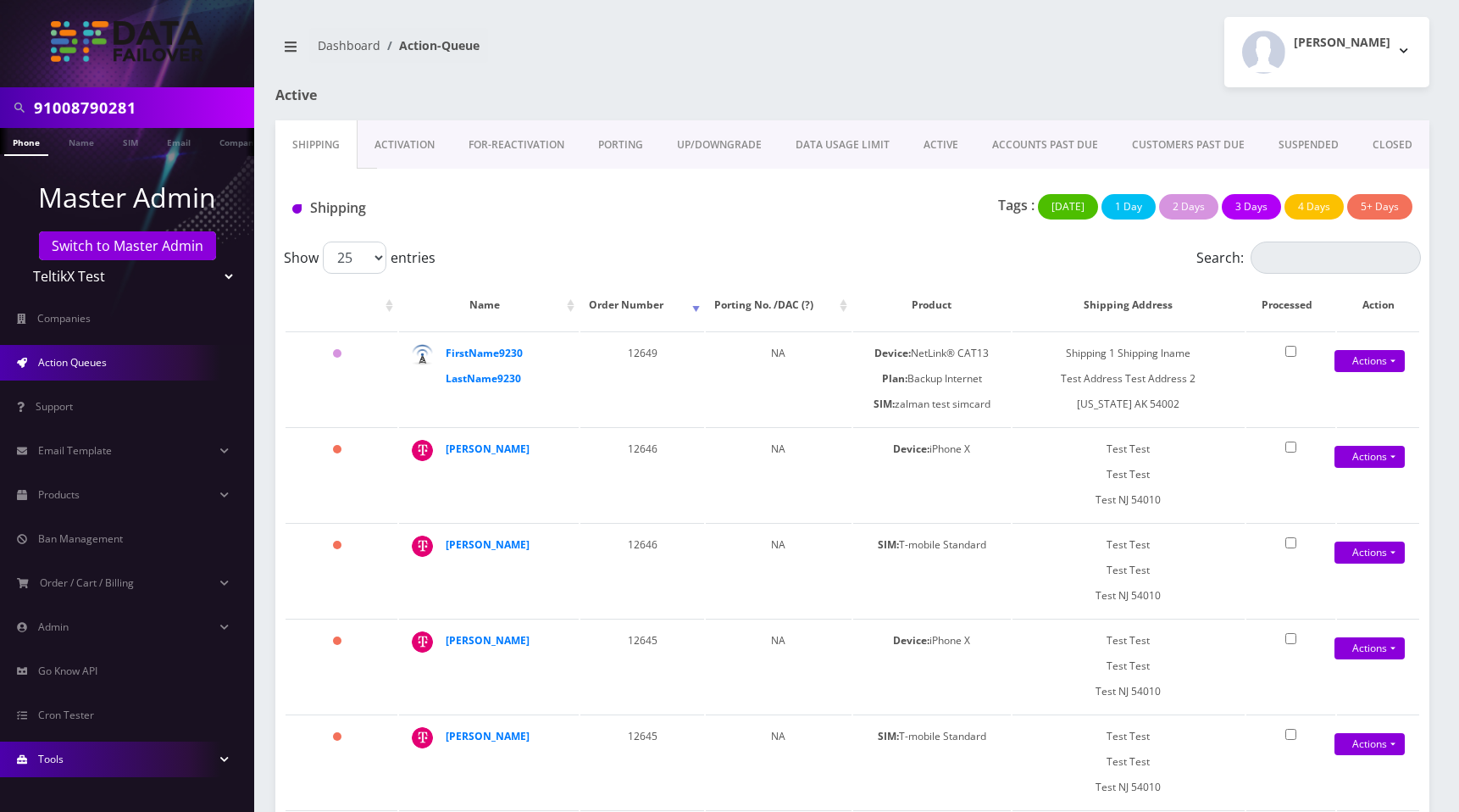
click at [67, 532] on link "Tools" at bounding box center [127, 759] width 255 height 36
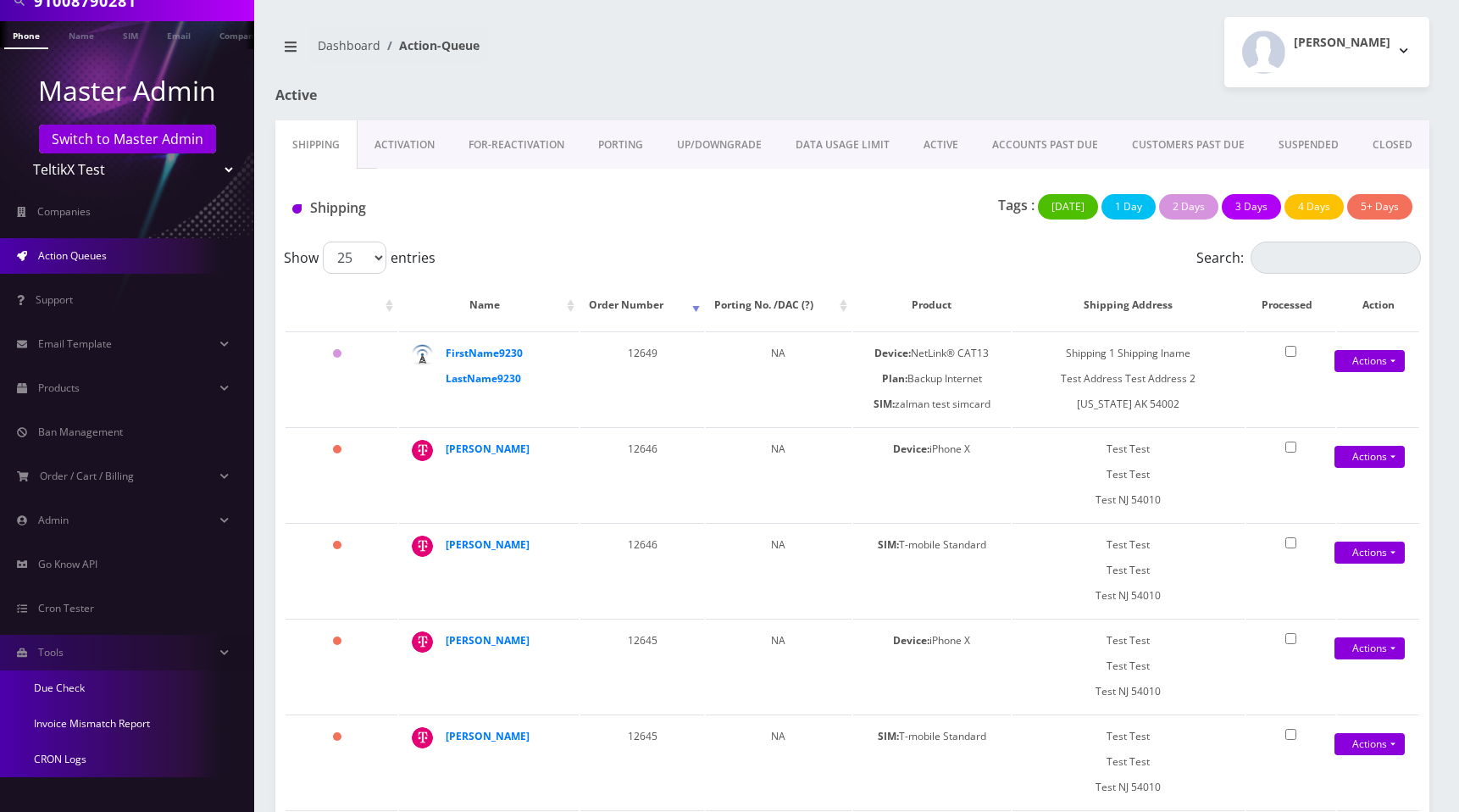
drag, startPoint x: 67, startPoint y: 759, endPoint x: 87, endPoint y: 756, distance: 20.2
click at [67, 532] on link "CRON Logs" at bounding box center [127, 759] width 255 height 36
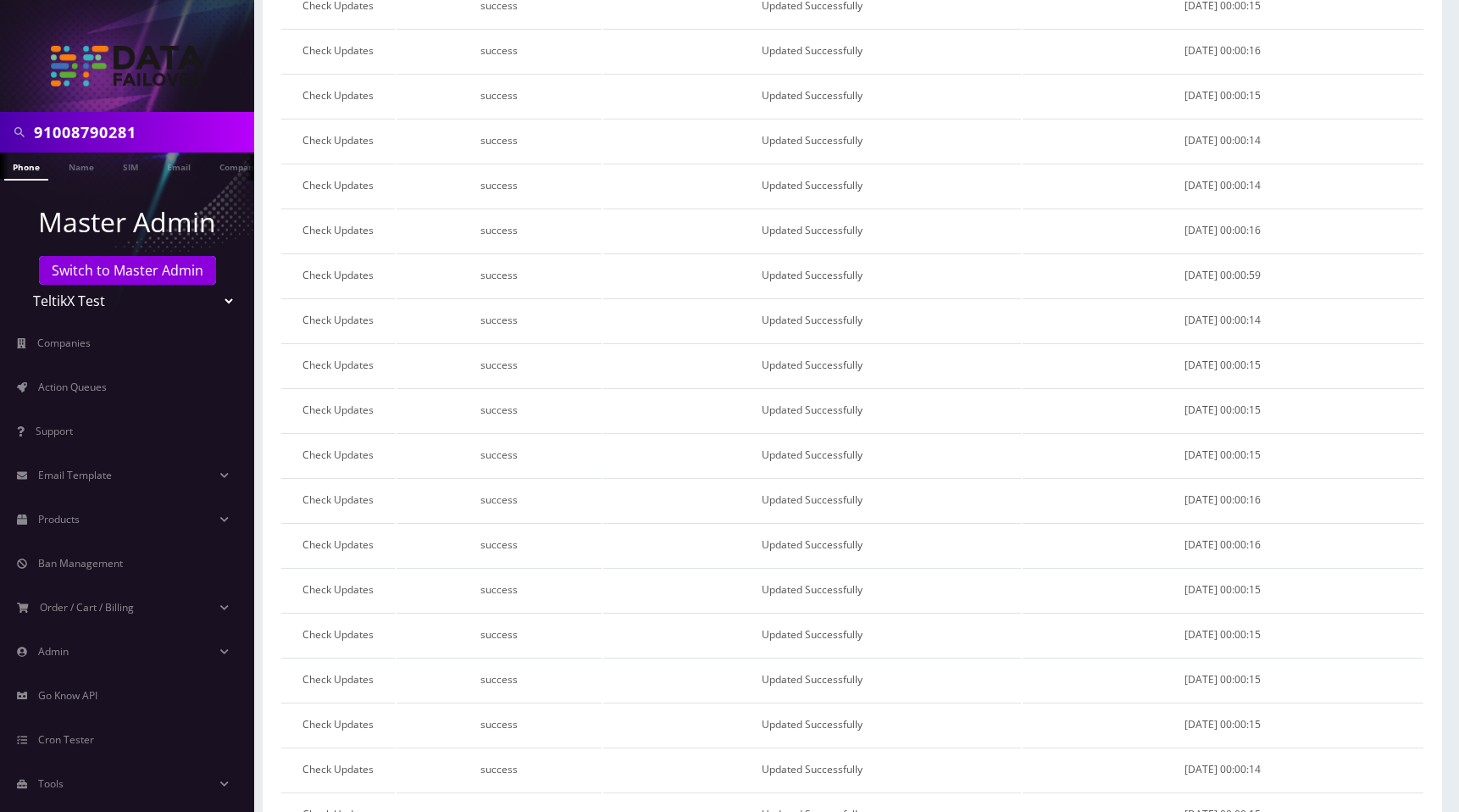
scroll to position [624, 0]
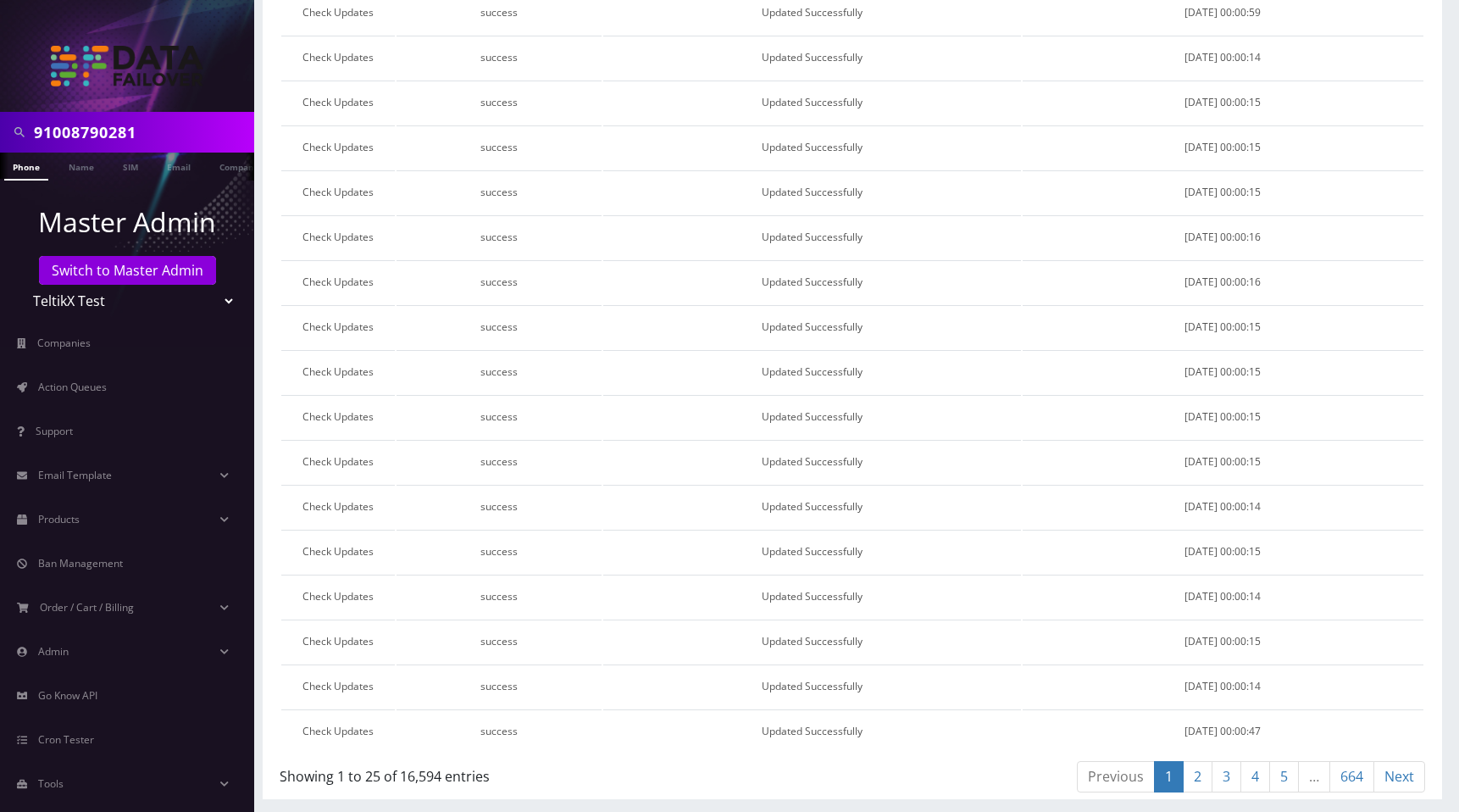
click at [1359, 783] on link "664" at bounding box center [1352, 776] width 45 height 32
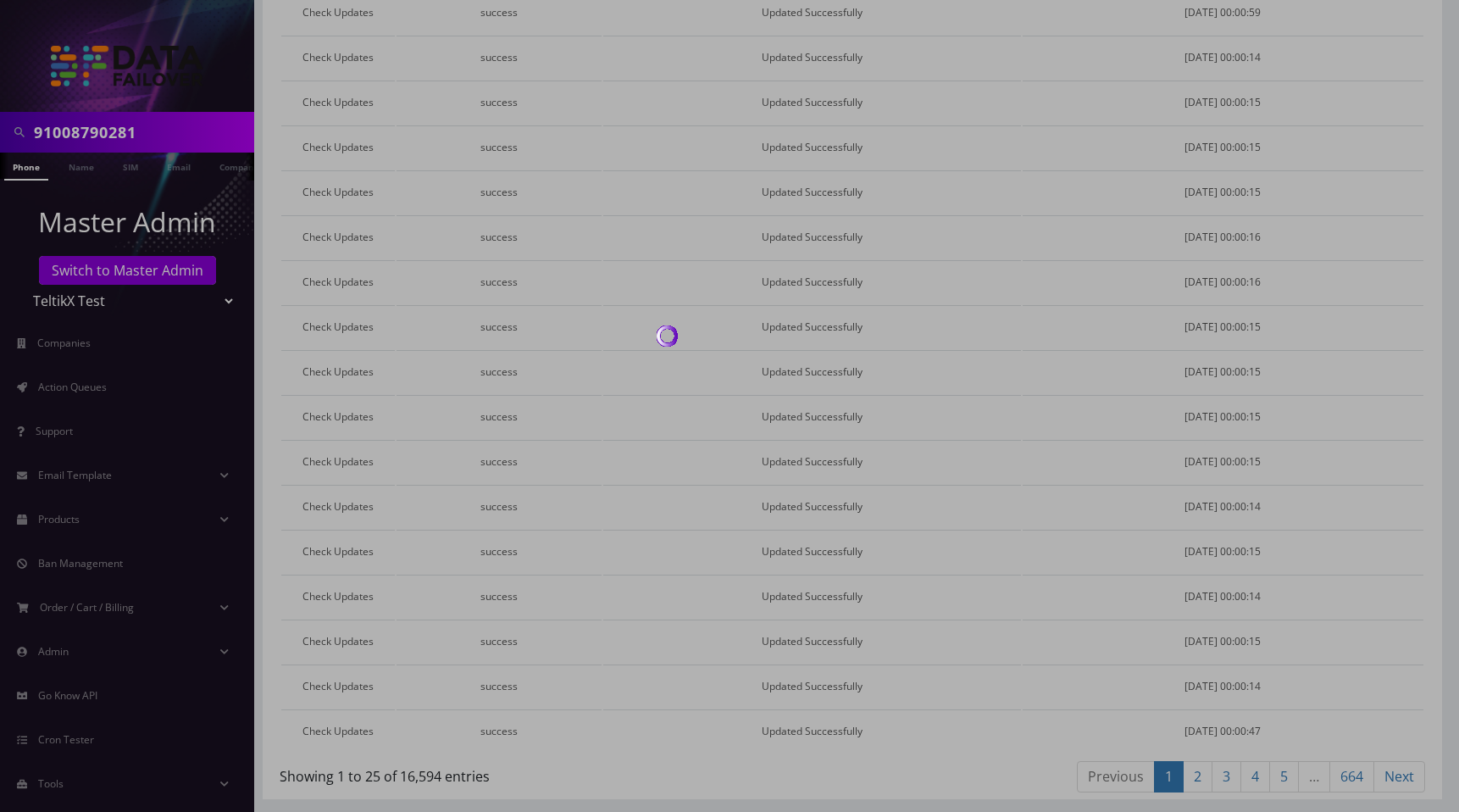
scroll to position [355, 0]
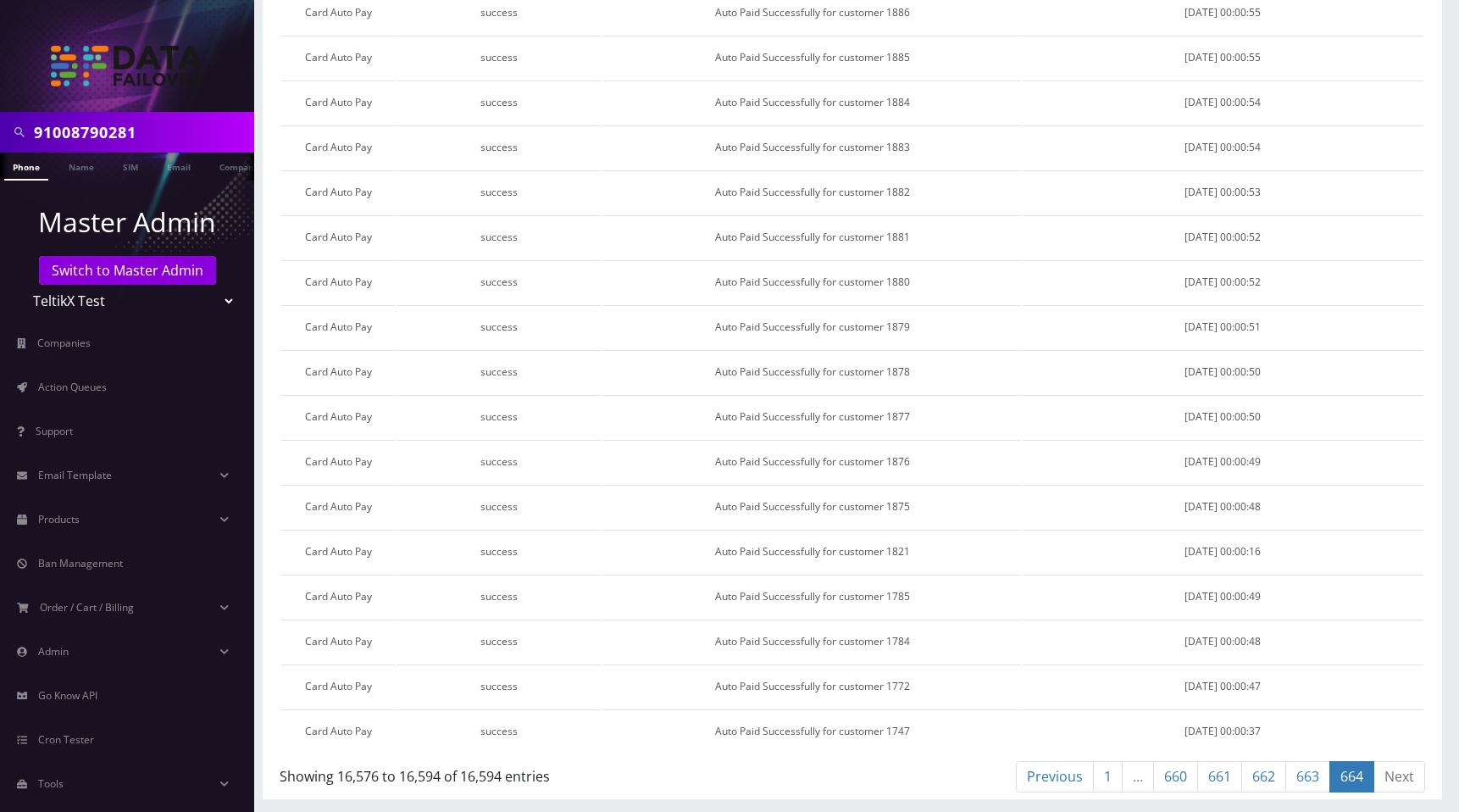
click at [1110, 780] on link "1" at bounding box center [1108, 776] width 30 height 32
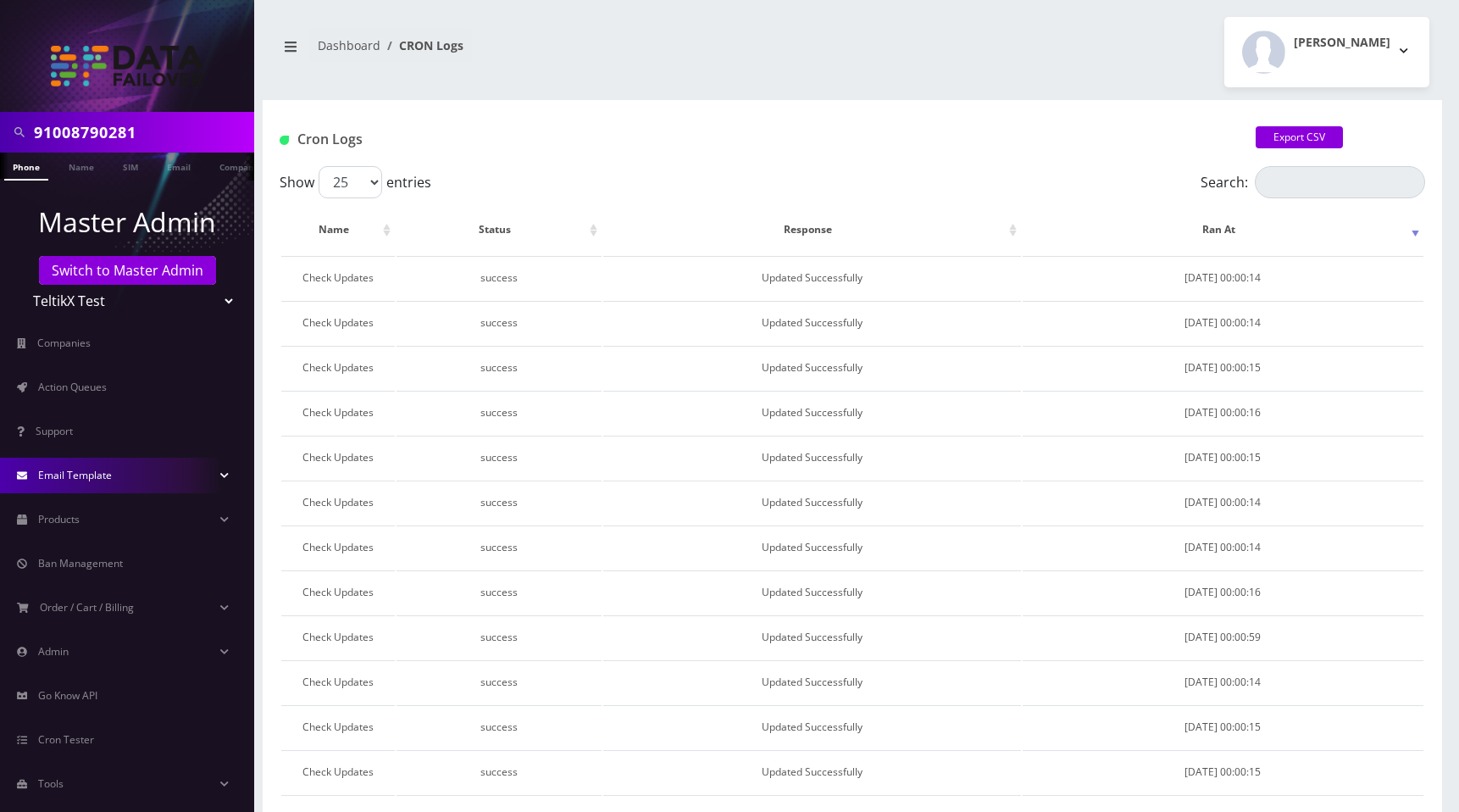
scroll to position [24, 0]
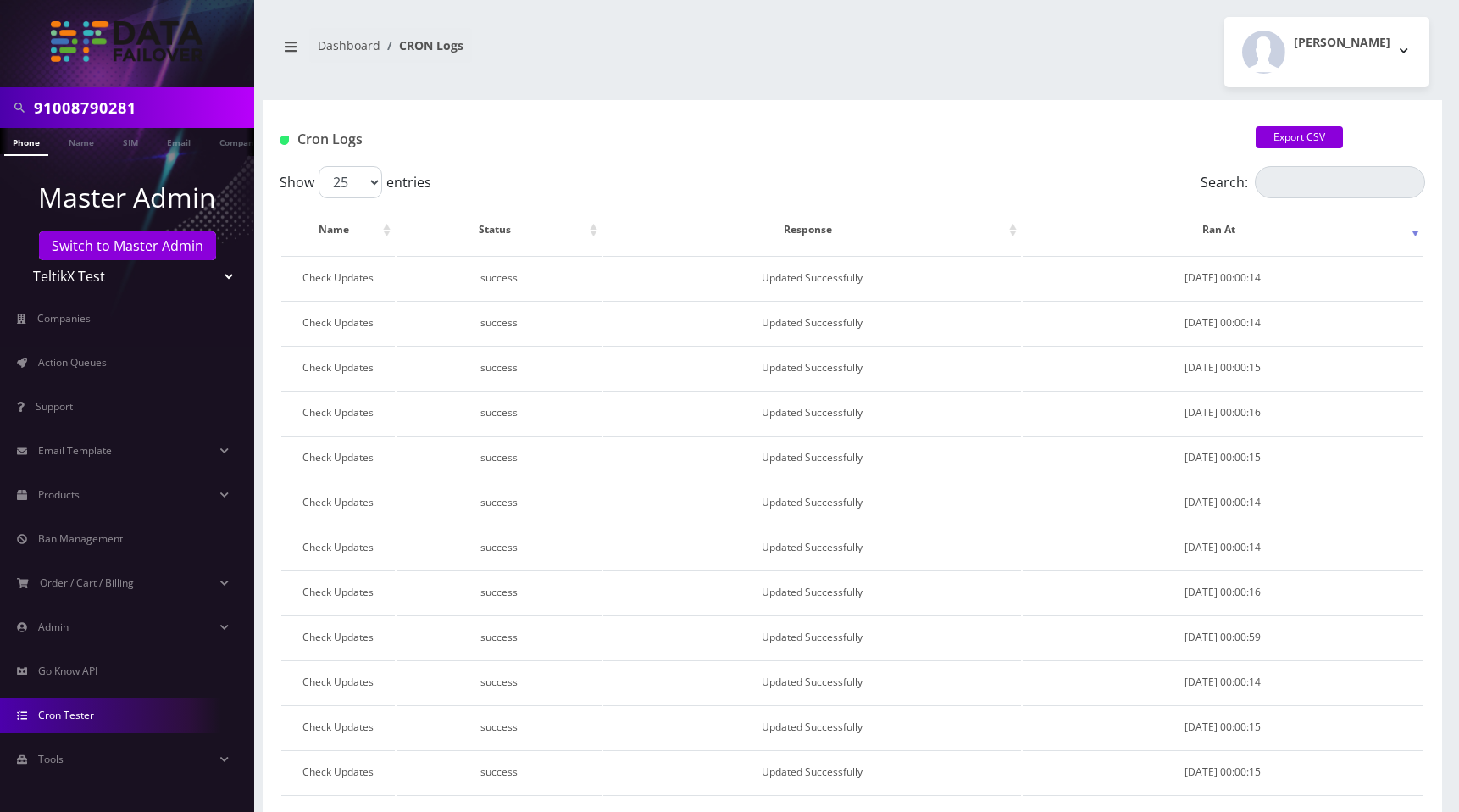
drag, startPoint x: 85, startPoint y: 762, endPoint x: 98, endPoint y: 734, distance: 30.9
click at [85, 762] on link "Tools" at bounding box center [127, 759] width 255 height 36
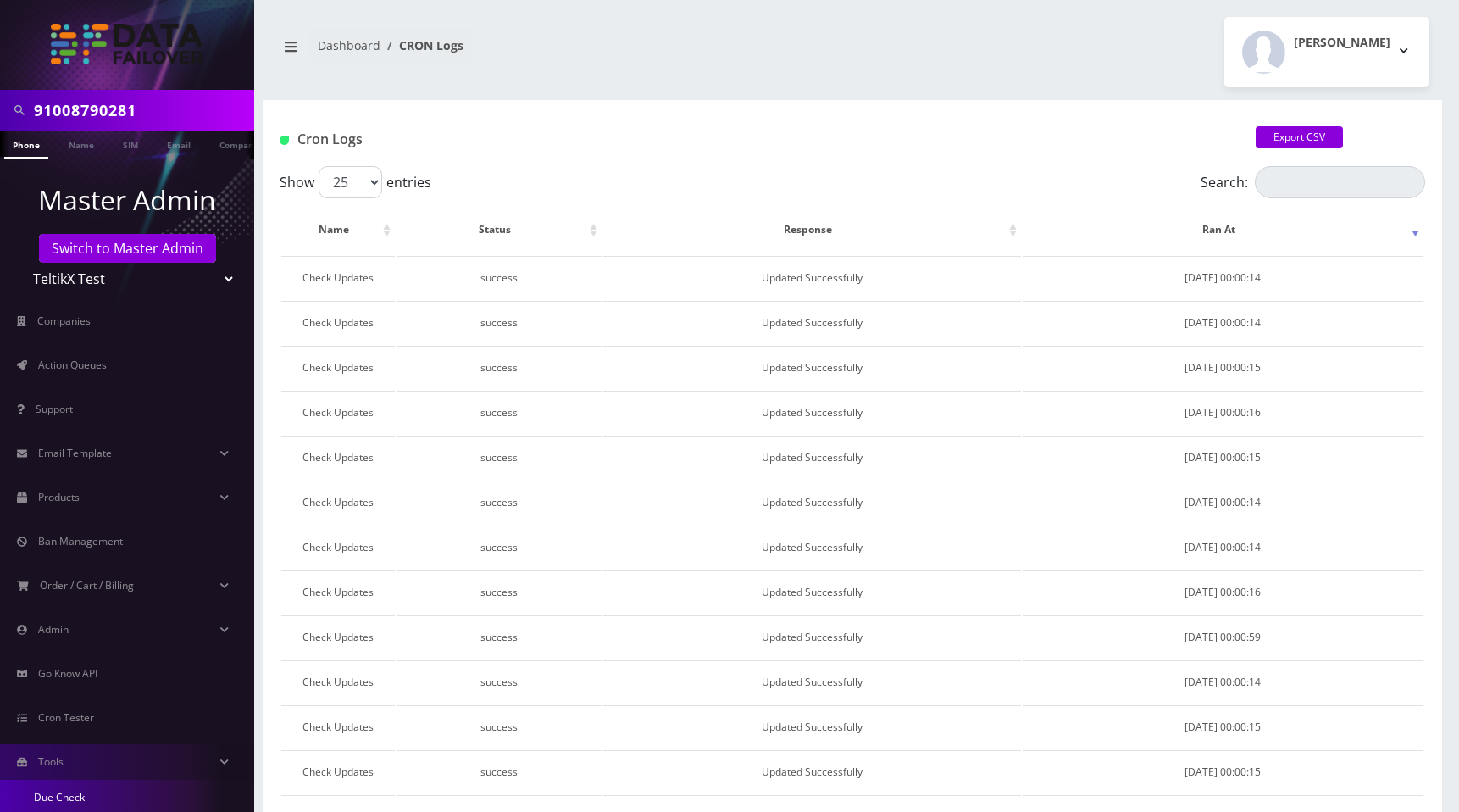
scroll to position [131, 0]
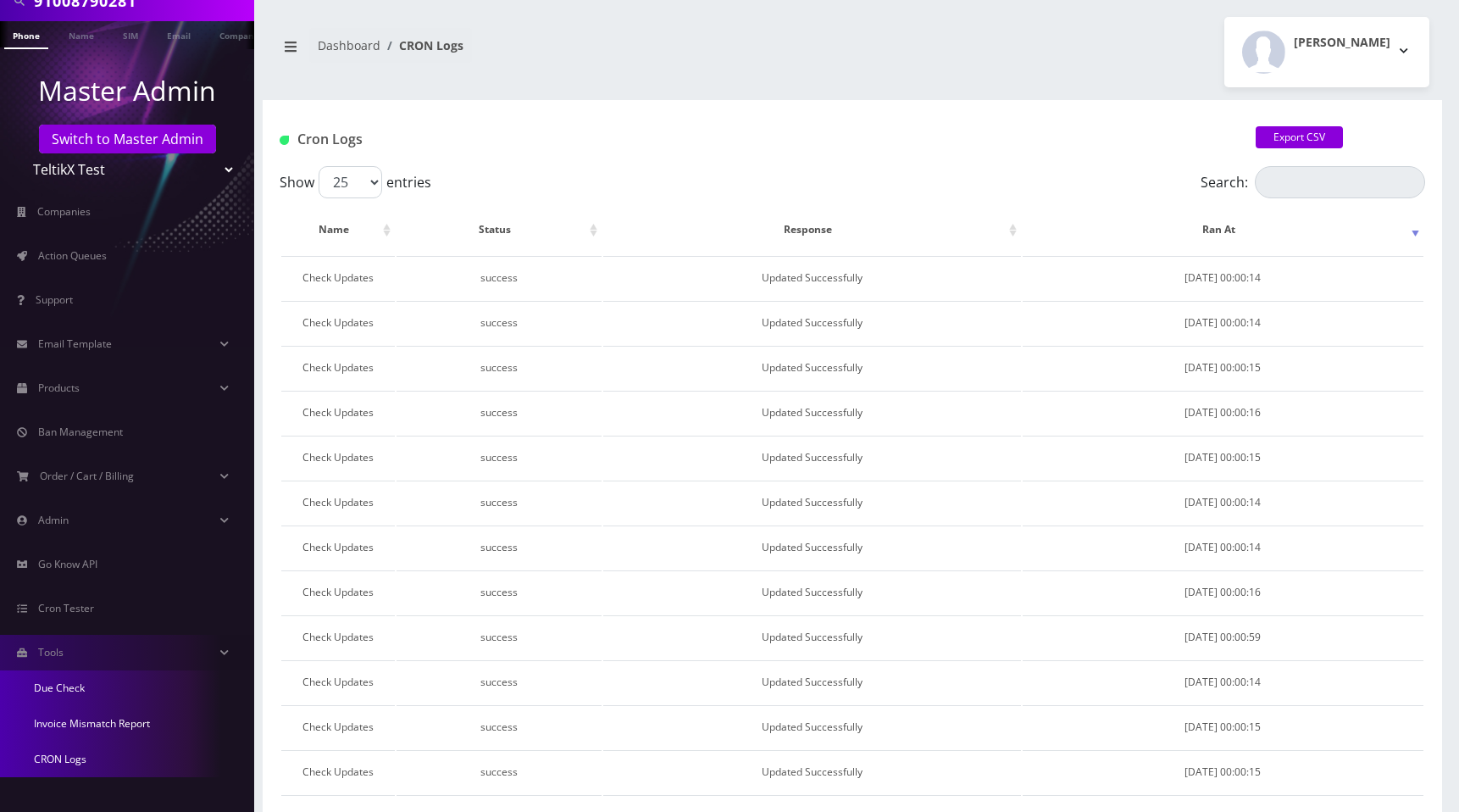
click at [77, 687] on link "Due Check" at bounding box center [127, 688] width 255 height 36
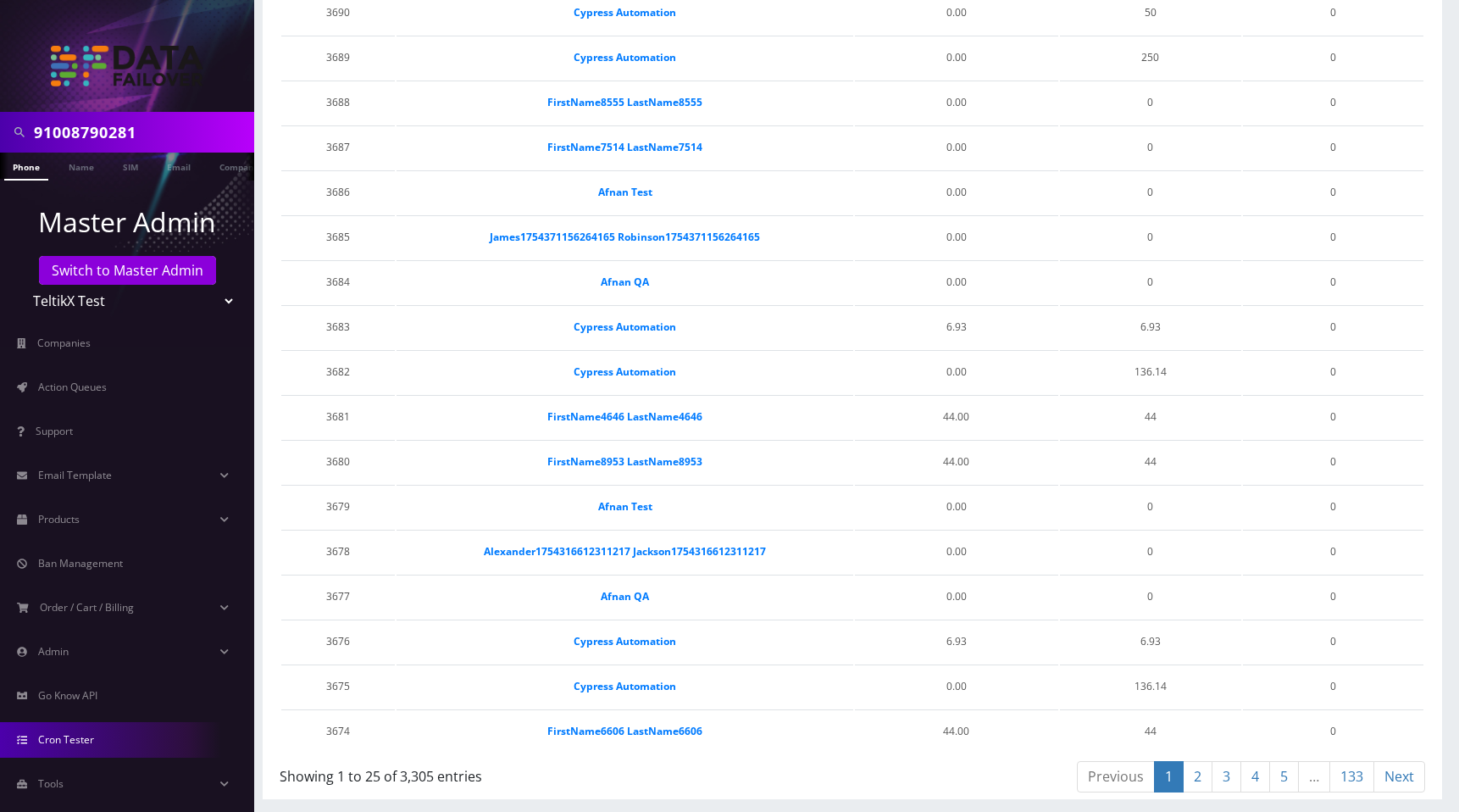
scroll to position [24, 0]
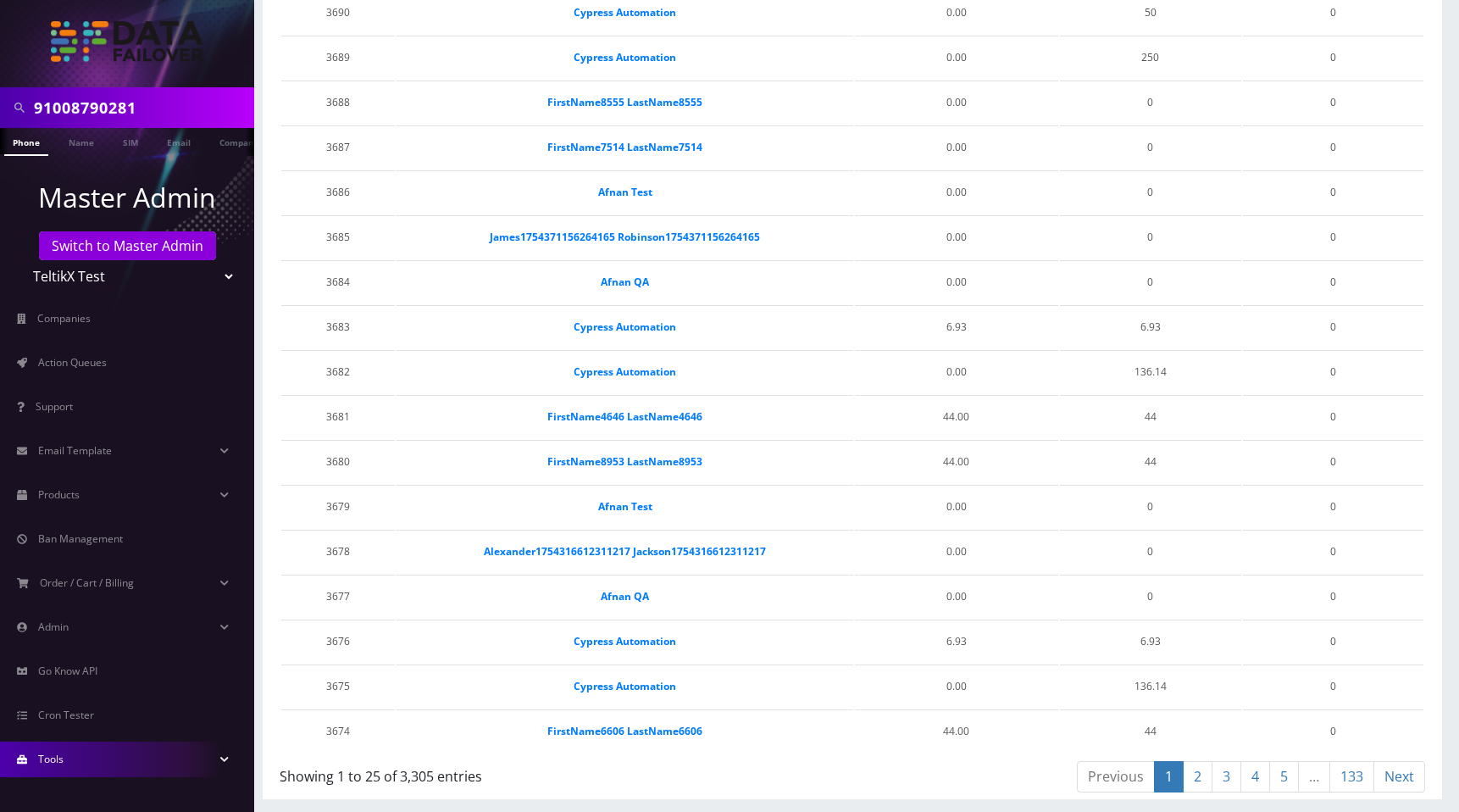
click at [105, 761] on link "Tools" at bounding box center [127, 759] width 255 height 36
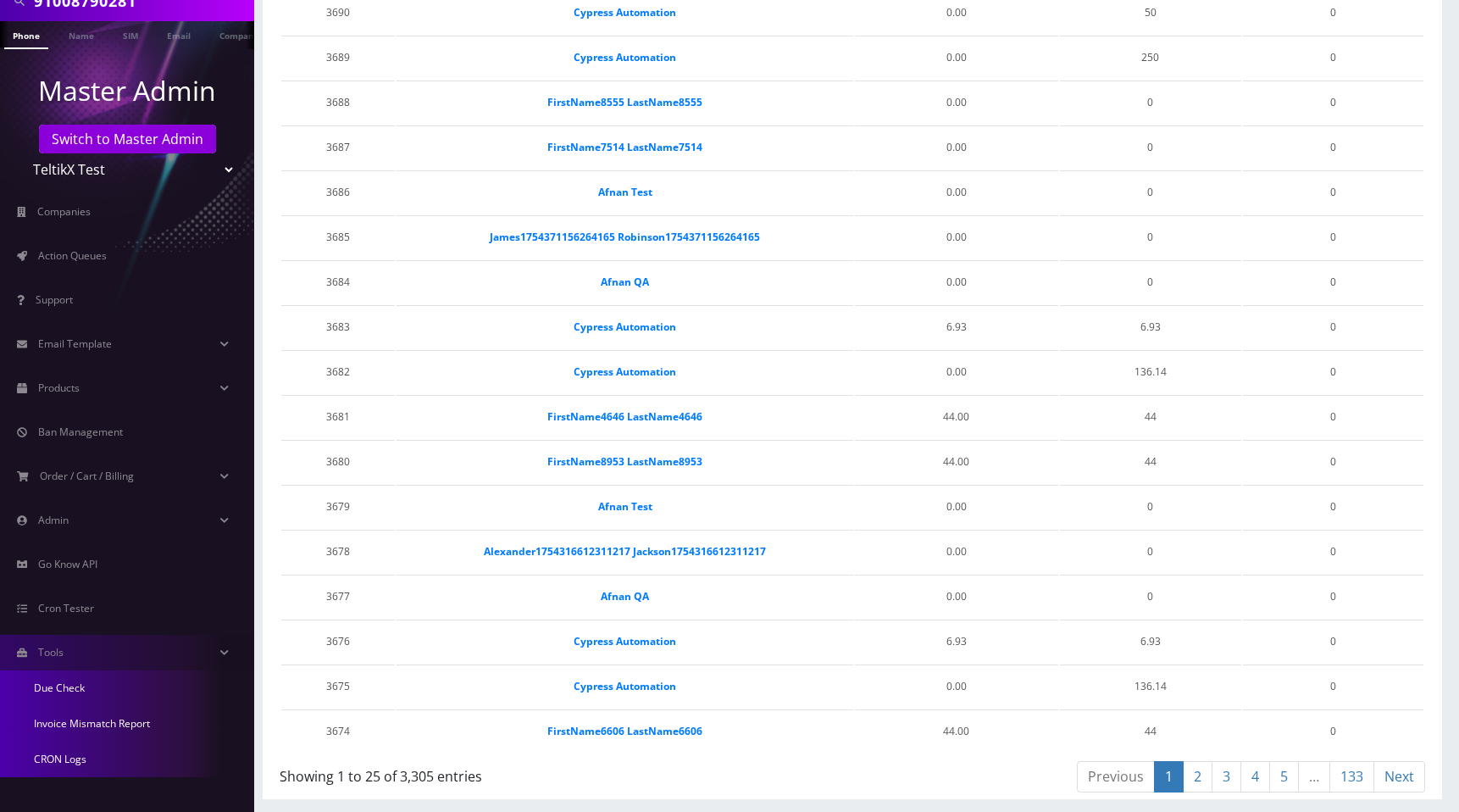
click at [97, 727] on link "Invoice Mismatch Report" at bounding box center [127, 723] width 255 height 36
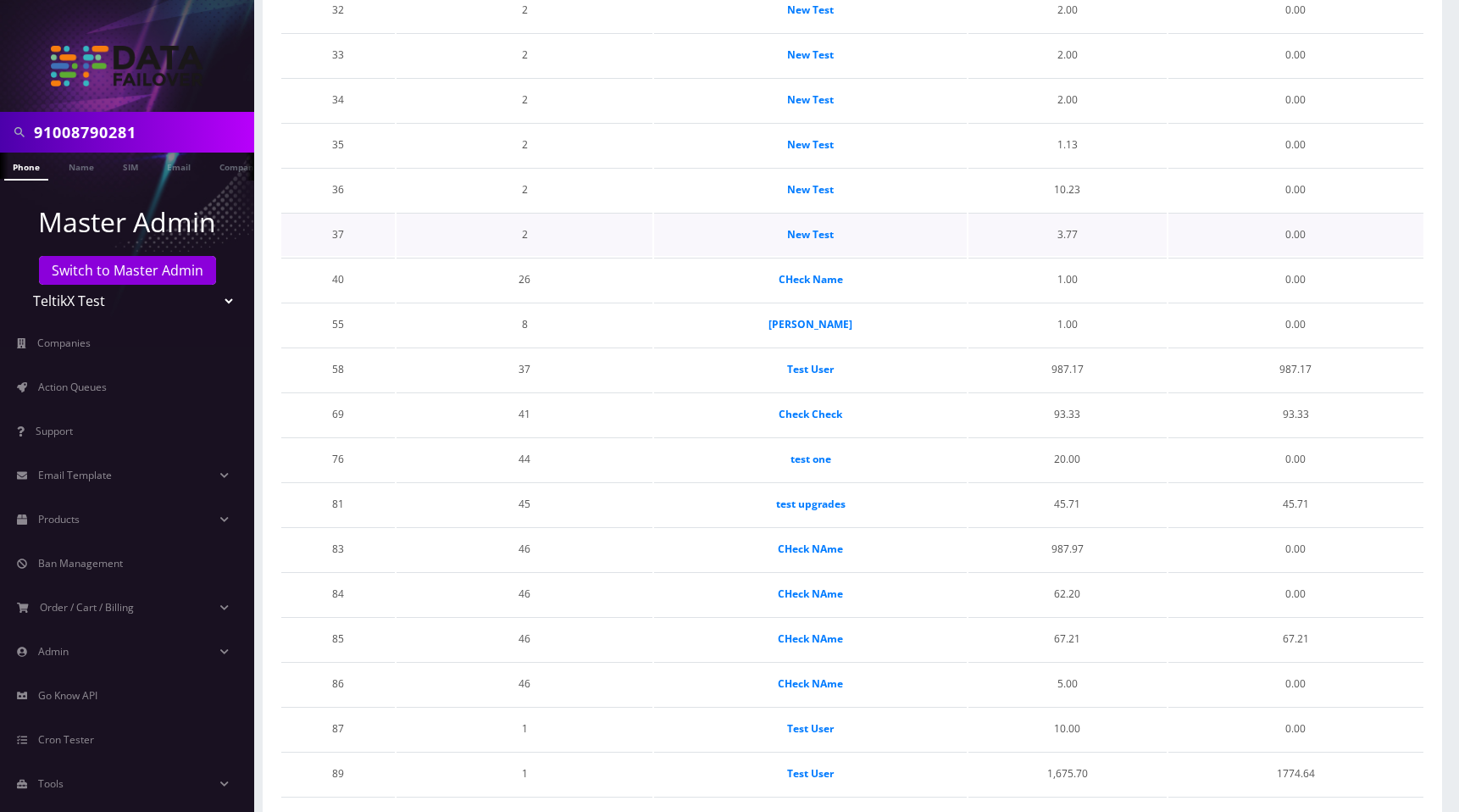
scroll to position [624, 0]
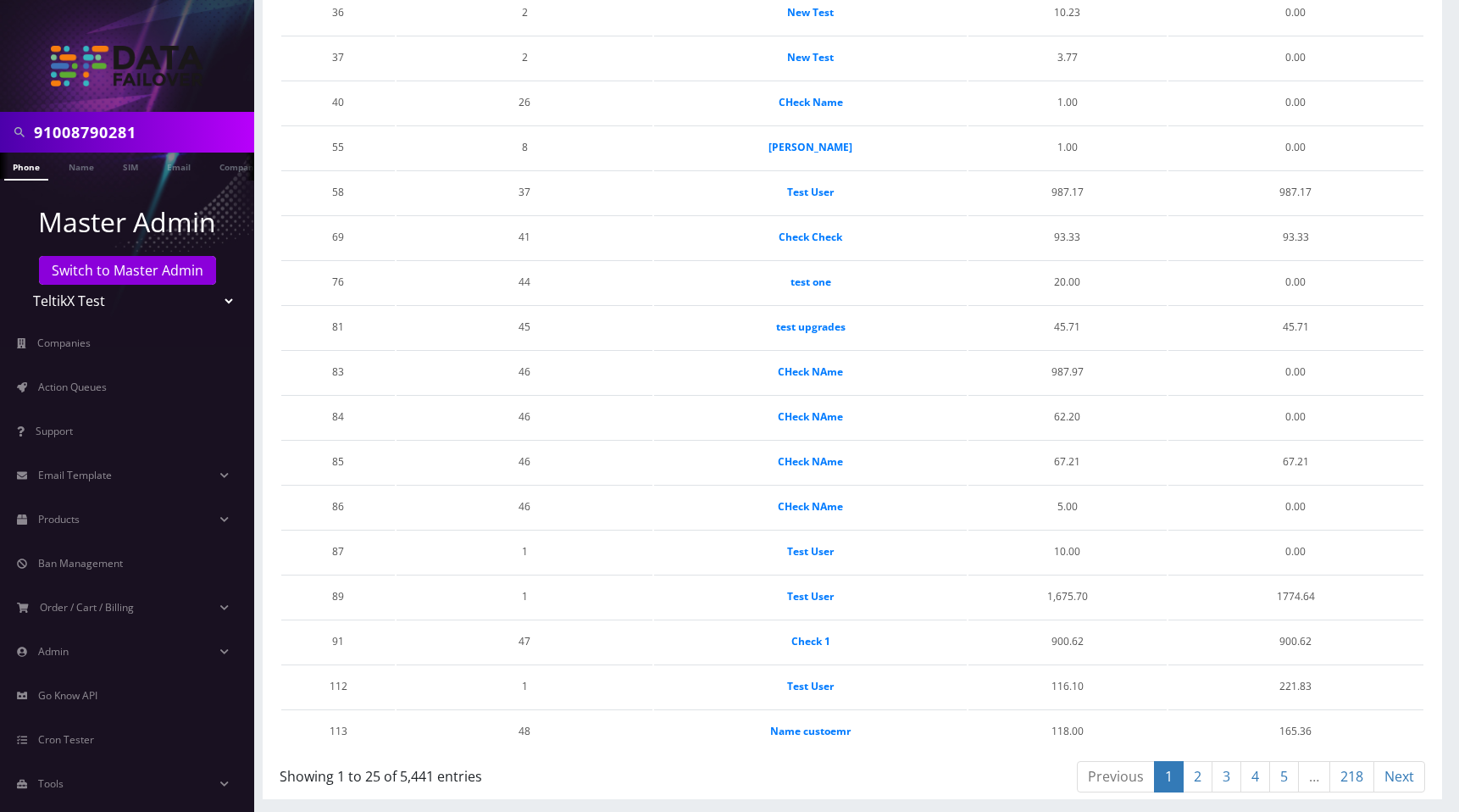
click at [1339, 784] on link "218" at bounding box center [1352, 776] width 45 height 32
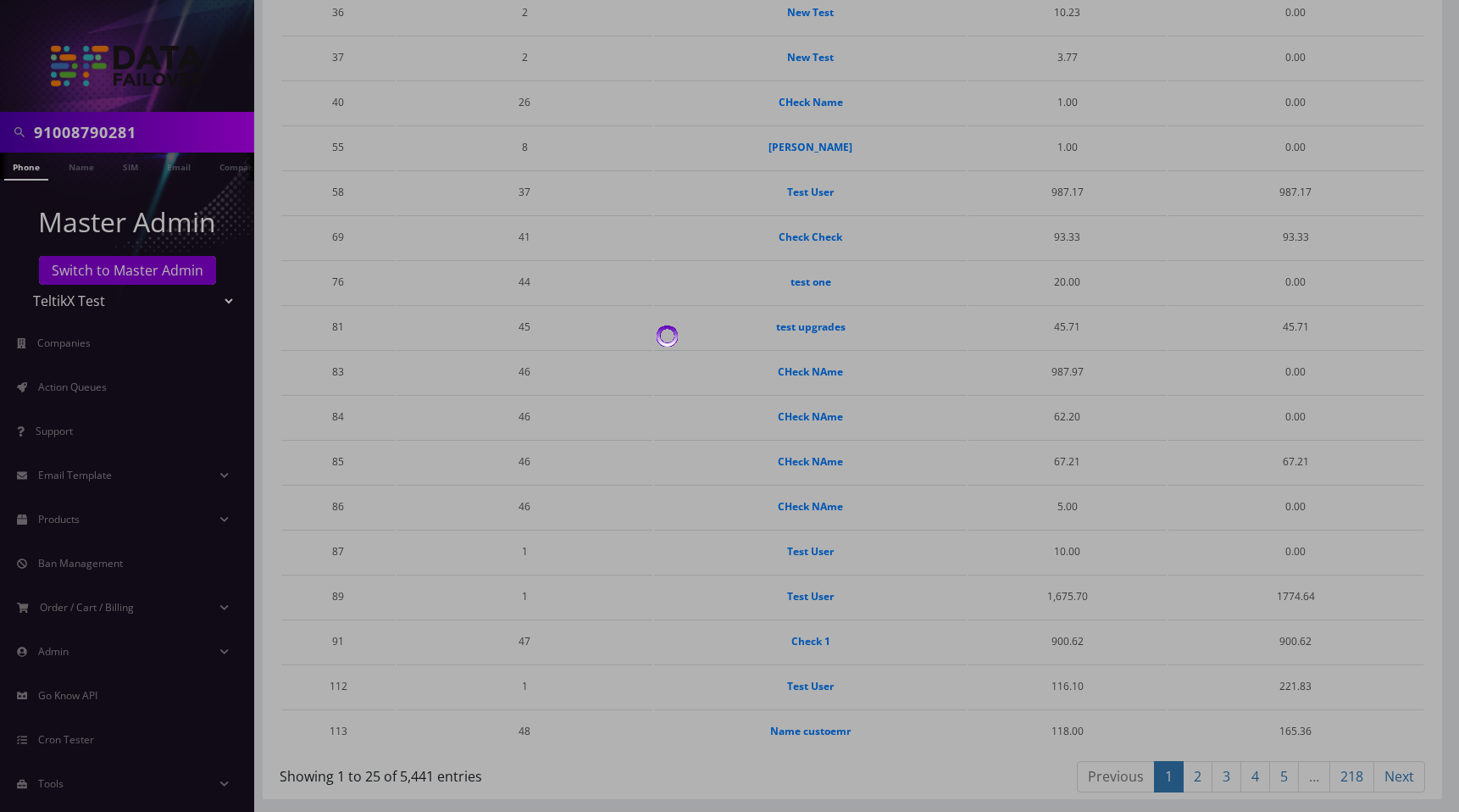
scroll to position [220, 0]
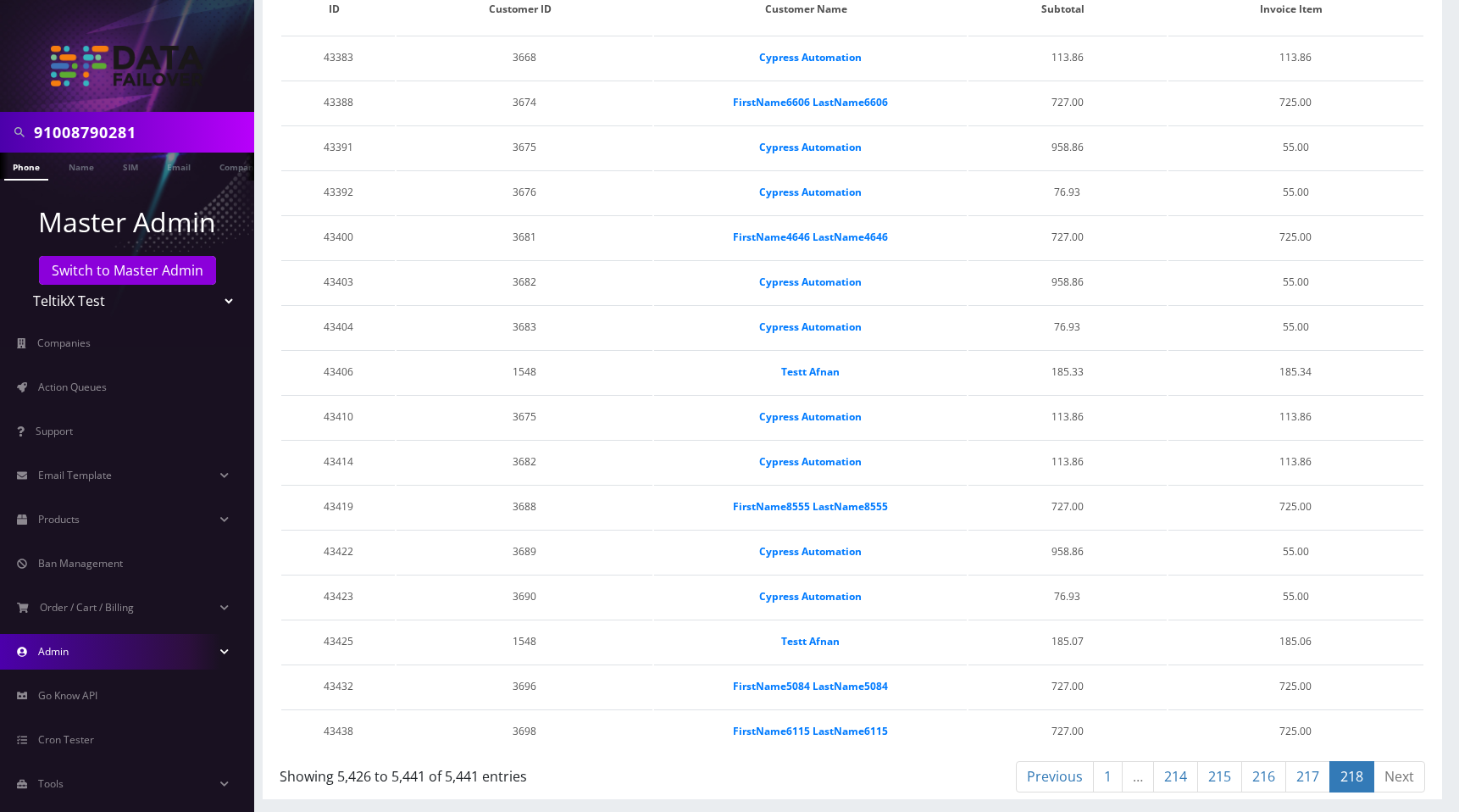
click at [128, 636] on link "Admin" at bounding box center [127, 651] width 255 height 36
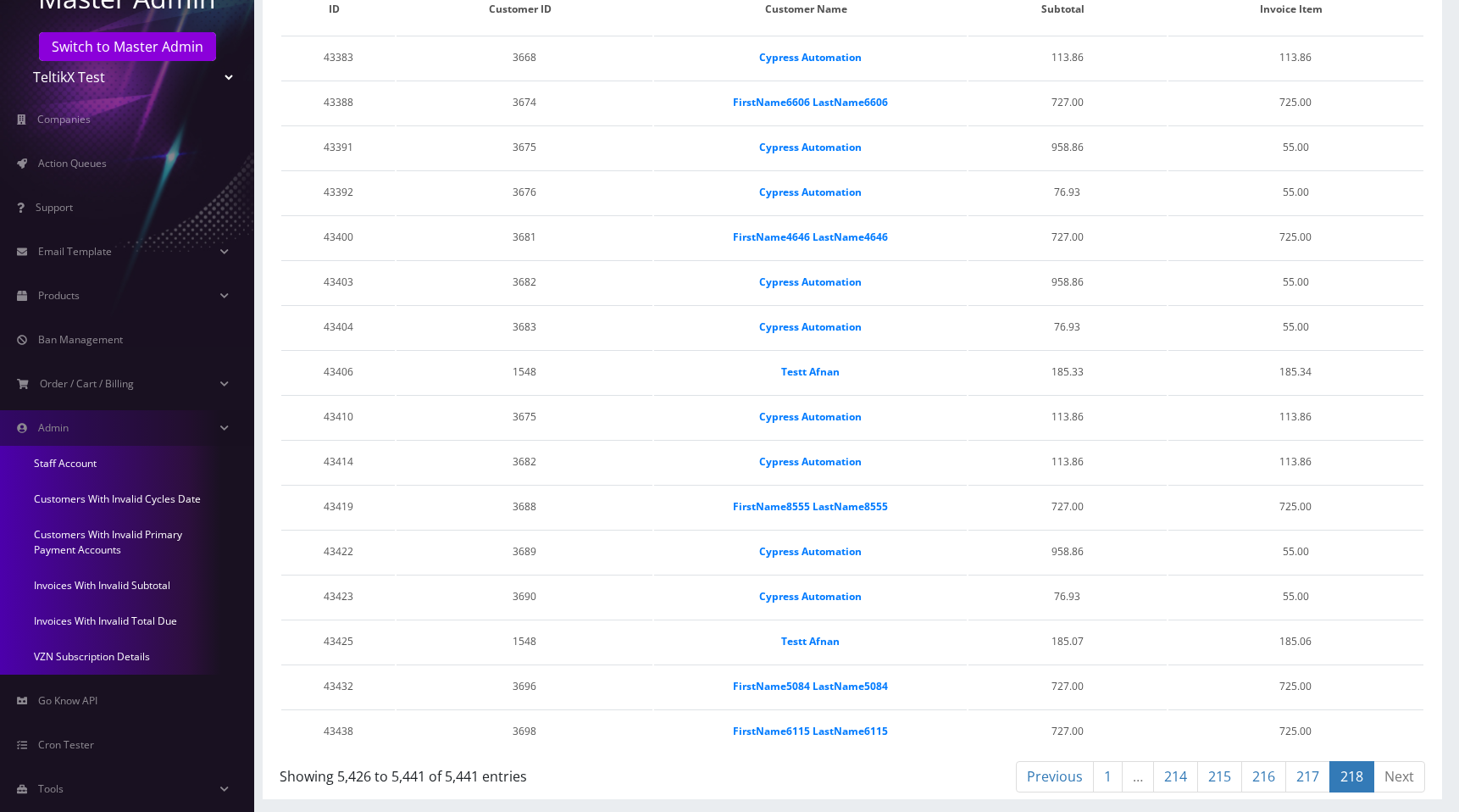
scroll to position [254, 0]
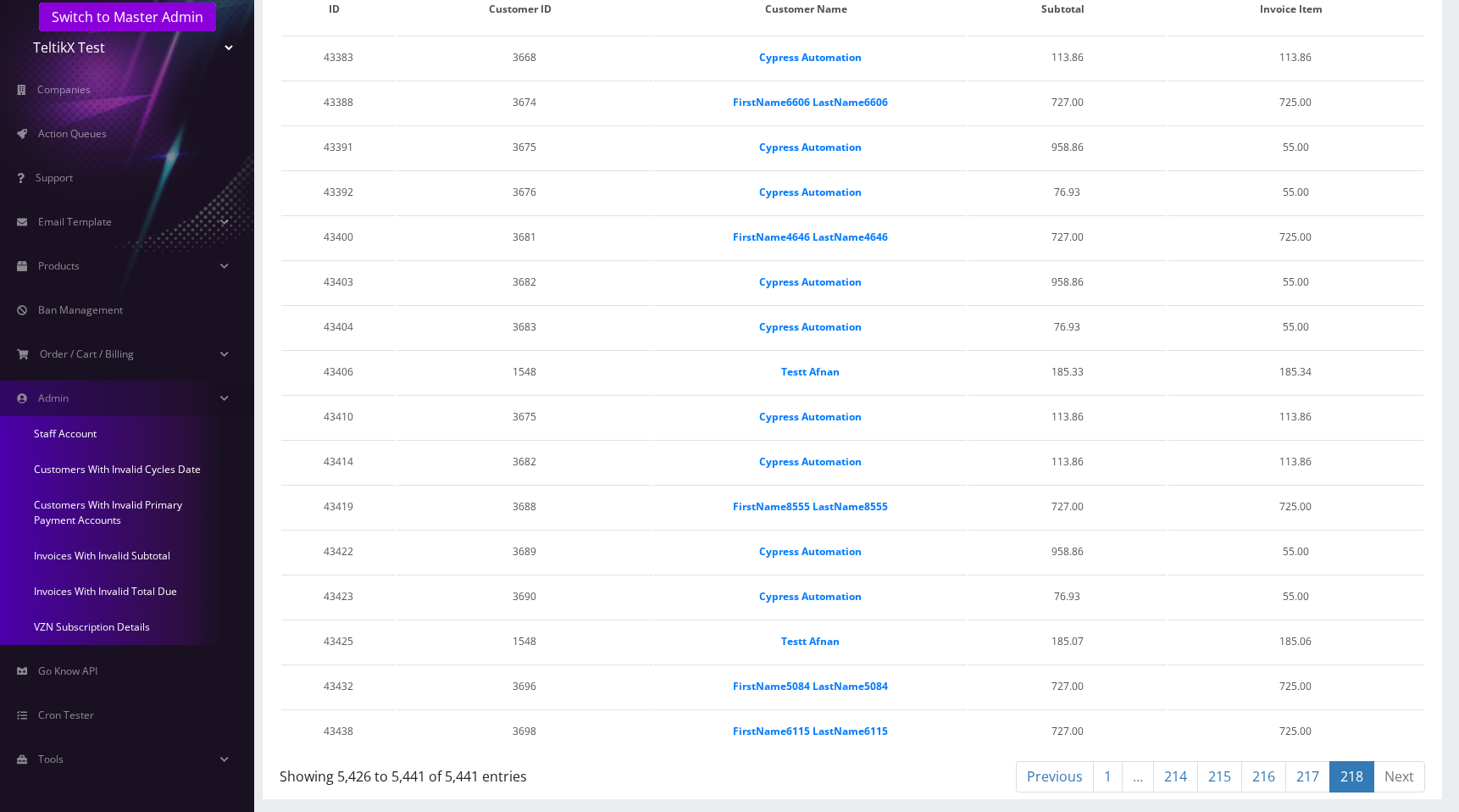
click at [135, 586] on link "Invoices With Invalid Total Due" at bounding box center [127, 591] width 255 height 36
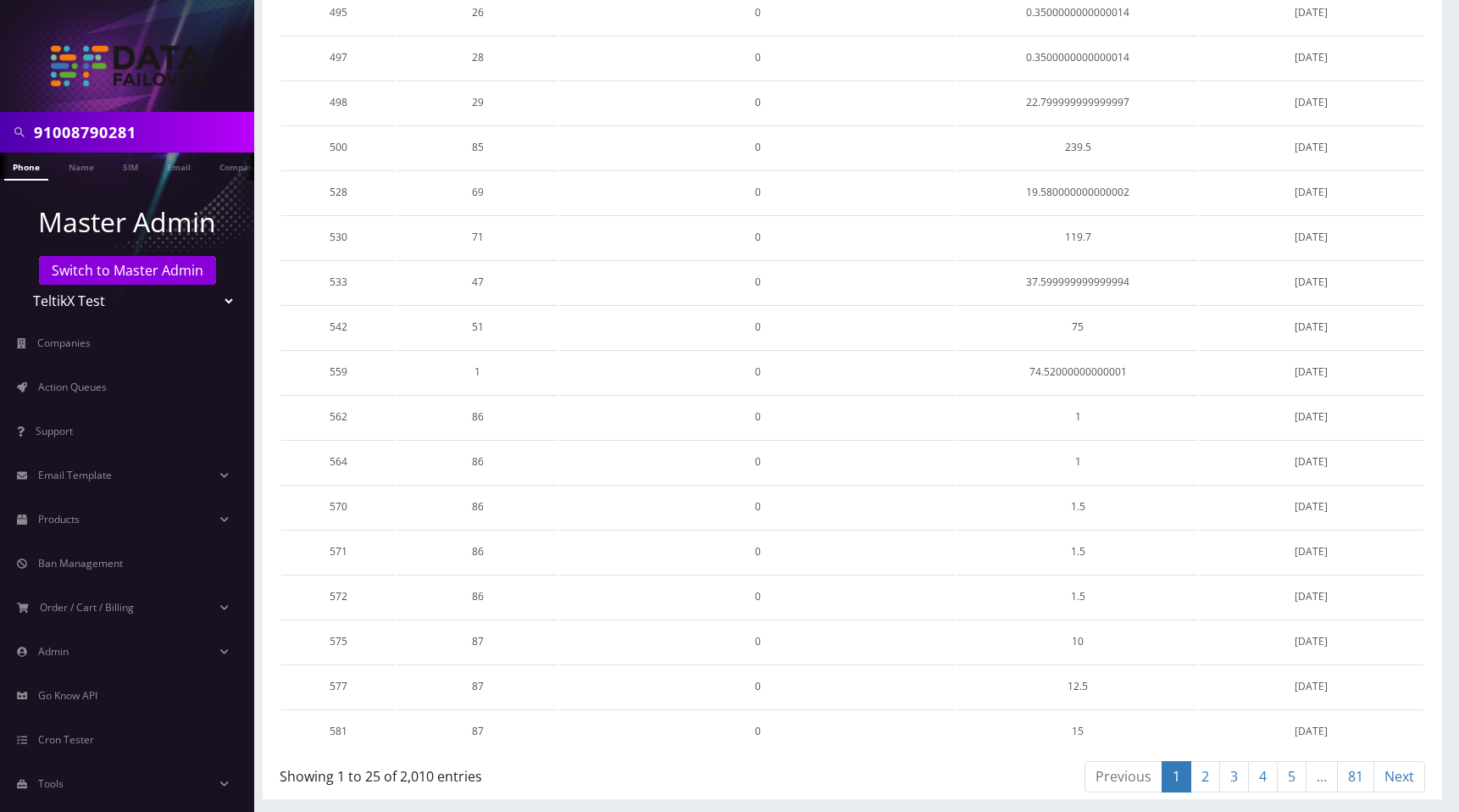
scroll to position [24, 0]
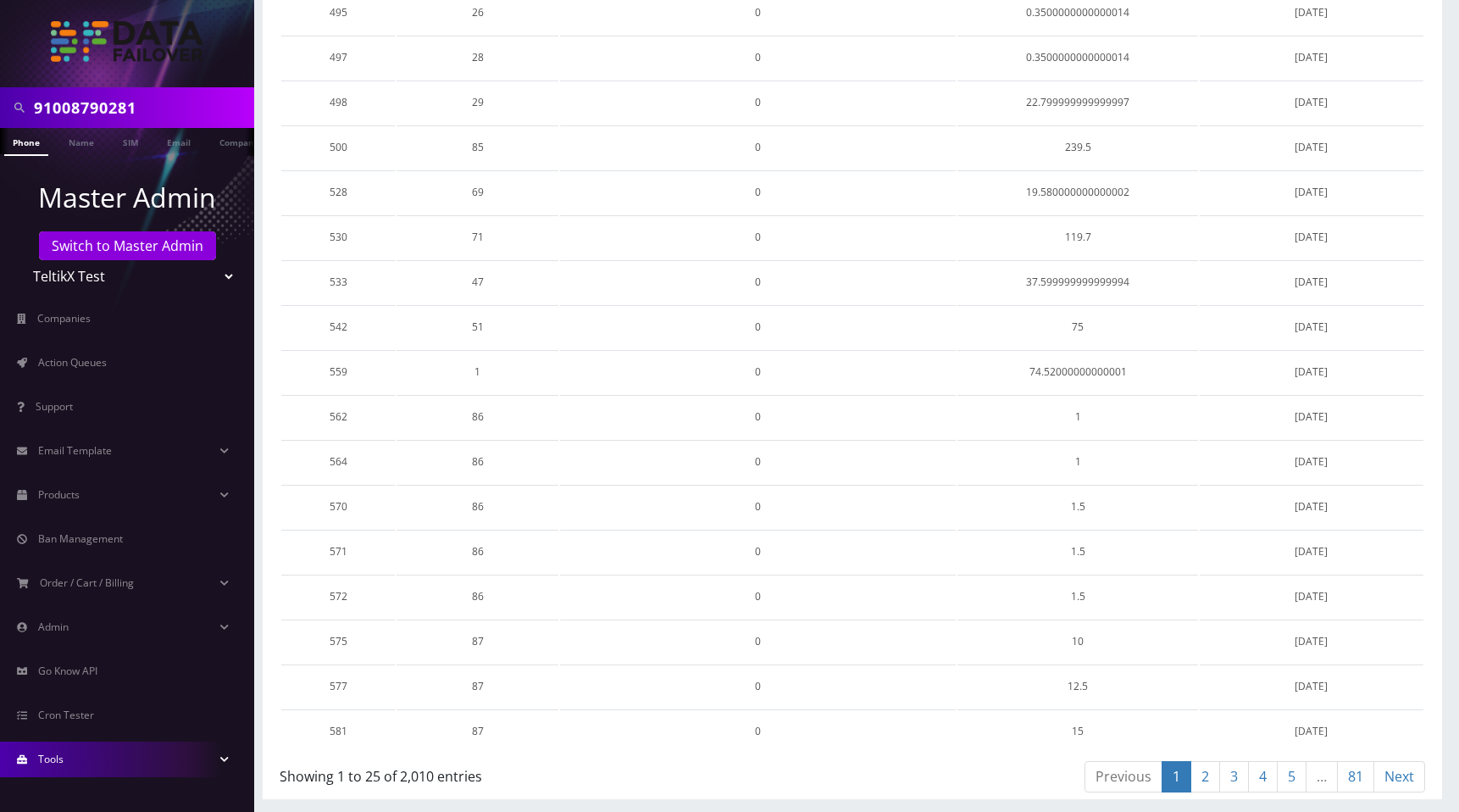
click at [66, 748] on link "Tools" at bounding box center [127, 759] width 255 height 36
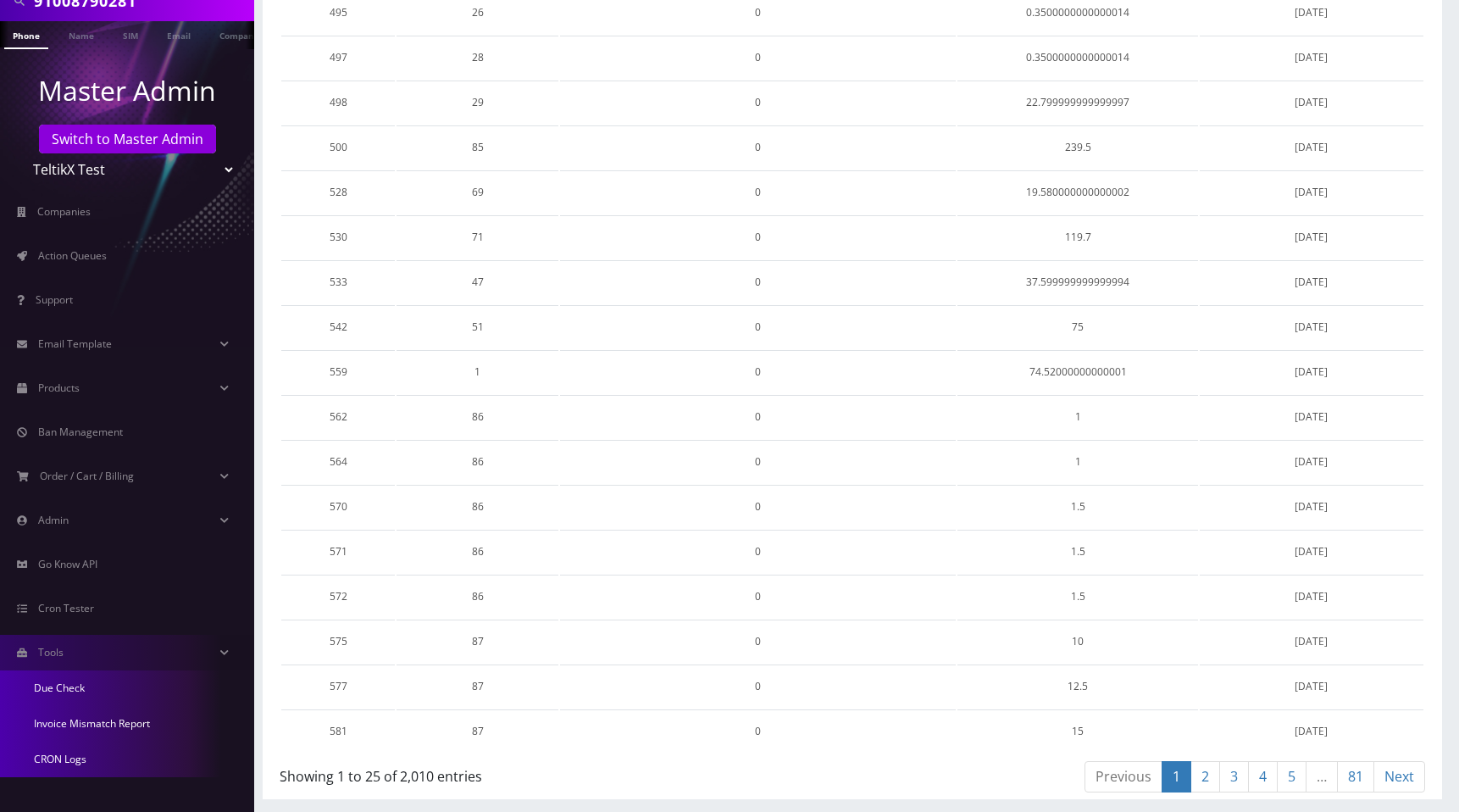
click at [80, 767] on link "CRON Logs" at bounding box center [127, 759] width 255 height 36
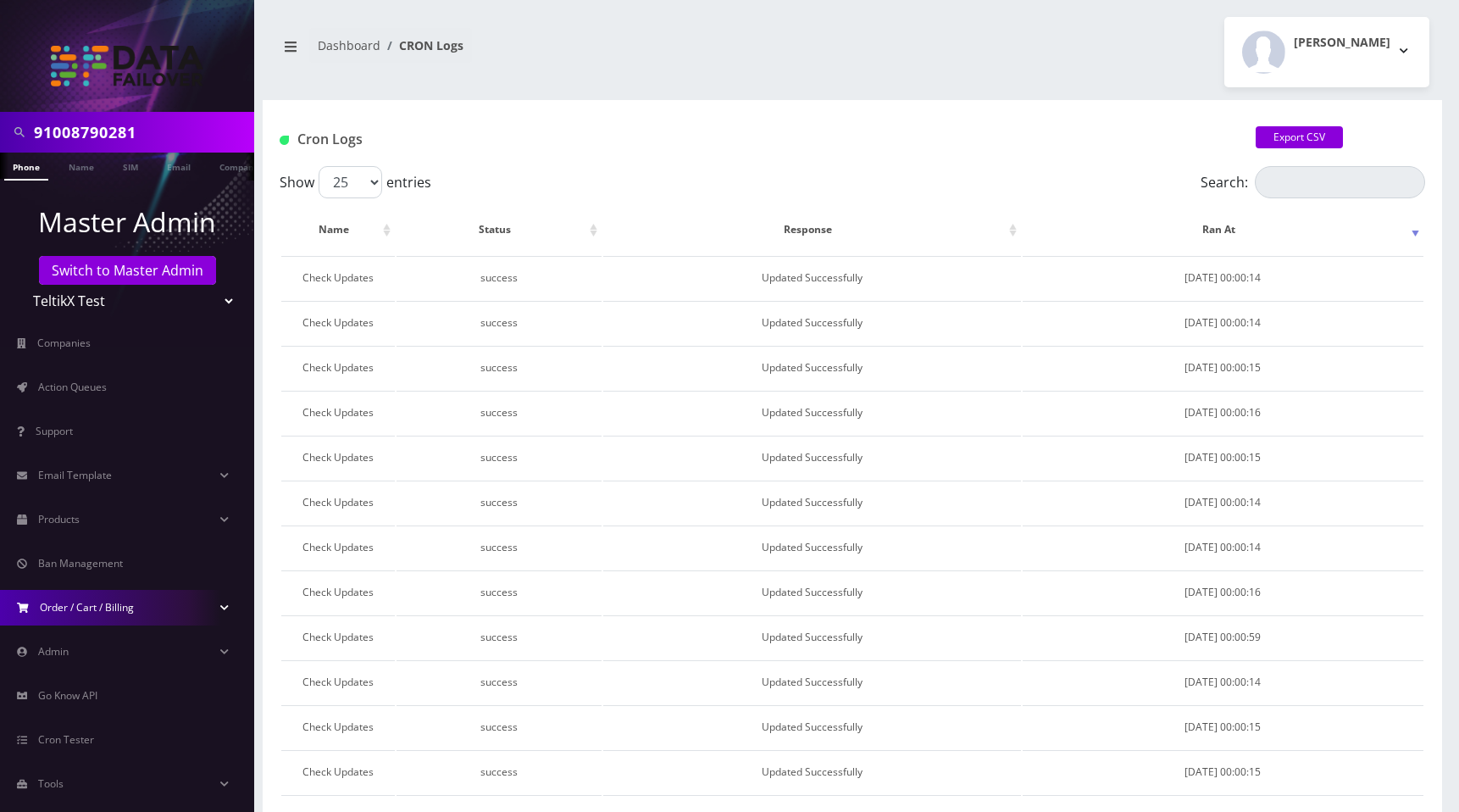
scroll to position [24, 0]
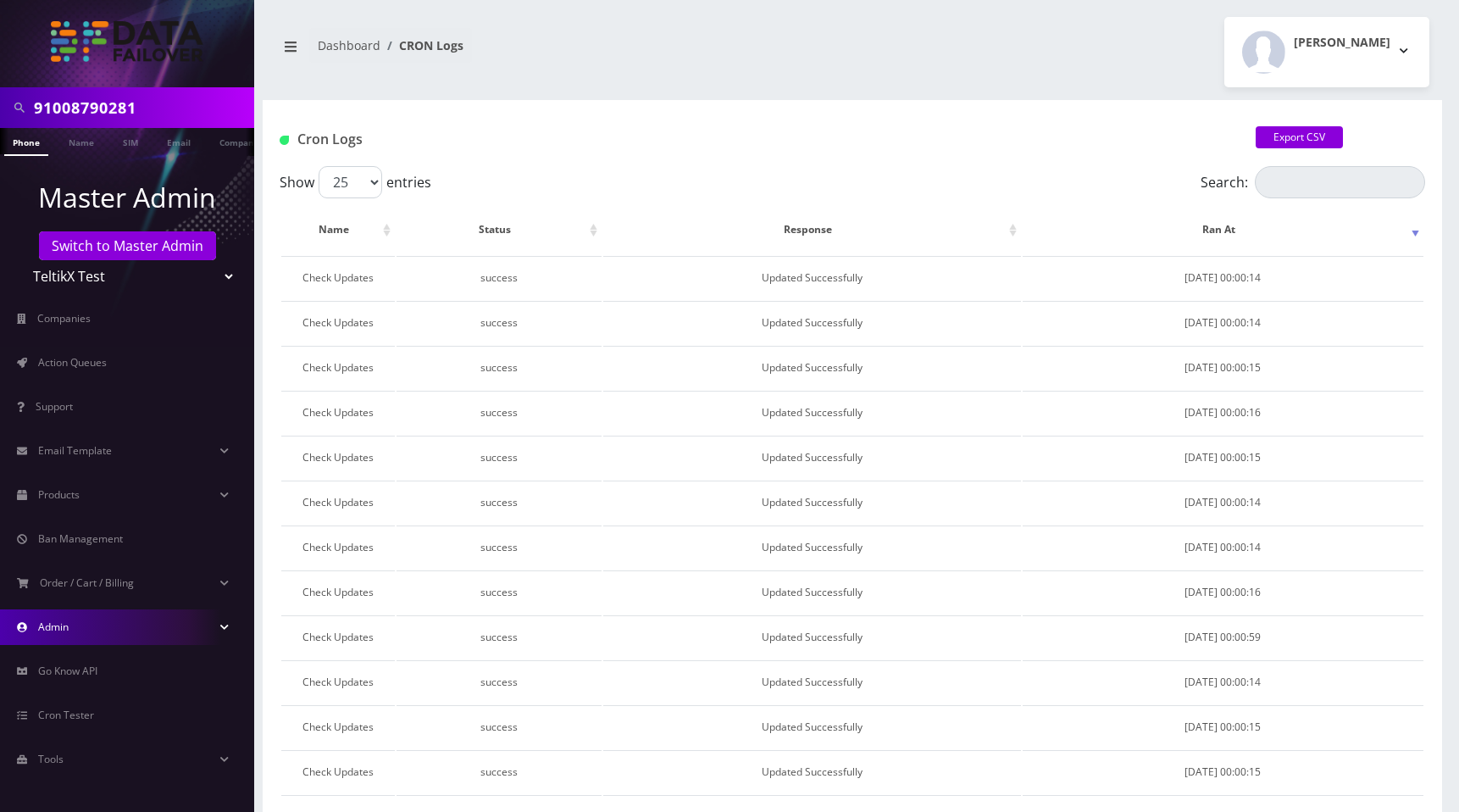
click at [103, 619] on link "Admin" at bounding box center [127, 627] width 255 height 36
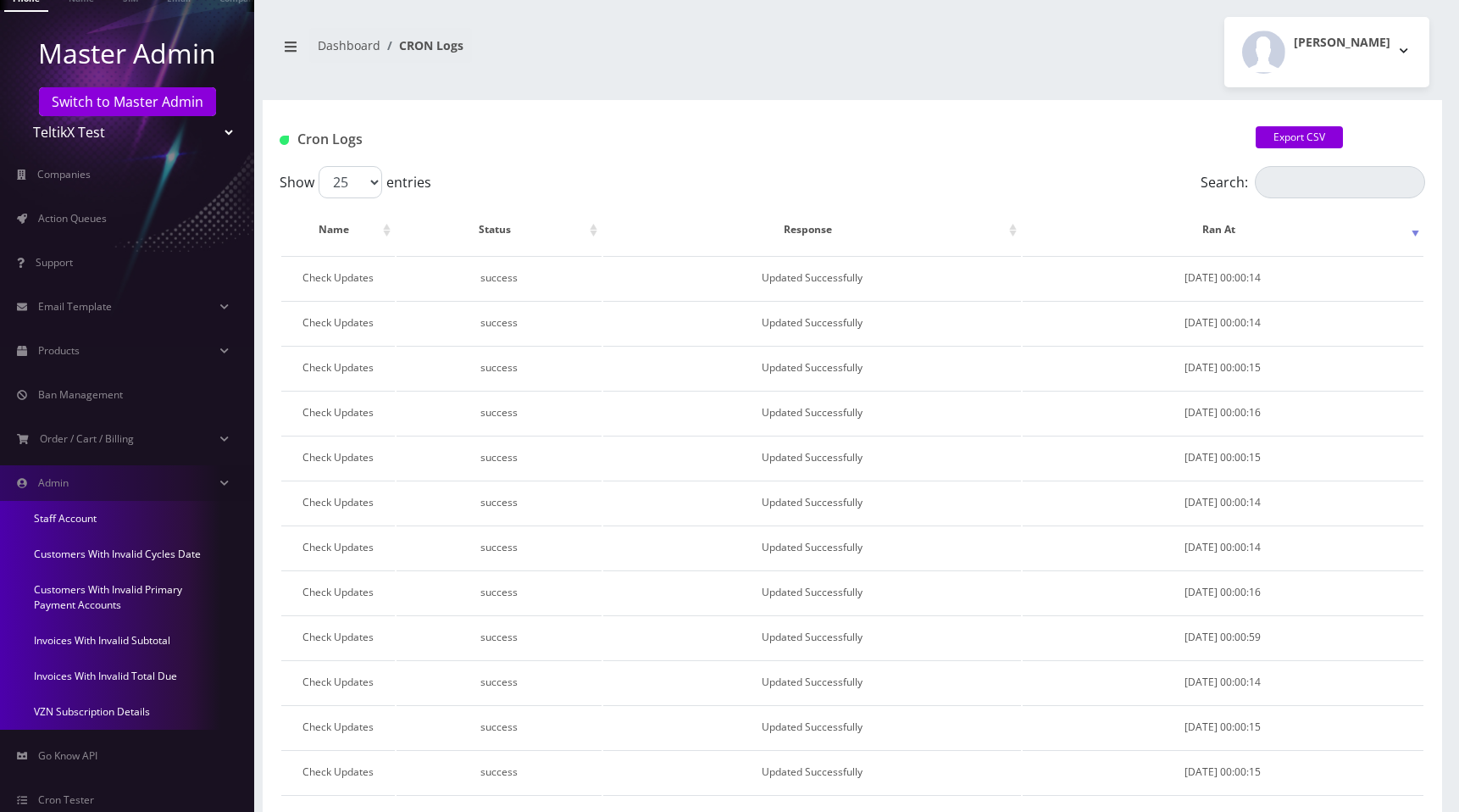
scroll to position [254, 0]
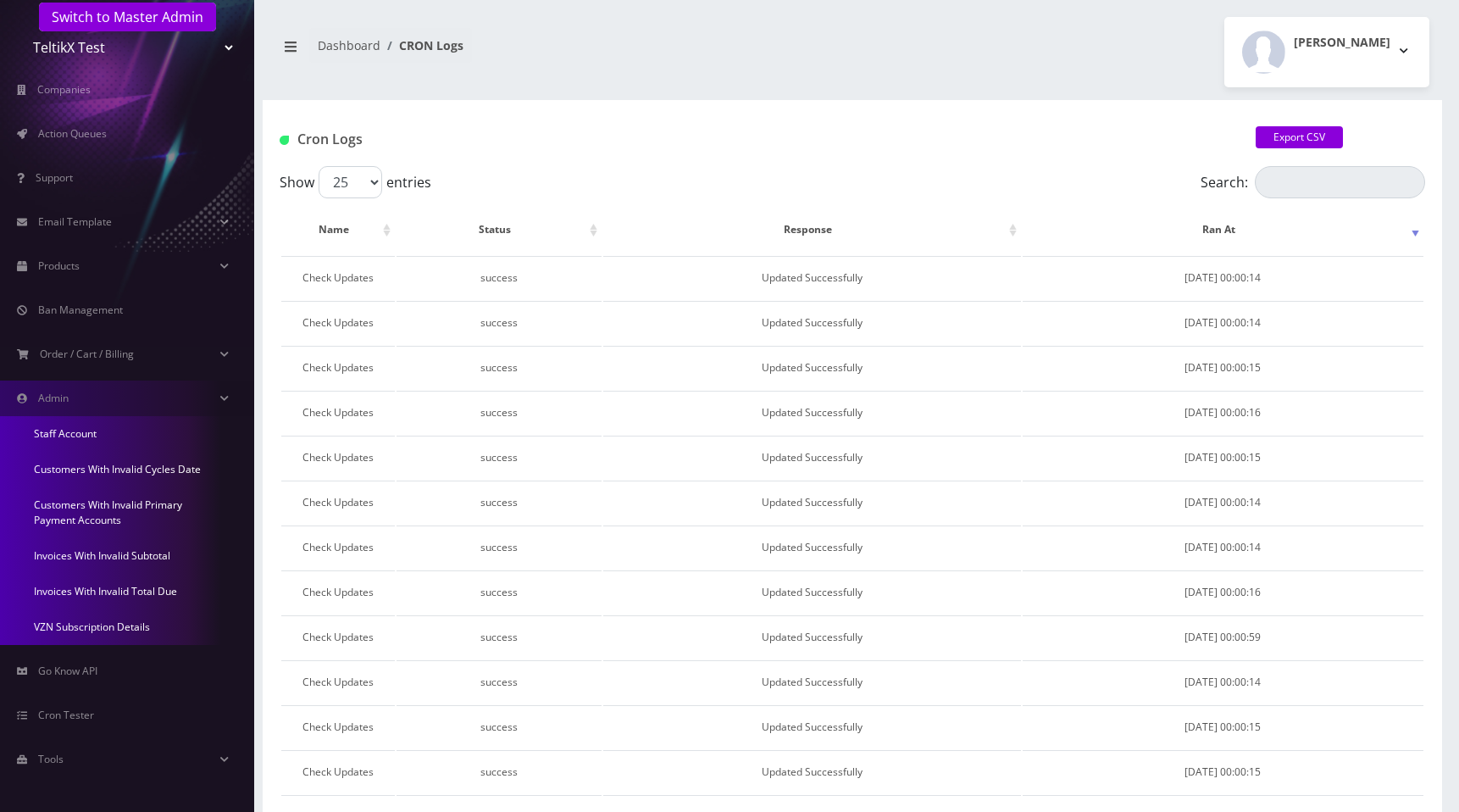
click at [127, 441] on link "Staff Account" at bounding box center [127, 434] width 255 height 36
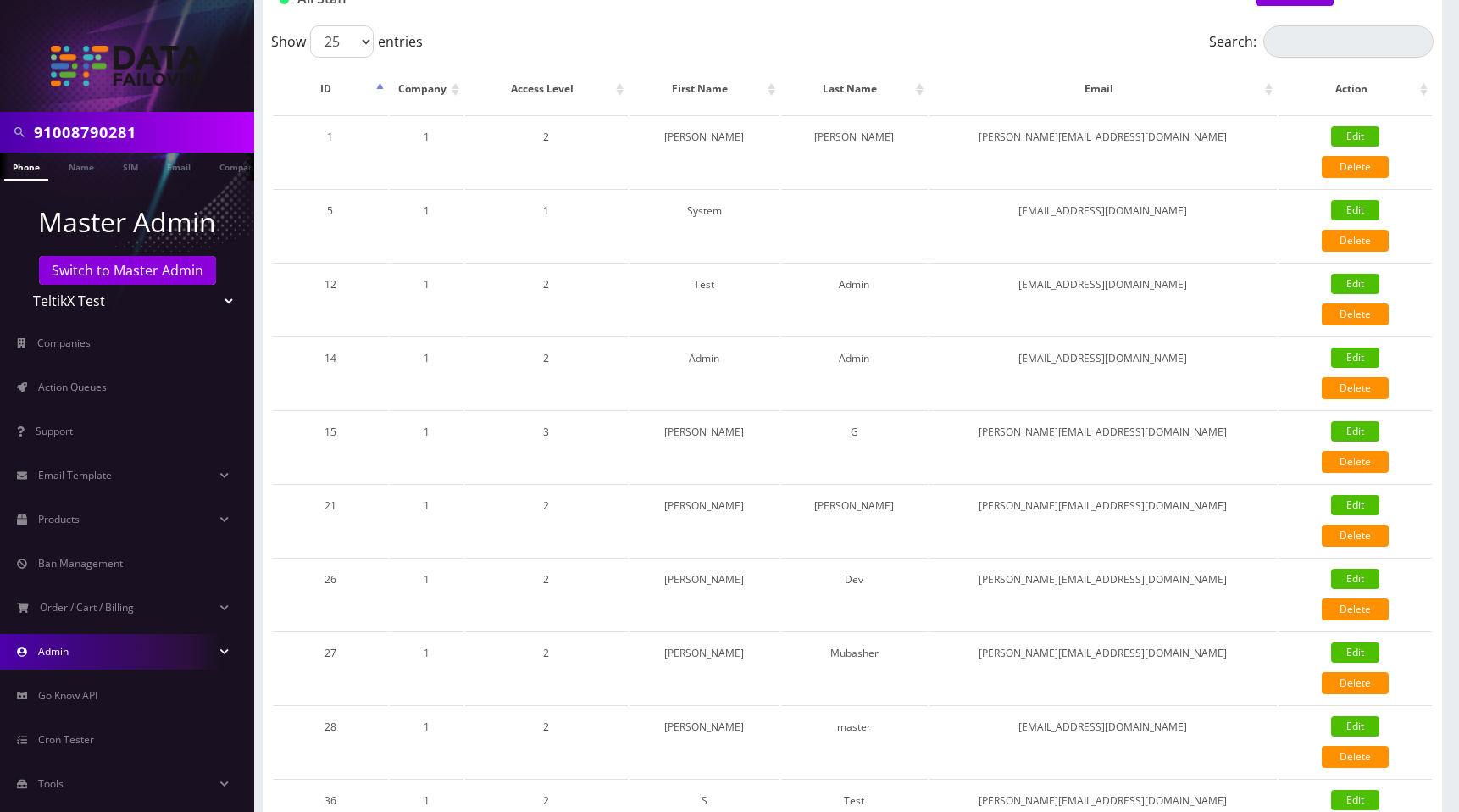
scroll to position [386, 0]
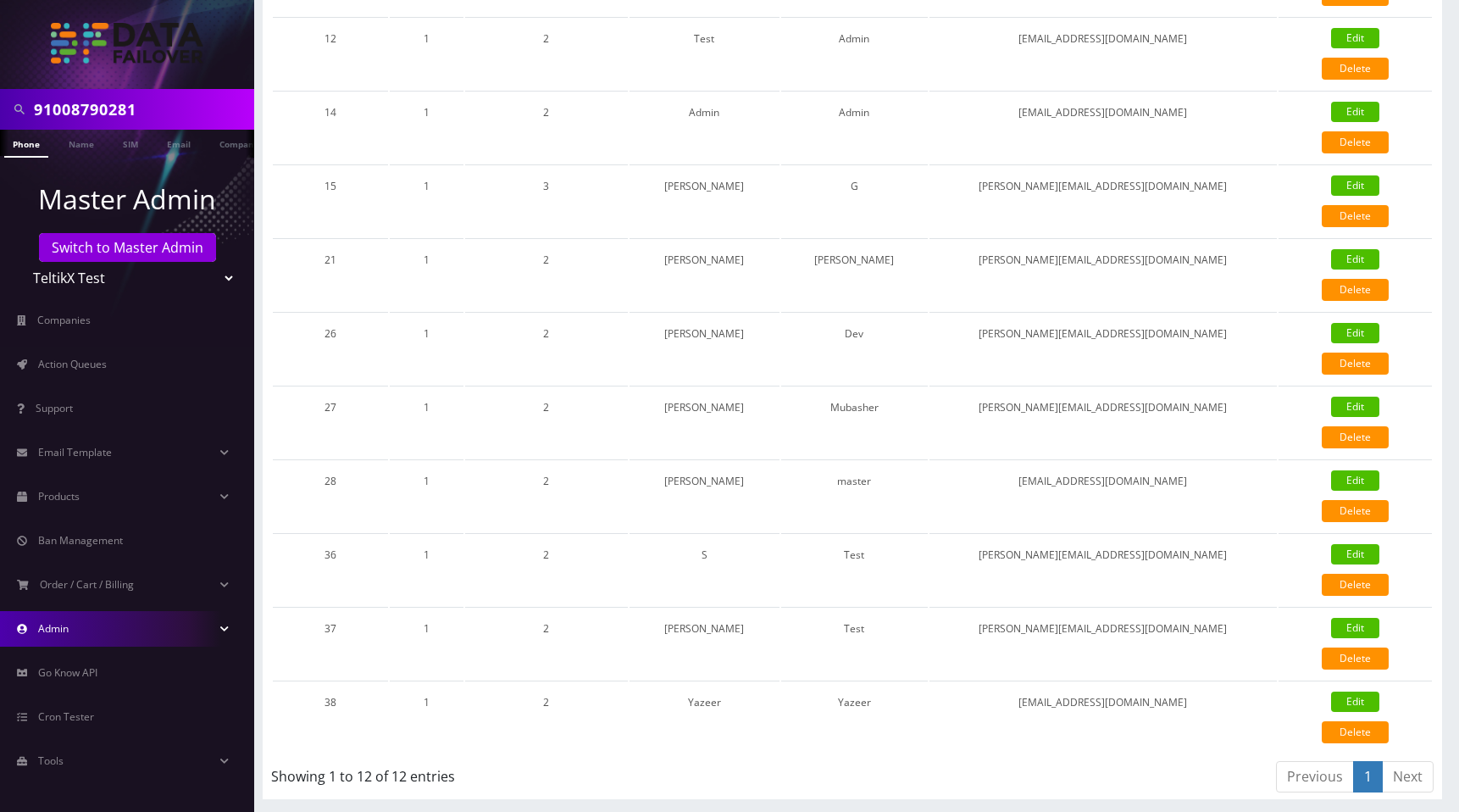
click at [124, 631] on link "Admin" at bounding box center [127, 629] width 255 height 36
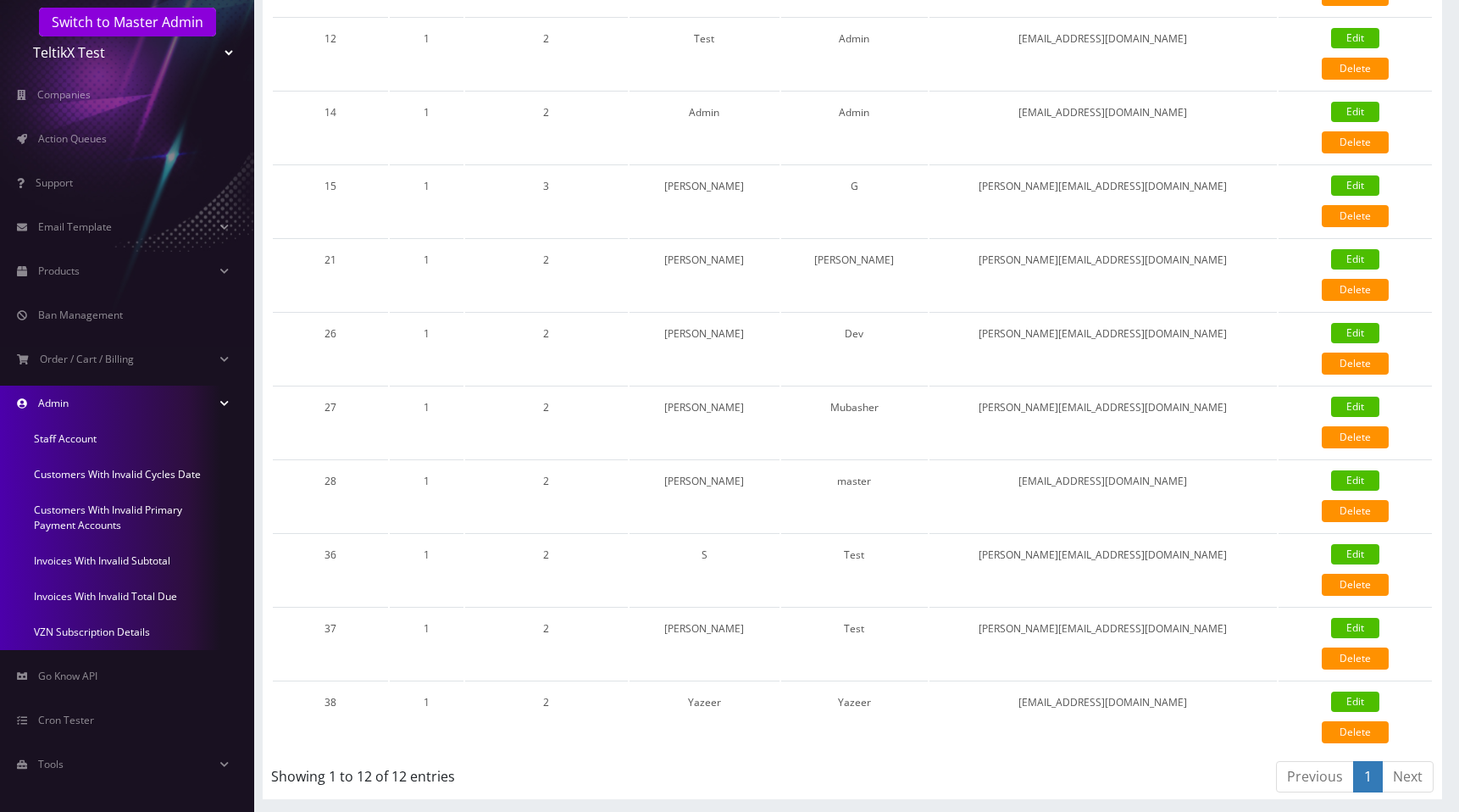
scroll to position [254, 0]
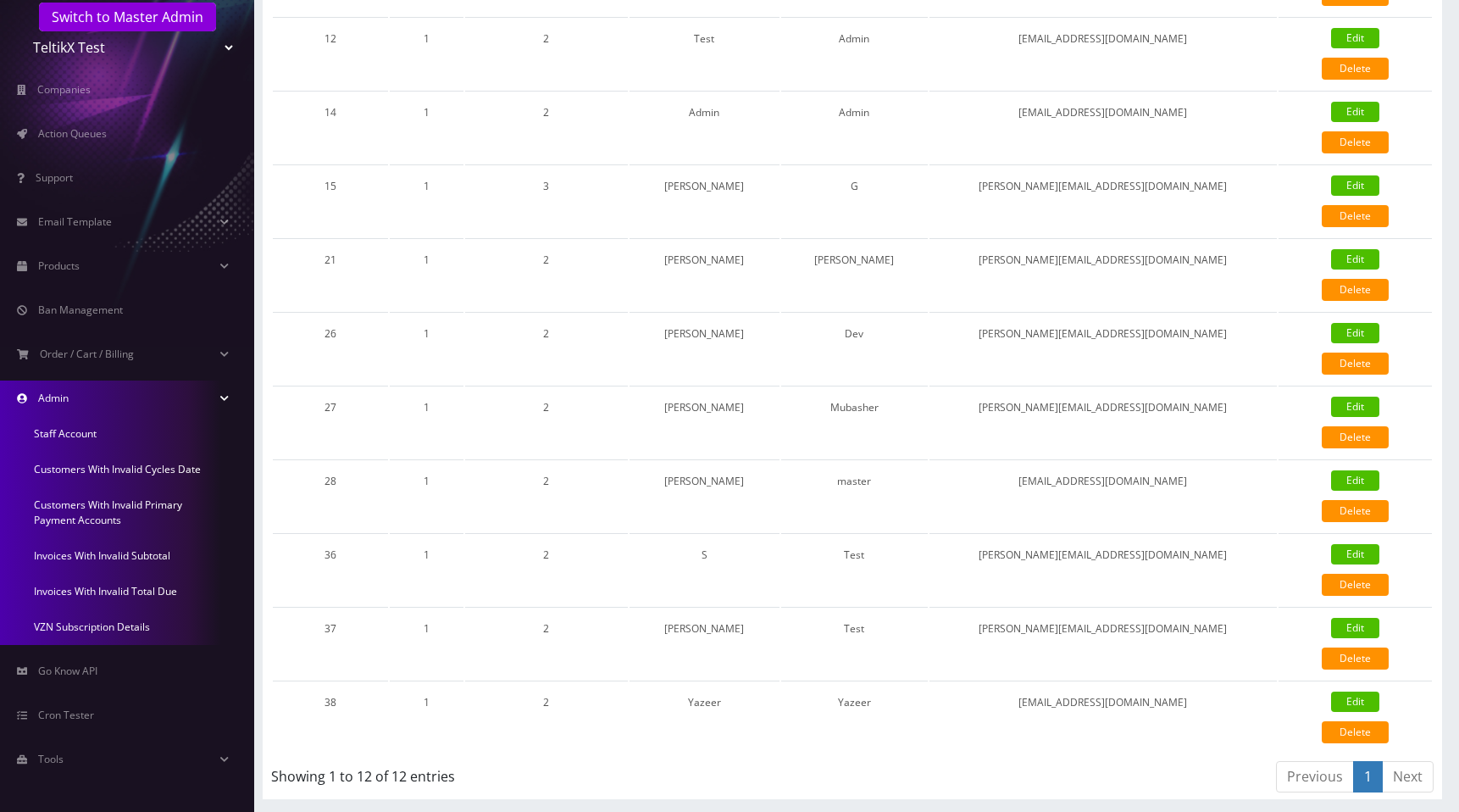
click at [115, 552] on link "Invoices With Invalid Subtotal" at bounding box center [127, 556] width 255 height 36
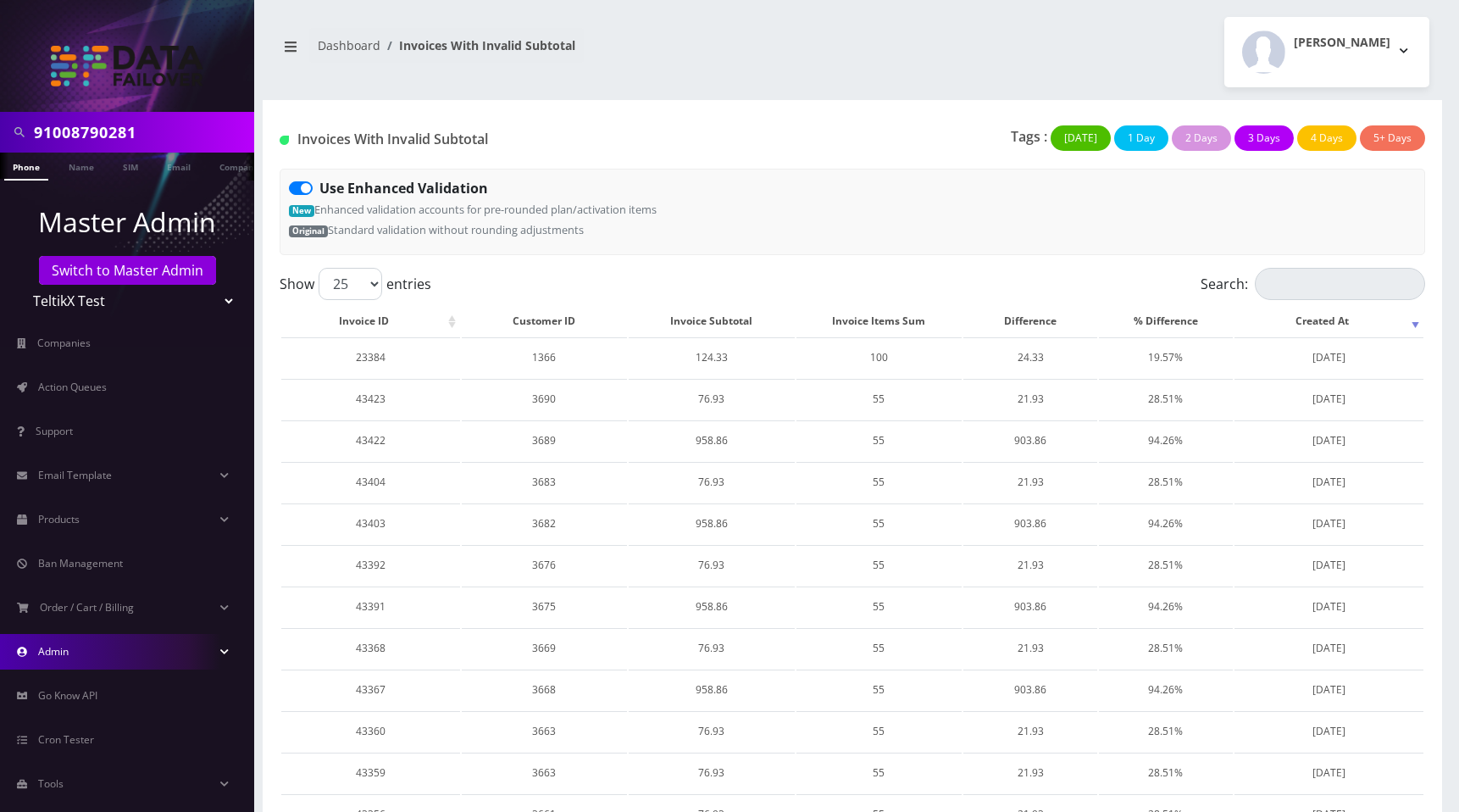
click at [99, 660] on link "Admin" at bounding box center [127, 651] width 255 height 36
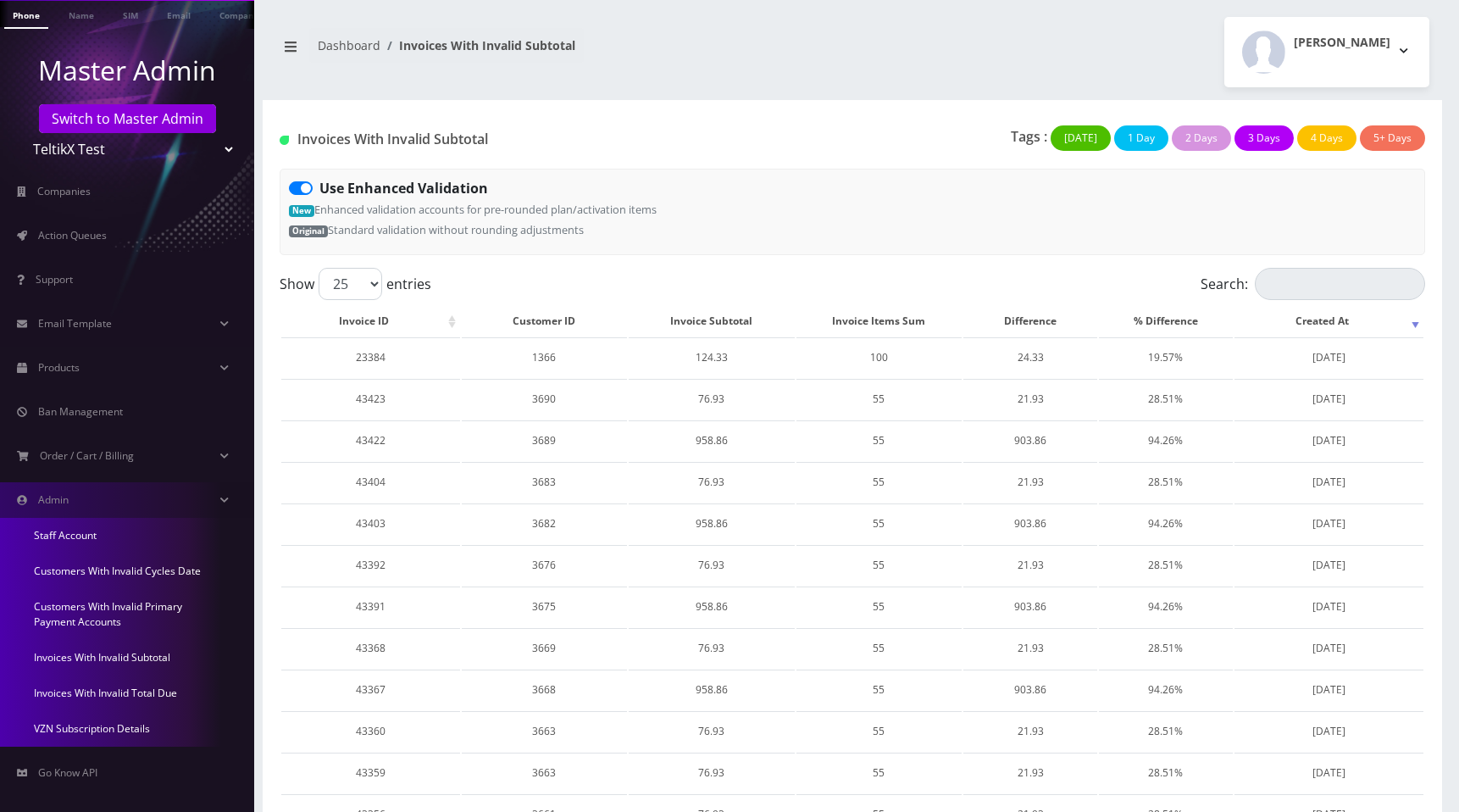
scroll to position [254, 0]
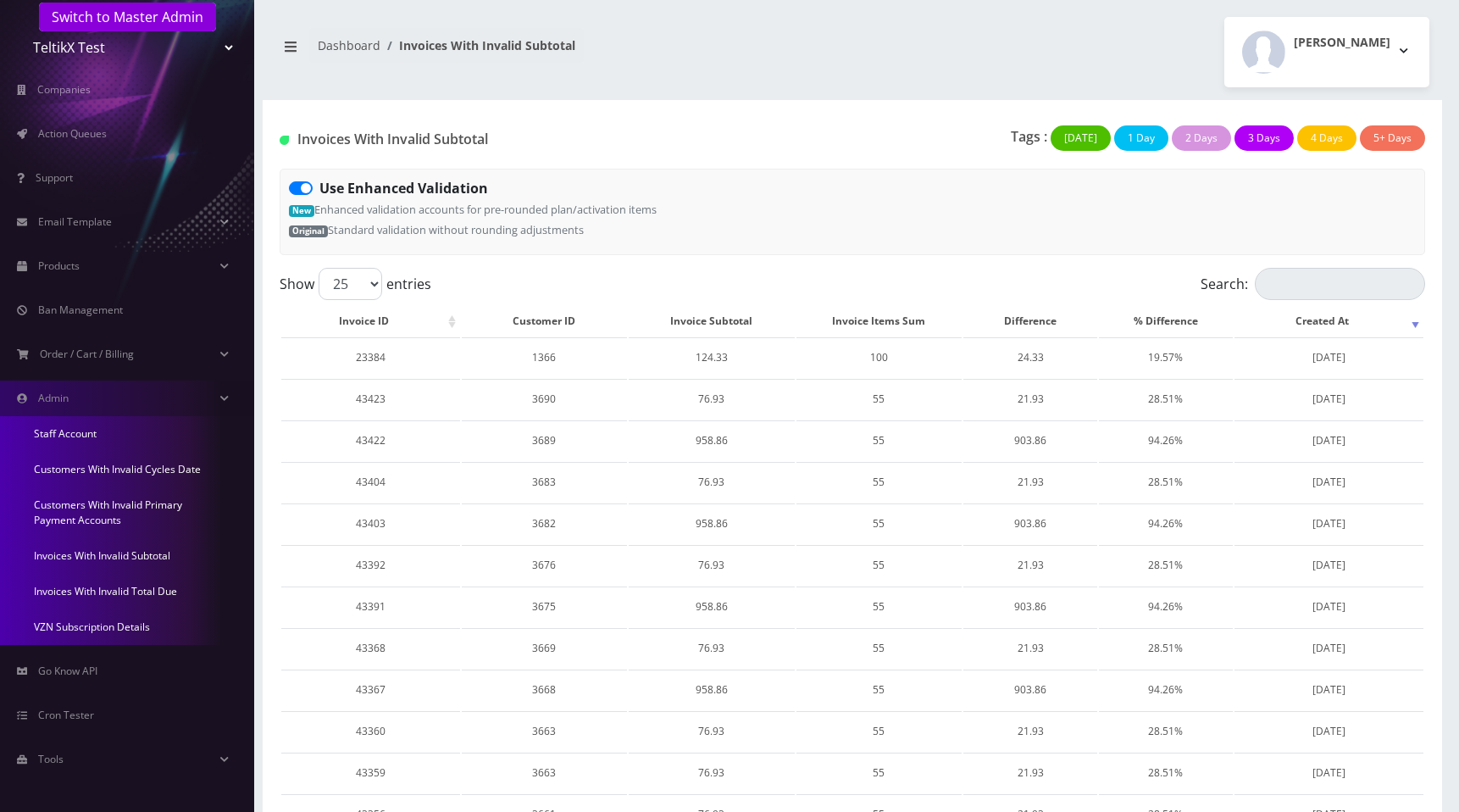
click at [101, 587] on link "Invoices With Invalid Total Due" at bounding box center [127, 591] width 255 height 36
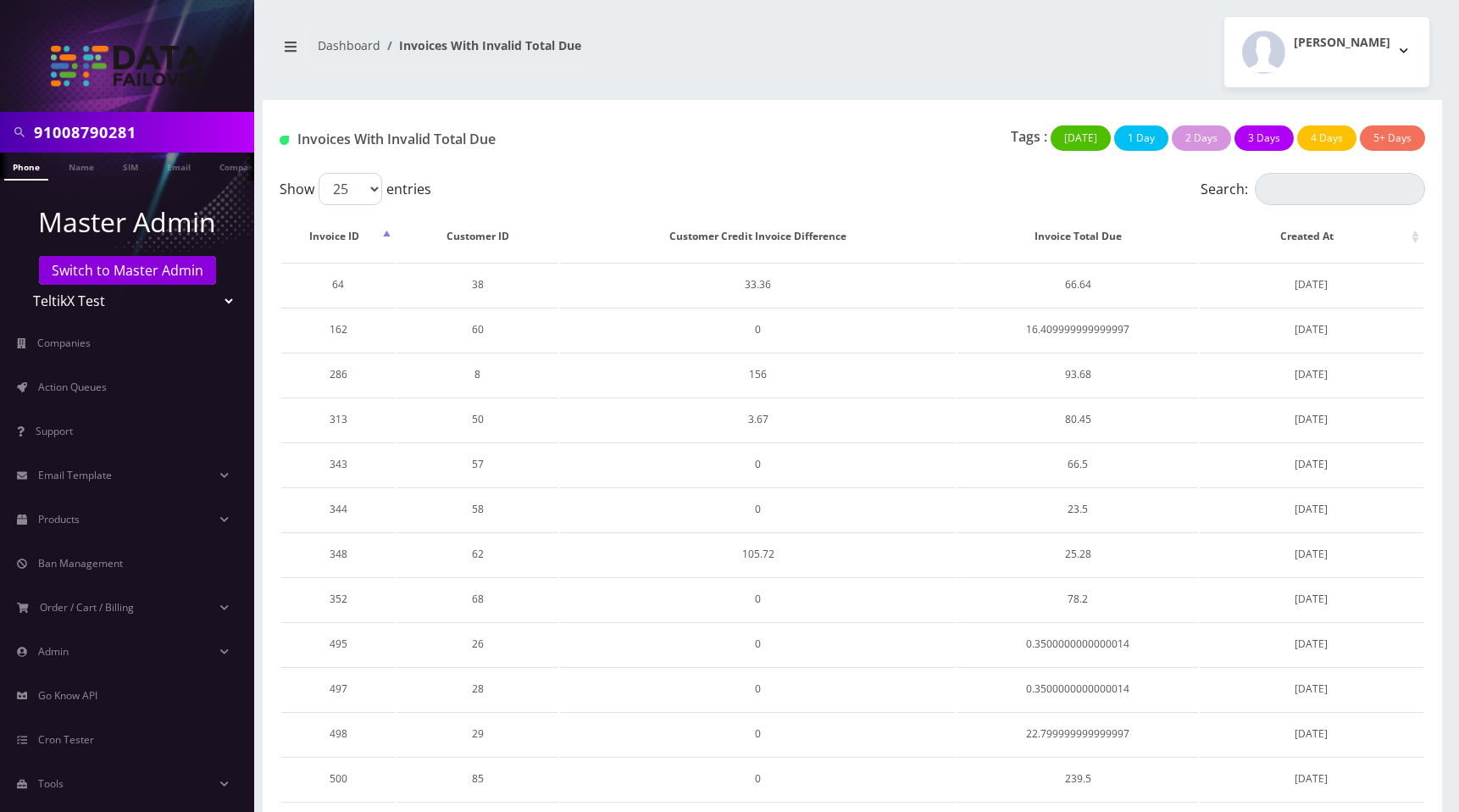
scroll to position [24, 0]
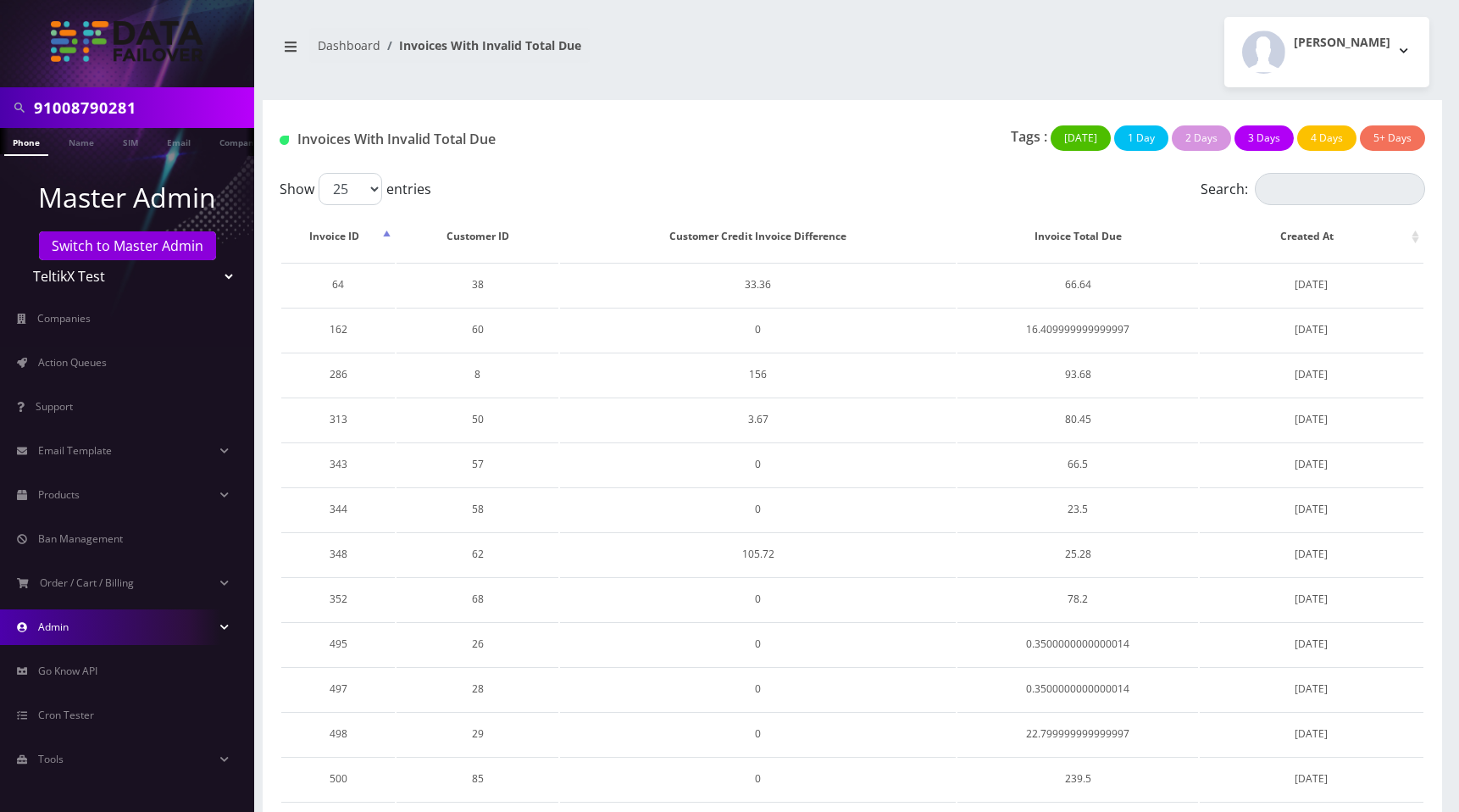
click at [97, 627] on link "Admin" at bounding box center [127, 627] width 255 height 36
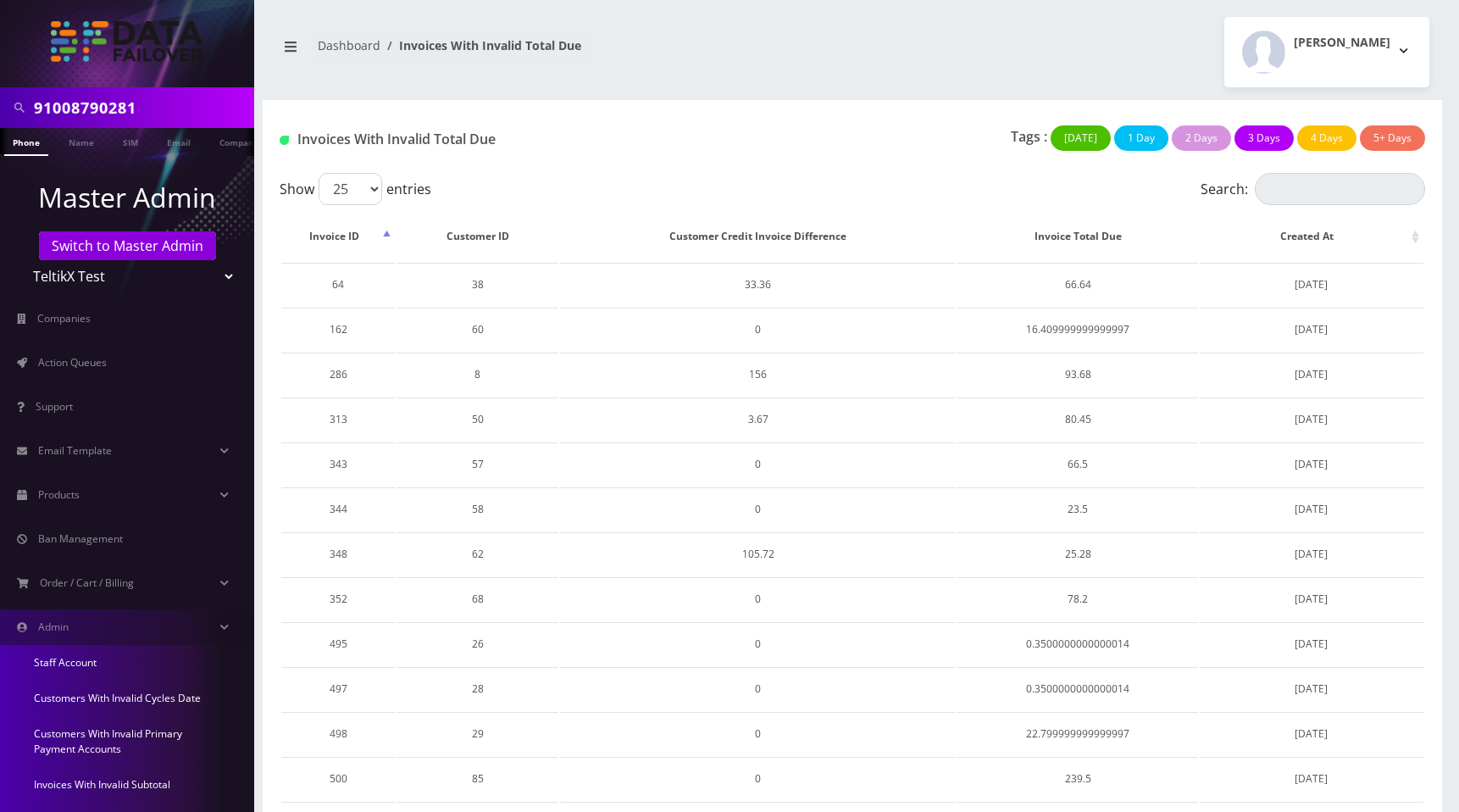
scroll to position [254, 0]
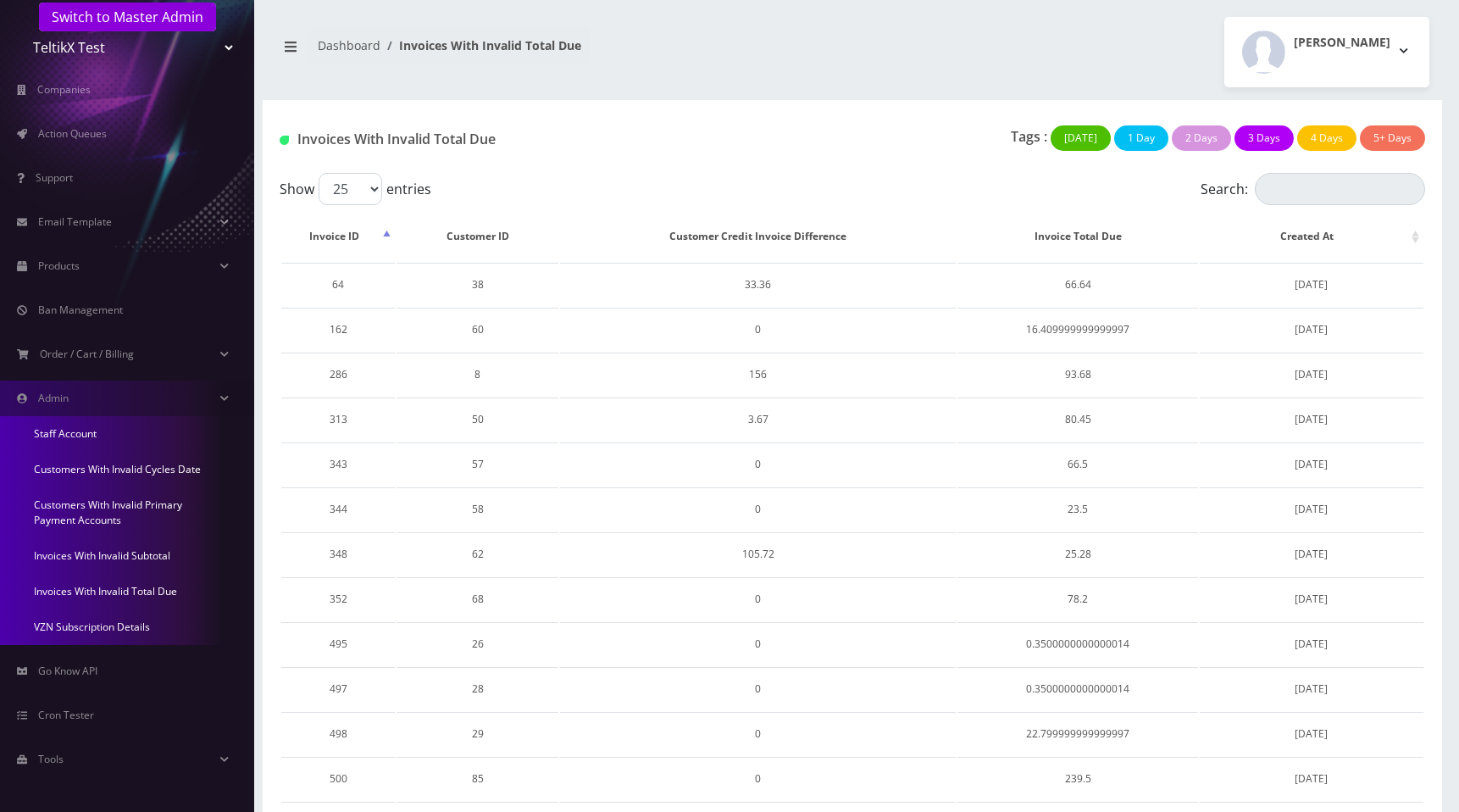
click at [121, 587] on link "Invoices With Invalid Total Due" at bounding box center [127, 591] width 255 height 36
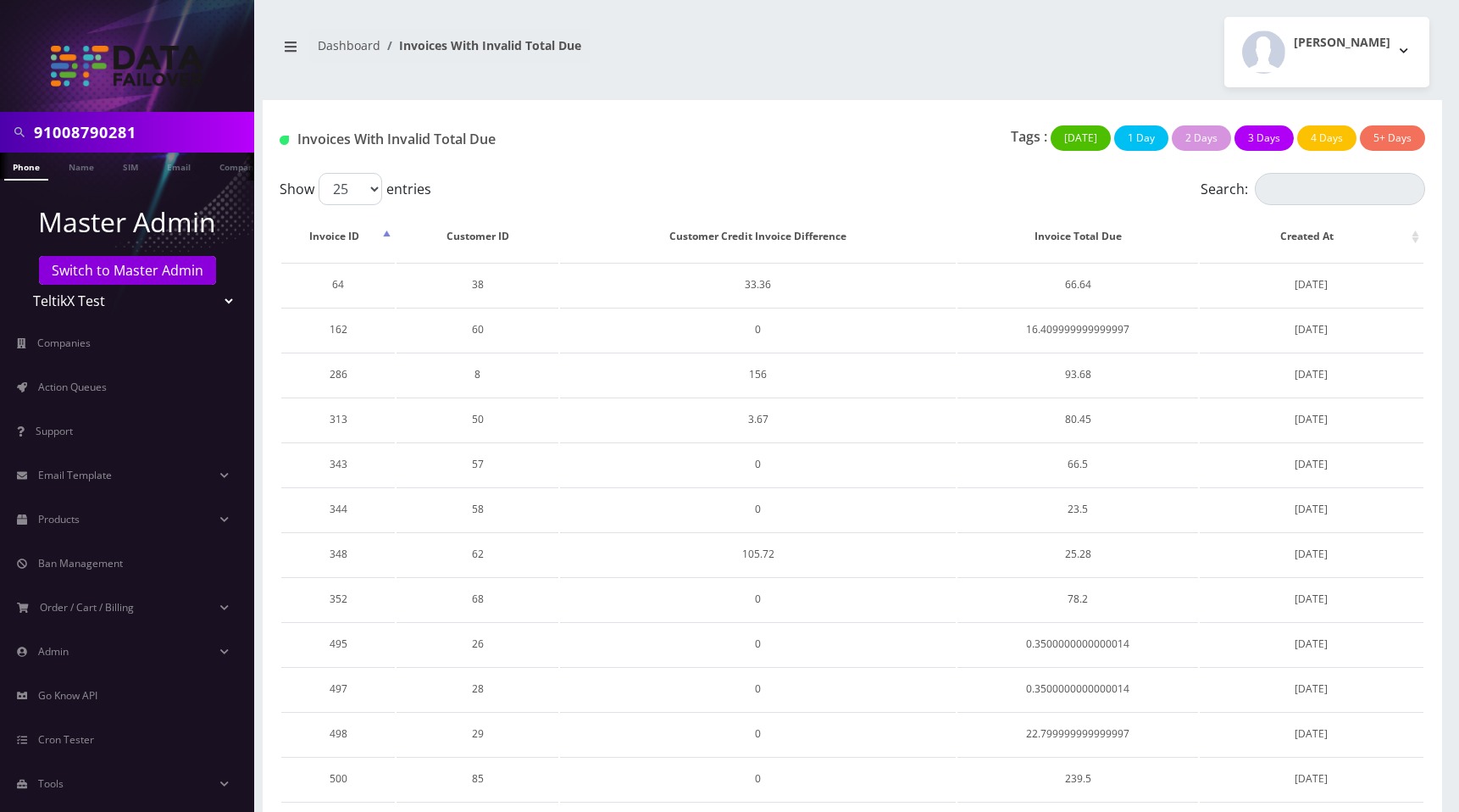
scroll to position [631, 0]
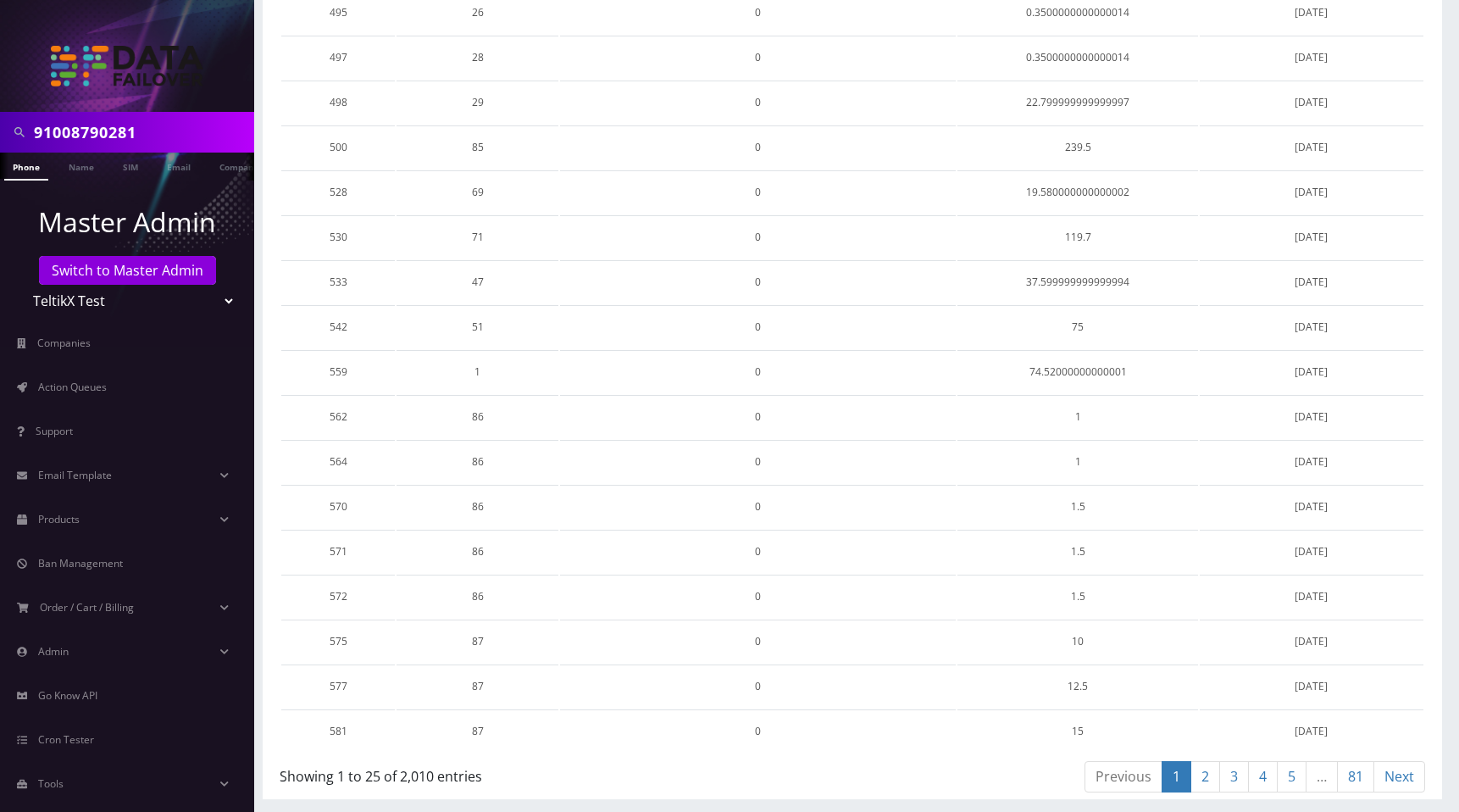
click at [1362, 774] on link "81" at bounding box center [1356, 776] width 37 height 32
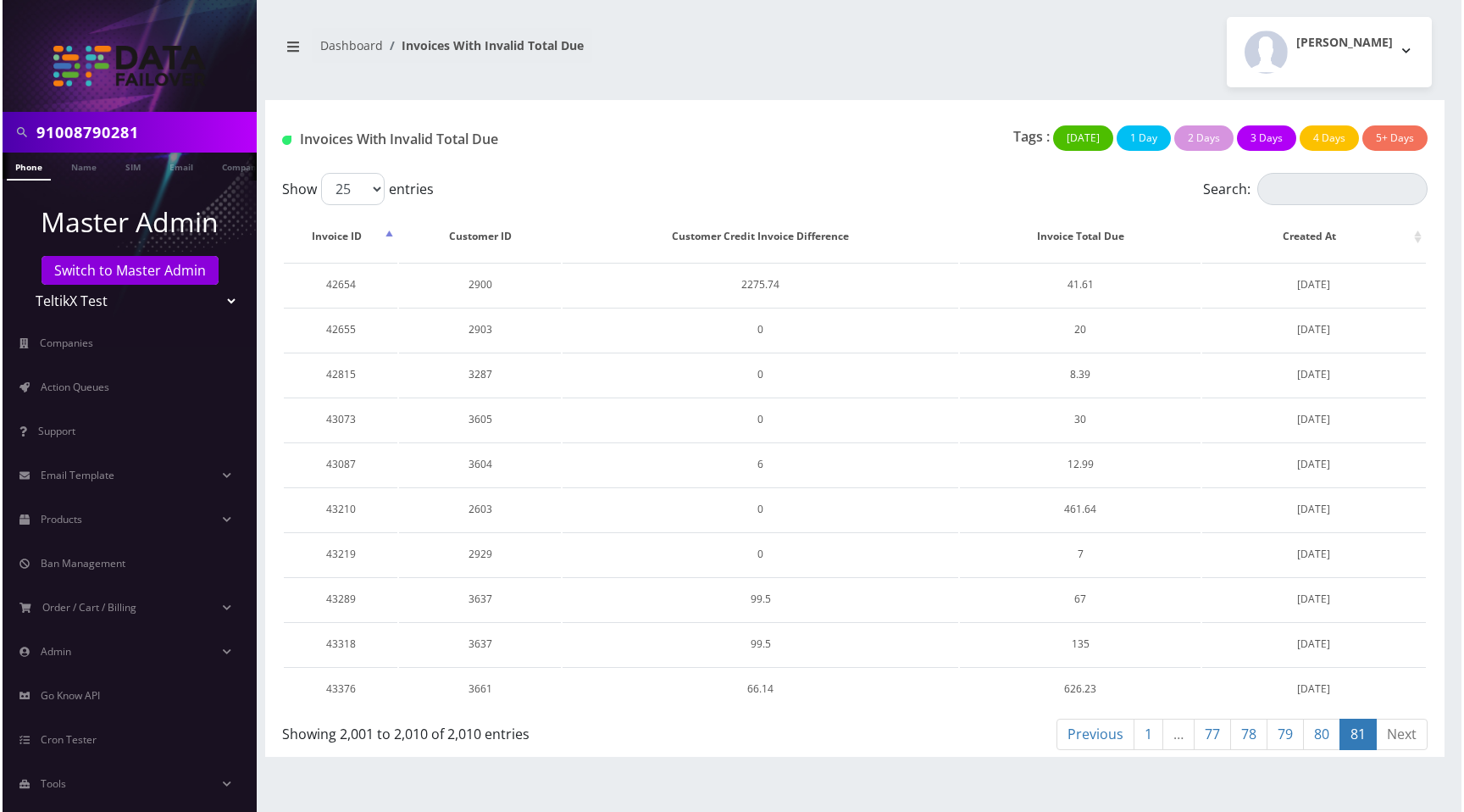
scroll to position [0, 0]
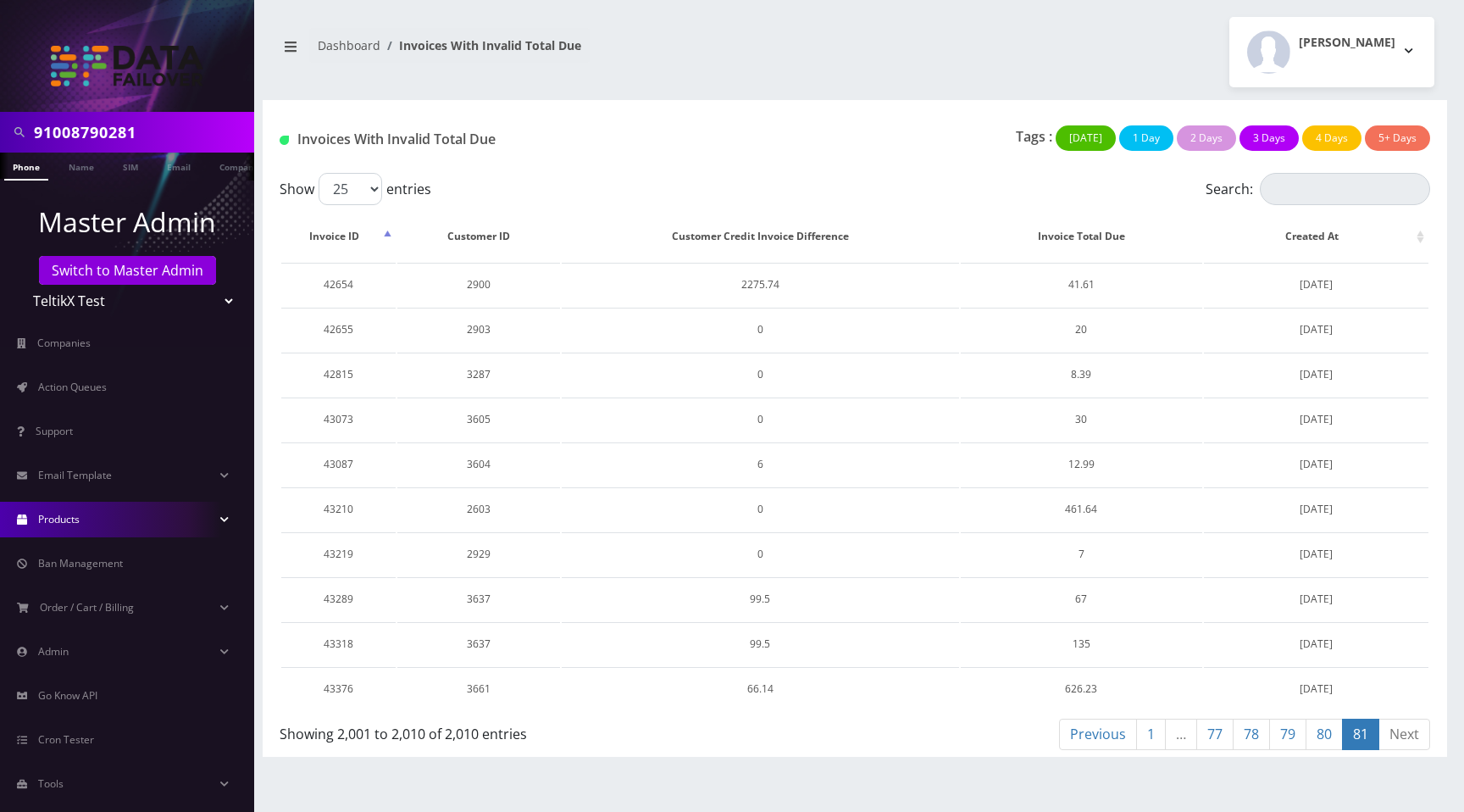
click at [81, 532] on link "Products" at bounding box center [127, 519] width 254 height 36
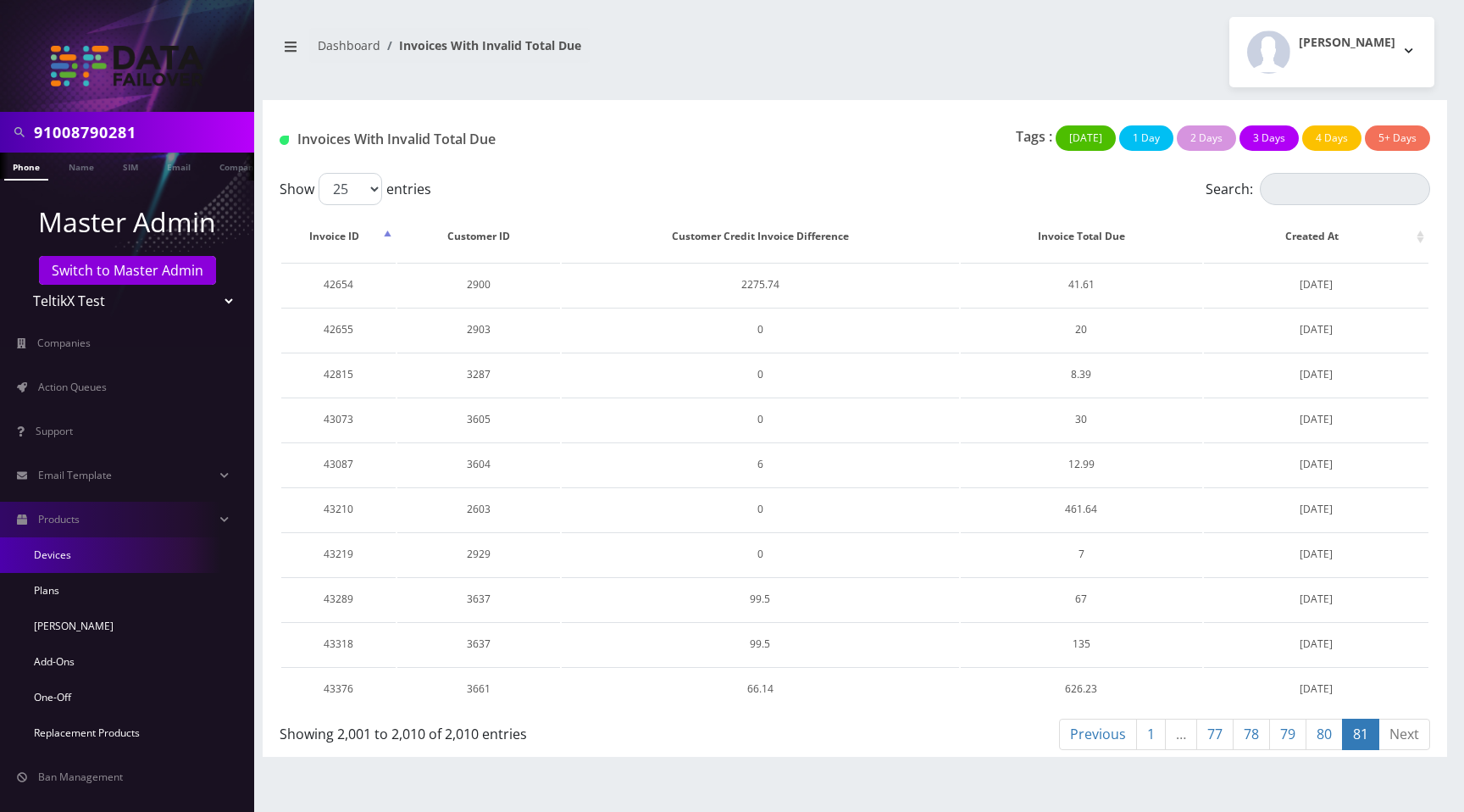
click at [68, 555] on link "Devices" at bounding box center [127, 555] width 254 height 36
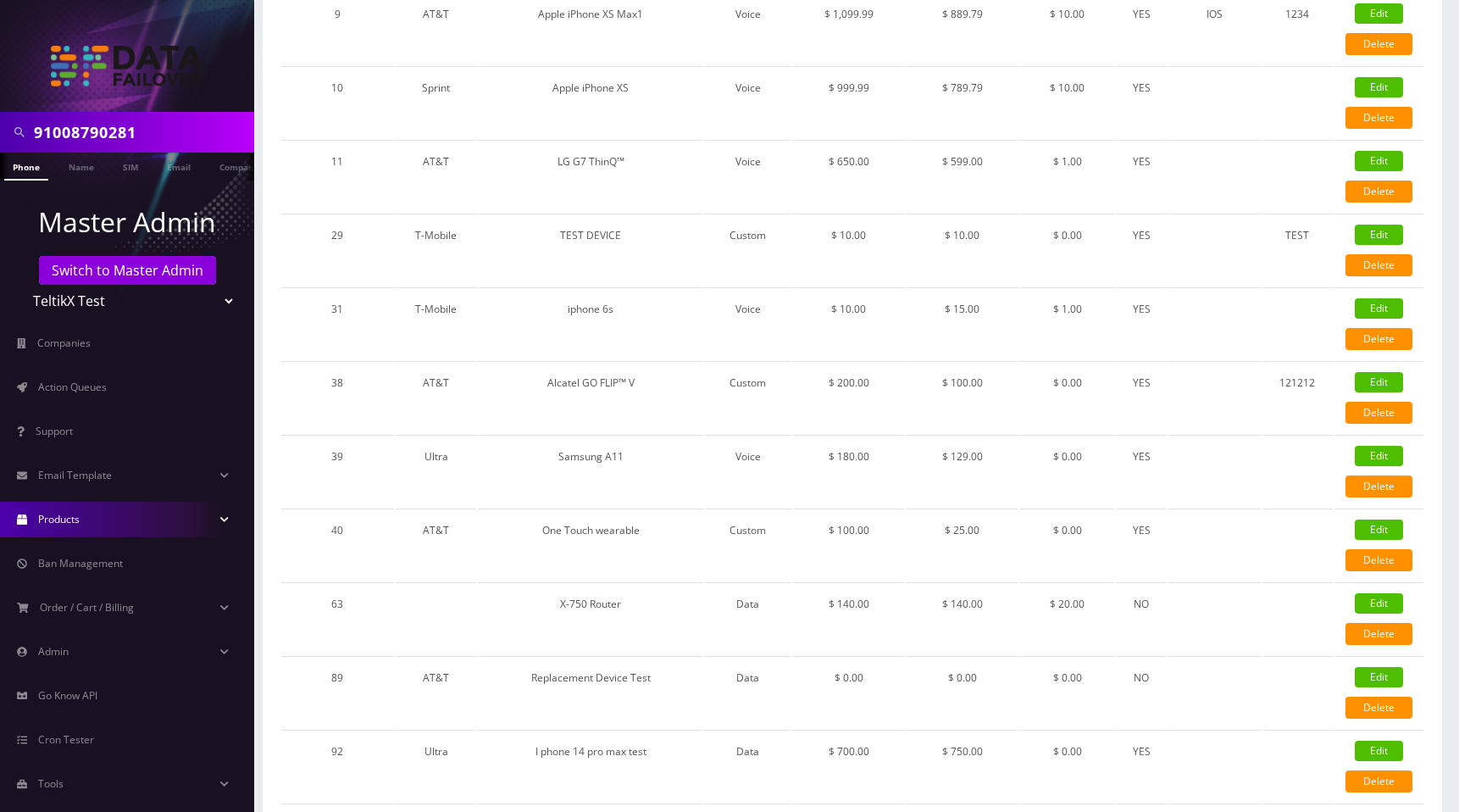
scroll to position [1359, 0]
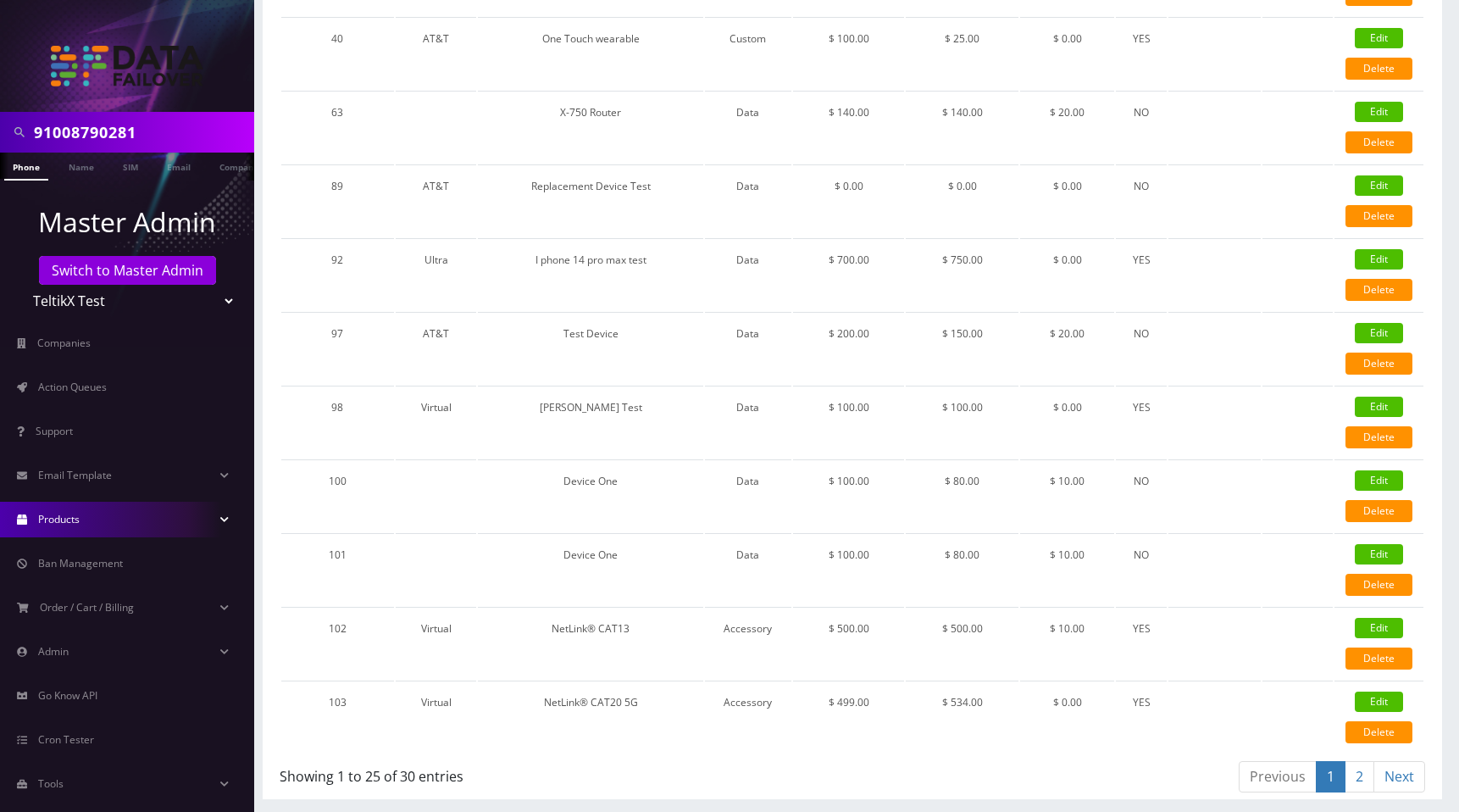
click at [67, 515] on span "Products" at bounding box center [59, 518] width 41 height 14
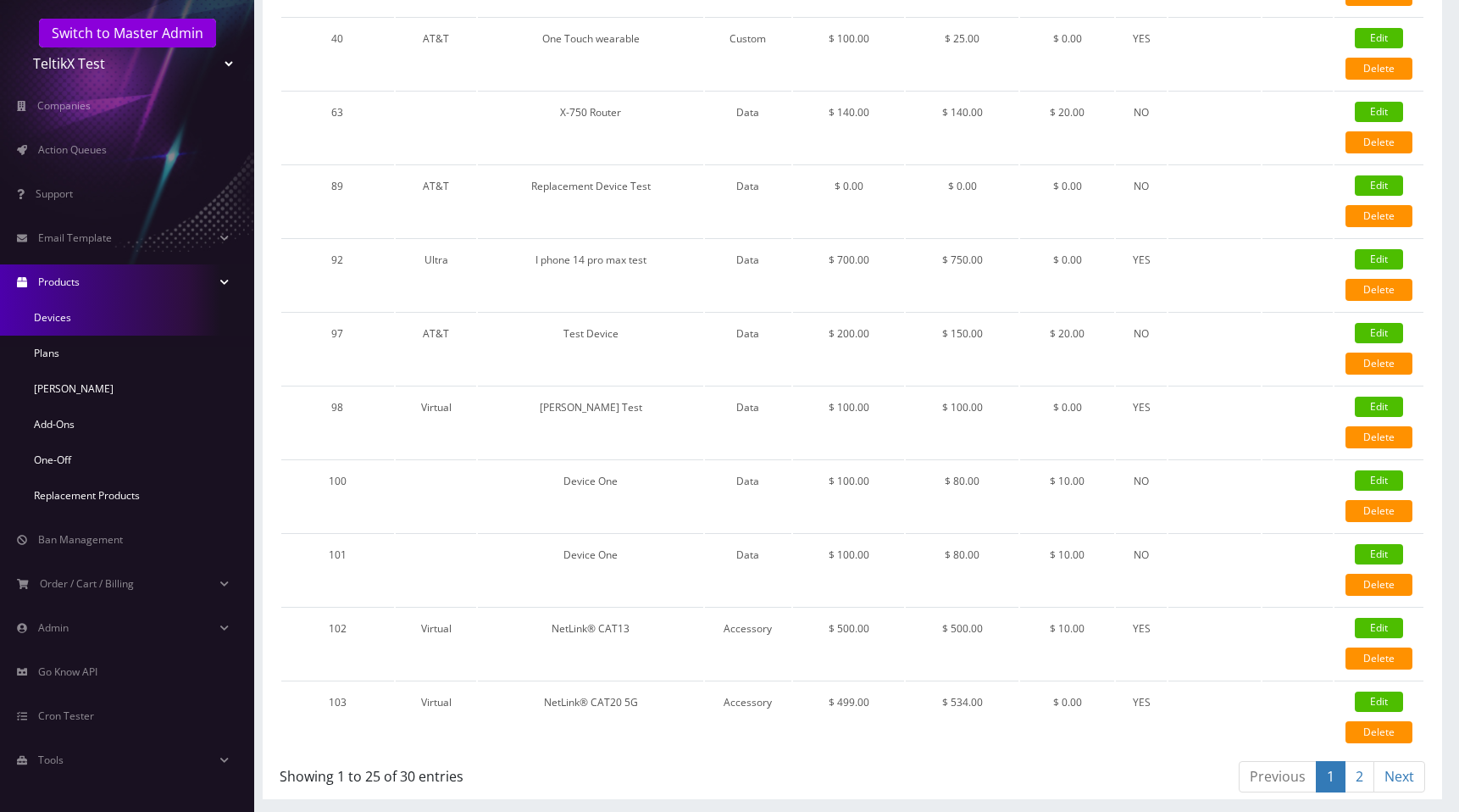
scroll to position [238, 0]
click at [70, 492] on link "Replacement Products" at bounding box center [127, 495] width 255 height 36
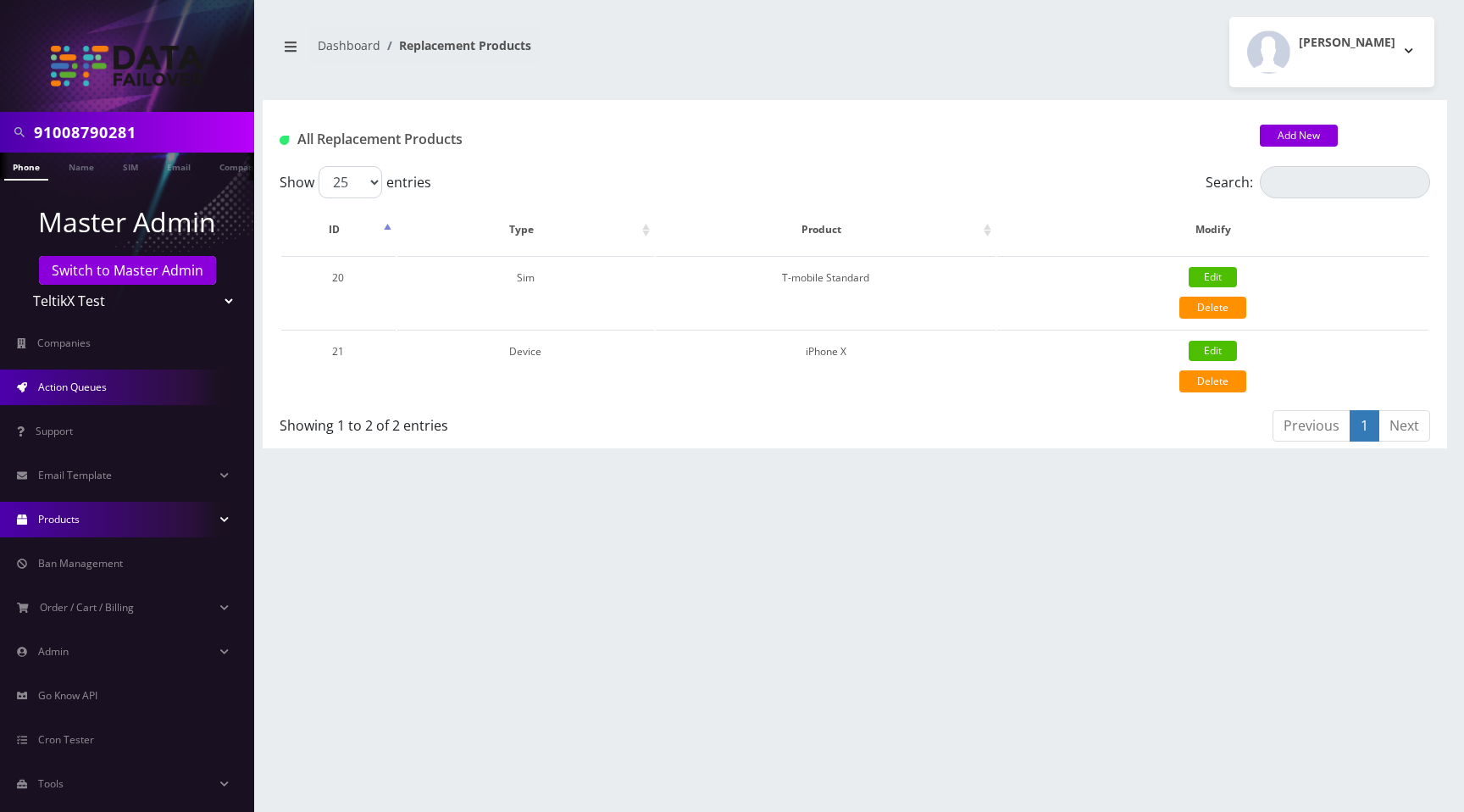
click at [121, 399] on link "Action Queues" at bounding box center [127, 387] width 254 height 36
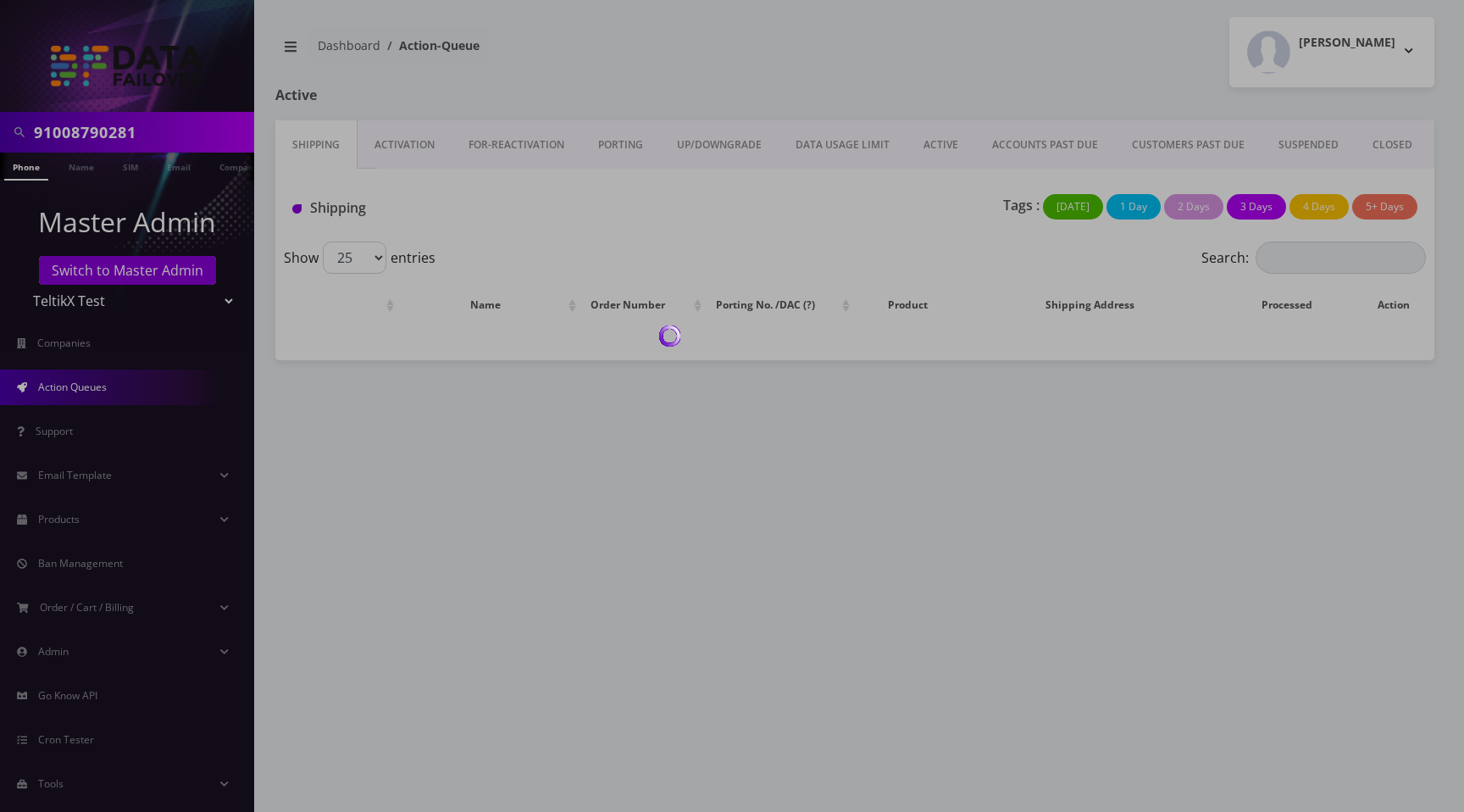
click at [1007, 62] on div at bounding box center [732, 406] width 1464 height 812
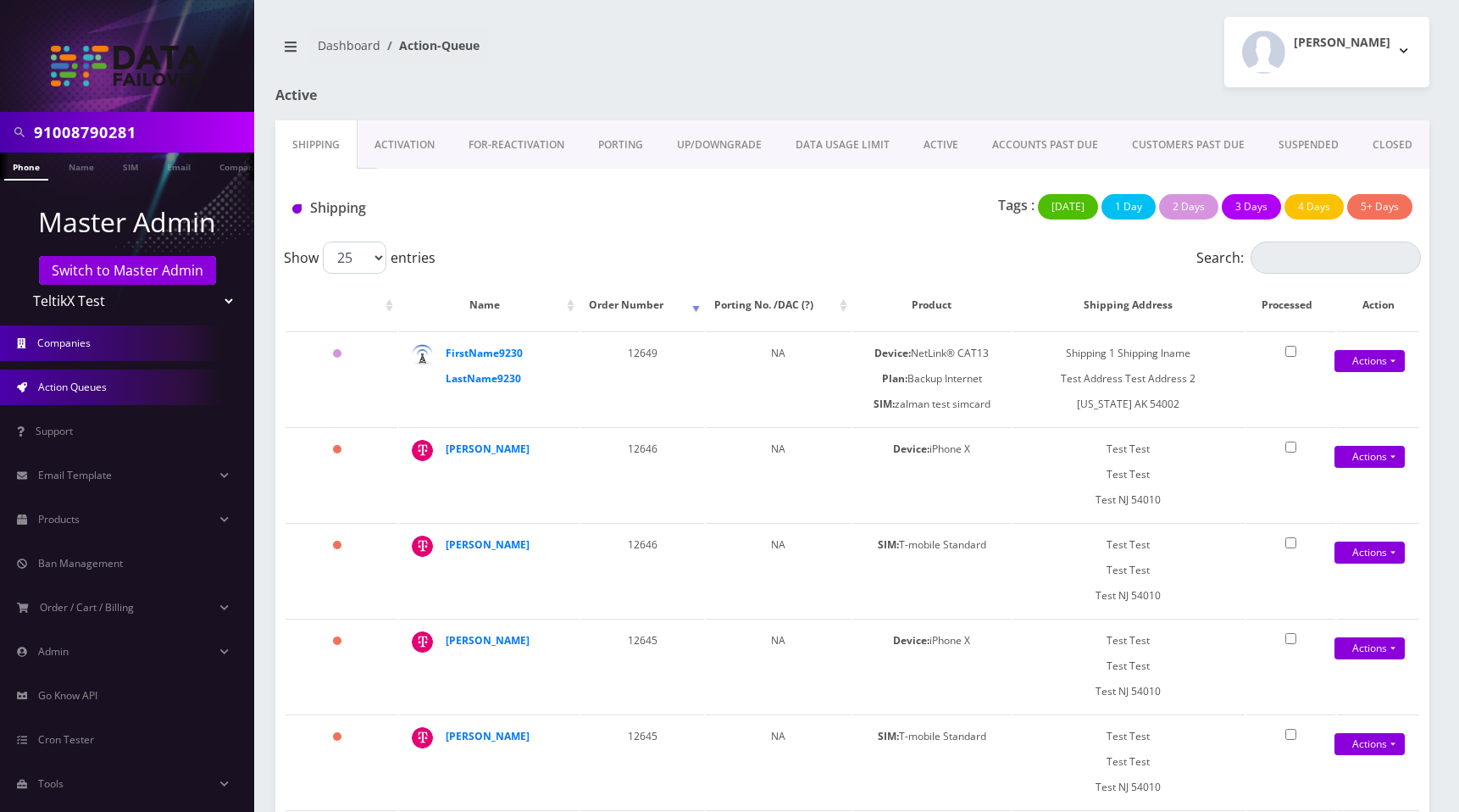
click at [112, 340] on link "Companies" at bounding box center [127, 343] width 255 height 36
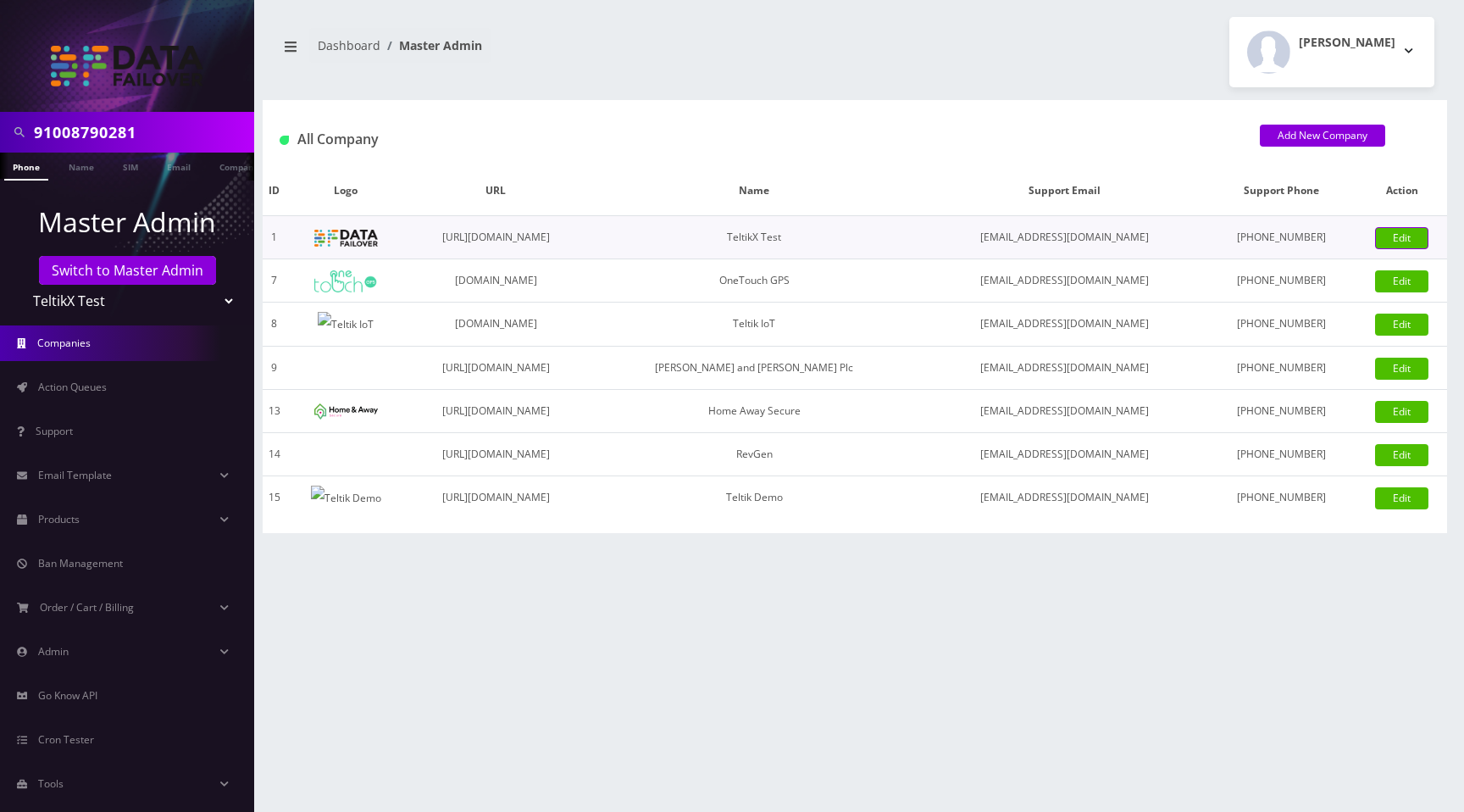
click at [1418, 231] on link "Edit" at bounding box center [1401, 239] width 53 height 22
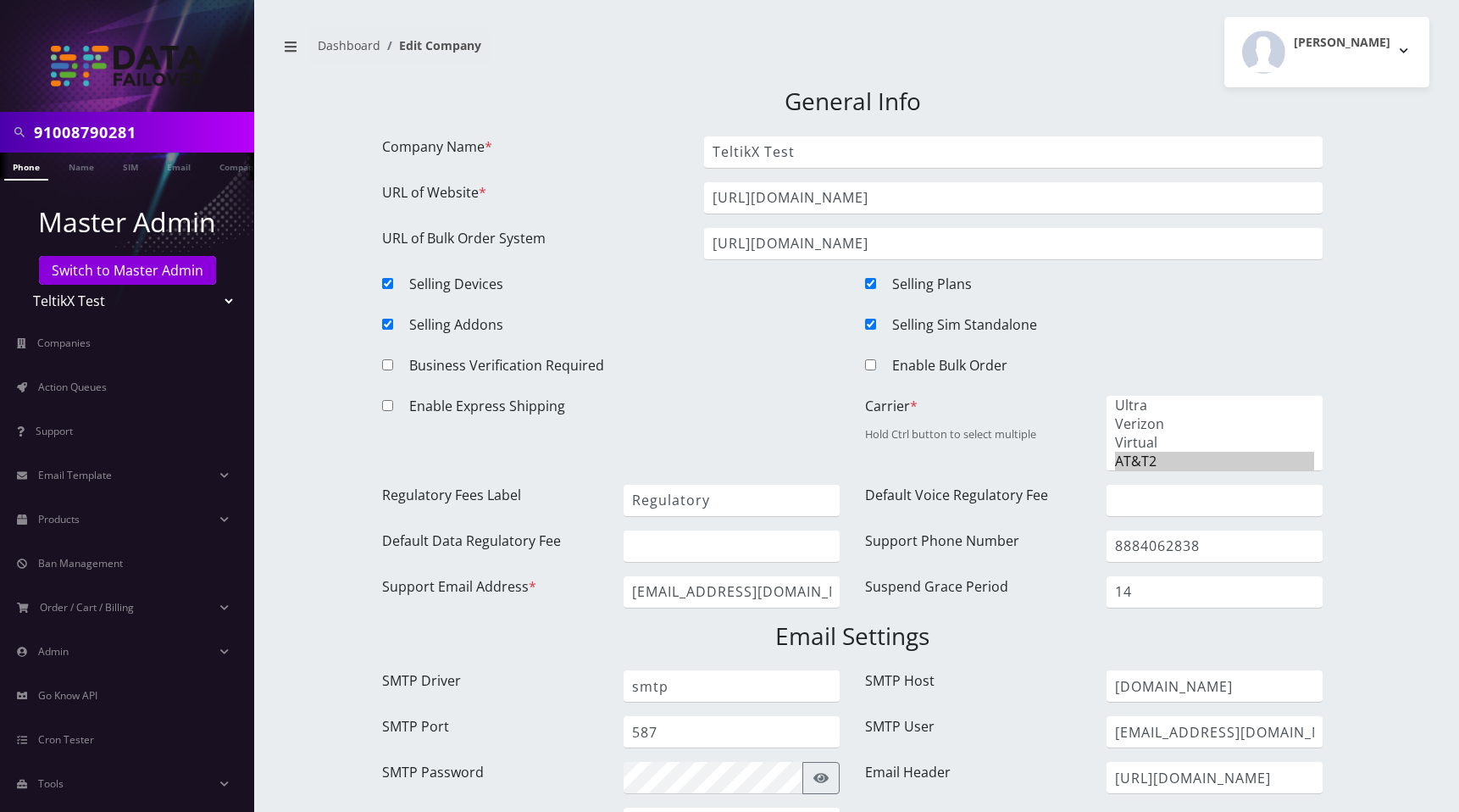
click at [872, 363] on input "Enable Bulk Order" at bounding box center [871, 365] width 11 height 11
checkbox input "true"
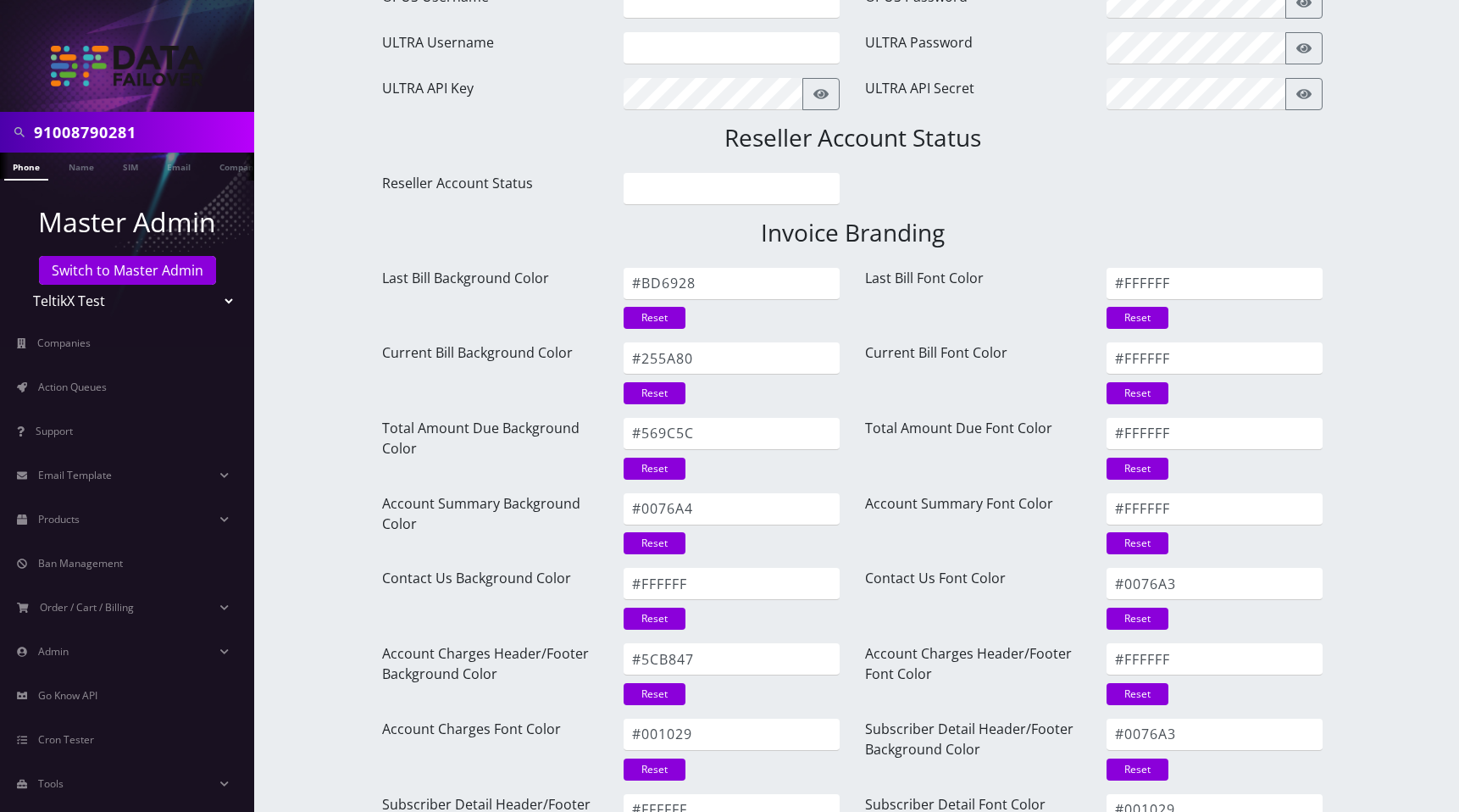
scroll to position [2114, 0]
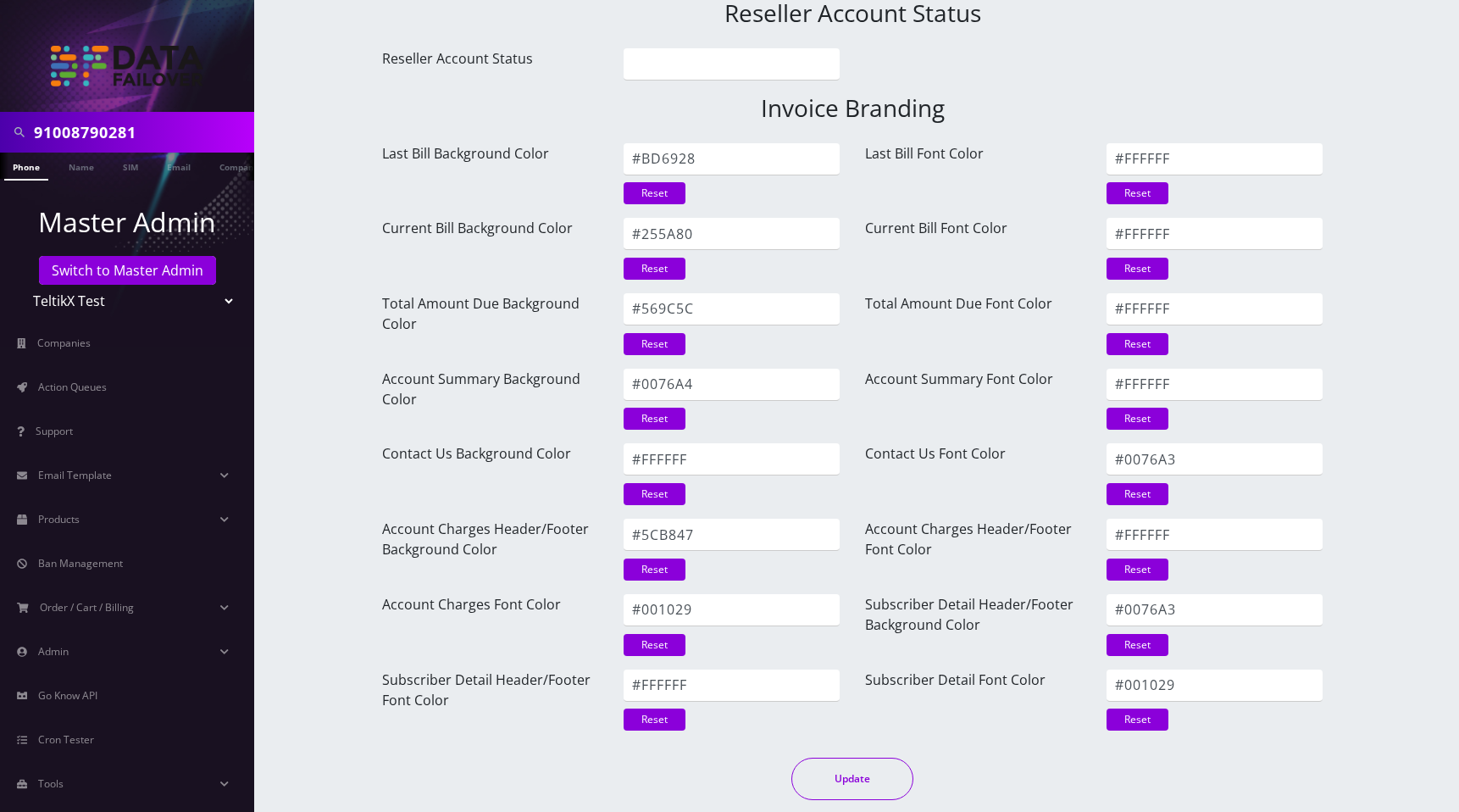
click at [858, 789] on button "Update" at bounding box center [853, 778] width 122 height 42
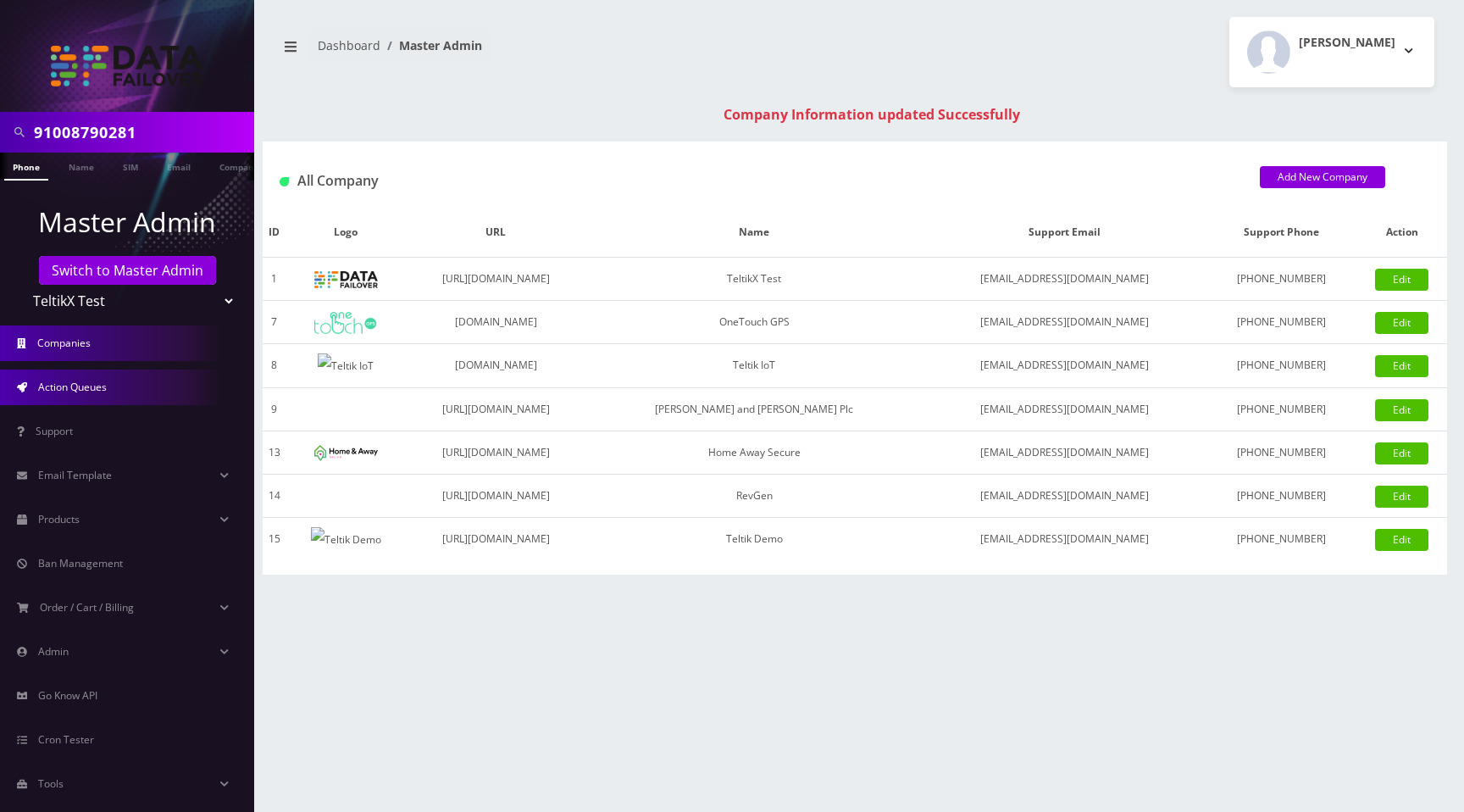
click at [90, 399] on link "Action Queues" at bounding box center [127, 387] width 254 height 36
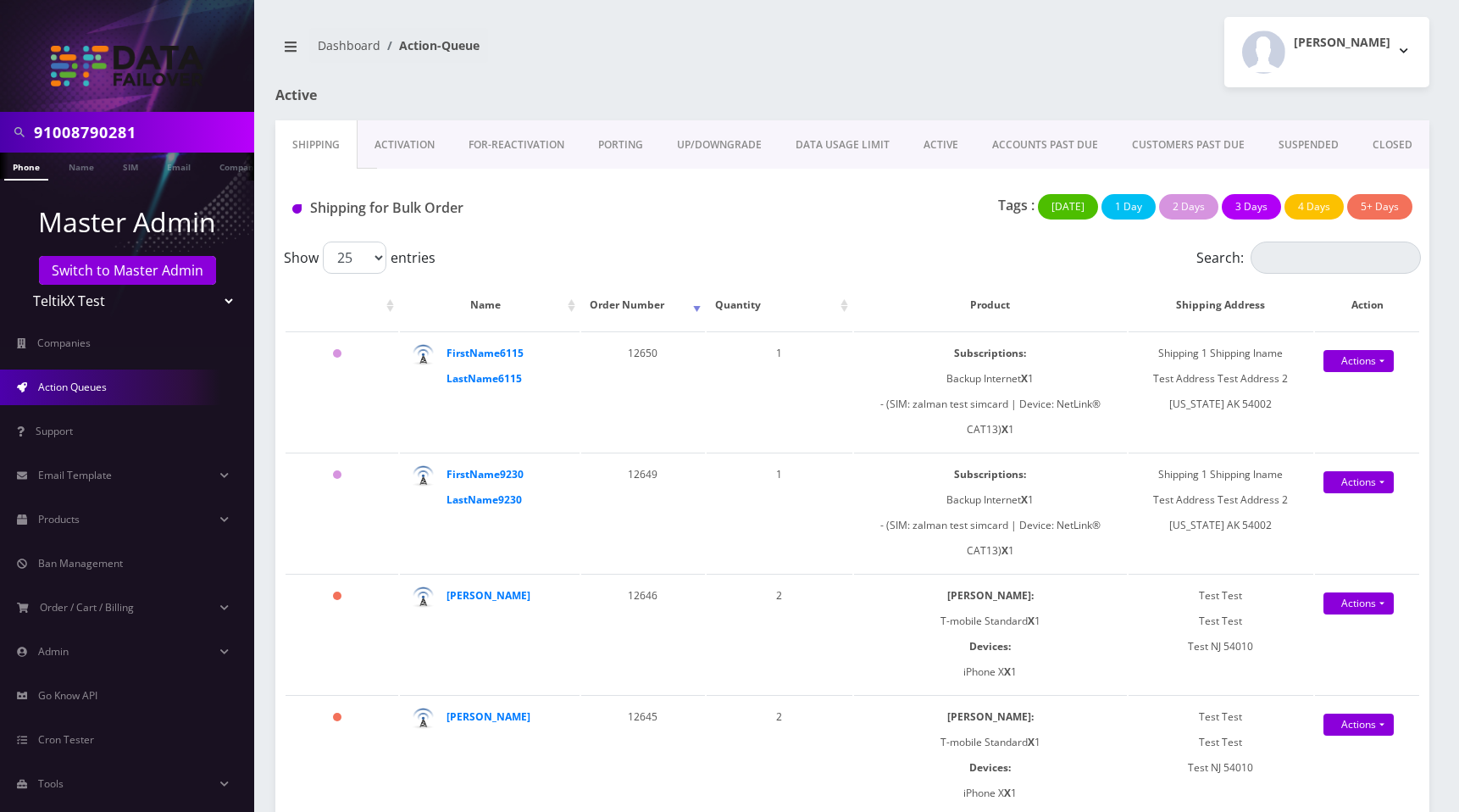
click at [947, 51] on div "[PERSON_NAME] Logout" at bounding box center [1147, 51] width 590 height 70
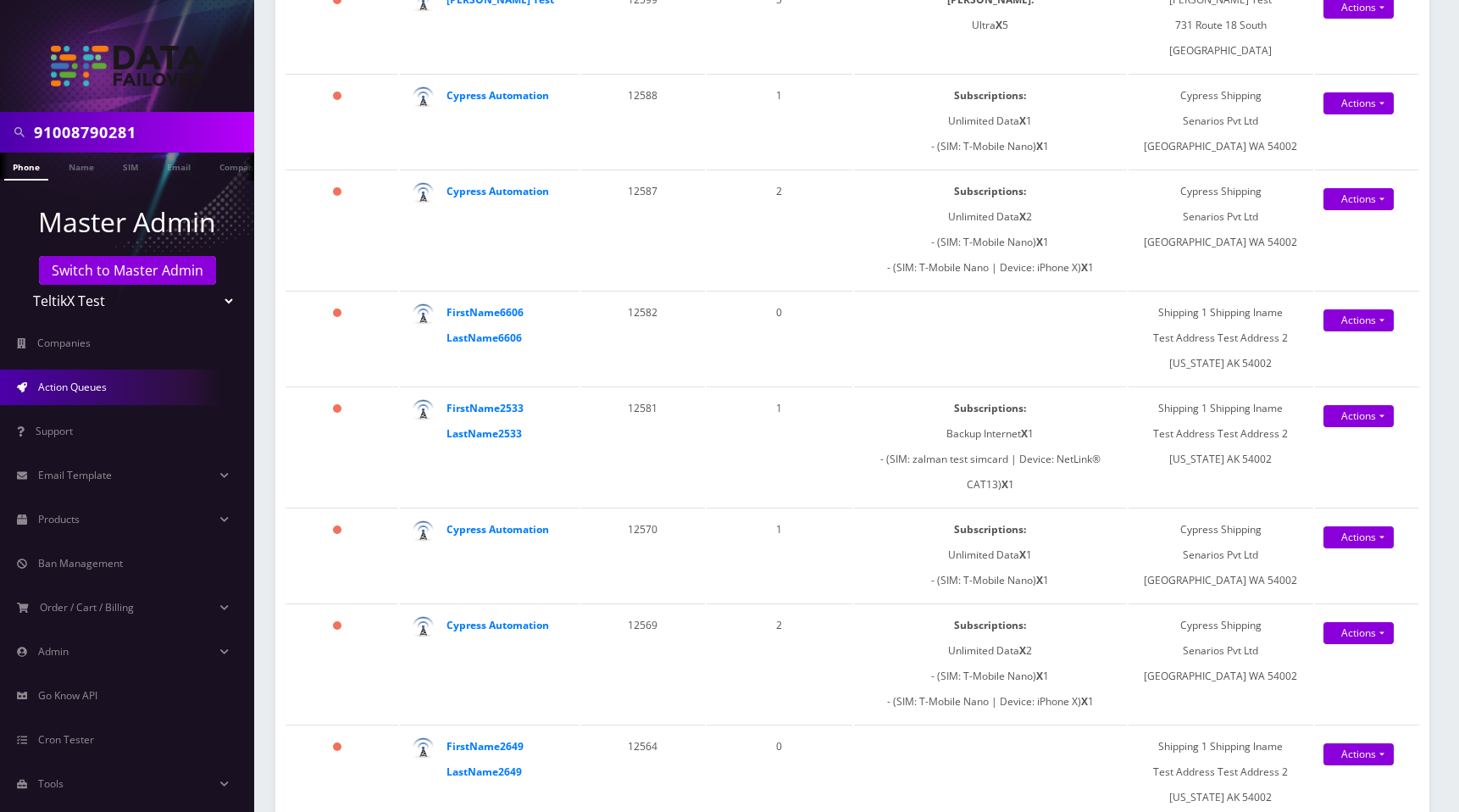
scroll to position [2305, 0]
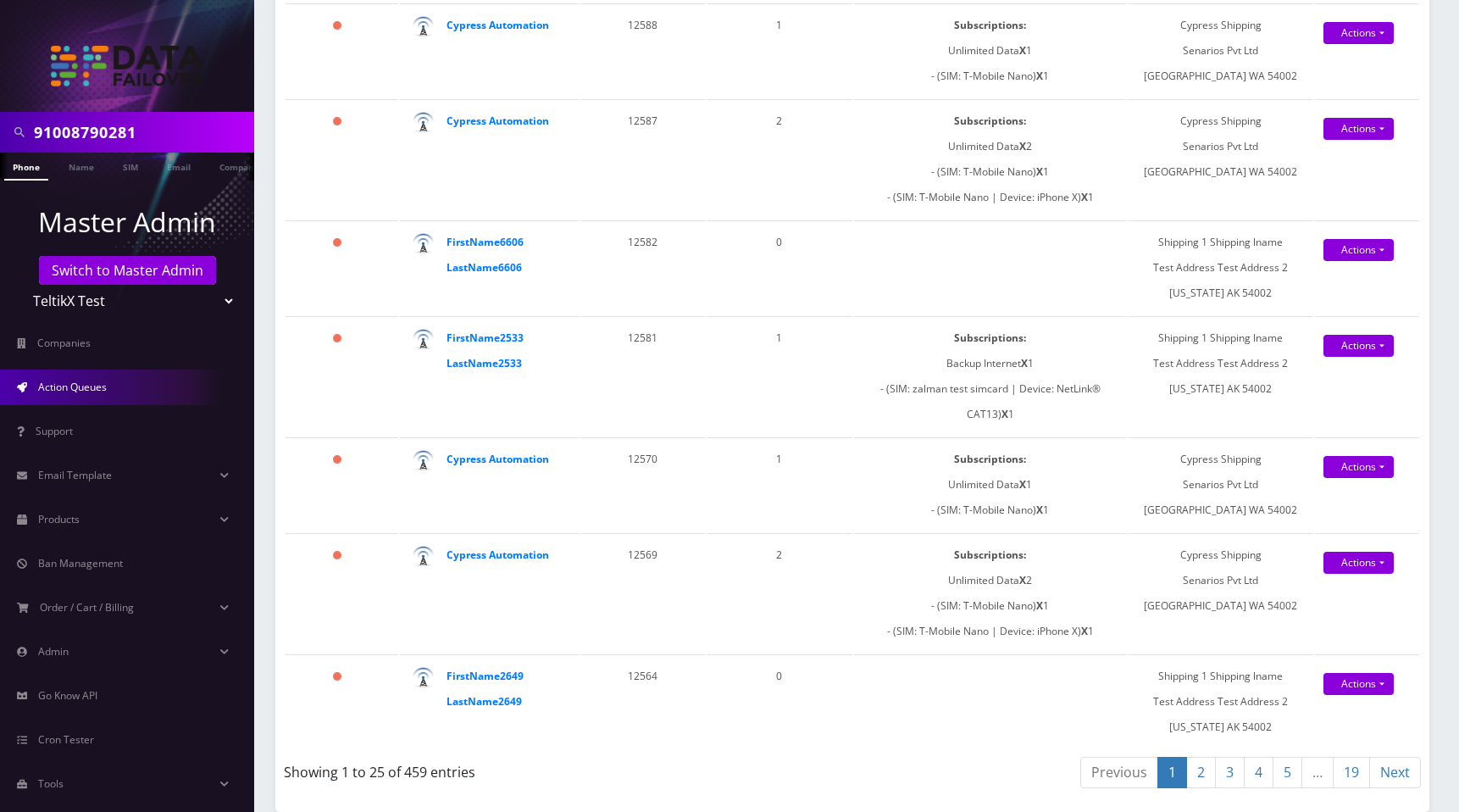
click at [1354, 769] on link "19" at bounding box center [1351, 773] width 37 height 32
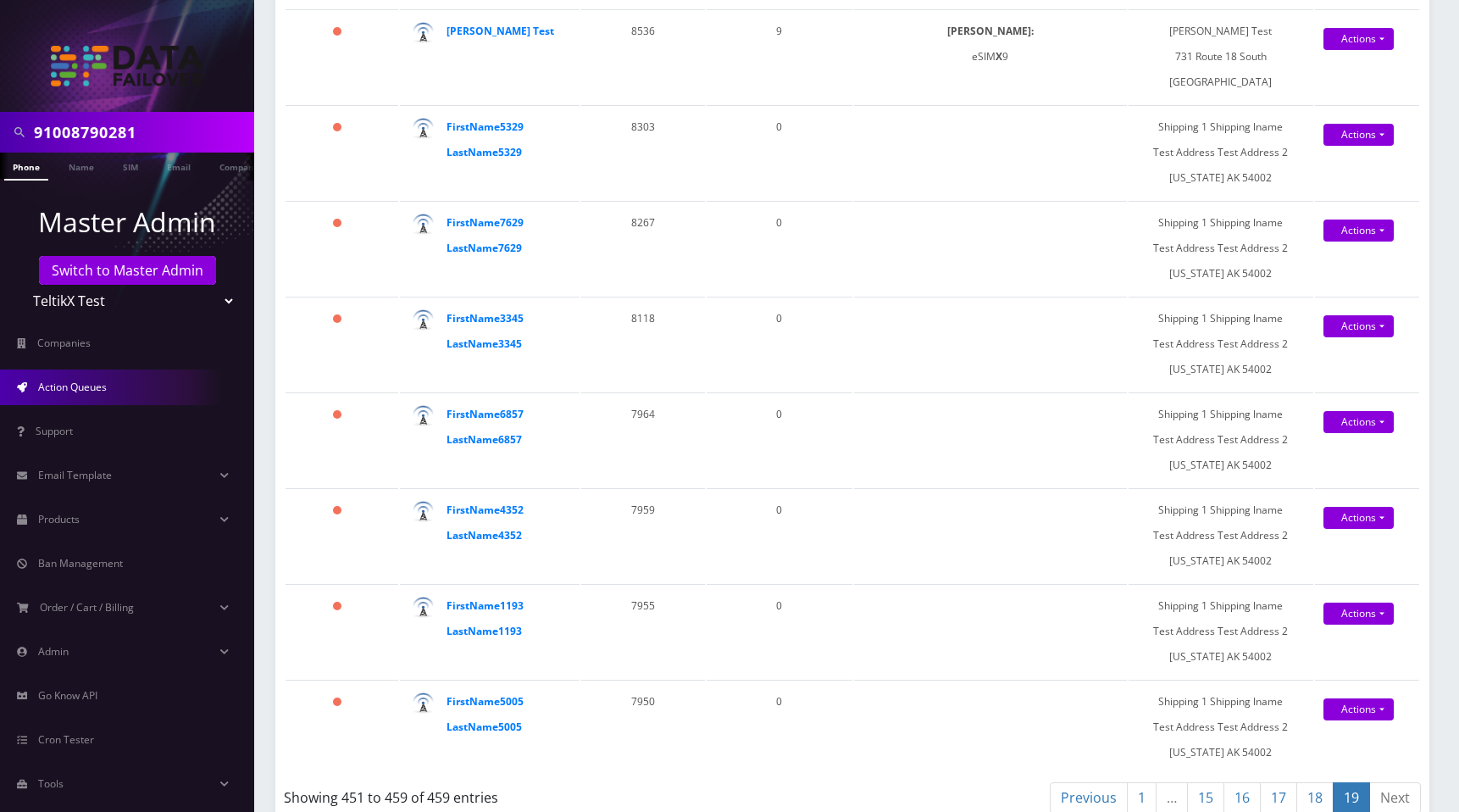
scroll to position [24, 0]
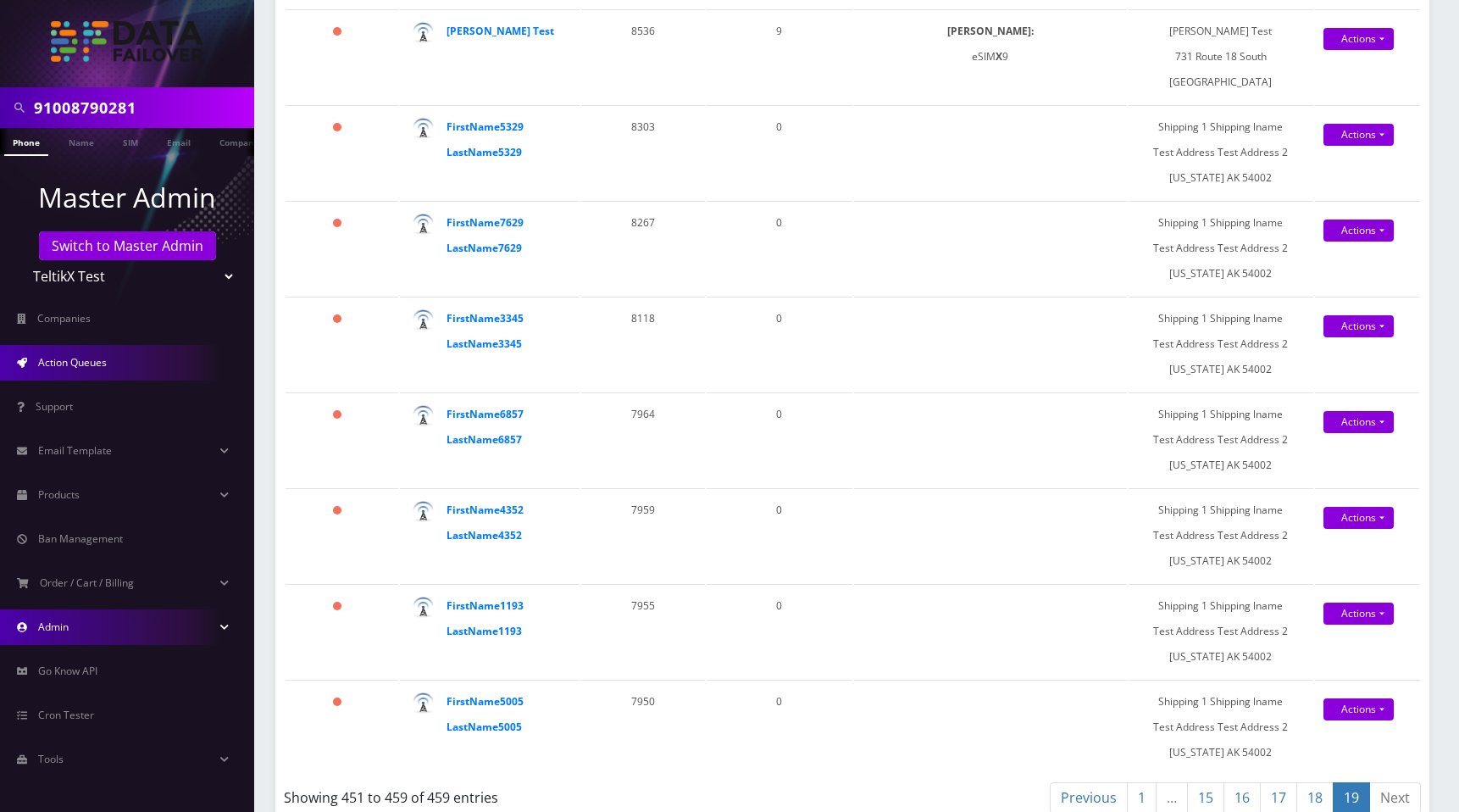
click at [77, 627] on link "Admin" at bounding box center [127, 627] width 255 height 36
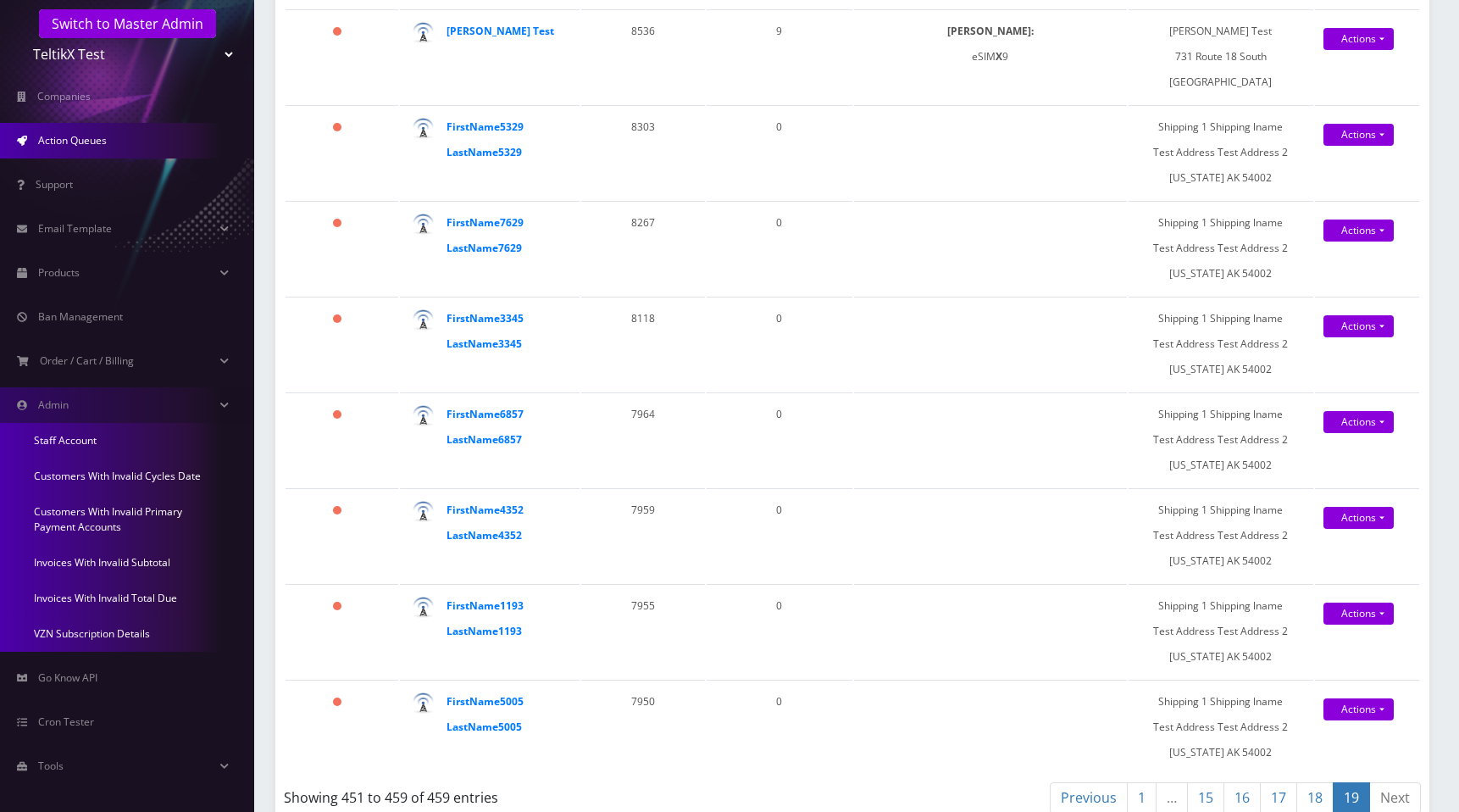
scroll to position [254, 0]
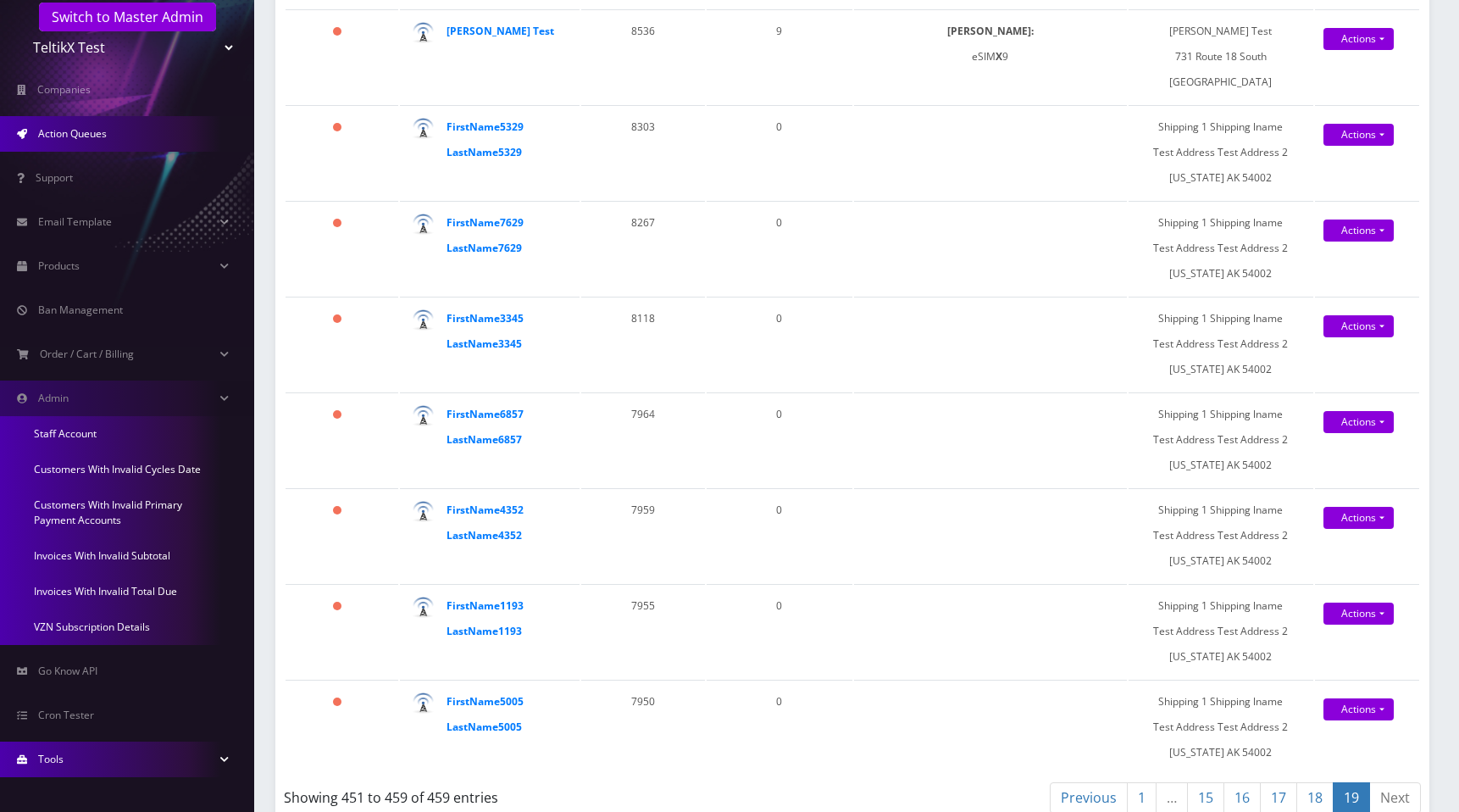
click at [67, 754] on link "Tools" at bounding box center [127, 759] width 255 height 36
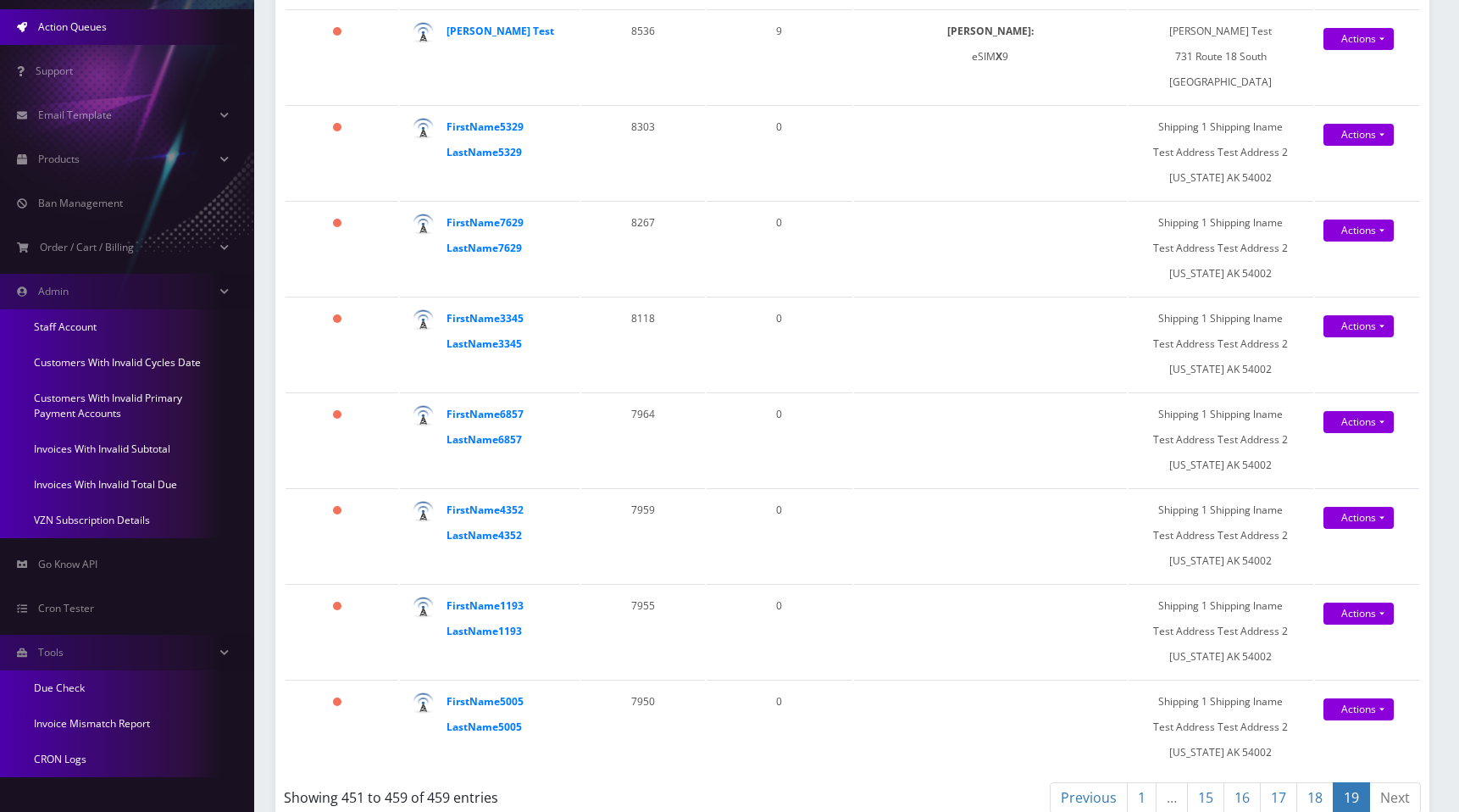
click at [75, 689] on link "Due Check" at bounding box center [127, 688] width 255 height 36
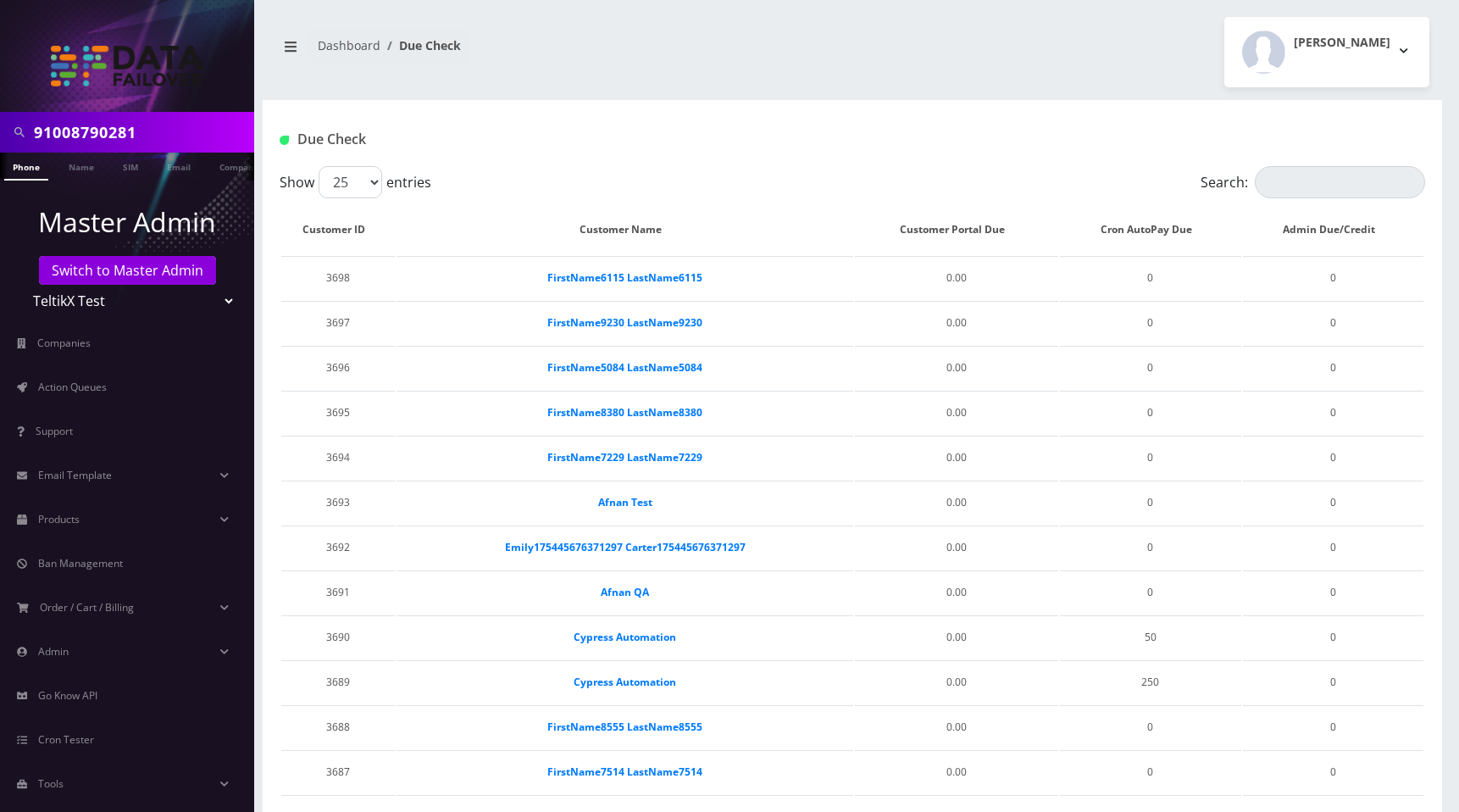
scroll to position [624, 0]
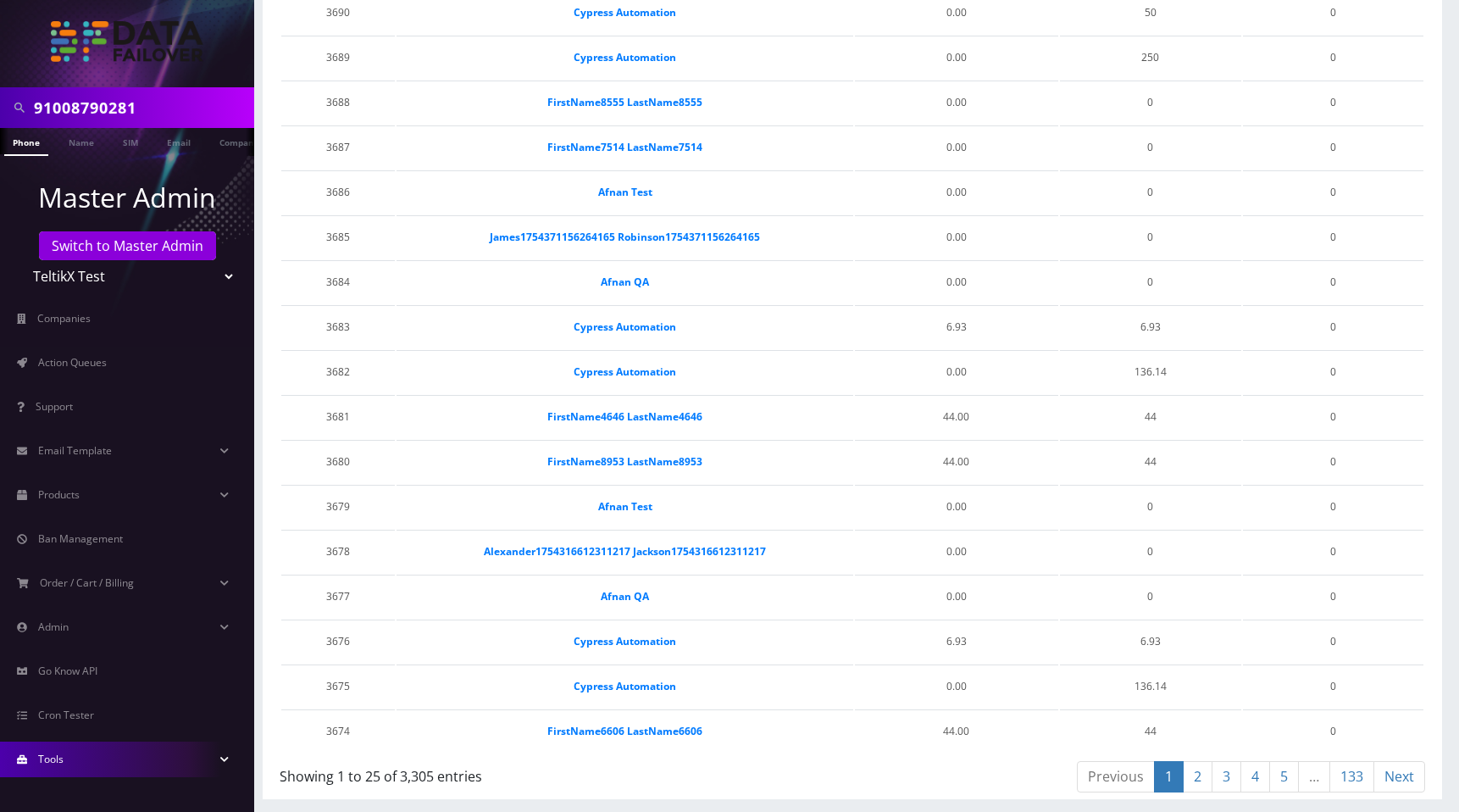
click at [80, 762] on link "Tools" at bounding box center [127, 759] width 255 height 36
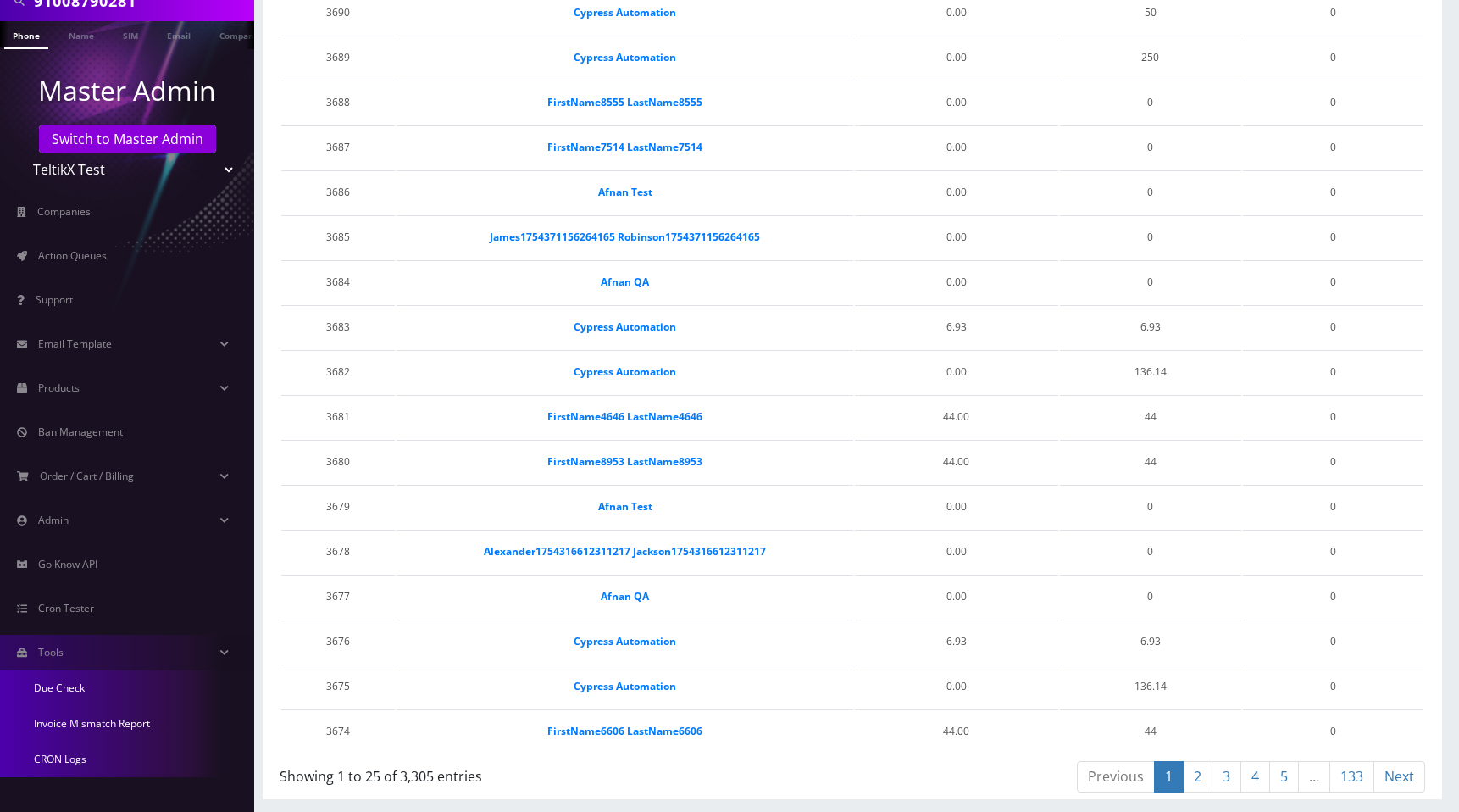
click at [95, 722] on link "Invoice Mismatch Report" at bounding box center [127, 723] width 255 height 36
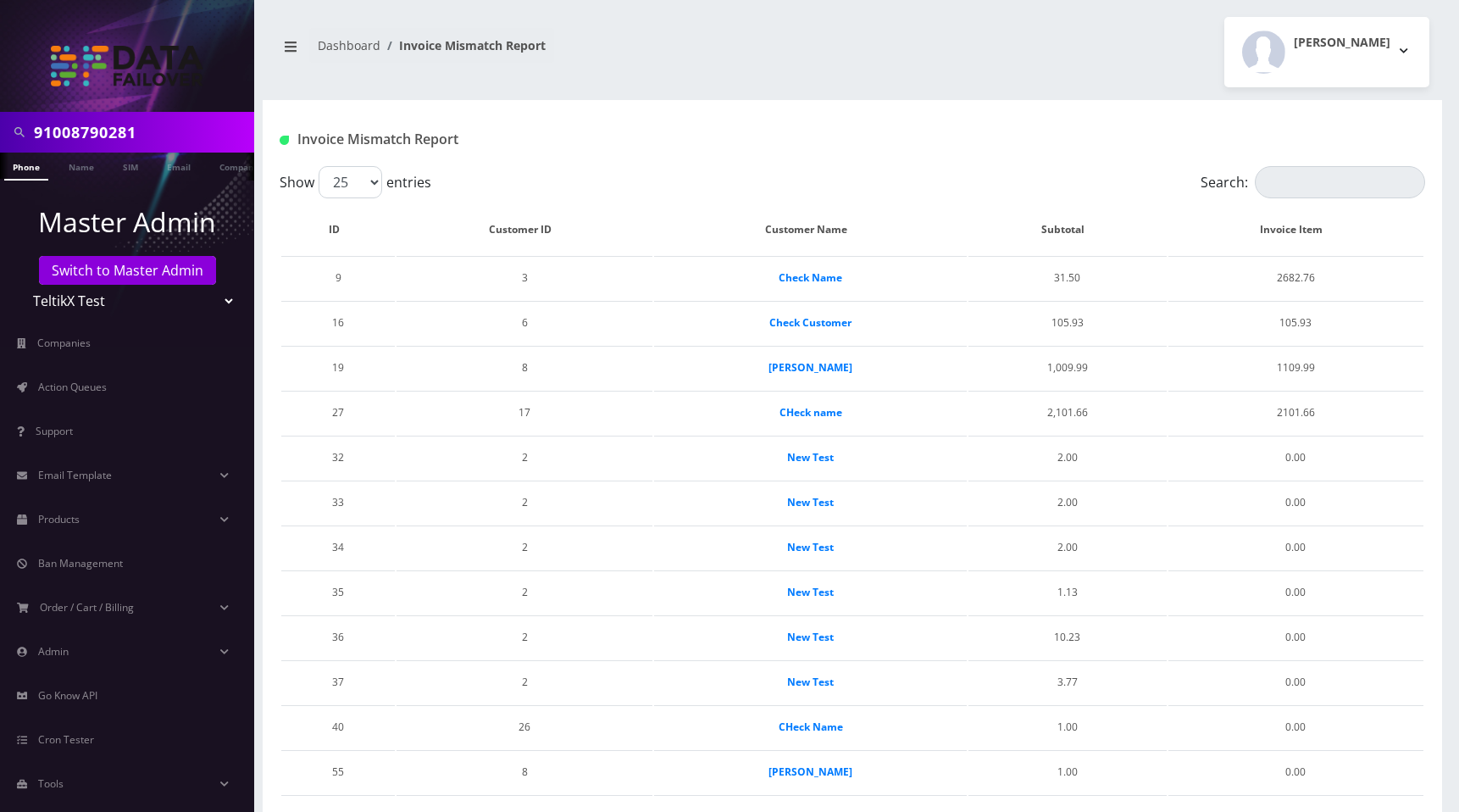
click at [897, 22] on div "[PERSON_NAME] Logout" at bounding box center [1147, 51] width 590 height 70
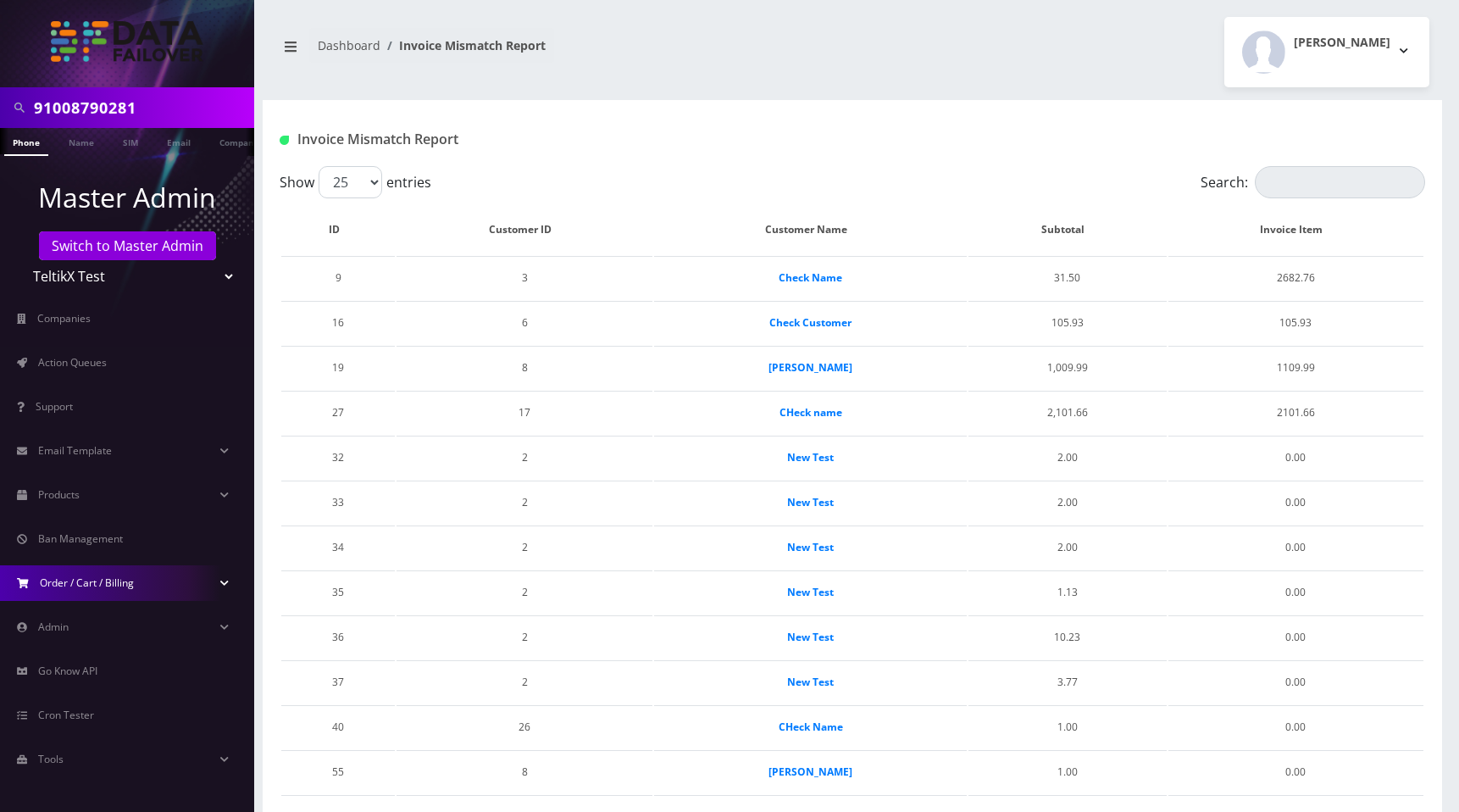
click at [86, 580] on span "Order / Cart / Billing" at bounding box center [87, 582] width 95 height 14
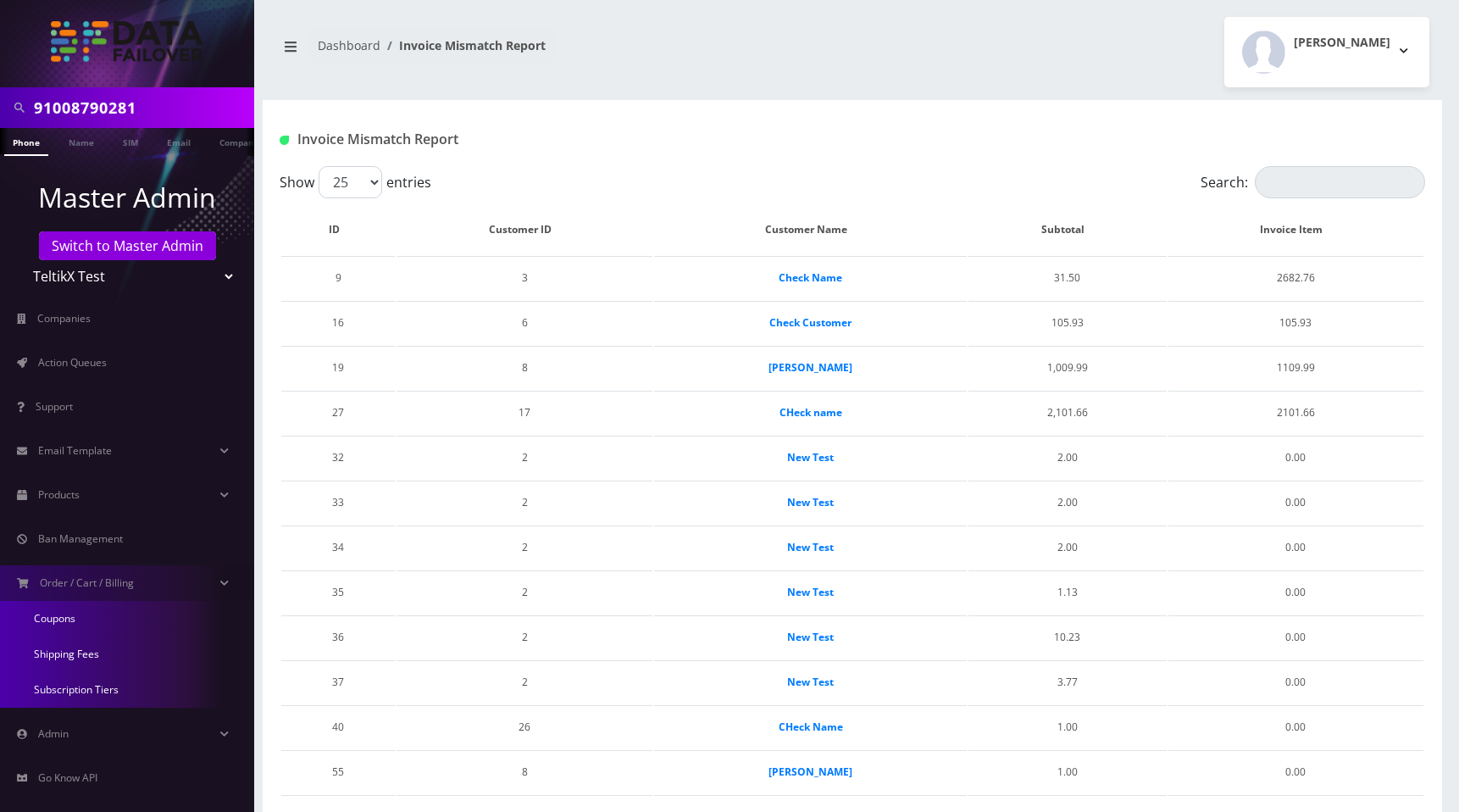
click at [57, 623] on link "Coupons" at bounding box center [127, 618] width 255 height 36
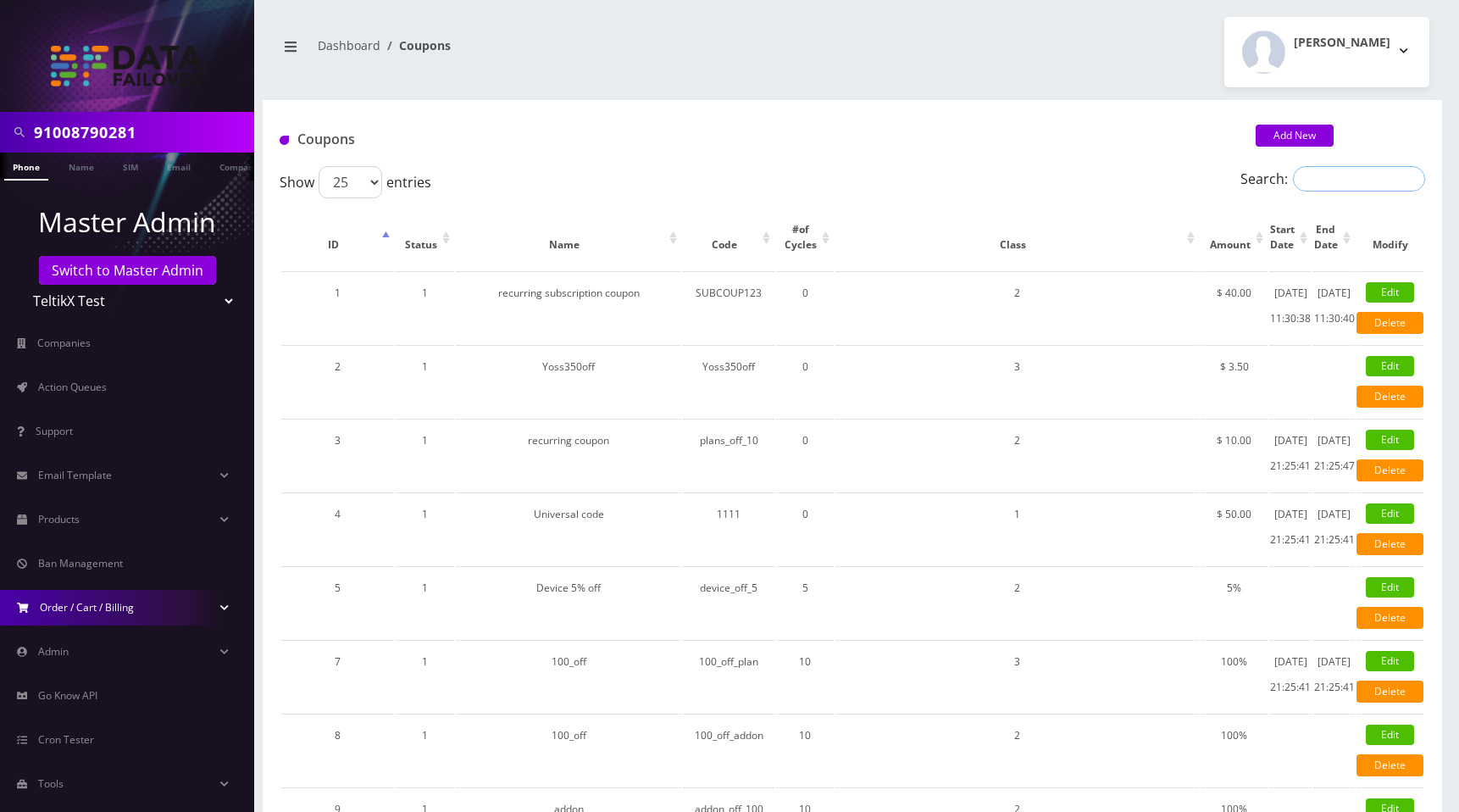
click at [1320, 170] on input "Search:" at bounding box center [1359, 178] width 132 height 25
type input "rec"
click at [929, 75] on div "[PERSON_NAME] Logout" at bounding box center [1147, 51] width 590 height 70
